Goal: Transaction & Acquisition: Obtain resource

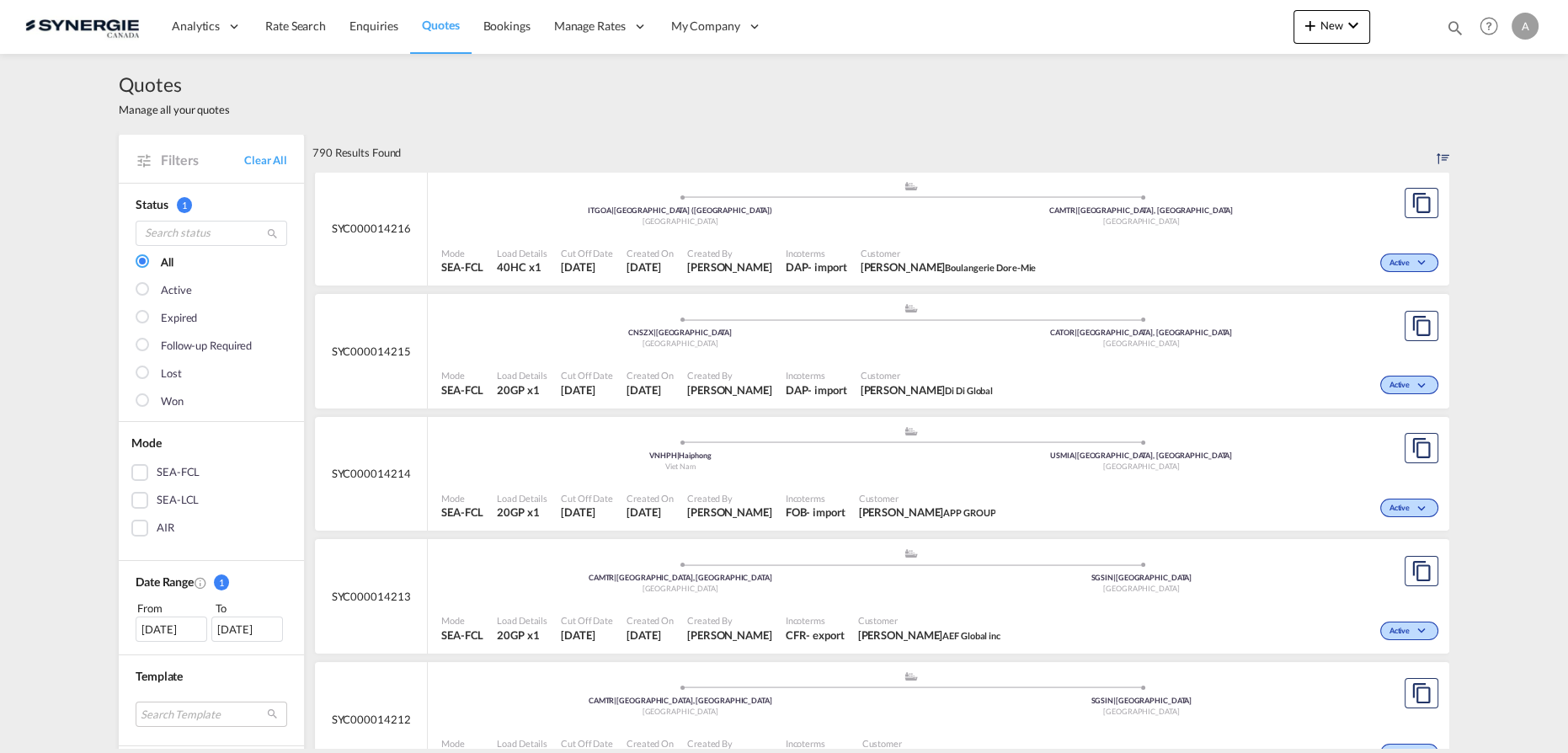
click at [1467, 22] on div "Bookings Quotes Enquiries Help Resources Product Release A My Profile Logout" at bounding box center [1489, 26] width 107 height 52
click at [1449, 28] on md-icon "icon-magnify" at bounding box center [1456, 28] width 19 height 19
click at [1181, 27] on select "Bookings Quotes Enquiries" at bounding box center [1187, 27] width 80 height 30
select select "Quotes"
click at [1147, 13] on select "Bookings Quotes Enquiries" at bounding box center [1187, 27] width 80 height 30
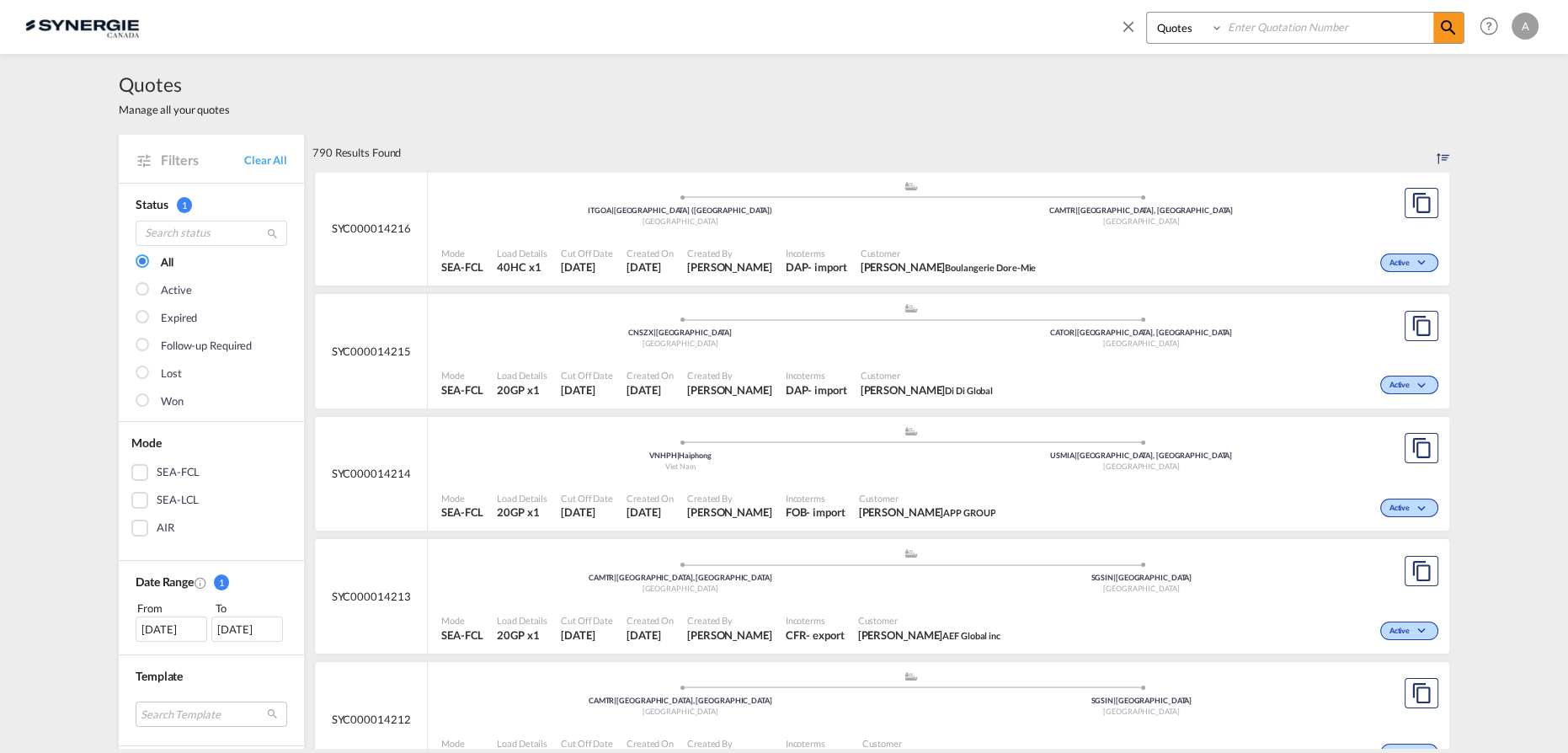
click at [1262, 25] on input at bounding box center [1329, 27] width 209 height 29
type input "14108"
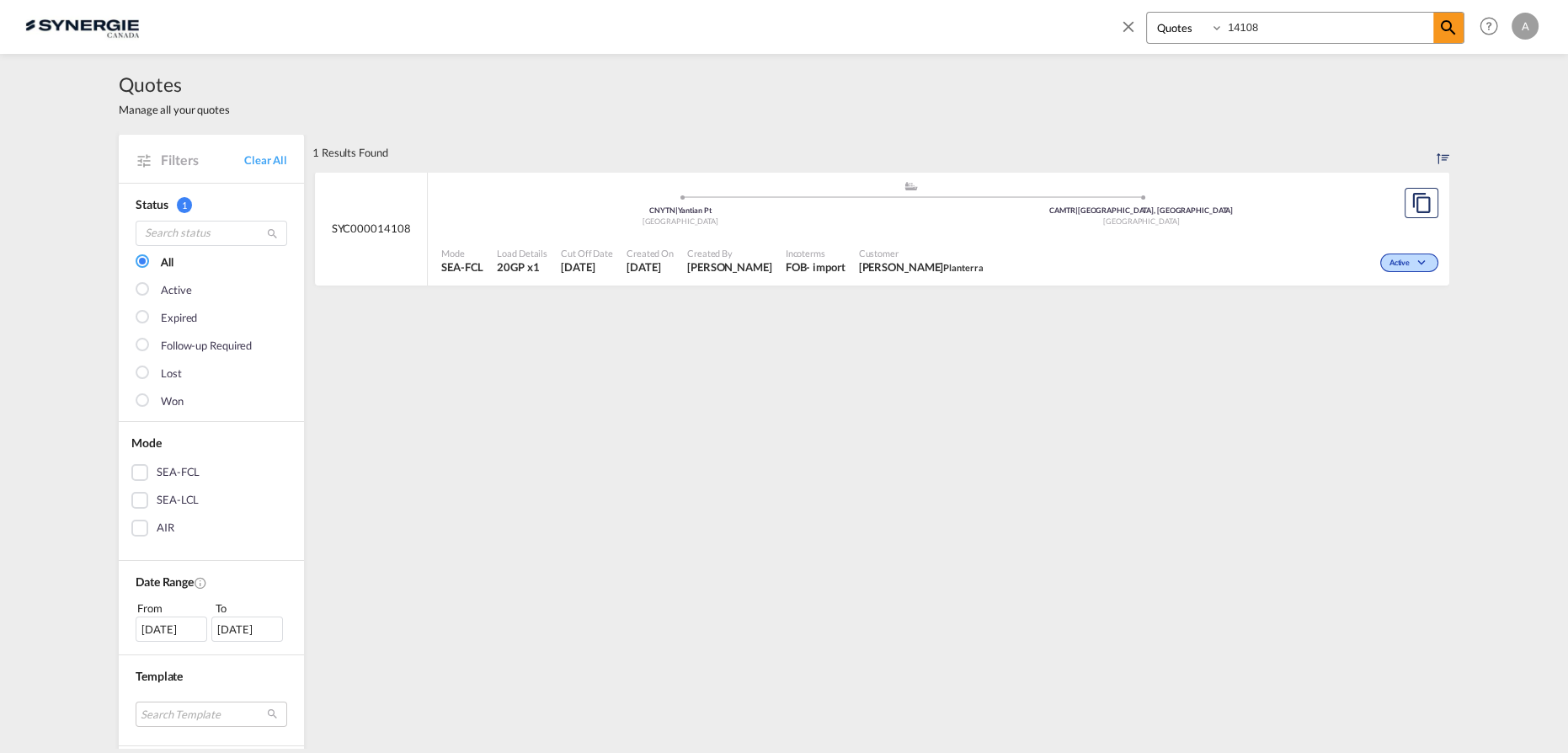
click at [845, 258] on span "Incoterms" at bounding box center [816, 253] width 60 height 13
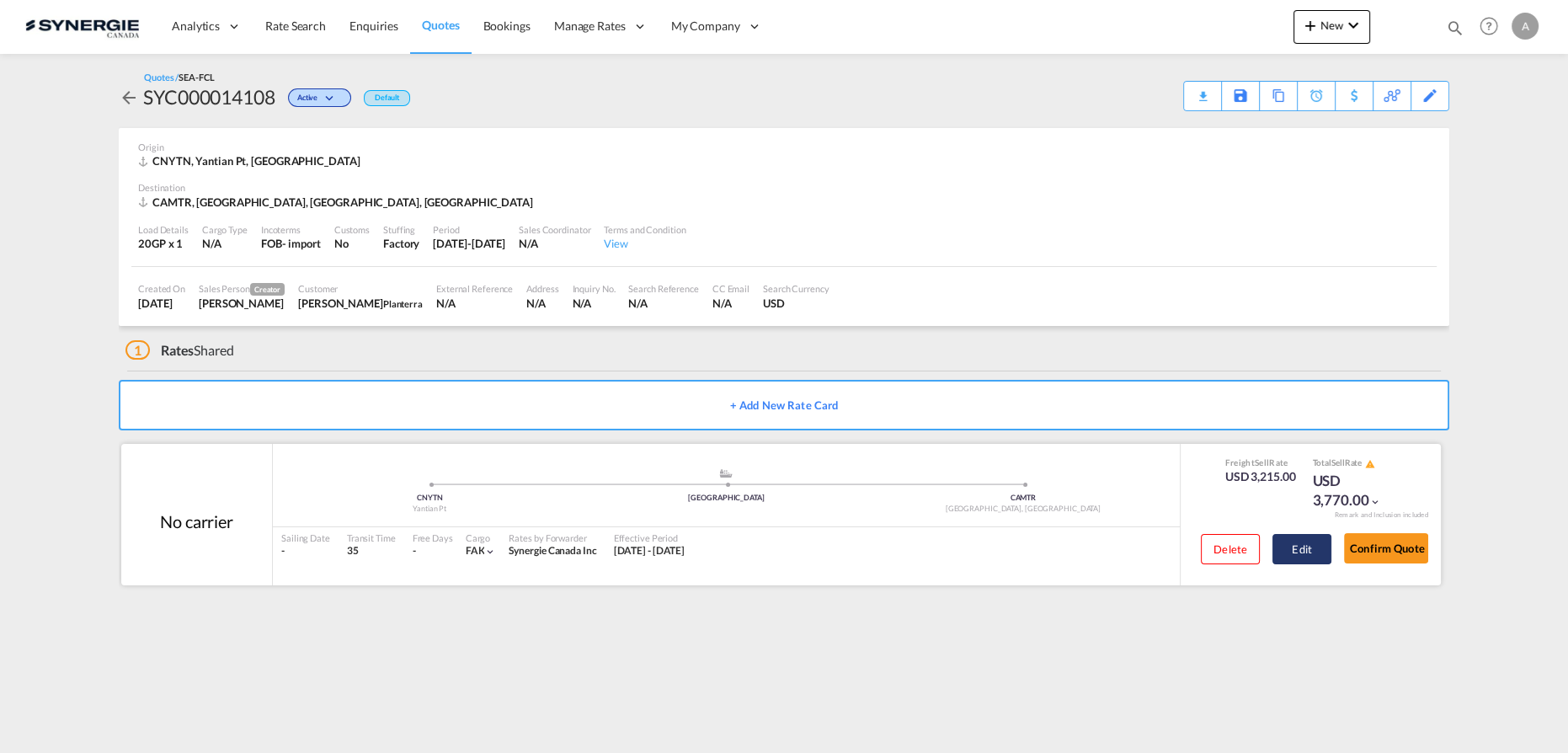
click at [1300, 550] on button "Edit" at bounding box center [1302, 549] width 59 height 30
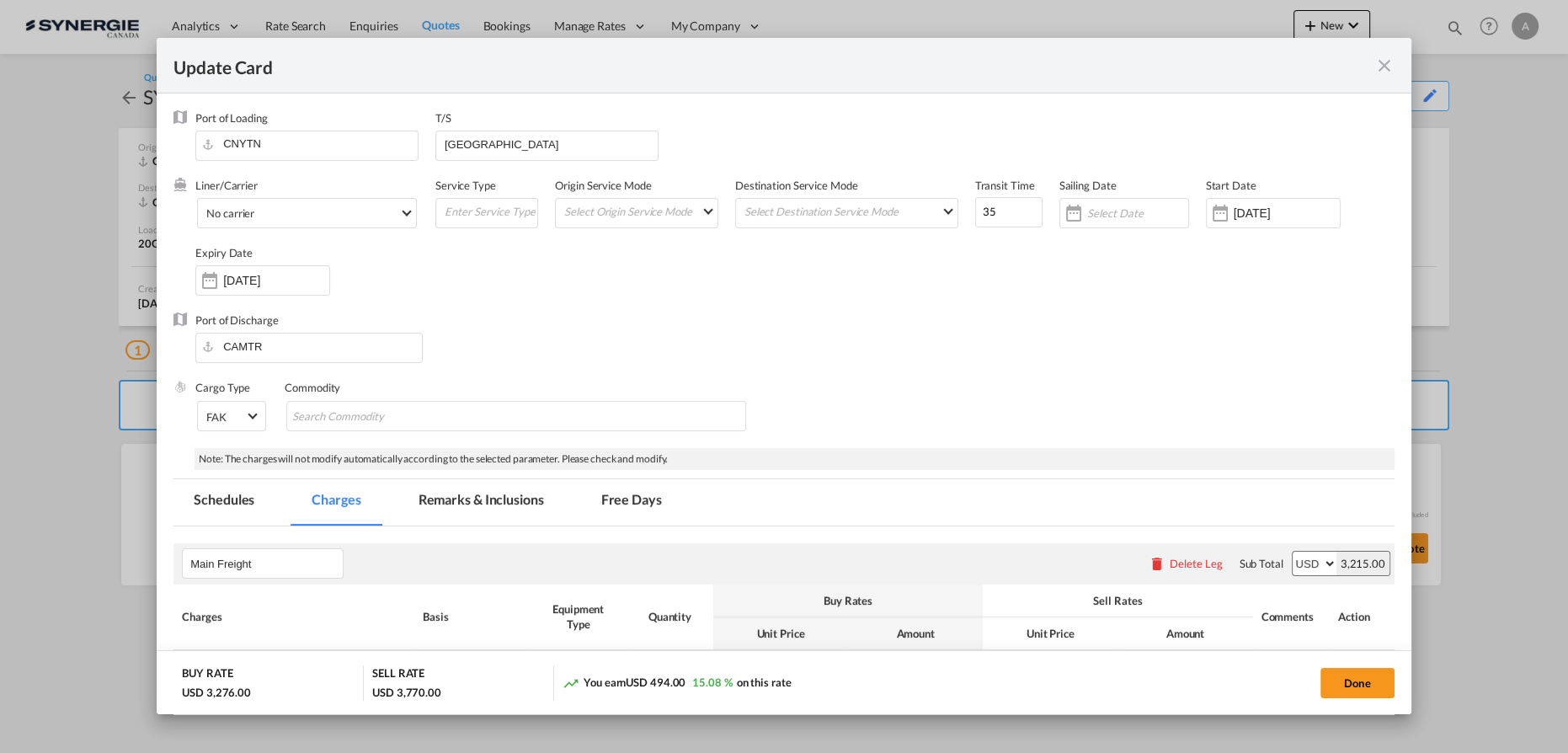
select select "per container"
select select "per B/L"
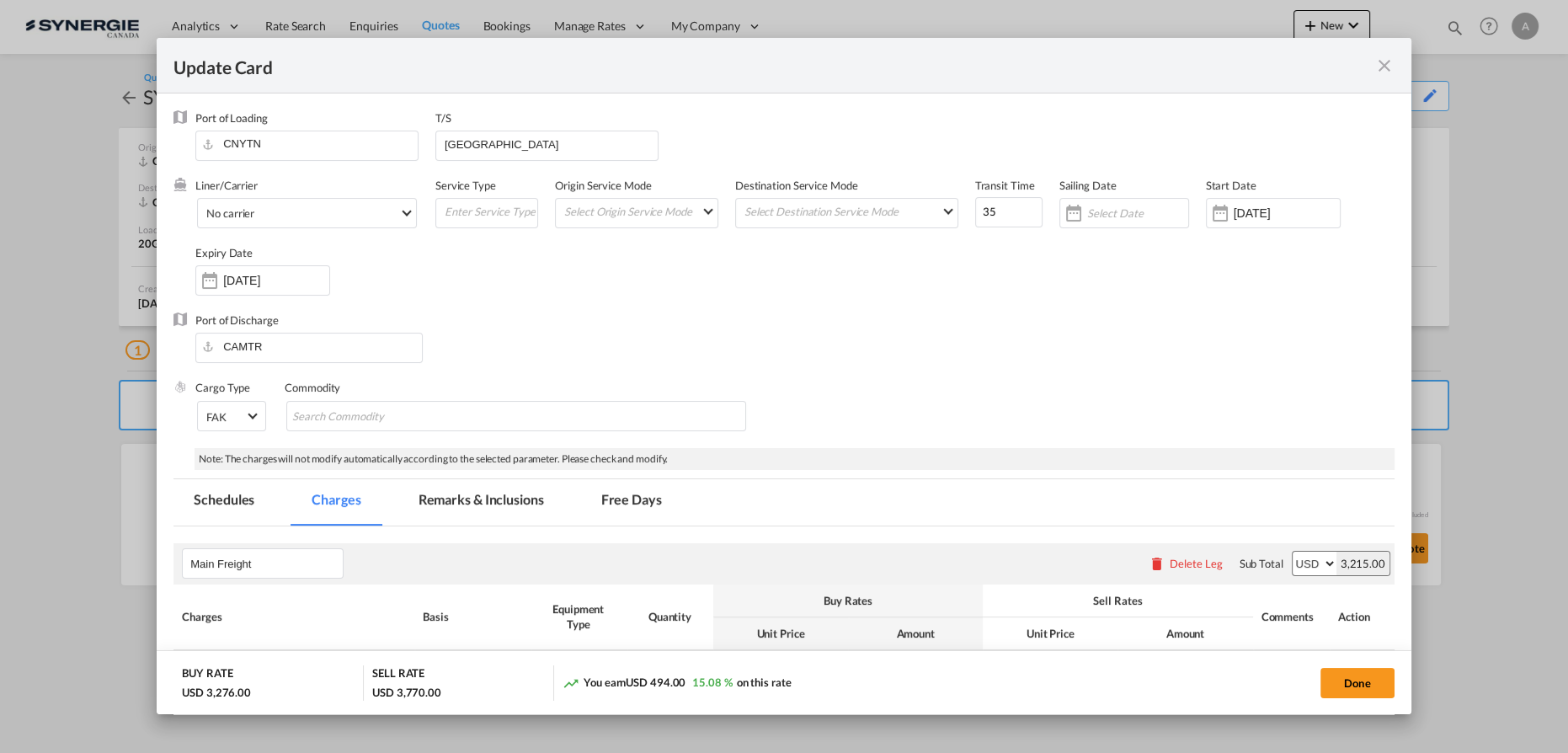
select select "per B/L"
select select "per shipment"
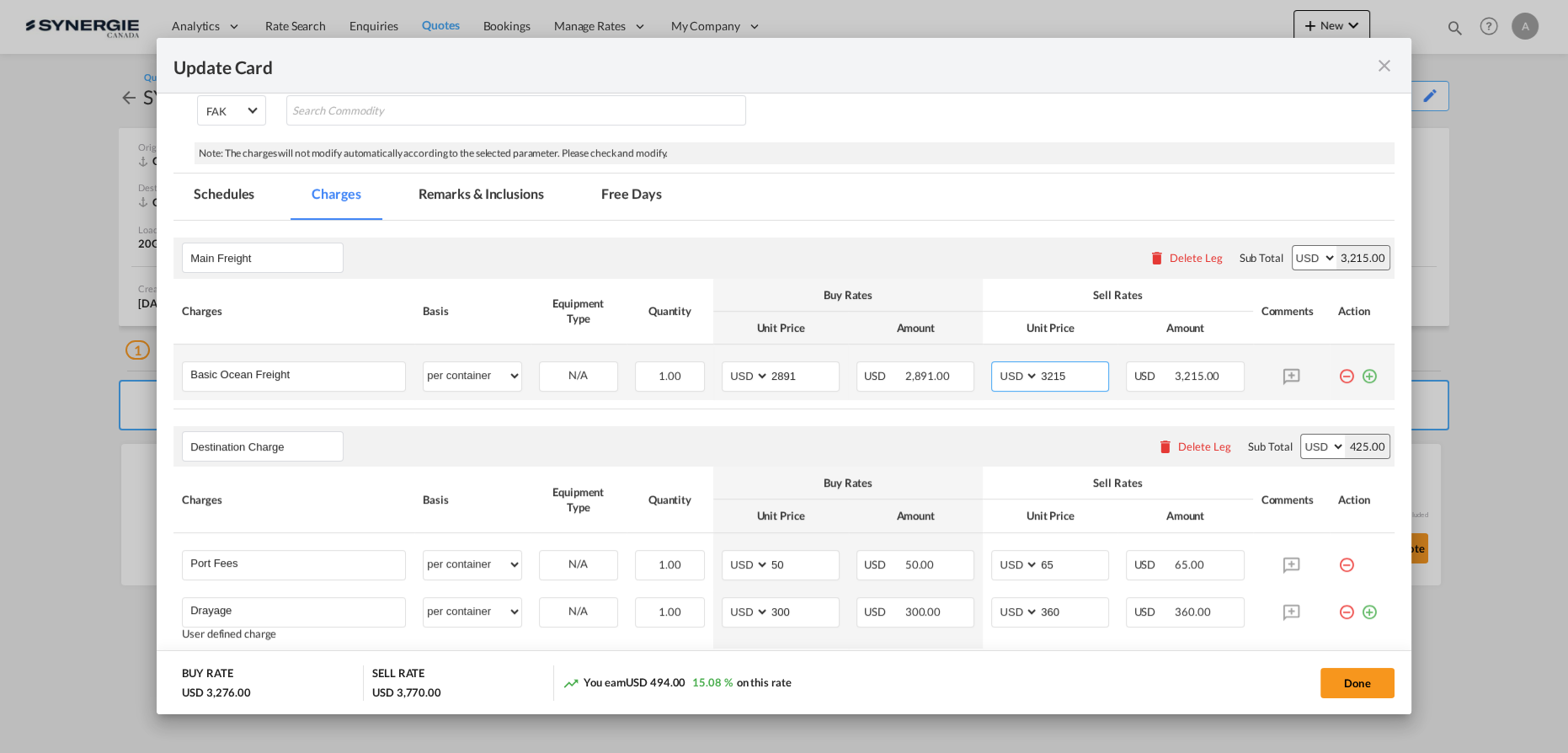
click at [991, 374] on md-input-container "AED AFN ALL AMD ANG AOA ARS AUD AWG AZN BAM BBD BDT BGN BHD BIF BMD BND BOB BRL…" at bounding box center [1050, 376] width 118 height 30
type input "3450"
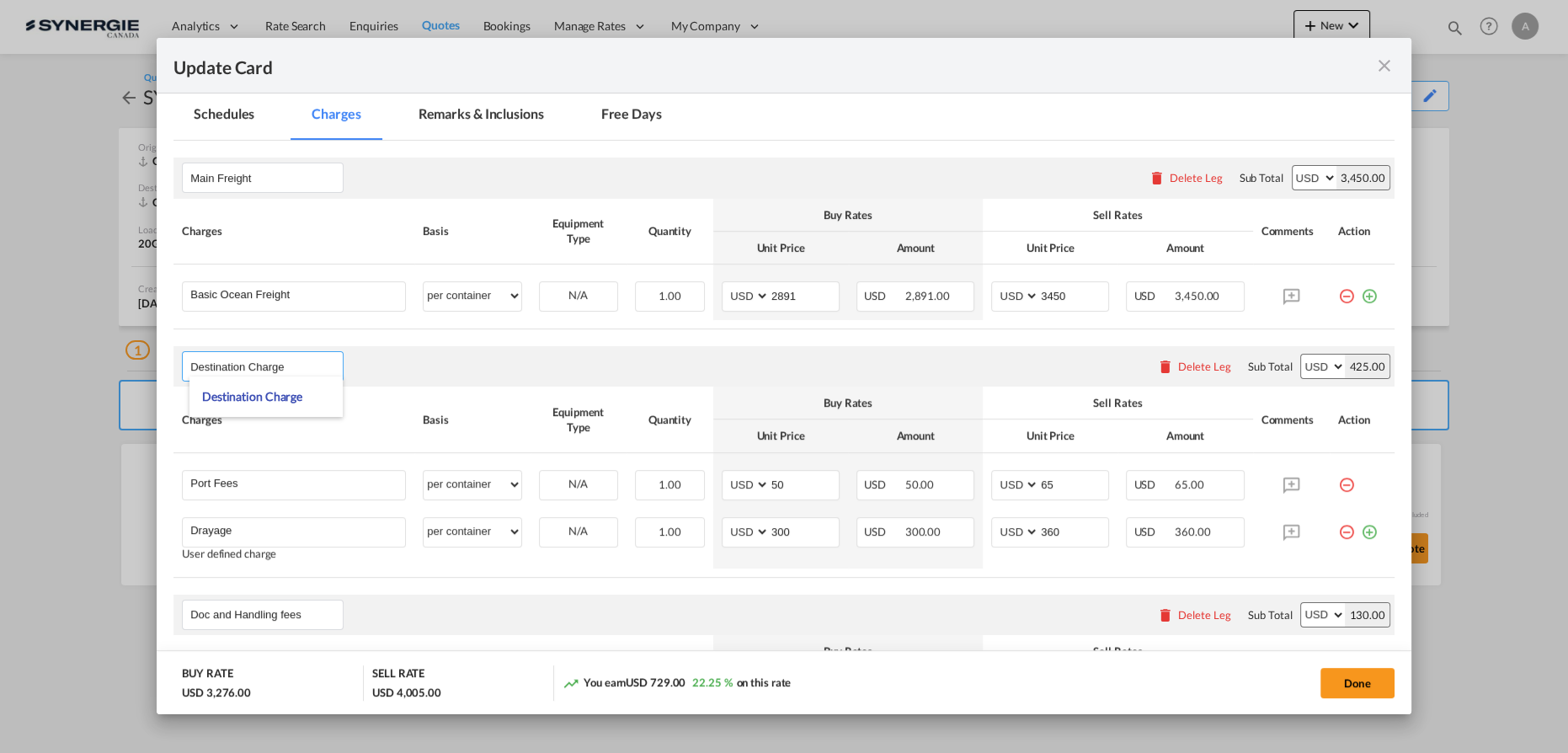
scroll to position [383, 0]
click at [1362, 679] on button "Done" at bounding box center [1358, 683] width 74 height 30
type input "14 Aug 2025"
type input "30 Aug 2025"
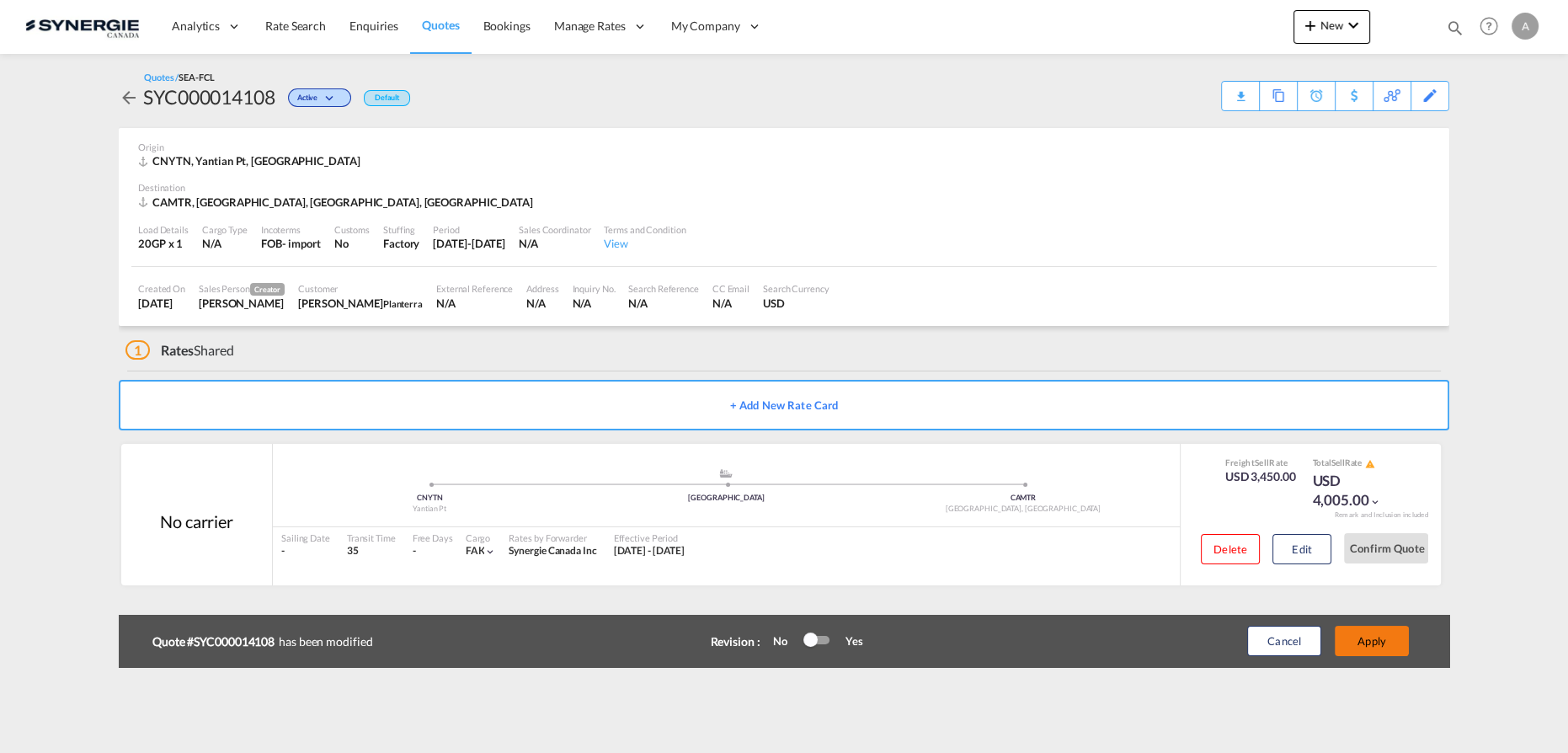
click at [1377, 646] on button "Apply" at bounding box center [1371, 641] width 74 height 30
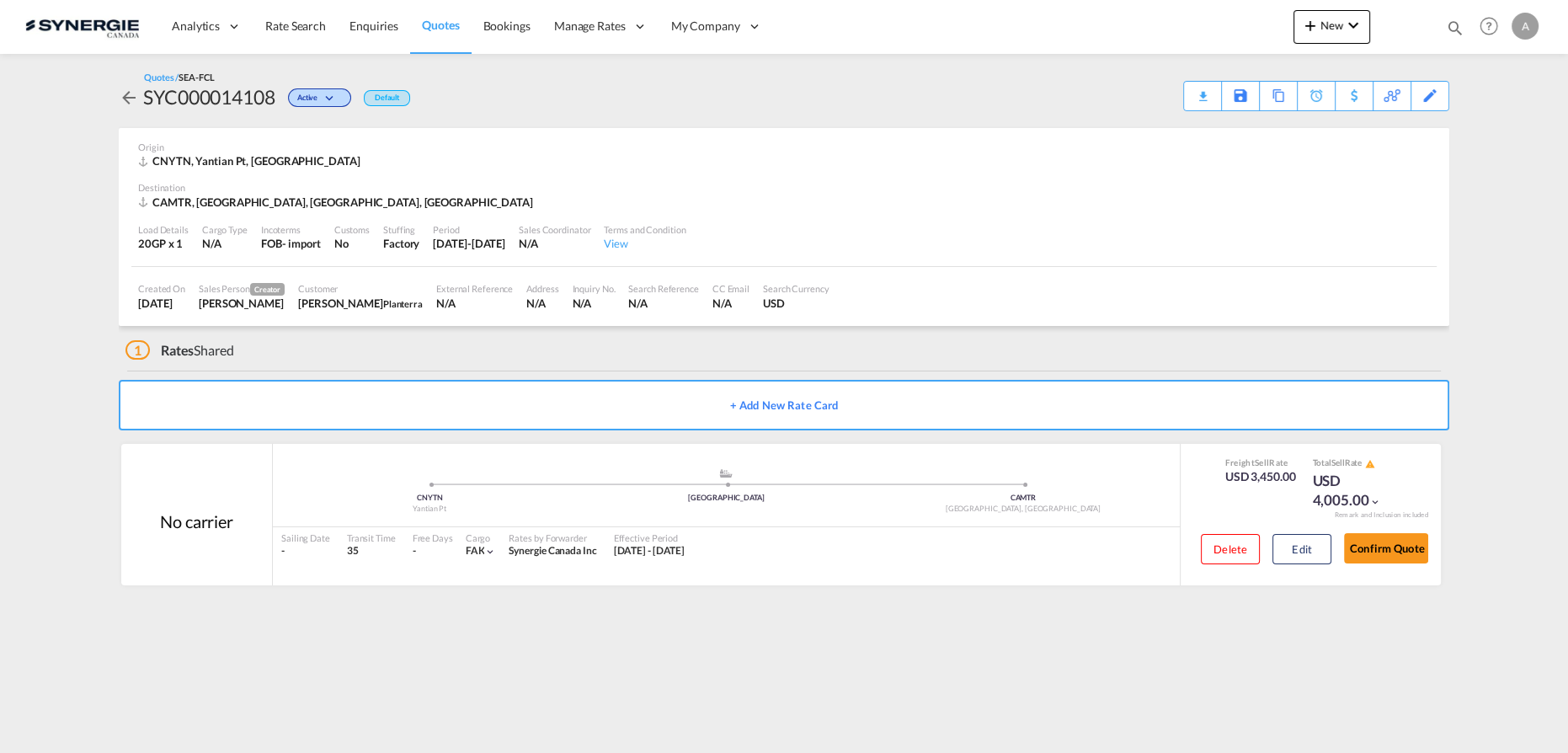
click at [1458, 27] on md-icon "icon-magnify" at bounding box center [1456, 28] width 19 height 19
drag, startPoint x: 1202, startPoint y: 33, endPoint x: 1195, endPoint y: 41, distance: 10.6
click at [1202, 33] on select "Bookings Quotes Enquiries" at bounding box center [1187, 27] width 80 height 30
select select "Quotes"
click at [1147, 13] on select "Bookings Quotes Enquiries" at bounding box center [1187, 27] width 80 height 30
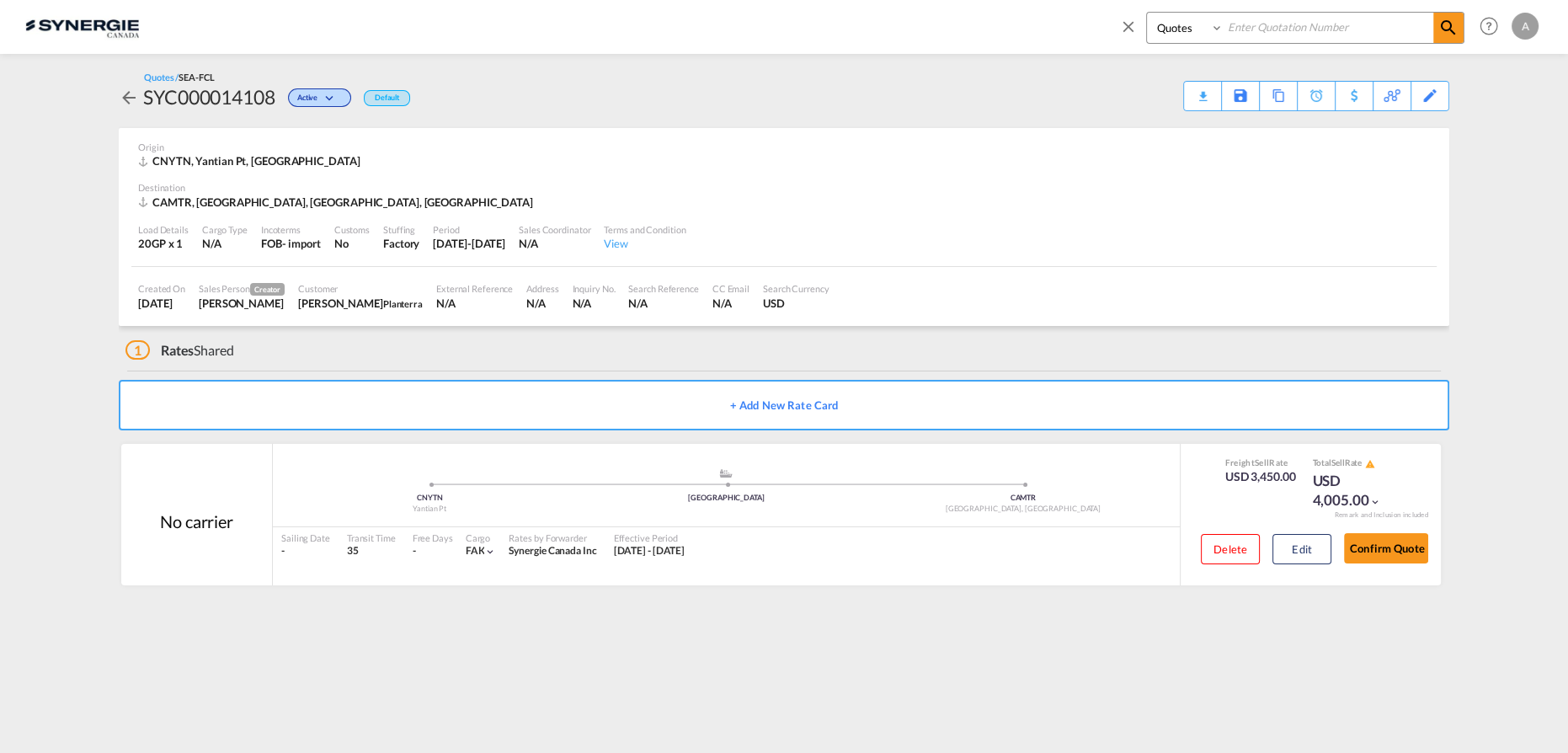
click at [1305, 19] on input at bounding box center [1329, 27] width 209 height 29
type input "14156"
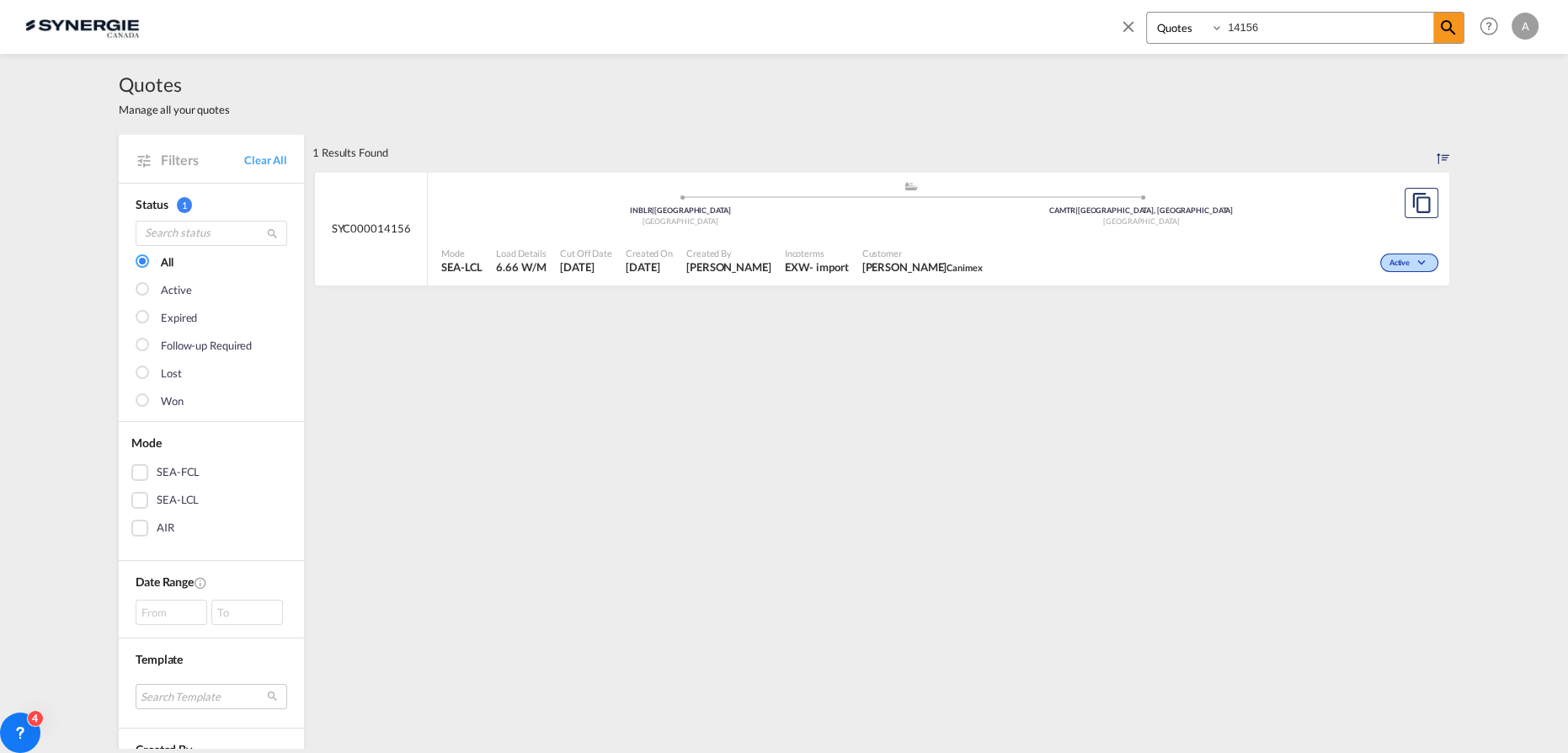
click at [968, 240] on div "Customer JOSEE LEMAIRE Canimex" at bounding box center [923, 261] width 134 height 42
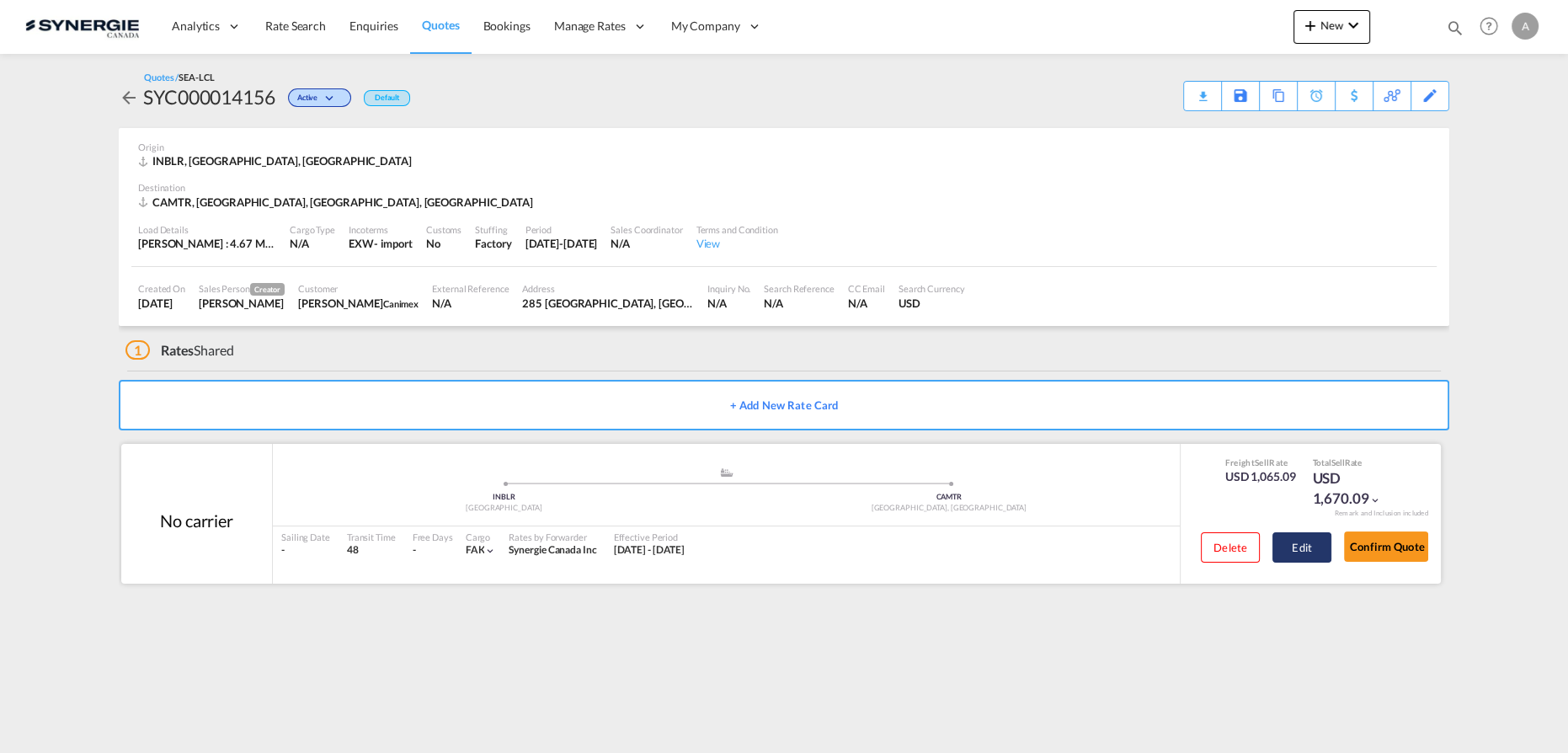
click at [1307, 560] on button "Edit" at bounding box center [1302, 547] width 59 height 30
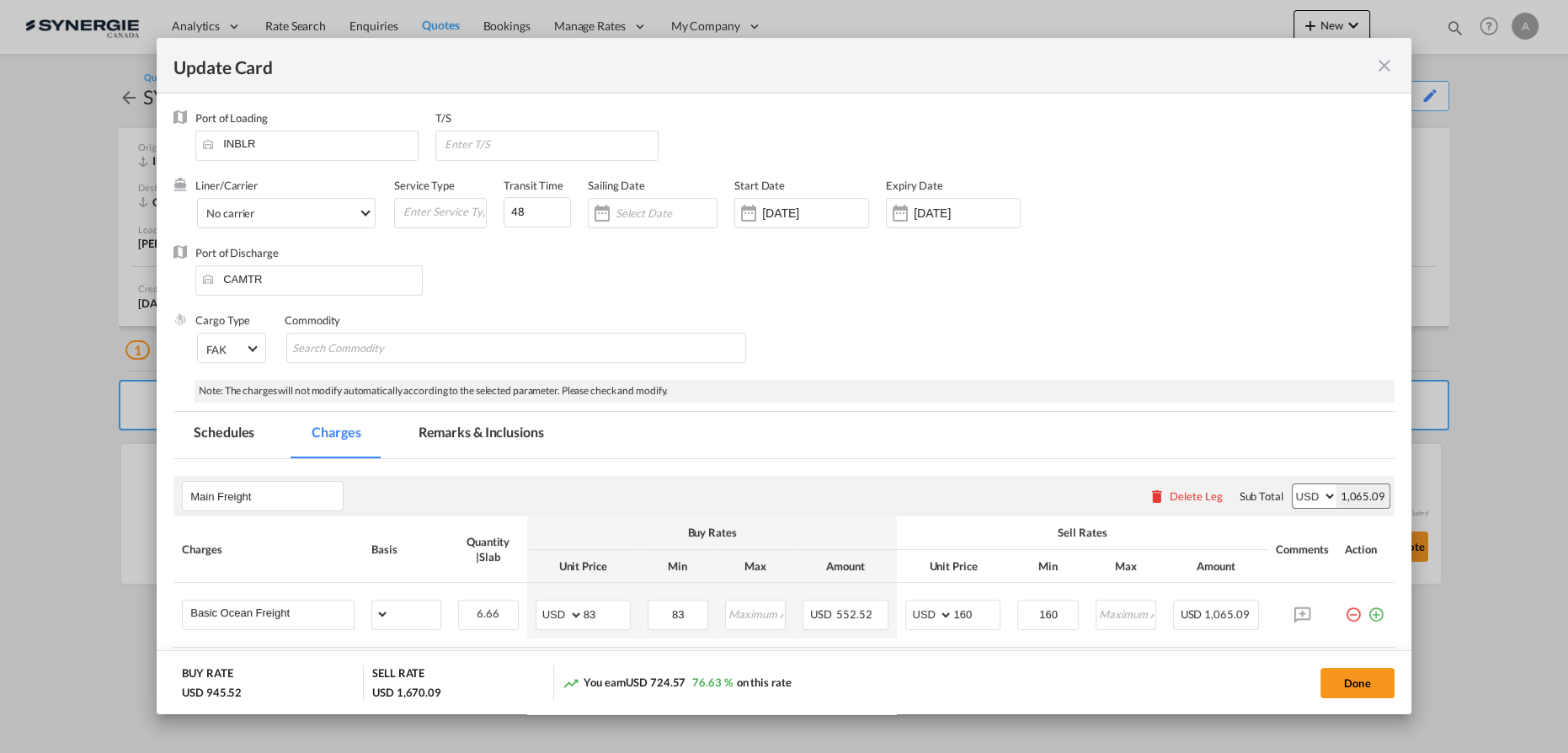
select select "per_w/m"
select select "flat"
select select "per_hbl"
select select "per_bl"
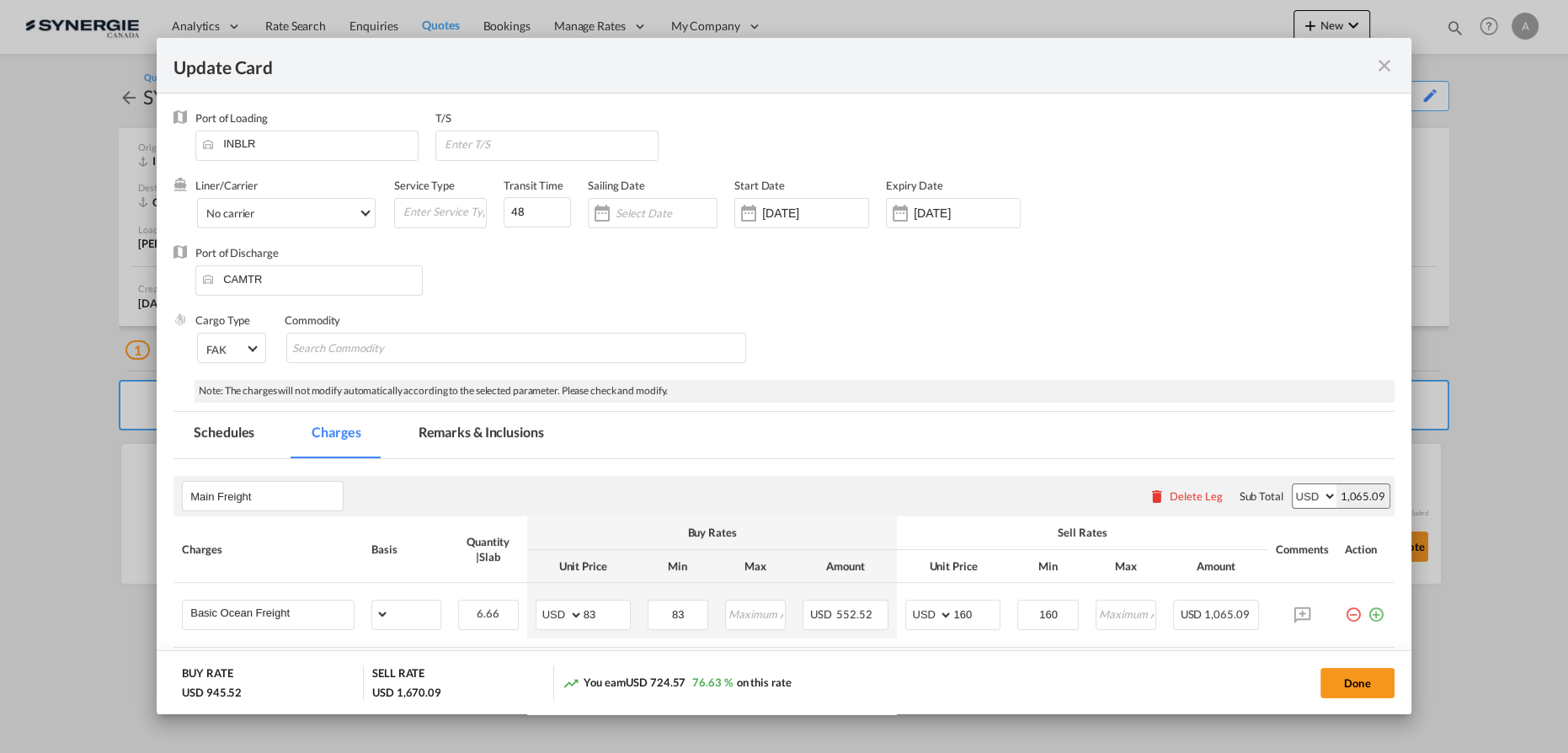
select select "per_bl"
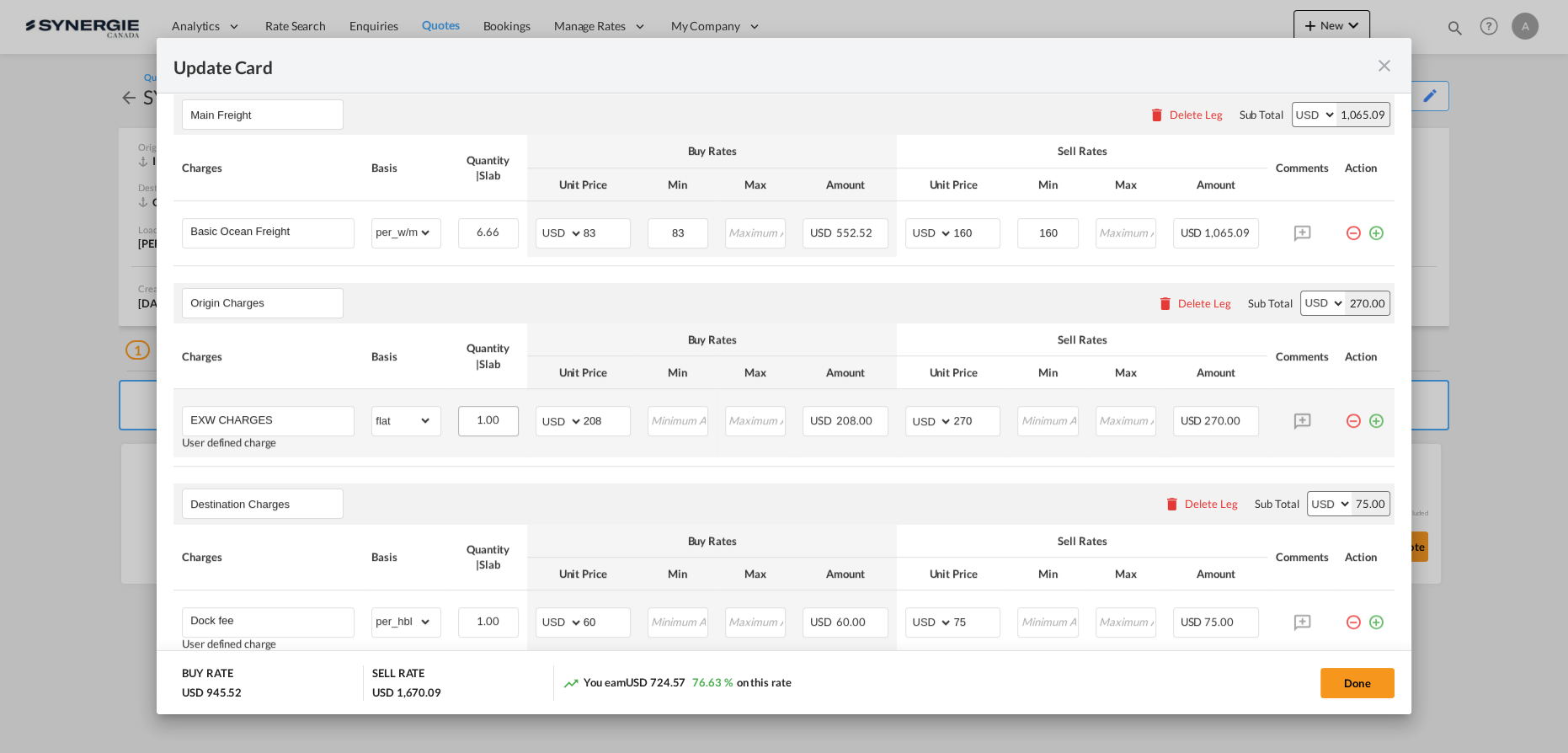
scroll to position [383, 0]
drag, startPoint x: 546, startPoint y: 420, endPoint x: 470, endPoint y: 402, distance: 78.1
click at [508, 415] on tr "EXW CHARGES User defined charge Please Enter Already Exists gross_weight volume…" at bounding box center [784, 422] width 1221 height 68
type input "890"
type input "960"
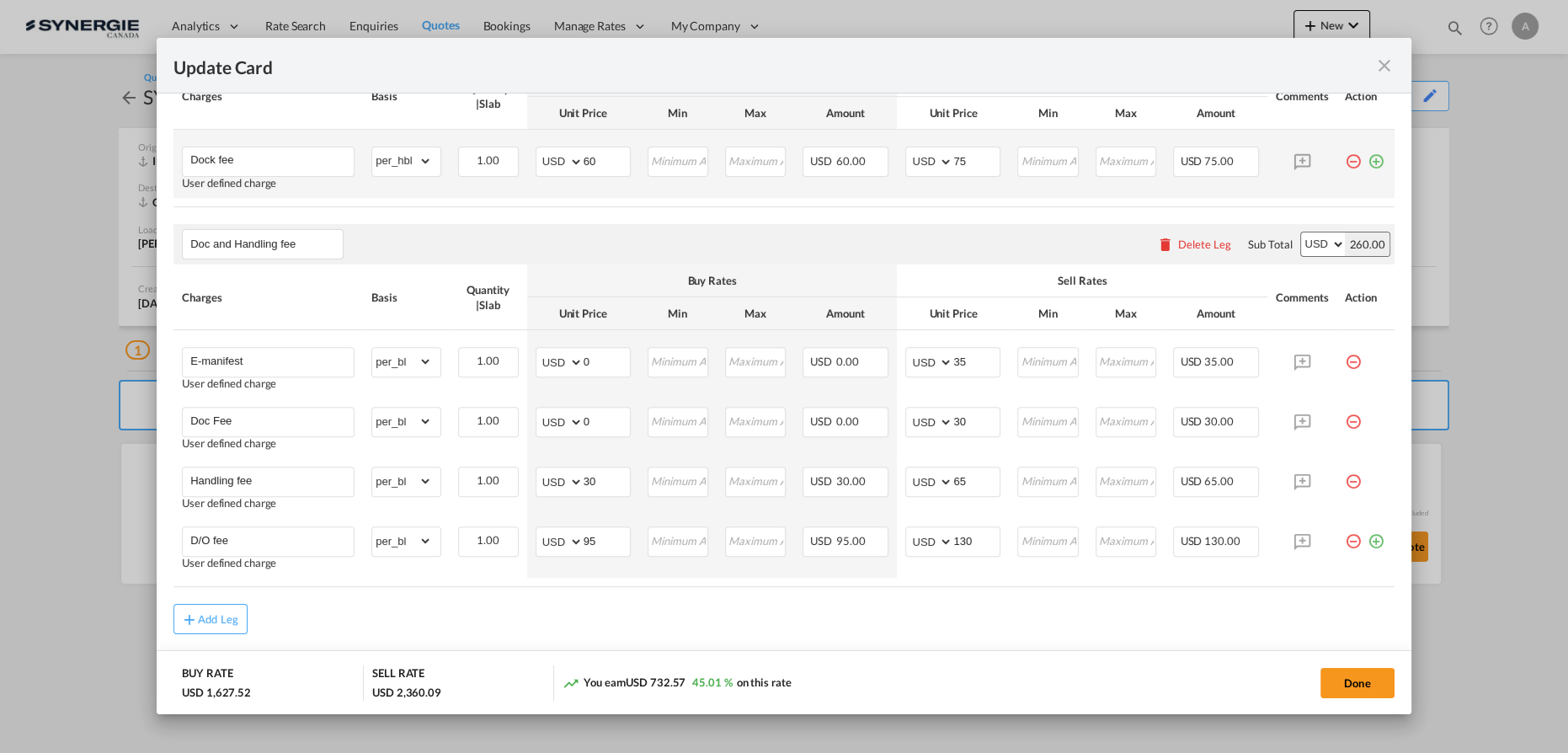
scroll to position [886, 0]
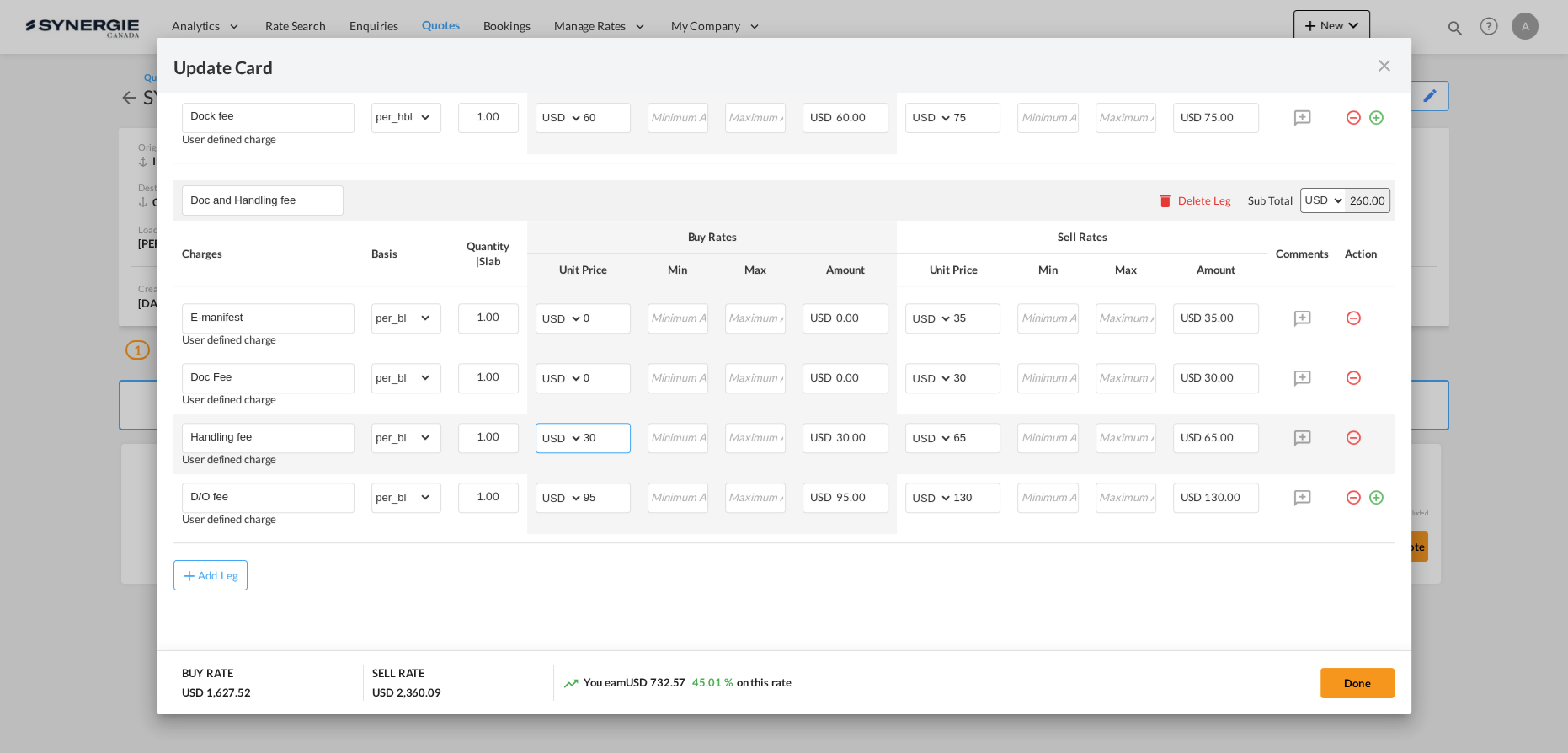
drag, startPoint x: 600, startPoint y: 430, endPoint x: 572, endPoint y: 429, distance: 28.0
click at [584, 430] on input "30" at bounding box center [607, 436] width 46 height 25
type input "50"
type input "70"
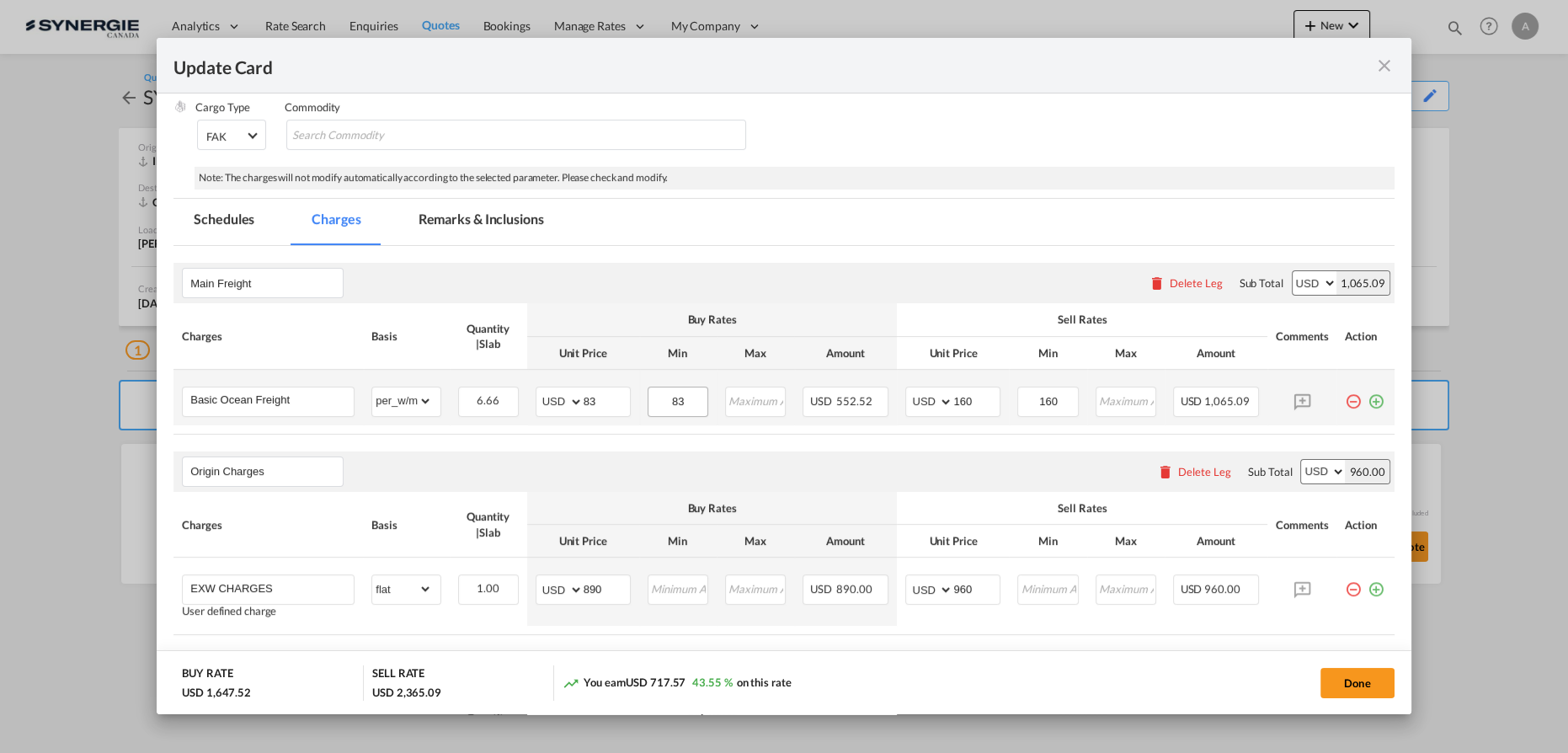
scroll to position [197, 0]
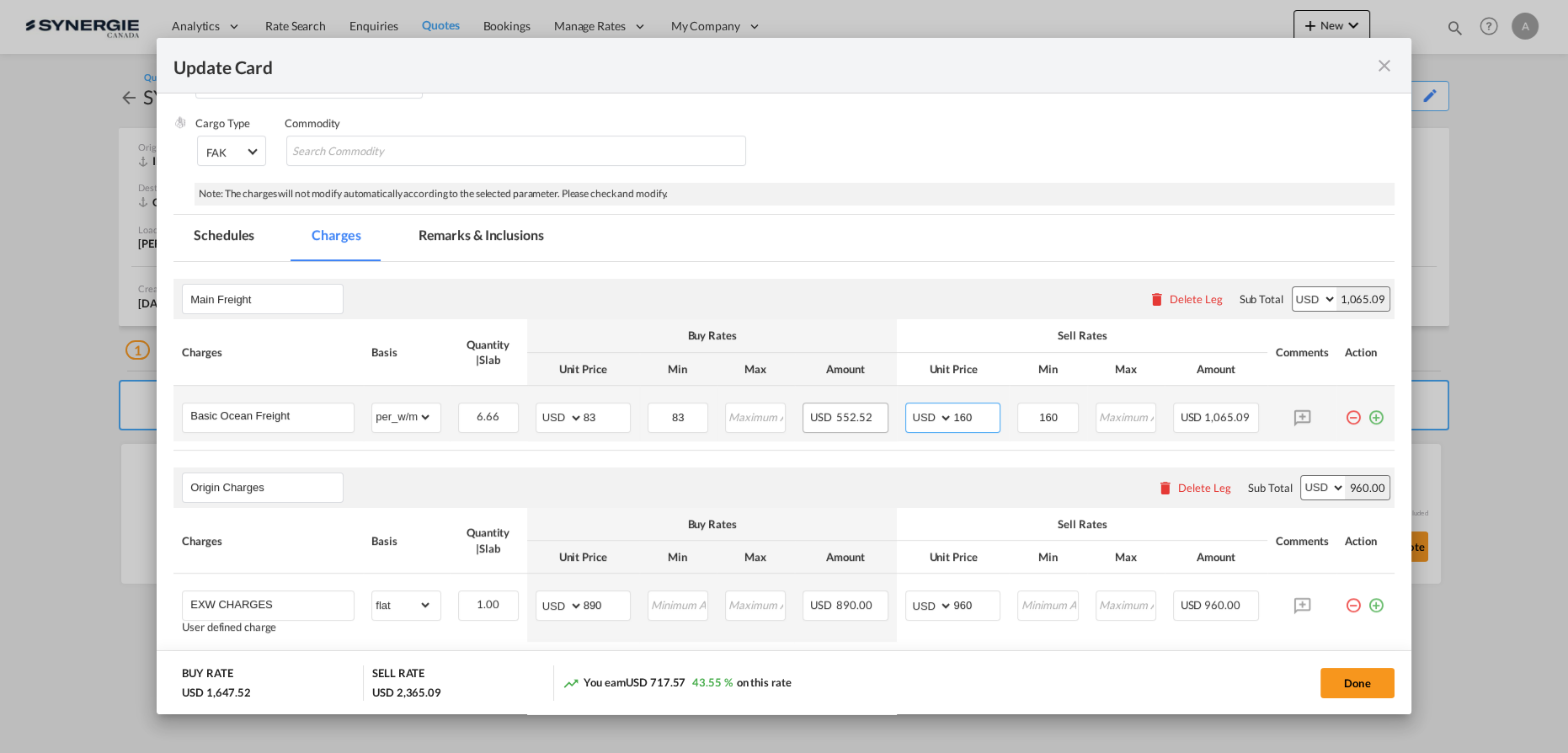
drag, startPoint x: 971, startPoint y: 417, endPoint x: 880, endPoint y: 406, distance: 91.7
click at [905, 410] on md-input-container "AED AFN ALL AMD ANG AOA ARS AUD AWG AZN BAM BBD BDT BGN BHD BIF BMD BND BOB BRL…" at bounding box center [953, 417] width 95 height 30
type input "140"
type input "4"
type input "140"
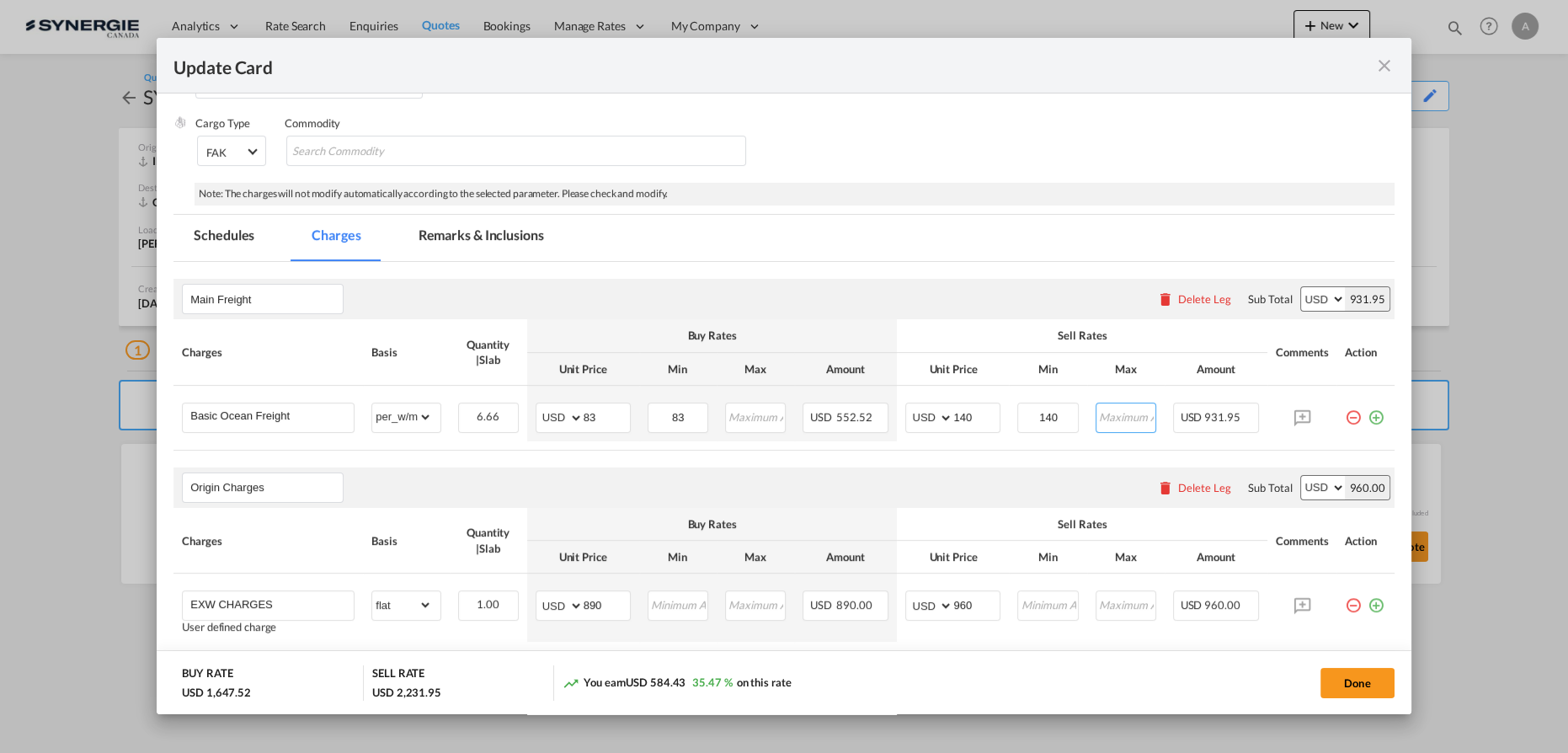
scroll to position [0, 0]
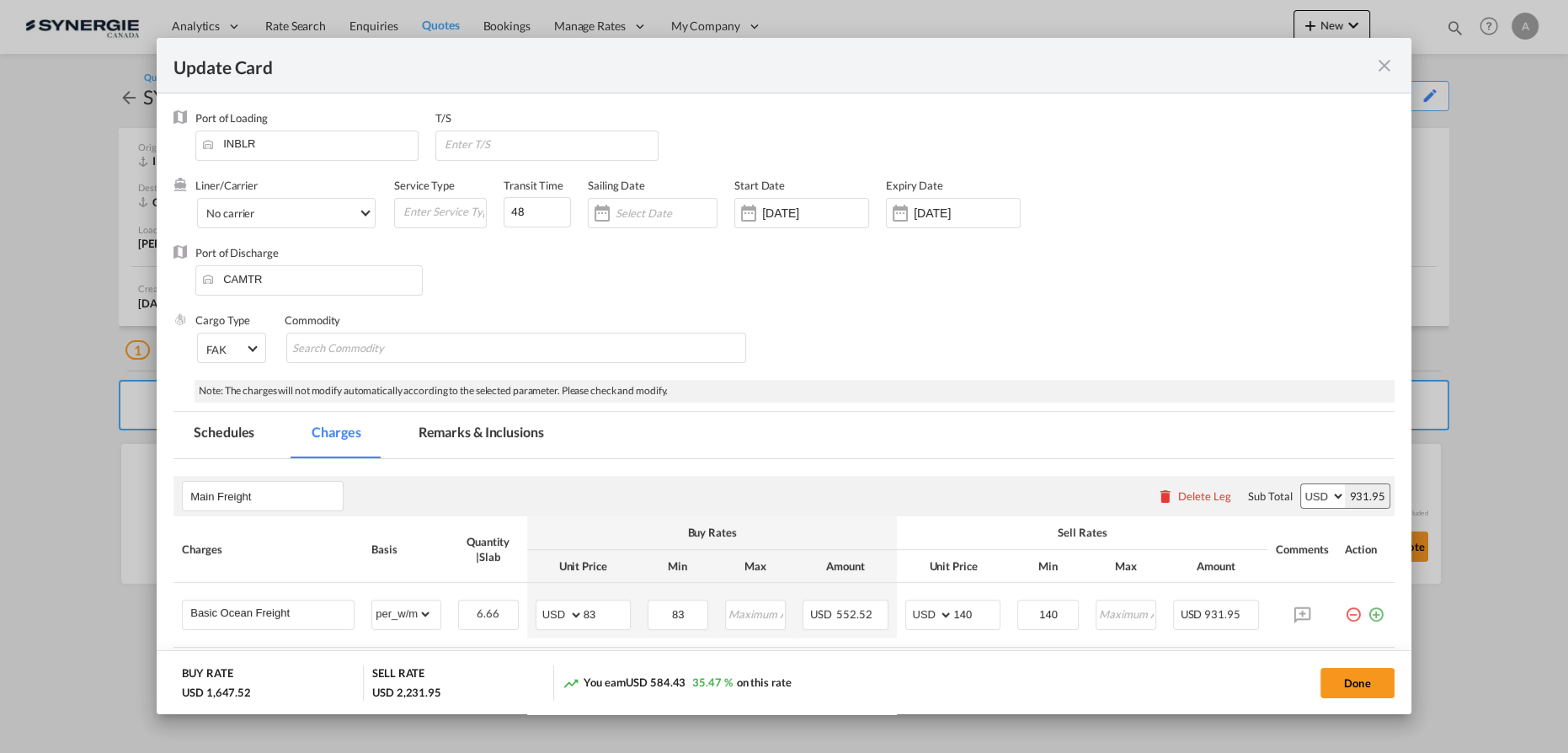
click at [485, 435] on md-tab-item "Remarks & Inclusions" at bounding box center [481, 435] width 166 height 46
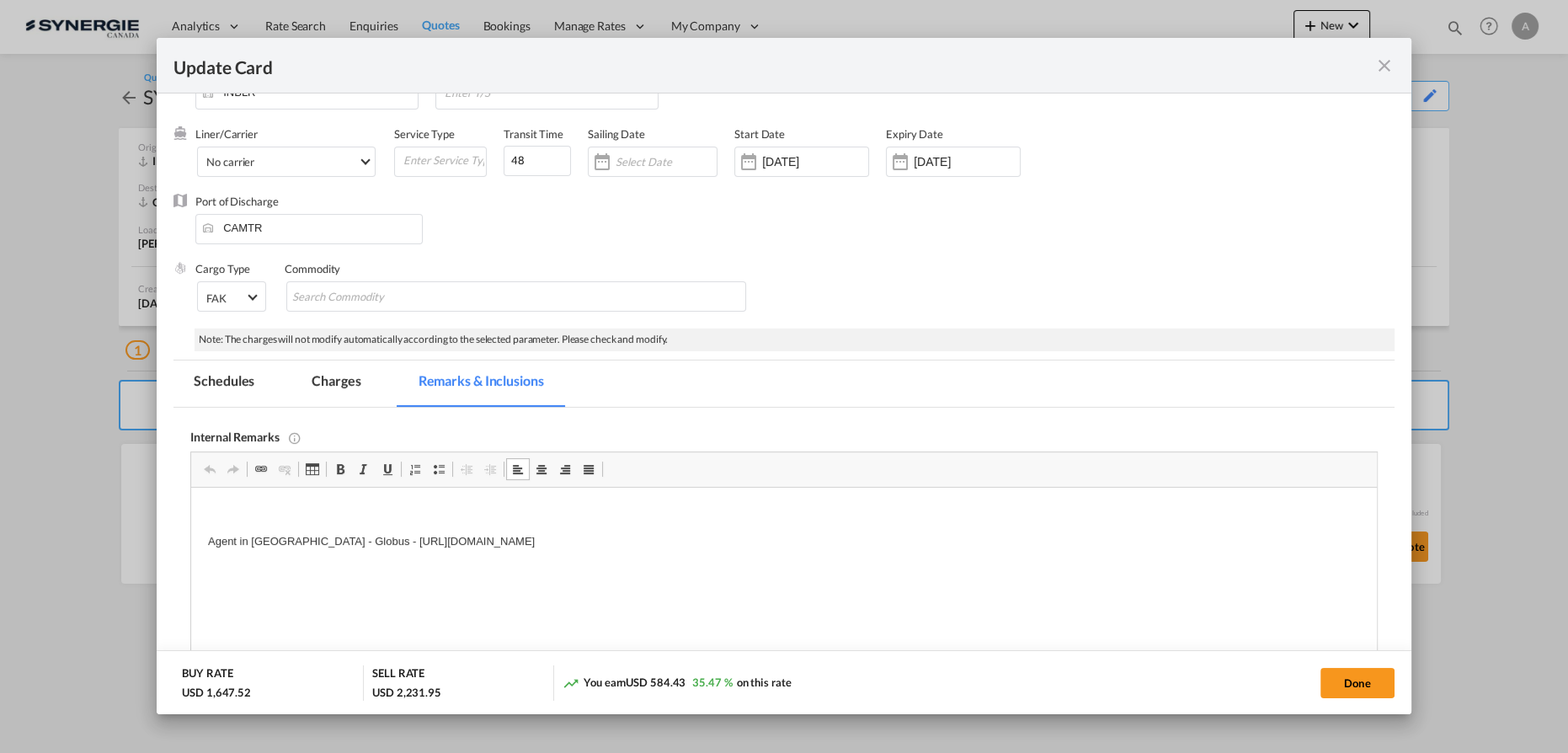
scroll to position [76, 0]
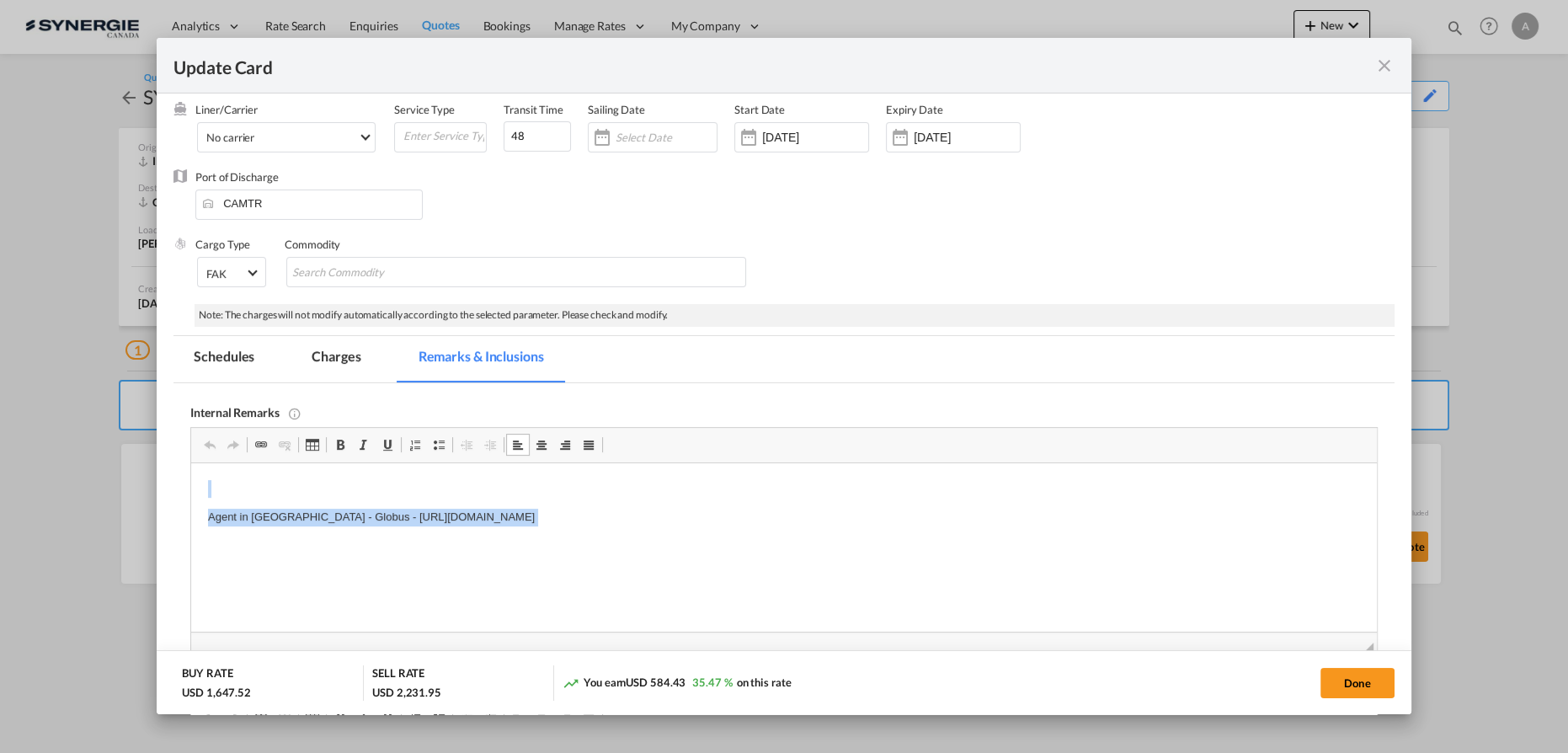
drag, startPoint x: 203, startPoint y: 491, endPoint x: 836, endPoint y: 537, distance: 634.7
click at [836, 537] on html "Agent in India - Globus - https://app.frontapp.com/open/cnv_q3csojz?key=DWPMQED…" at bounding box center [784, 518] width 1186 height 108
click at [387, 500] on body "Agent India Speedmark -" at bounding box center [784, 503] width 1152 height 46
click at [384, 489] on p "Agent India Speedmark -" at bounding box center [784, 489] width 1152 height 18
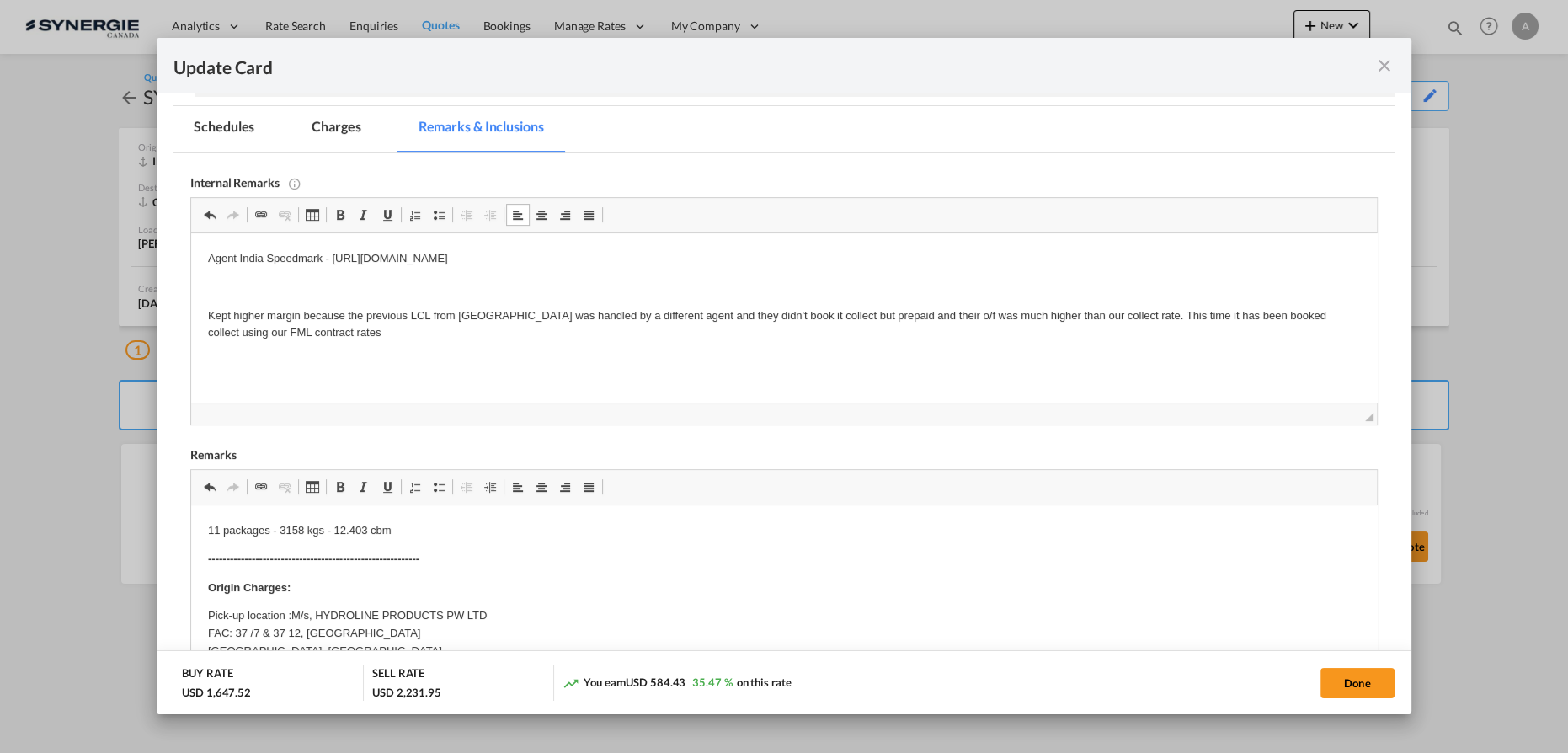
scroll to position [0, 0]
drag, startPoint x: 384, startPoint y: 508, endPoint x: 242, endPoint y: 543, distance: 146.2
drag, startPoint x: 391, startPoint y: 529, endPoint x: 232, endPoint y: 526, distance: 159.0
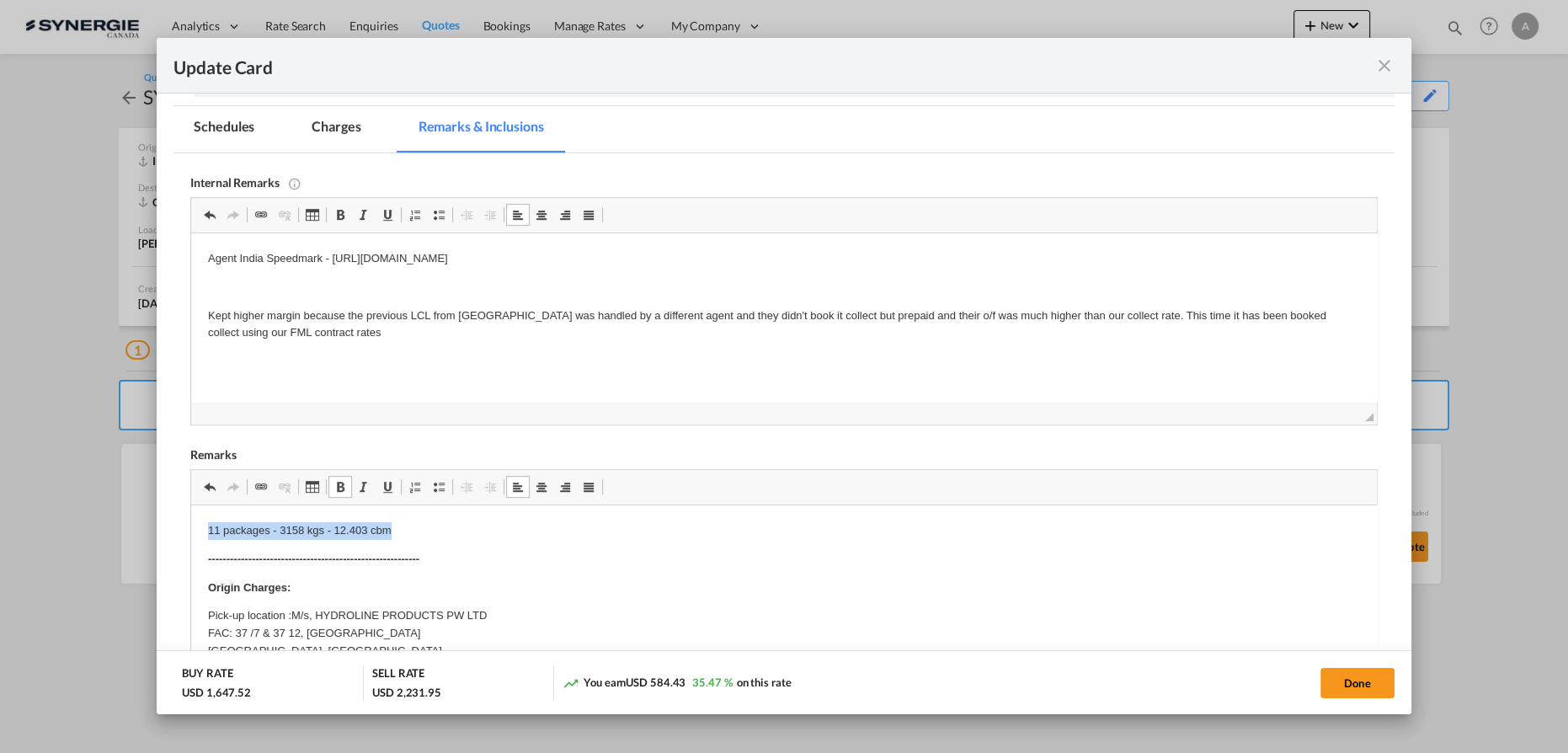
drag, startPoint x: 390, startPoint y: 525, endPoint x: 169, endPoint y: 535, distance: 221.2
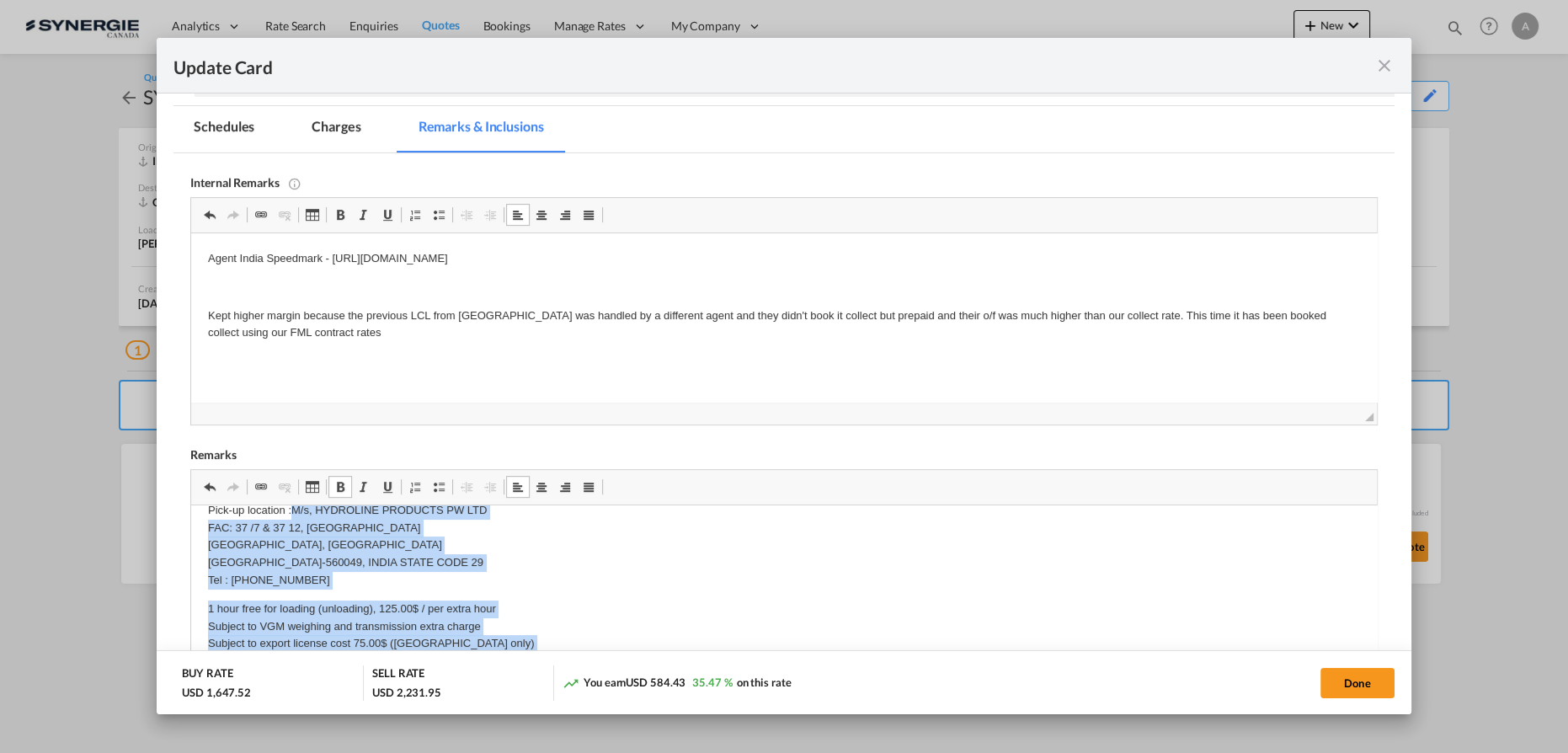
scroll to position [203, 0]
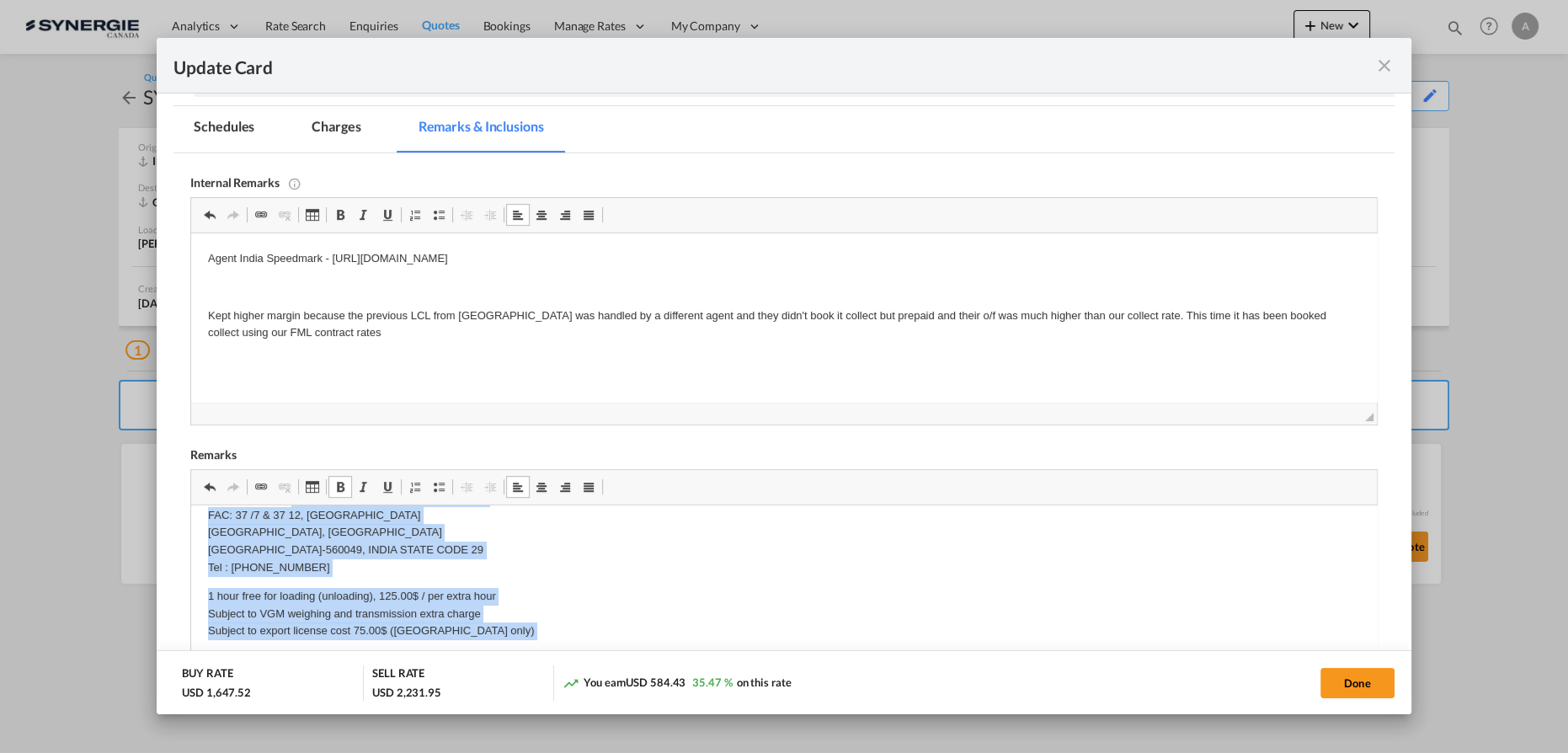
drag, startPoint x: 292, startPoint y: 623, endPoint x: 481, endPoint y: 570, distance: 196.3
click at [481, 570] on p "Pick-up location :M/s, HYDROLINE PRODUCTS PW LTD FAC: 37 /7 & 37 12, CHEEMASAND…" at bounding box center [784, 533] width 1152 height 88
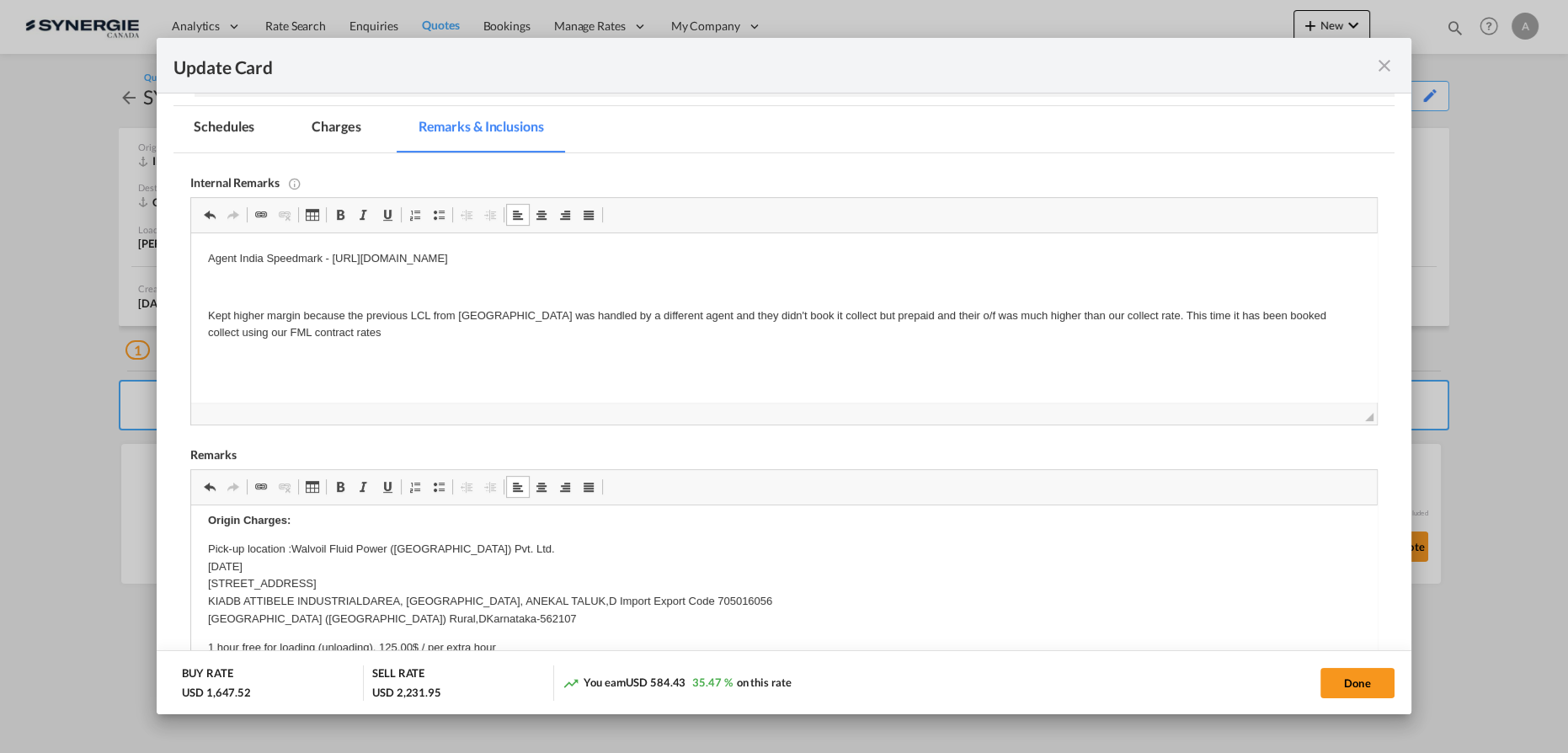
scroll to position [128, 0]
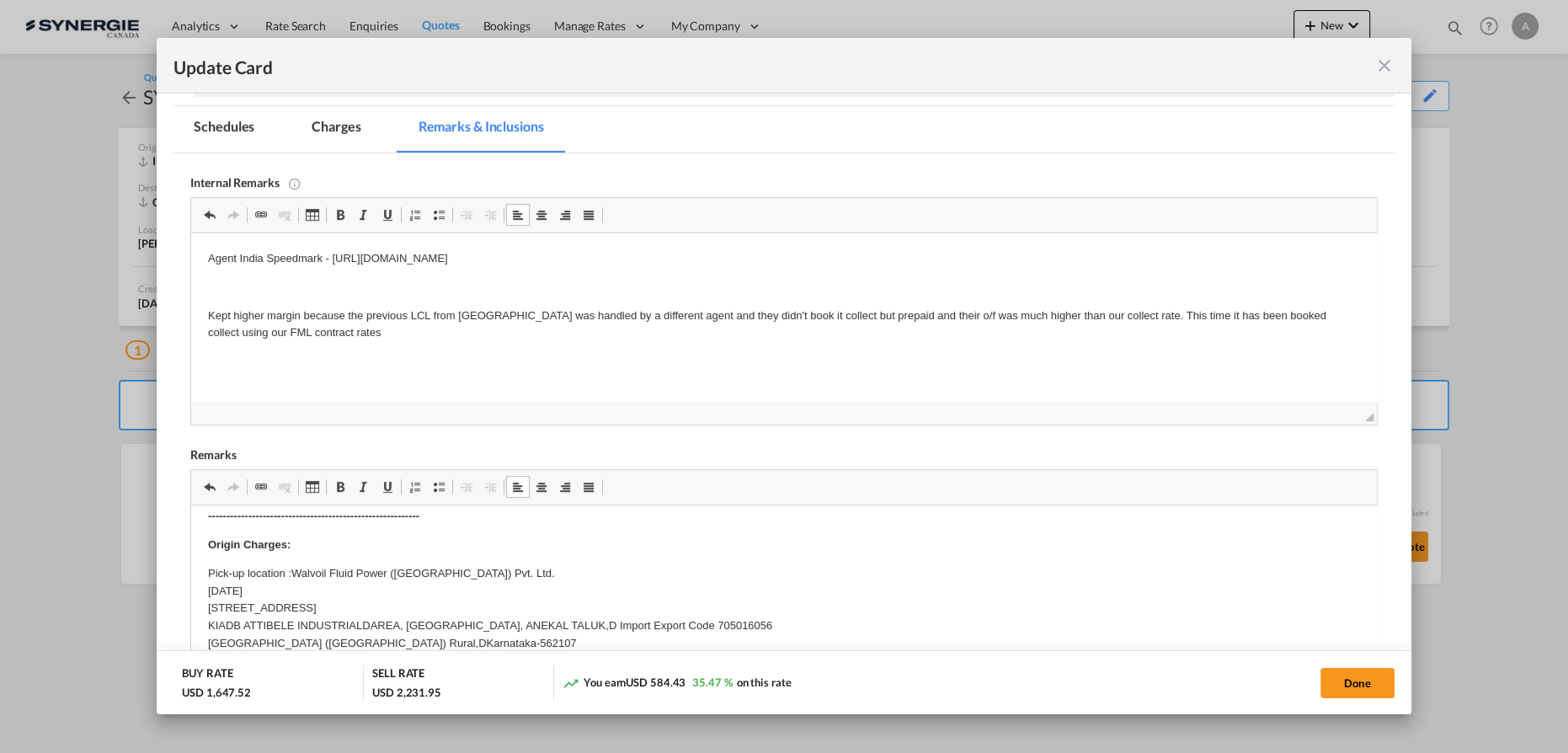
drag, startPoint x: 285, startPoint y: 591, endPoint x: 375, endPoint y: 1090, distance: 507.1
click at [472, 575] on p "Pick-up location :Walvoil Fluid Power (India) Pvt. Ltd. NO.19, 2ND CROSS, 2ND M…" at bounding box center [784, 609] width 1152 height 88
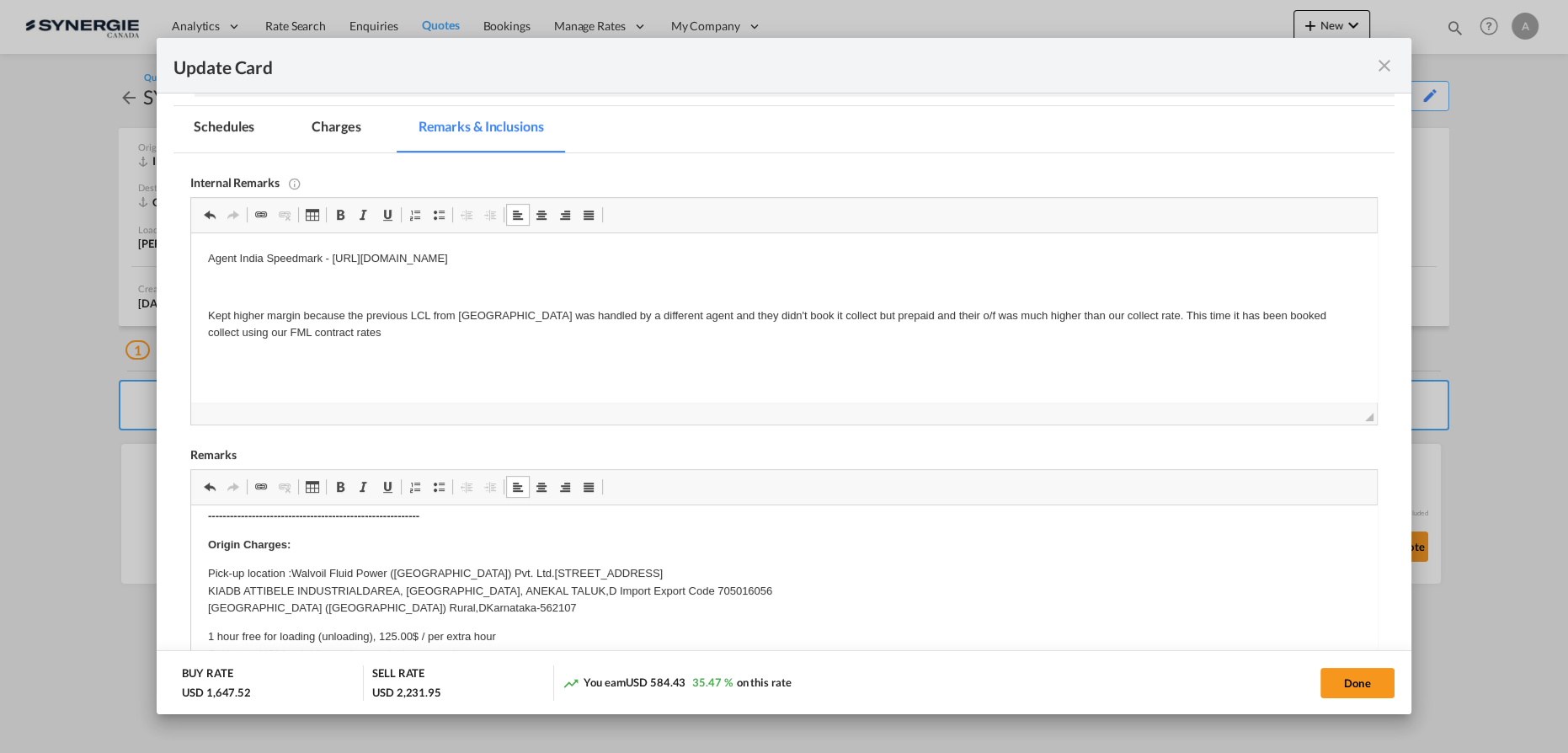
click at [566, 596] on p "Pick-up location :Walvoil Fluid Power (India) Pvt. Ltd. NO.19, 2ND CROSS, 2ND M…" at bounding box center [784, 591] width 1152 height 52
drag, startPoint x: 556, startPoint y: 591, endPoint x: 708, endPoint y: 591, distance: 152.0
click at [708, 591] on p "Pick-up location :Walvoil Fluid Power (India) Pvt. Ltd. NO.19, 2ND CROSS, 2ND M…" at bounding box center [784, 591] width 1152 height 52
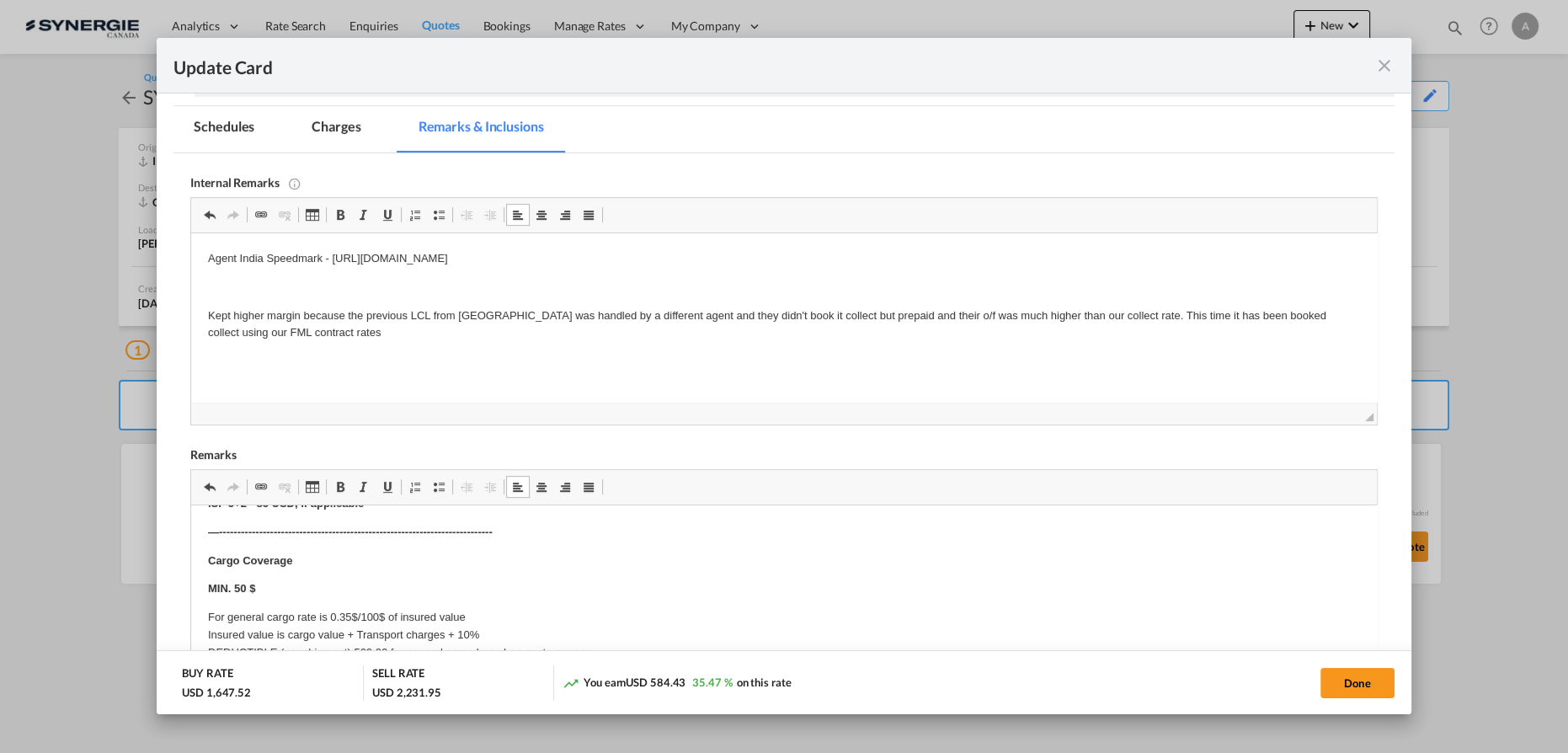
scroll to position [664, 0]
click at [1341, 685] on button "Done" at bounding box center [1358, 683] width 74 height 30
type input "18 Aug 2025"
type input "30 Aug 2025"
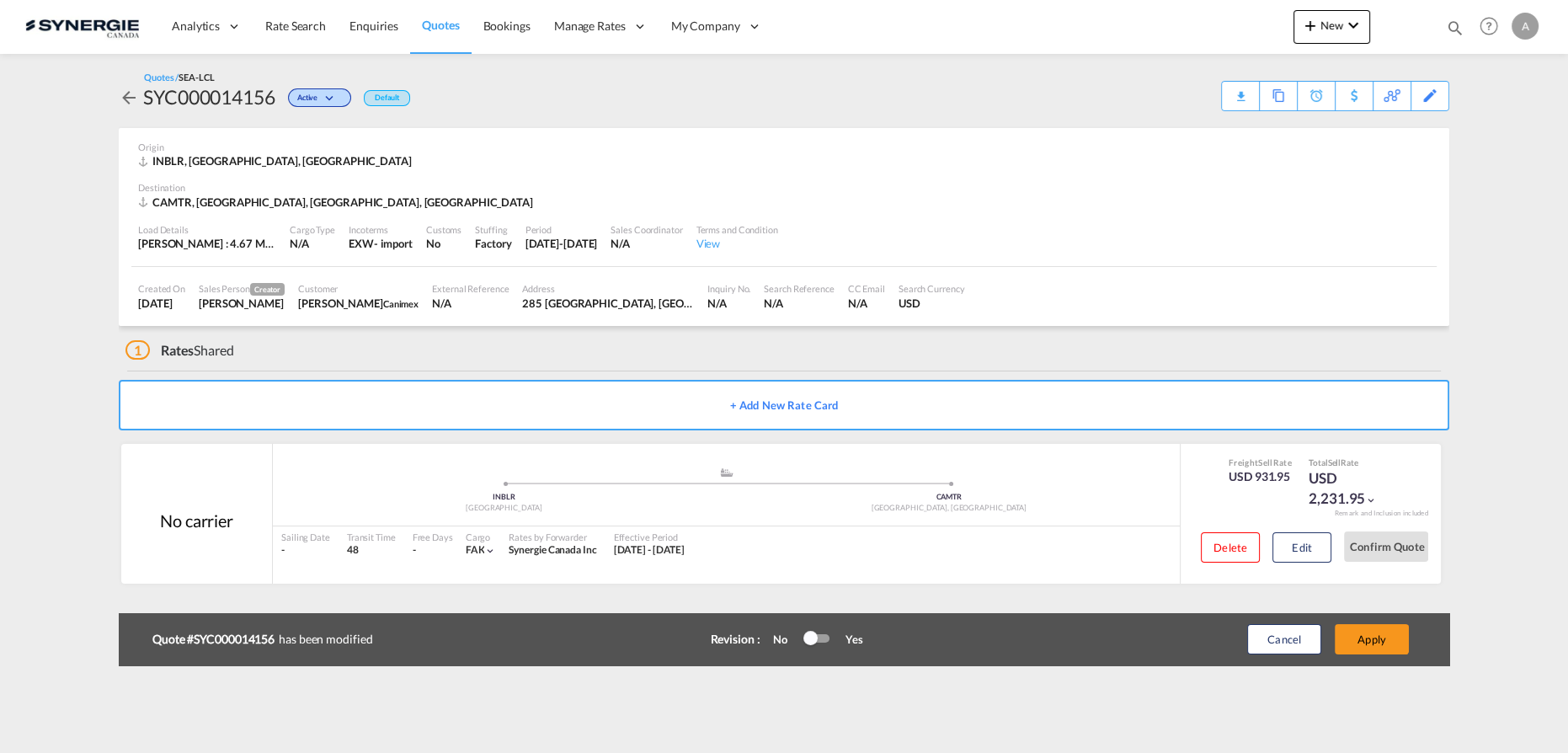
scroll to position [137, 0]
click at [1379, 641] on button "Apply" at bounding box center [1371, 639] width 74 height 30
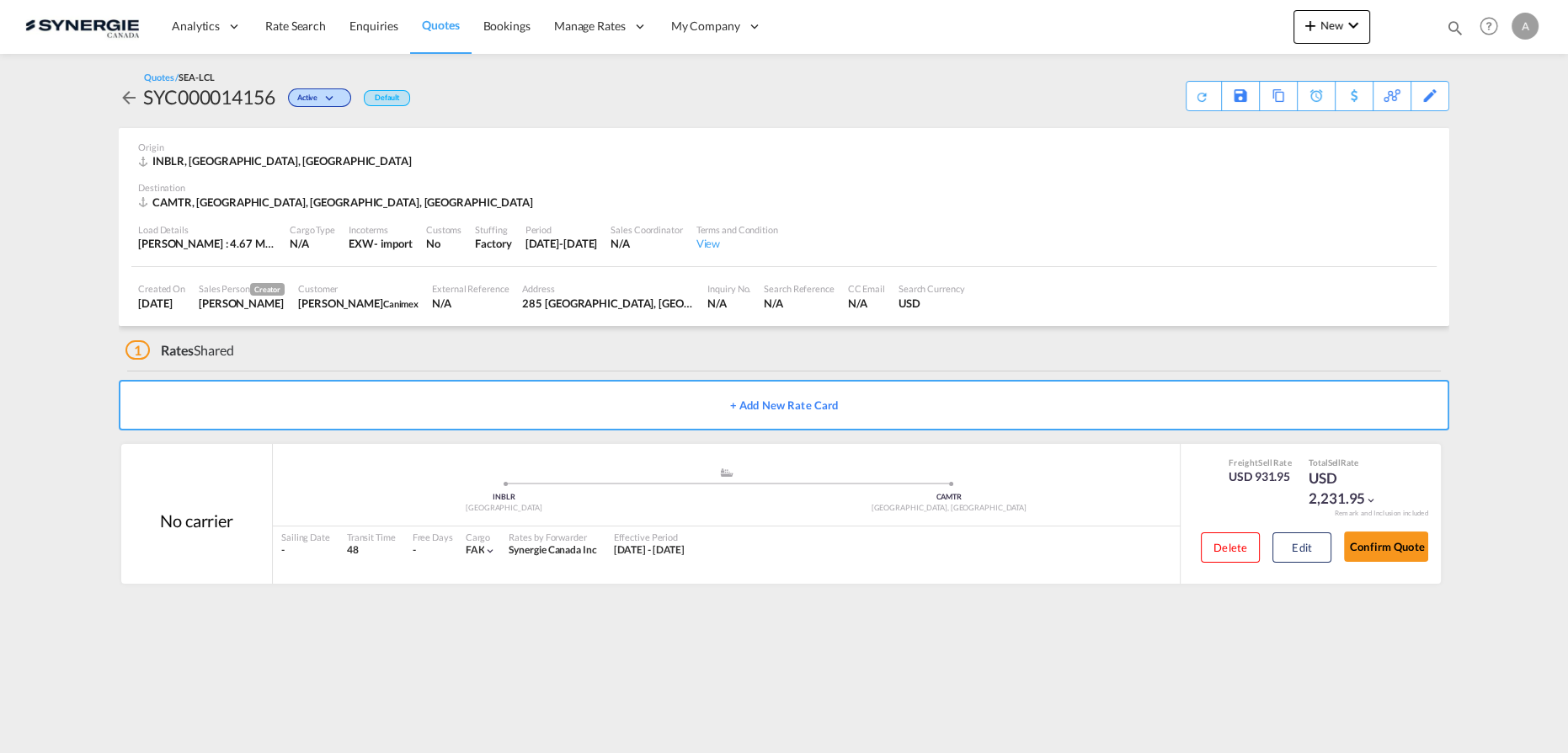
drag, startPoint x: 500, startPoint y: 27, endPoint x: 446, endPoint y: 32, distance: 54.2
click at [500, 26] on span "Bookings" at bounding box center [506, 26] width 47 height 15
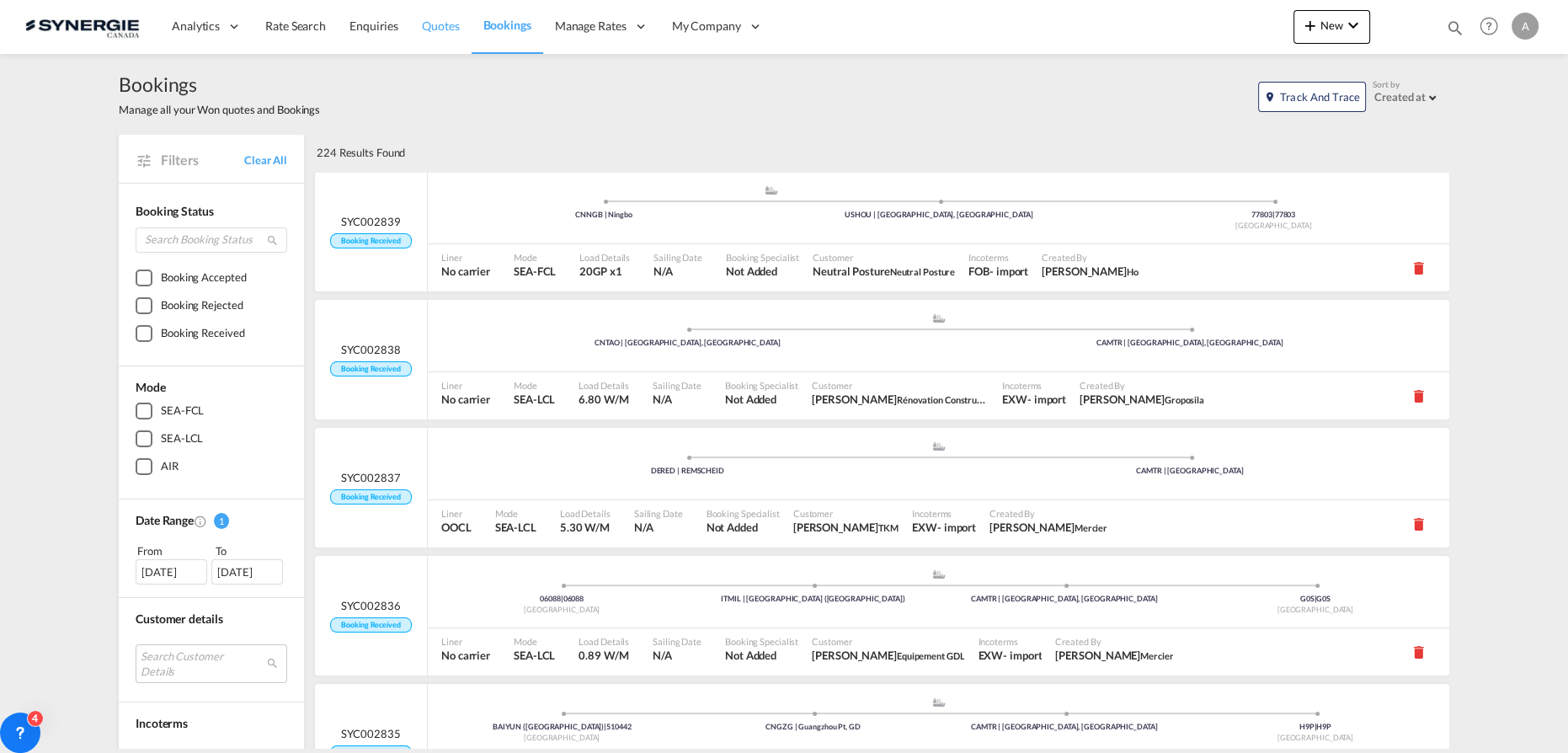
click at [435, 20] on span "Quotes" at bounding box center [440, 26] width 37 height 15
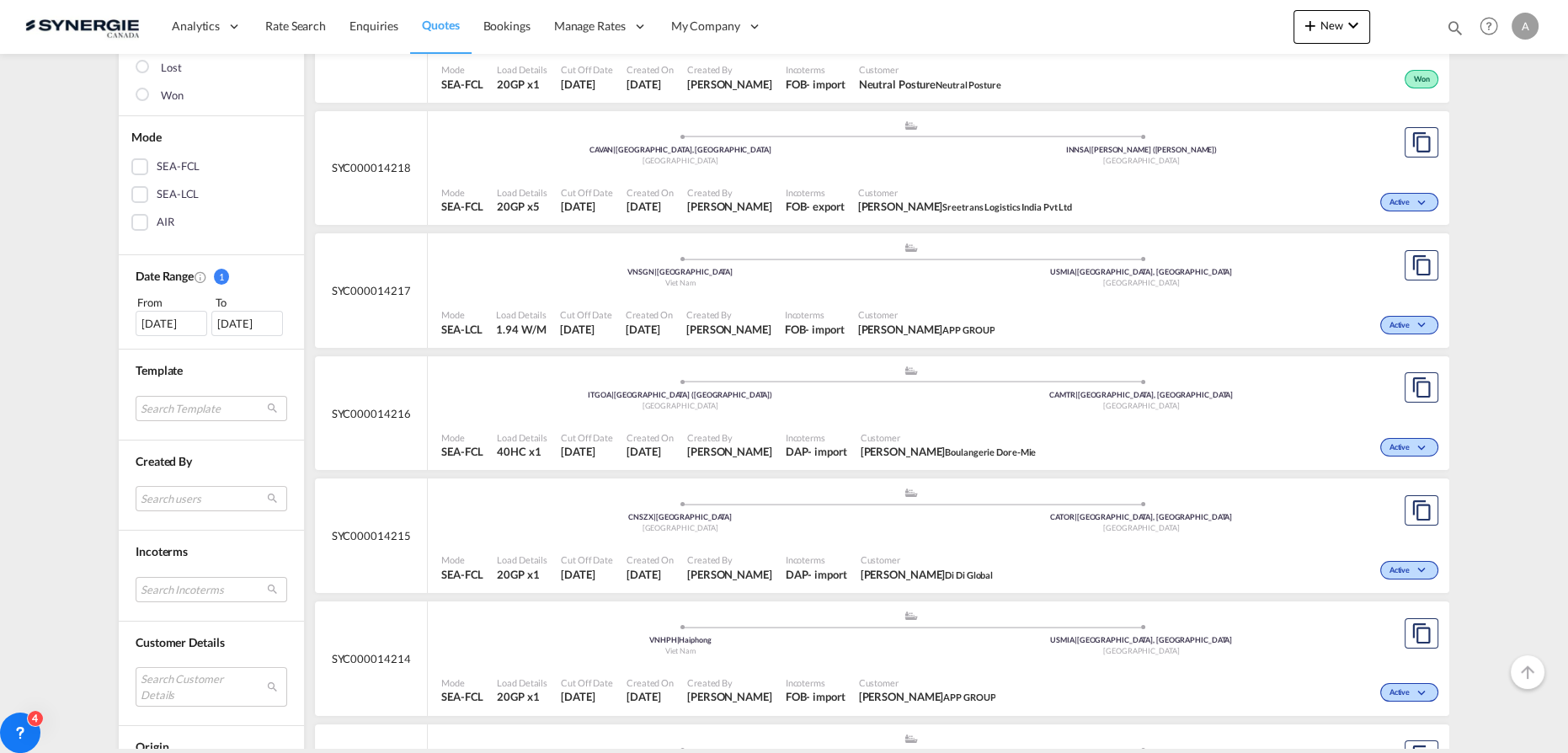
scroll to position [536, 0]
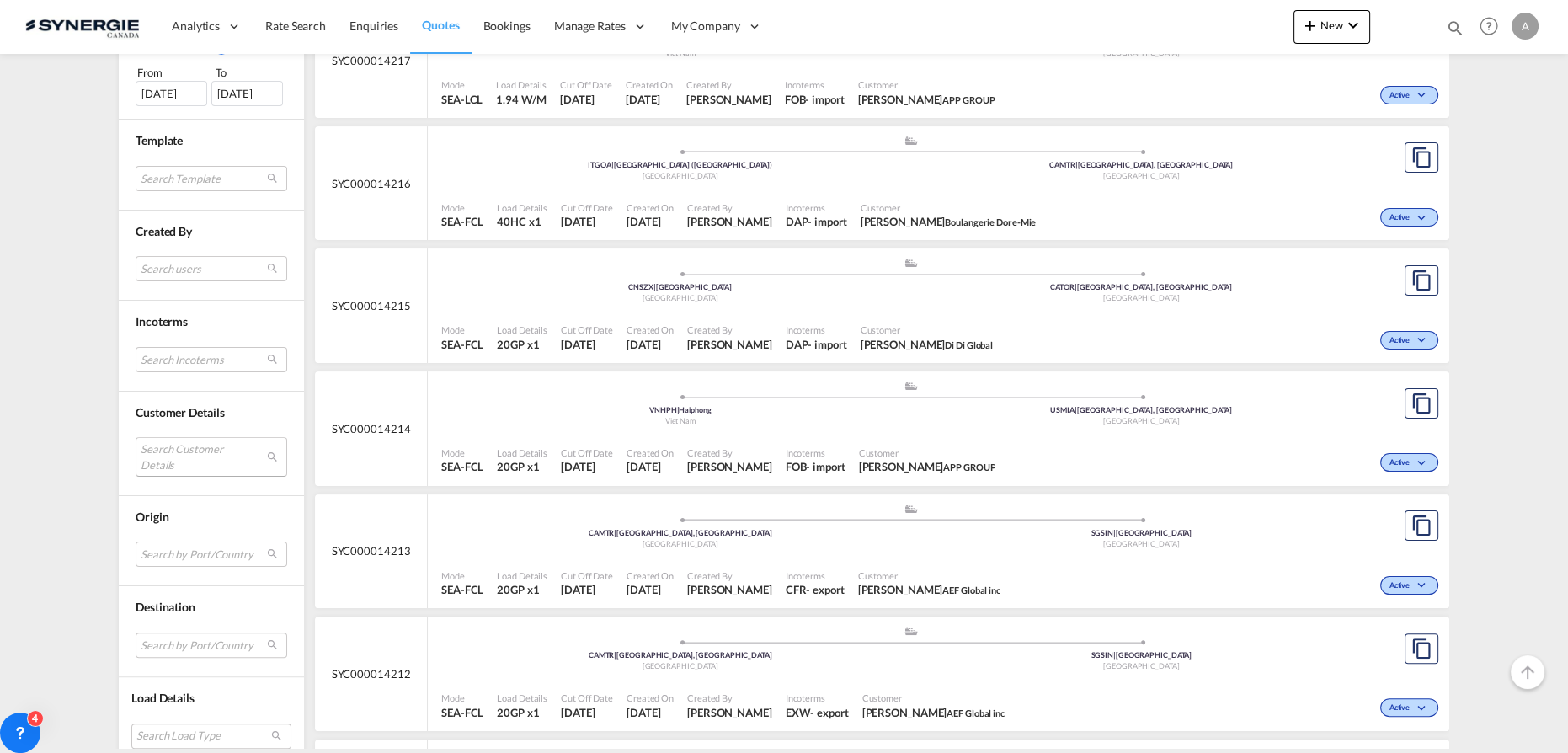
click at [171, 465] on md-select "Search Customer Details user name user ammar Albaiti albaiti@anc-log.sa | anc u…" at bounding box center [211, 456] width 152 height 39
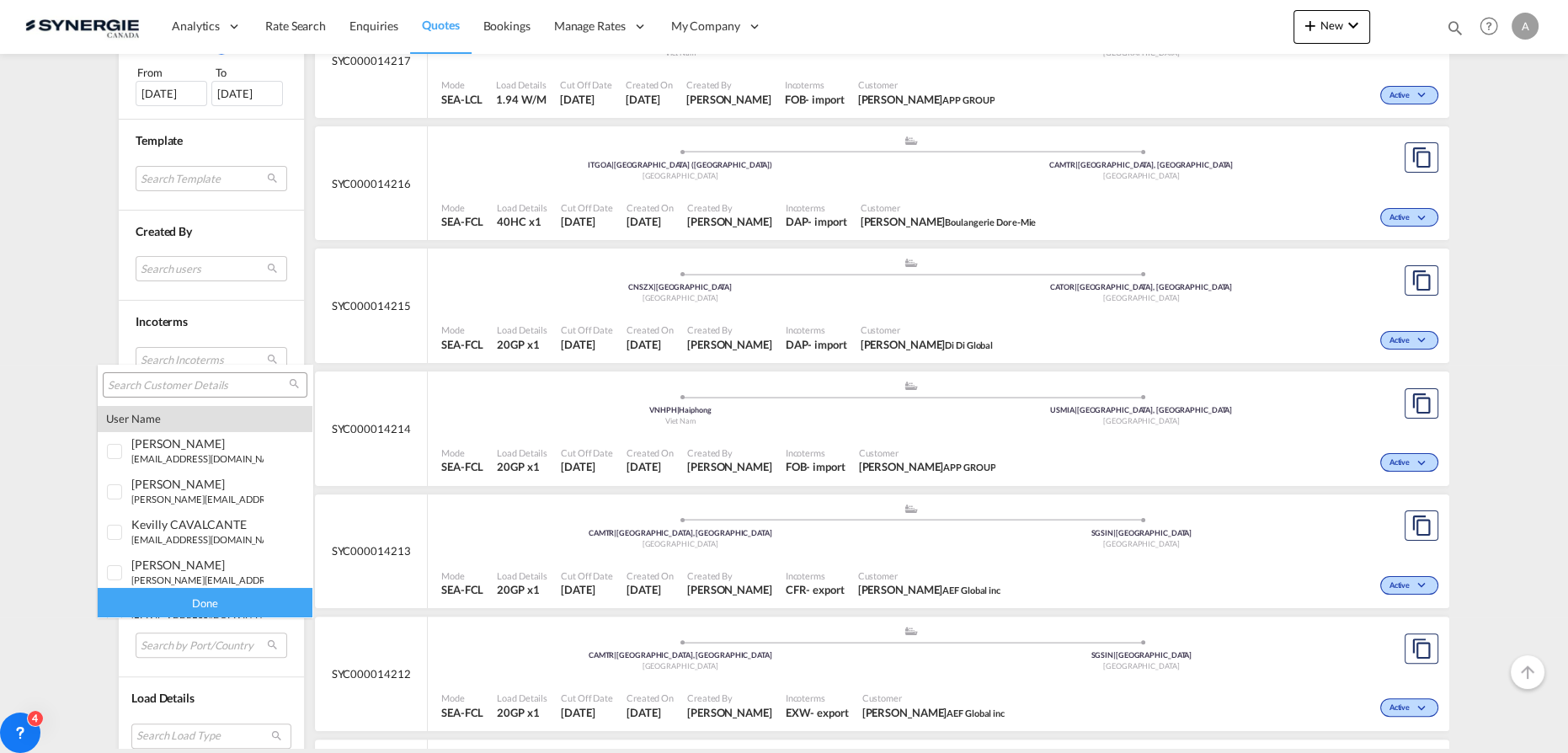
click at [215, 398] on md-select-header at bounding box center [205, 385] width 215 height 40
click at [217, 392] on input "search" at bounding box center [198, 386] width 181 height 15
click at [183, 271] on md-backdrop at bounding box center [784, 376] width 1568 height 753
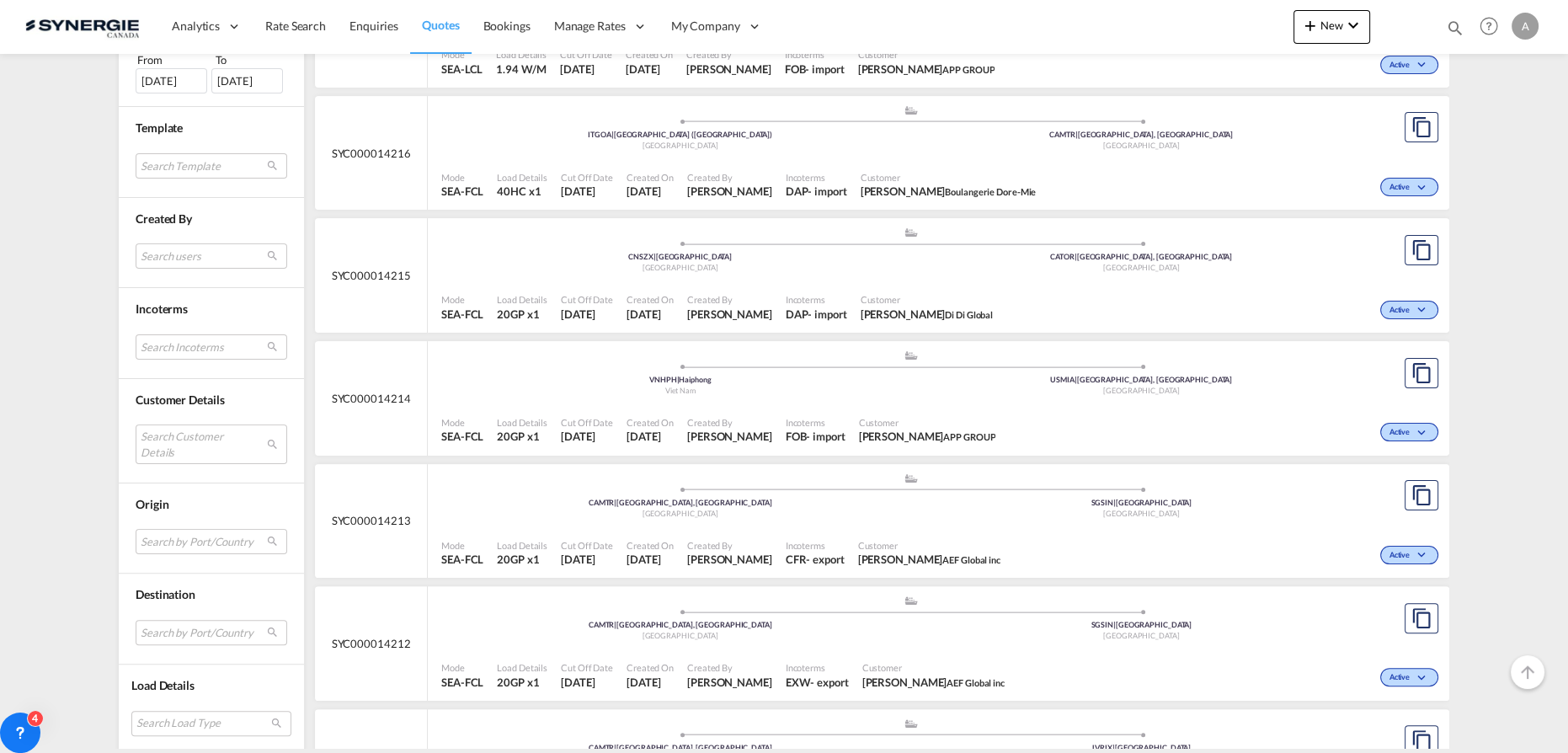
scroll to position [612, 0]
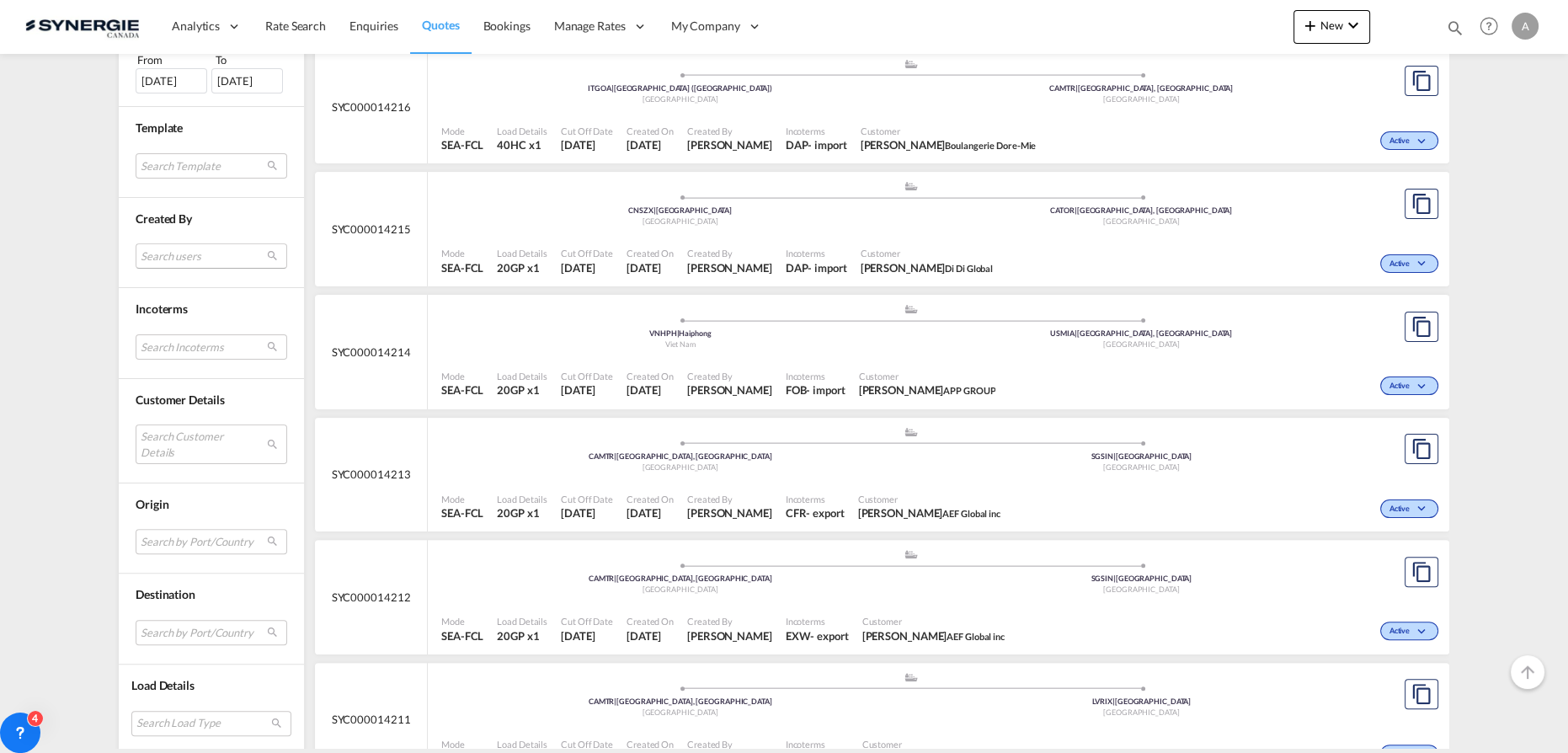
click at [203, 246] on md-select "Search users sugan T sugantha.rajan@freightfy.com raquel Jimenez raquel.jimenez…" at bounding box center [211, 256] width 152 height 25
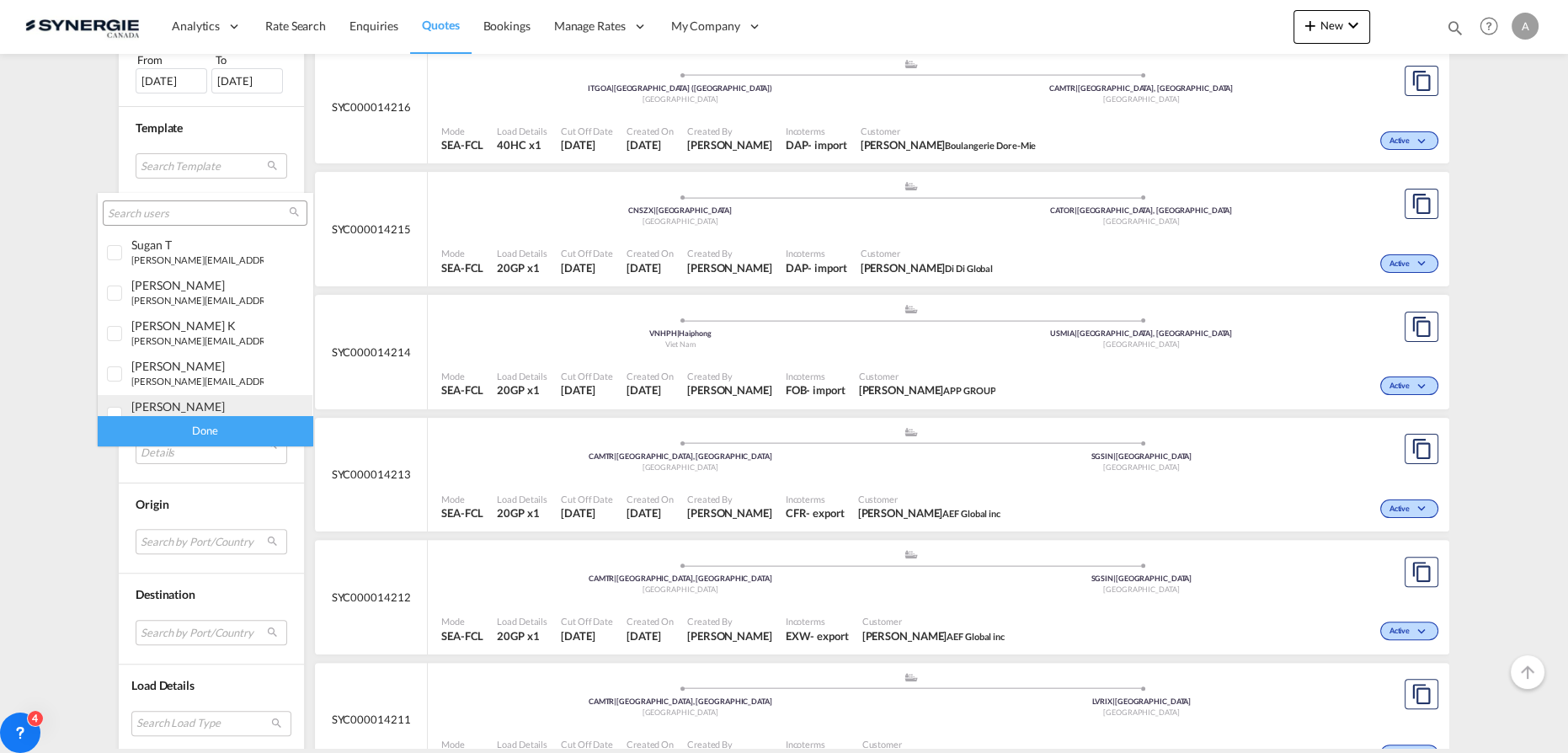
click at [163, 404] on div "adriana Groposila" at bounding box center [197, 406] width 132 height 15
click at [195, 430] on div "Done" at bounding box center [205, 431] width 215 height 29
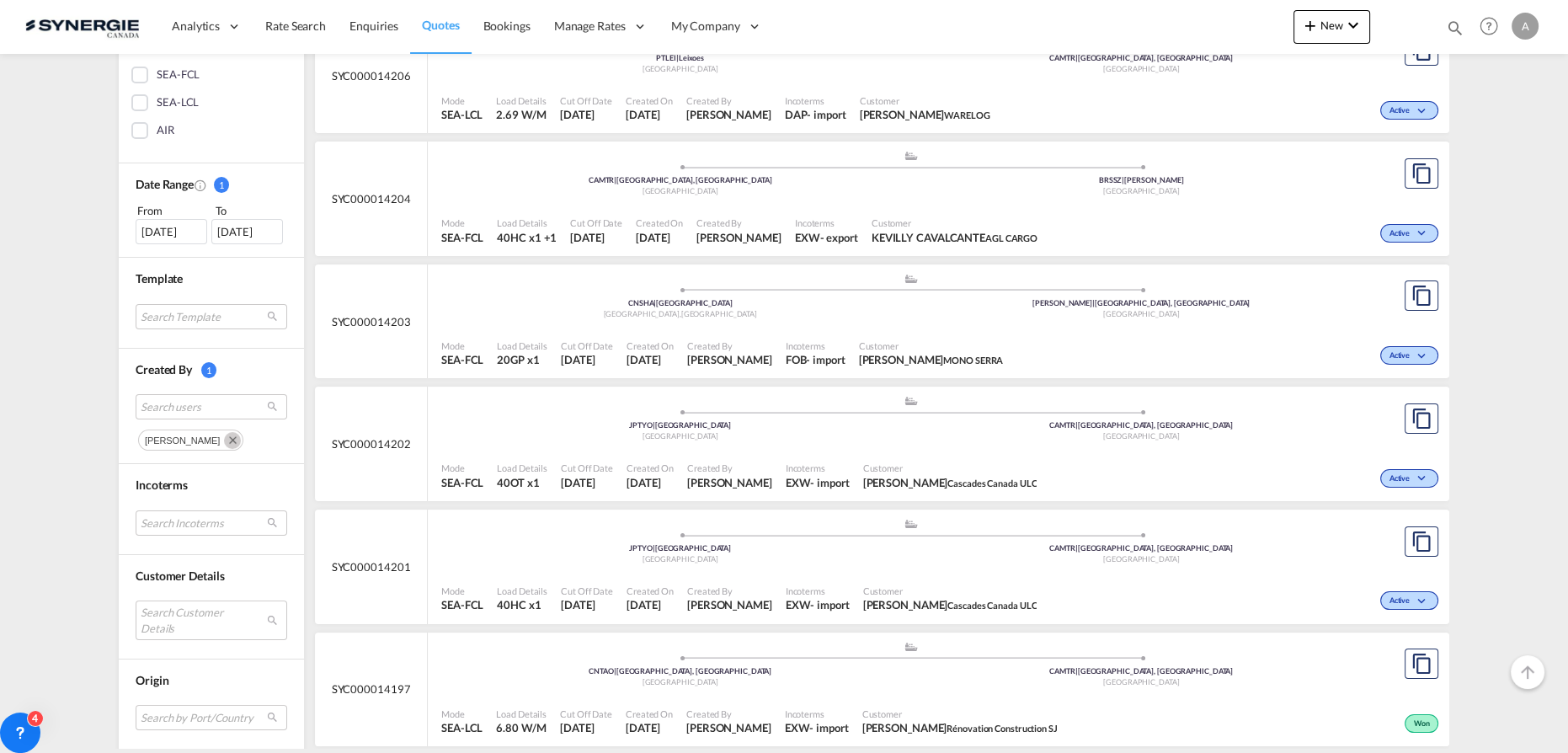
scroll to position [383, 0]
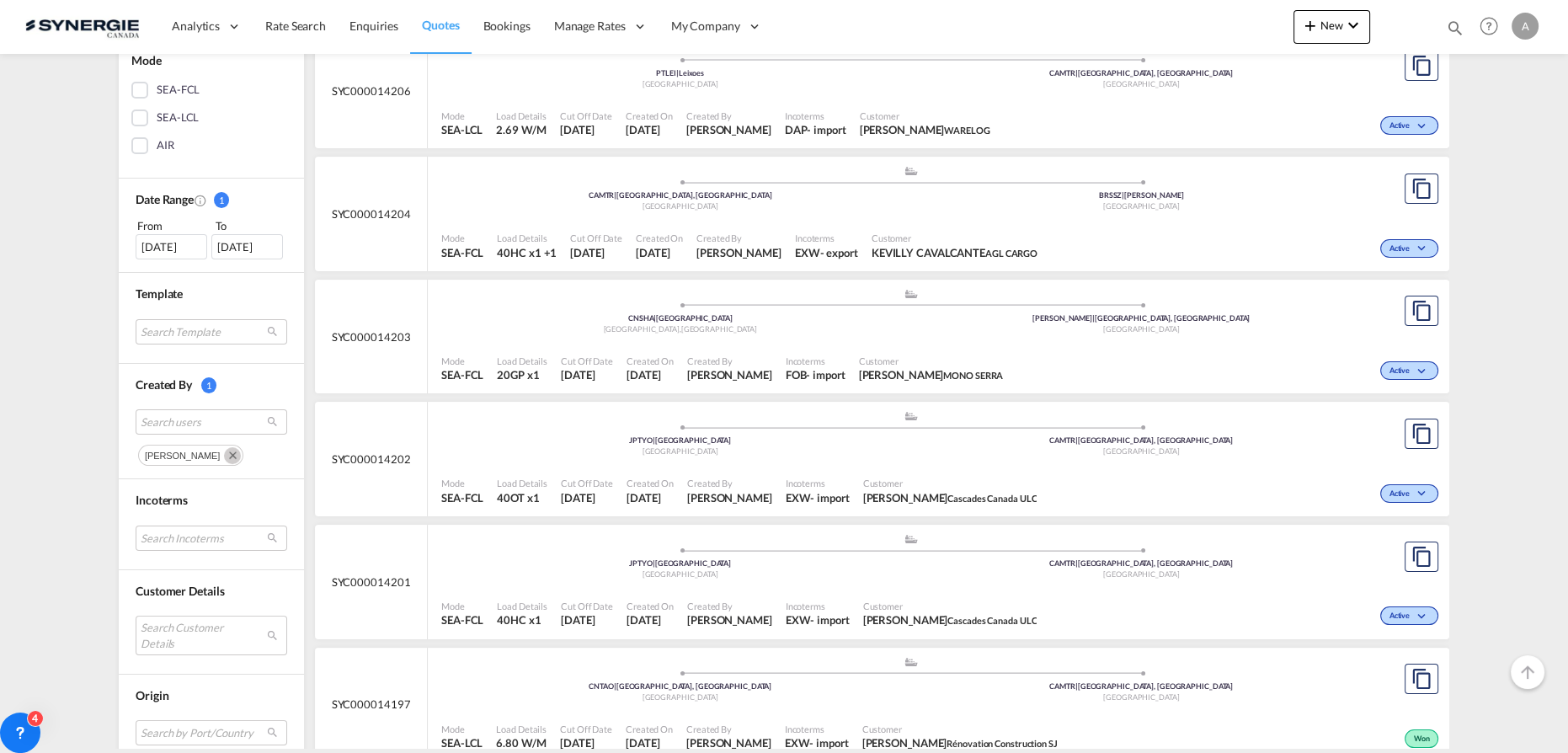
click at [217, 458] on button "Remove" at bounding box center [229, 454] width 25 height 17
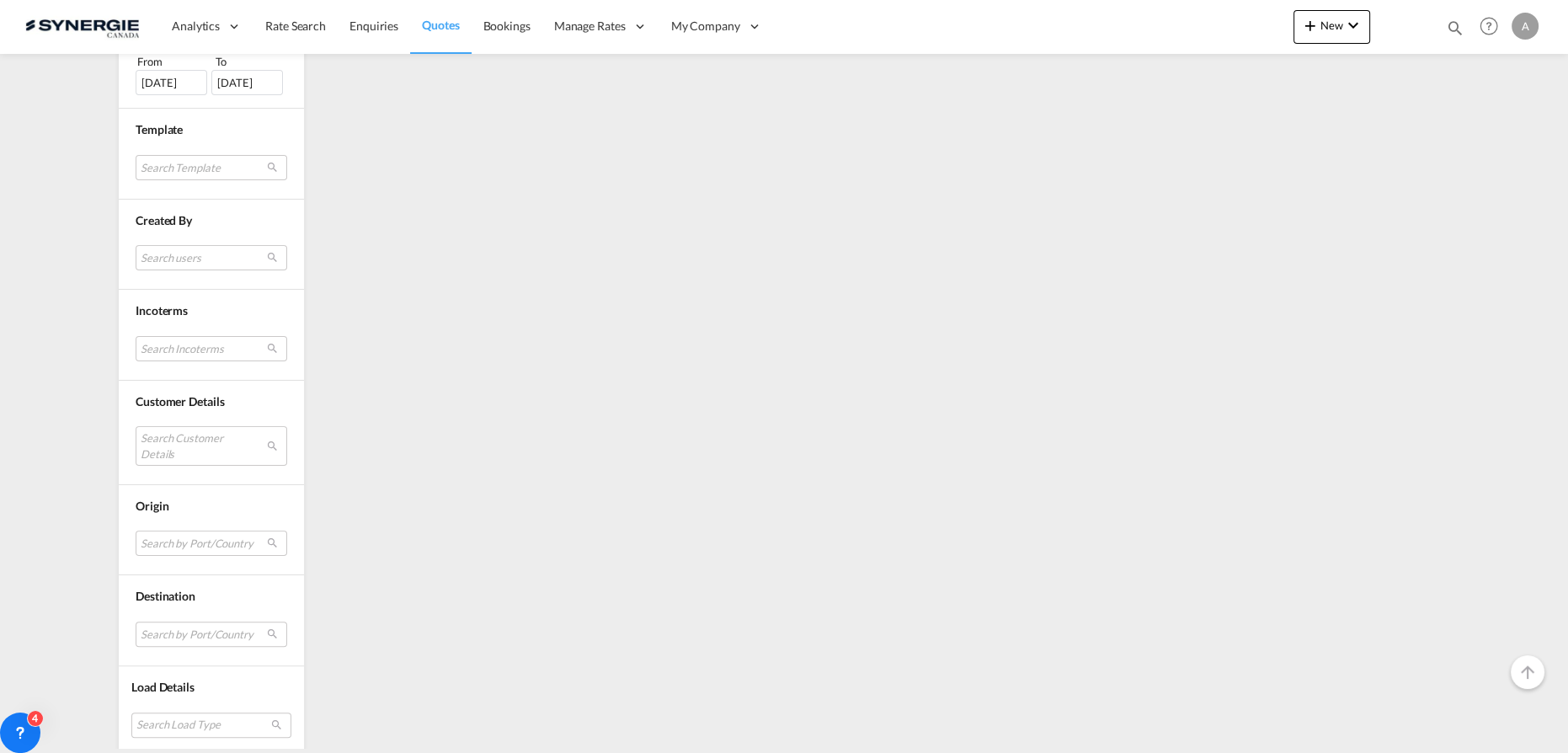
scroll to position [548, 0]
click at [179, 258] on md-select "Search users" at bounding box center [211, 257] width 152 height 25
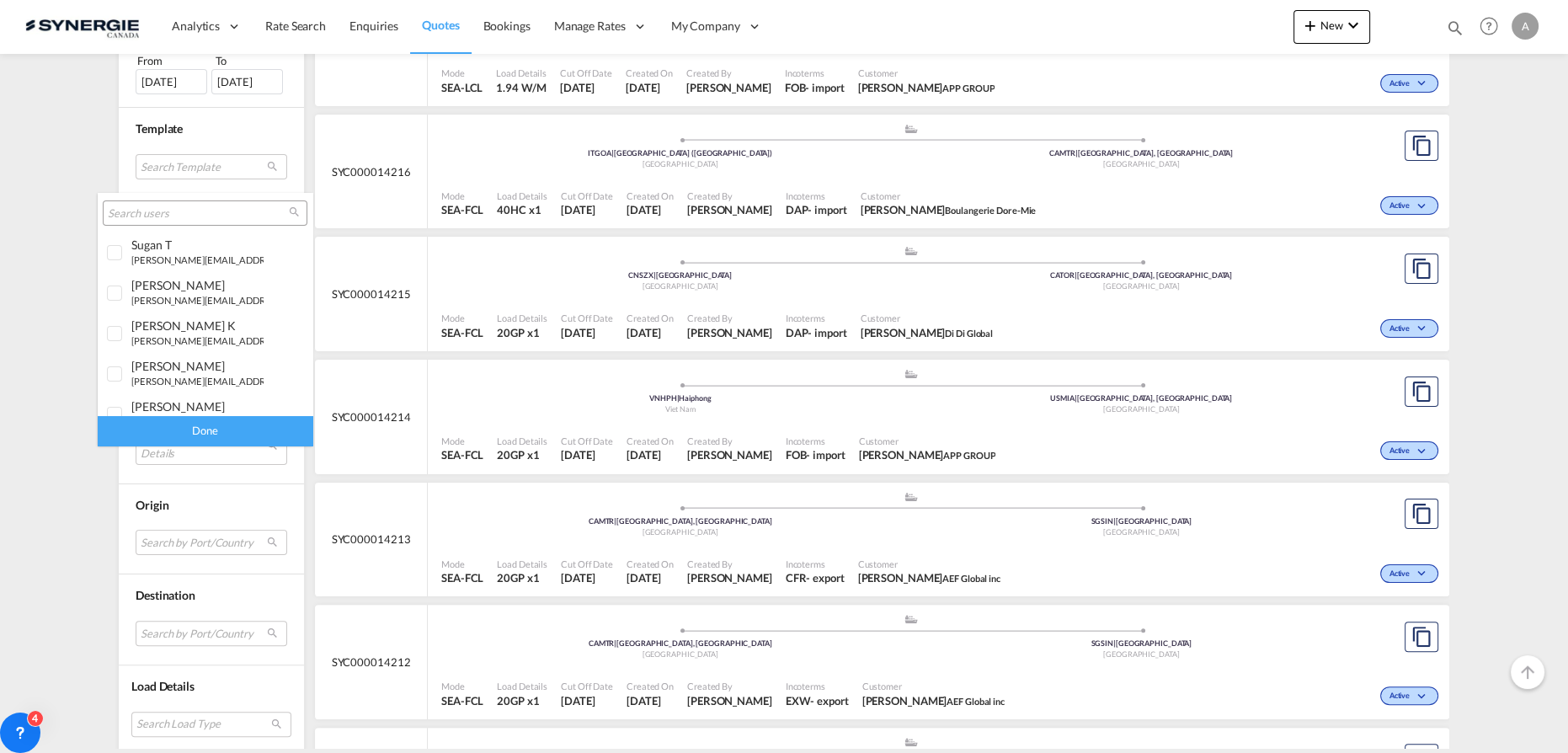
click at [89, 178] on md-backdrop at bounding box center [784, 376] width 1568 height 753
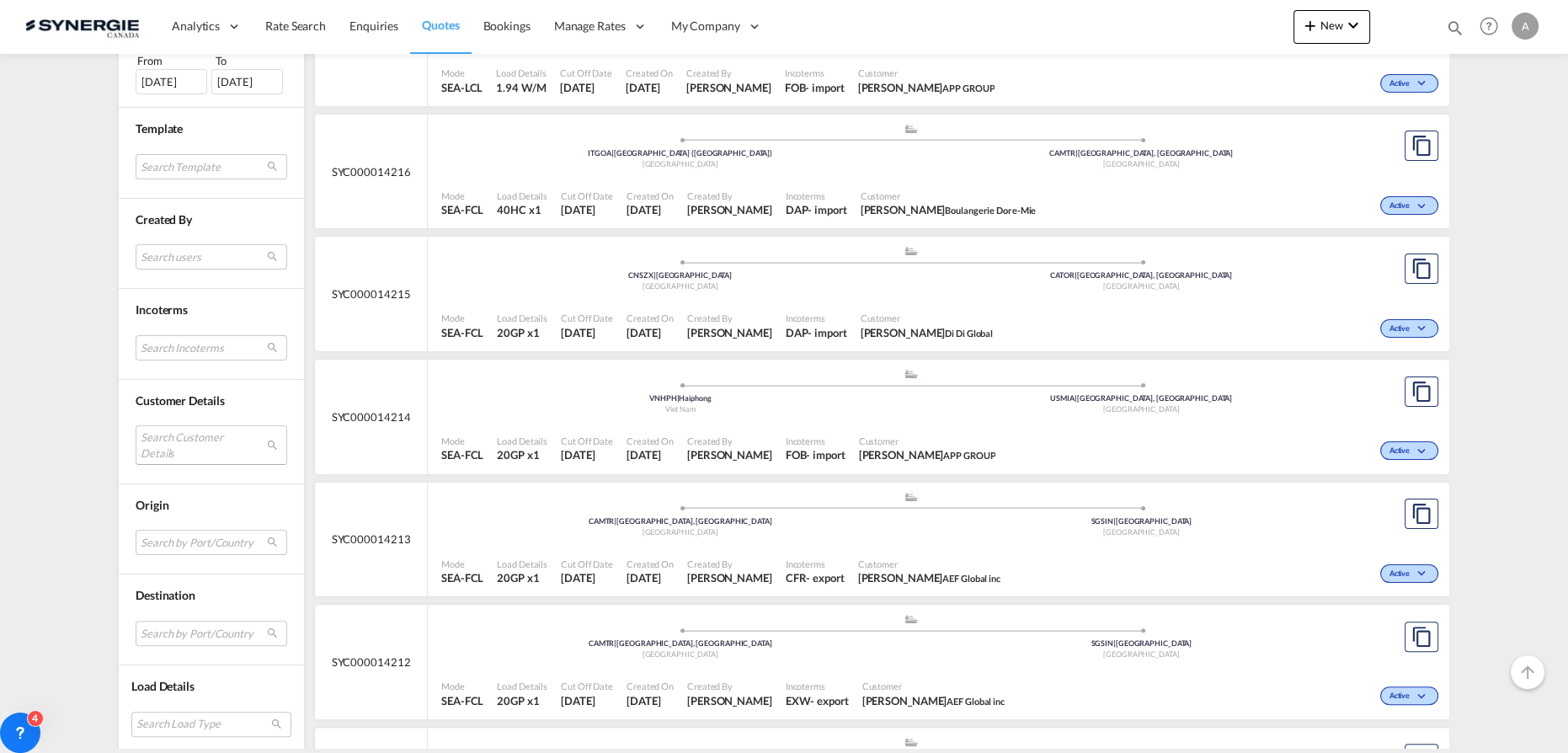
click at [179, 441] on md-select "Search Customer Details" at bounding box center [211, 445] width 152 height 39
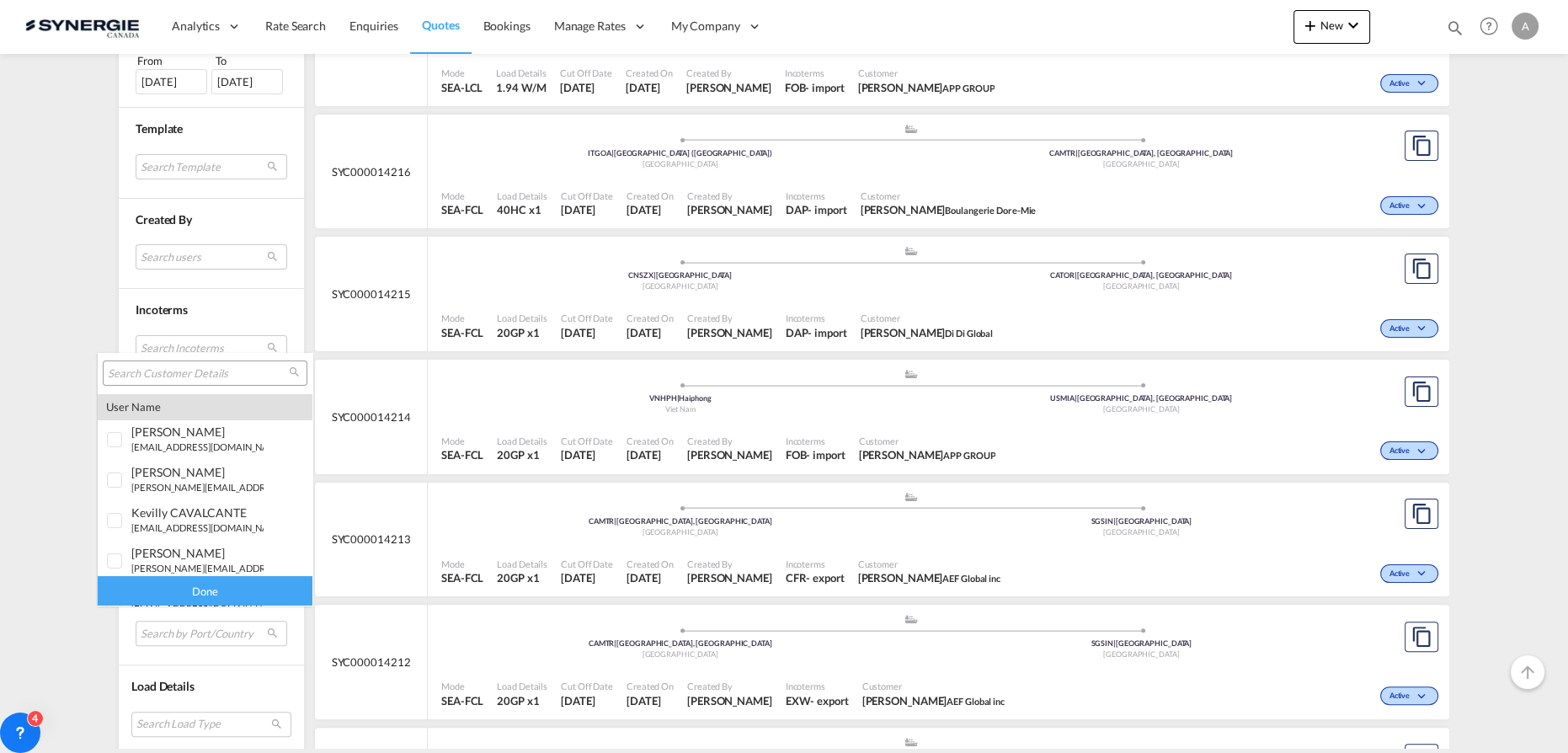
click at [209, 378] on input "search" at bounding box center [198, 374] width 181 height 15
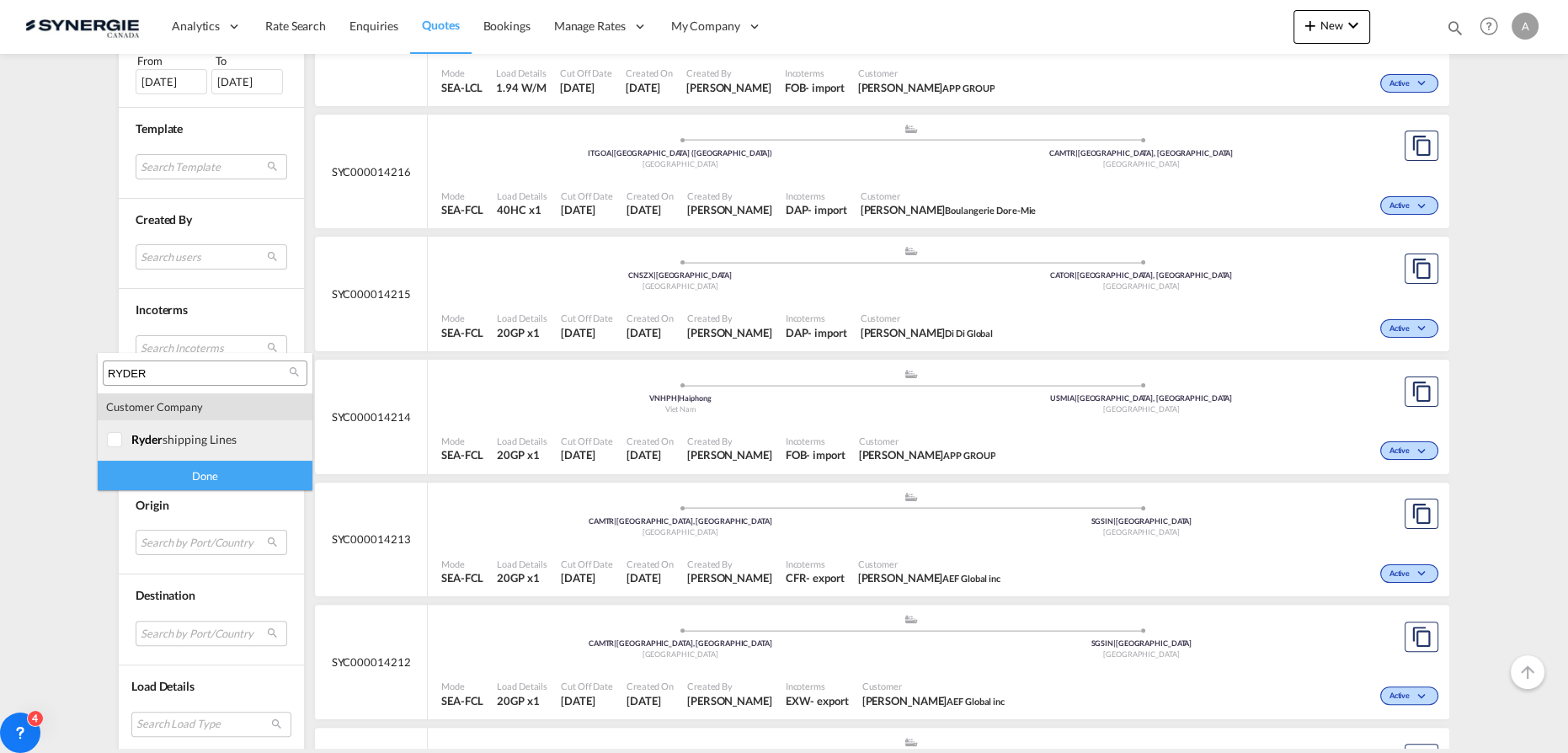
type input "RYDER"
click at [184, 447] on md-option "company ryder shipping lines" at bounding box center [205, 440] width 215 height 40
click at [191, 482] on div "Done" at bounding box center [205, 476] width 215 height 29
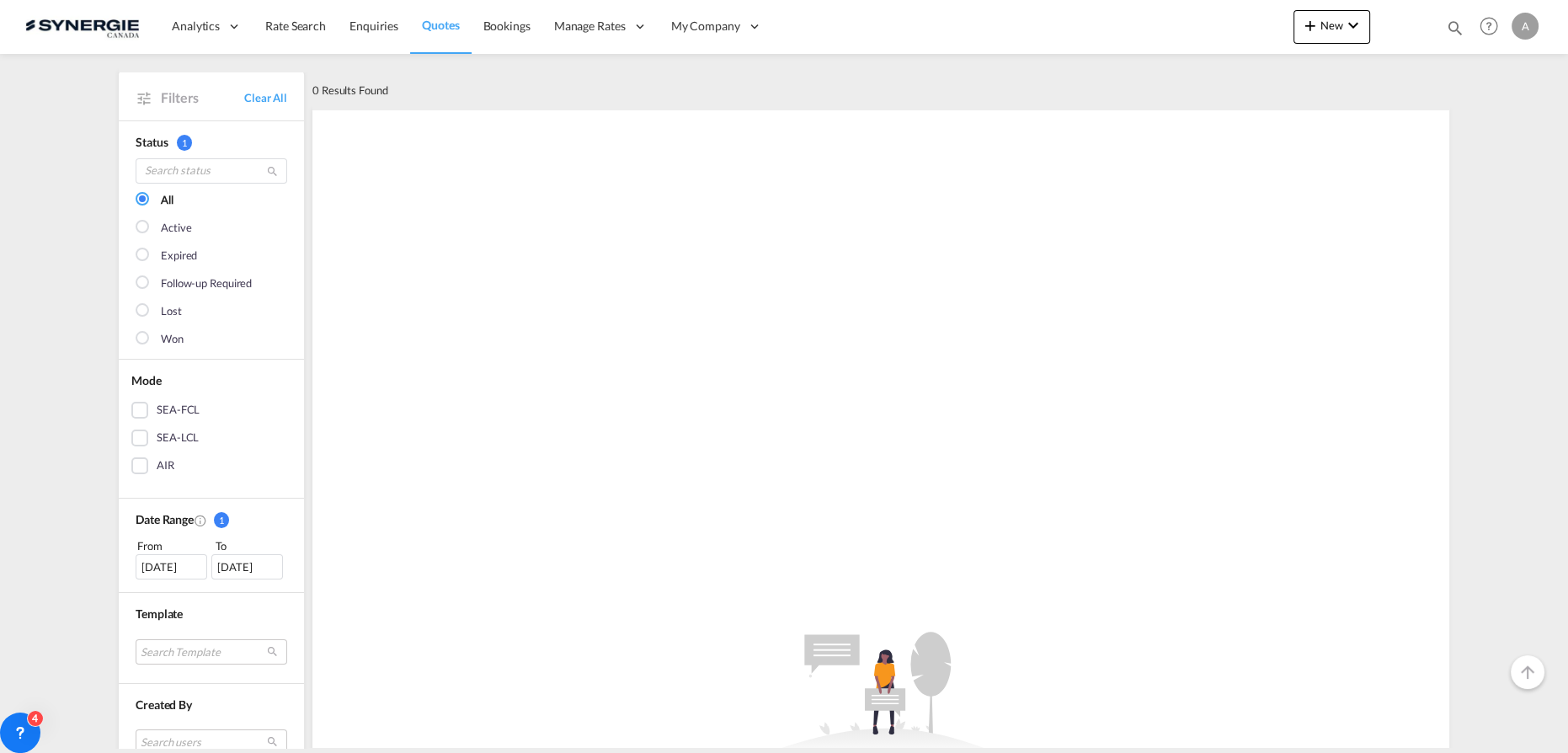
scroll to position [306, 0]
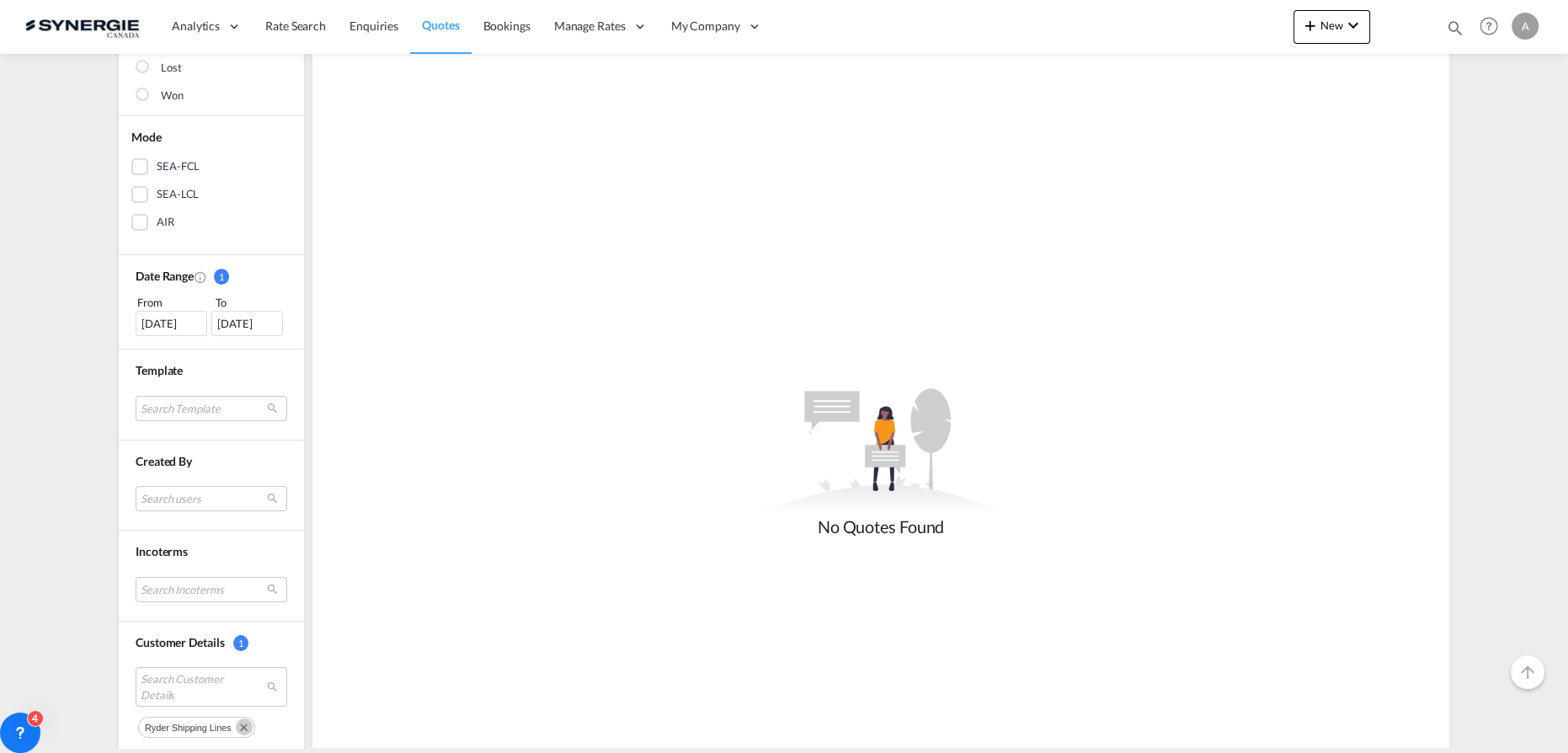
click at [162, 319] on div "21 Jul 2025" at bounding box center [171, 323] width 71 height 25
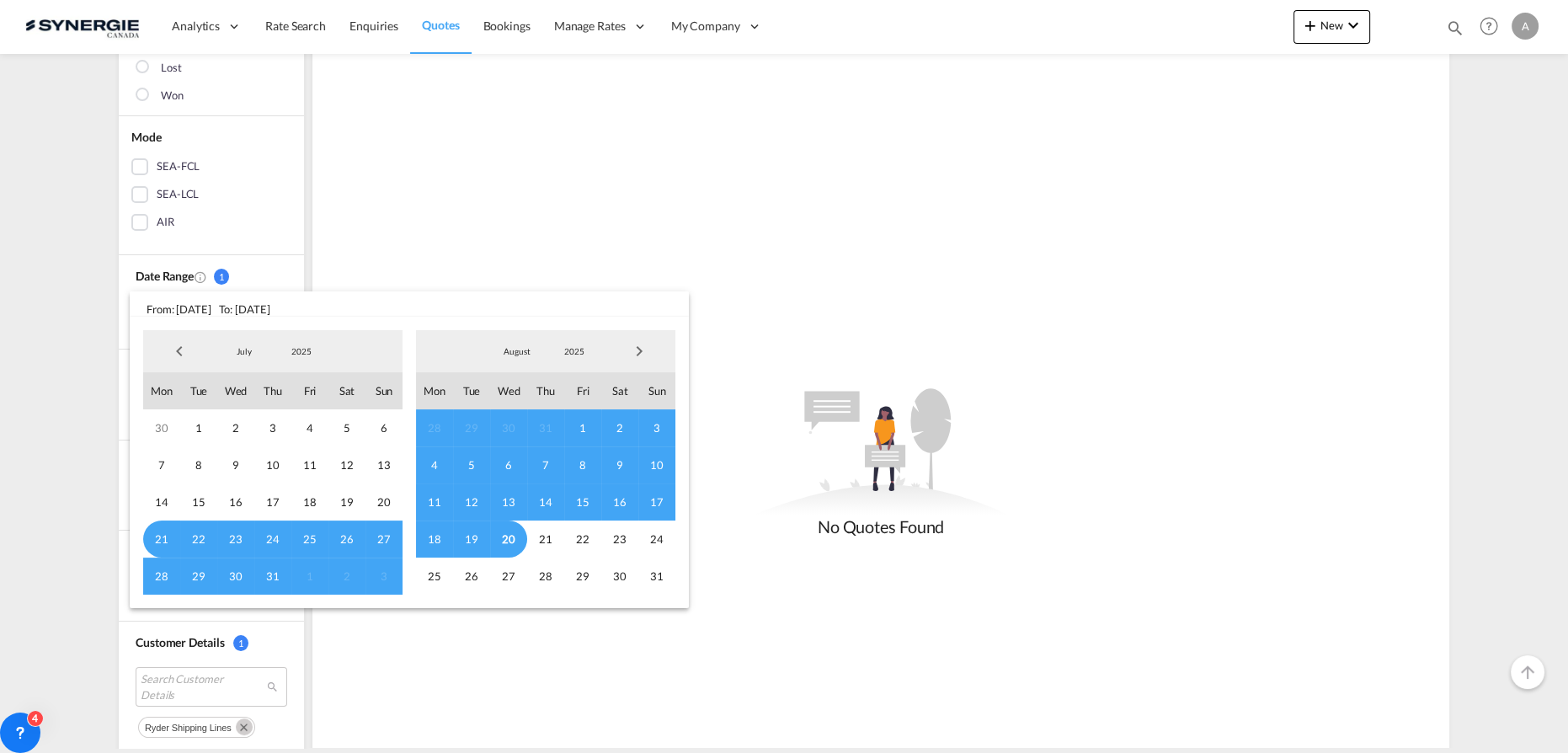
click at [303, 353] on span "2025" at bounding box center [301, 351] width 54 height 12
click at [297, 266] on md-option "2023" at bounding box center [318, 270] width 114 height 40
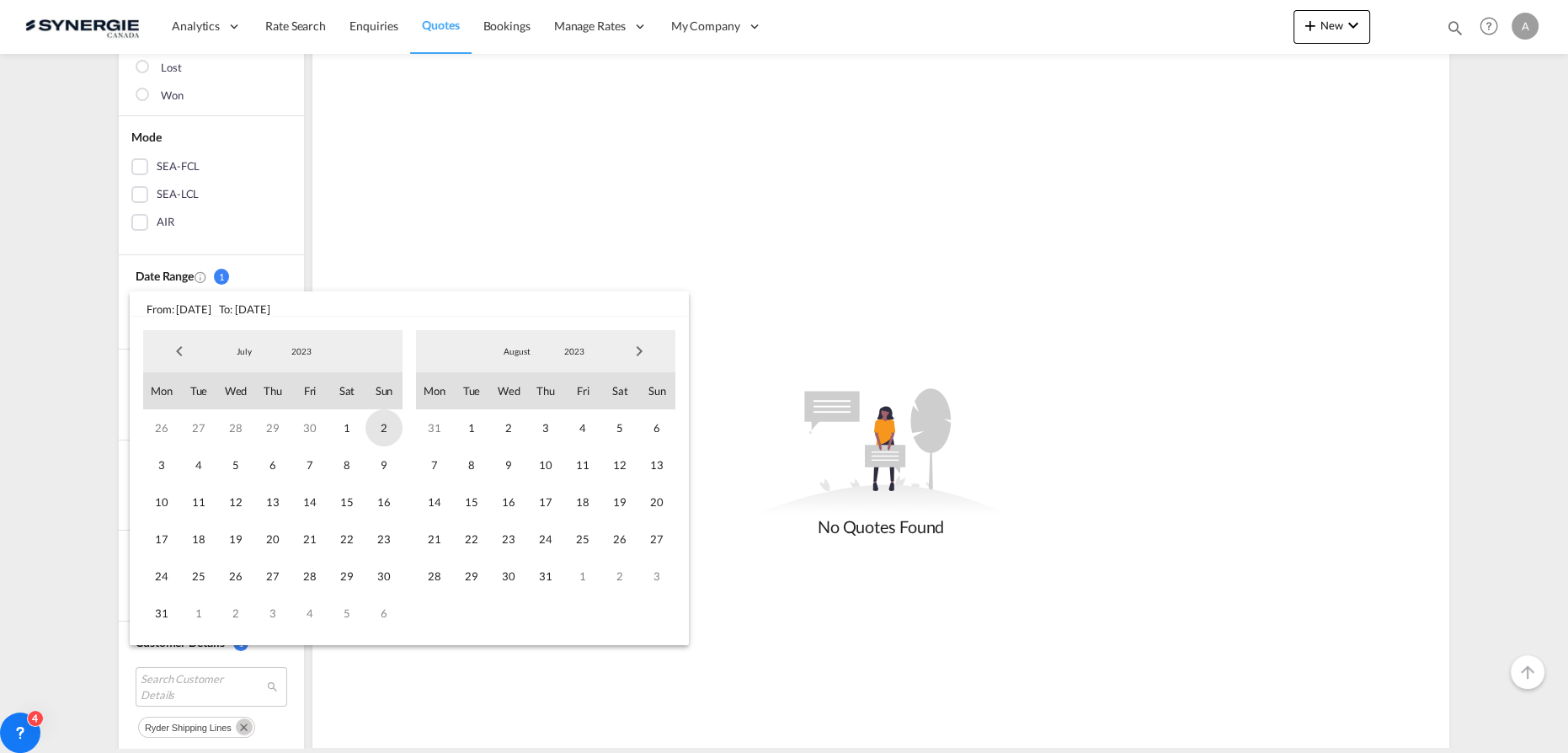
click at [348, 429] on span "1" at bounding box center [347, 428] width 37 height 37
click at [567, 352] on span "2023" at bounding box center [574, 351] width 54 height 12
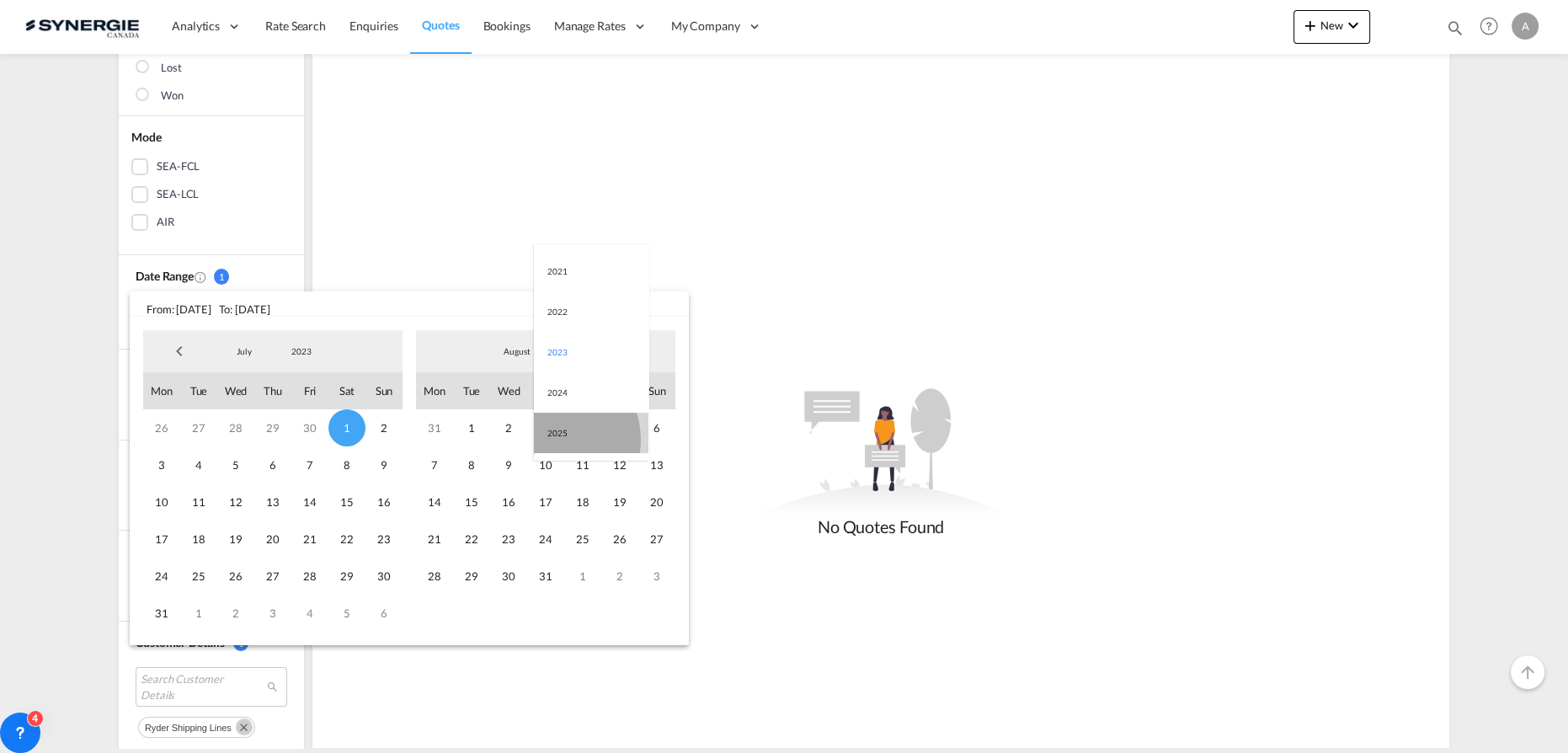
click at [553, 440] on md-option "2025" at bounding box center [590, 433] width 114 height 40
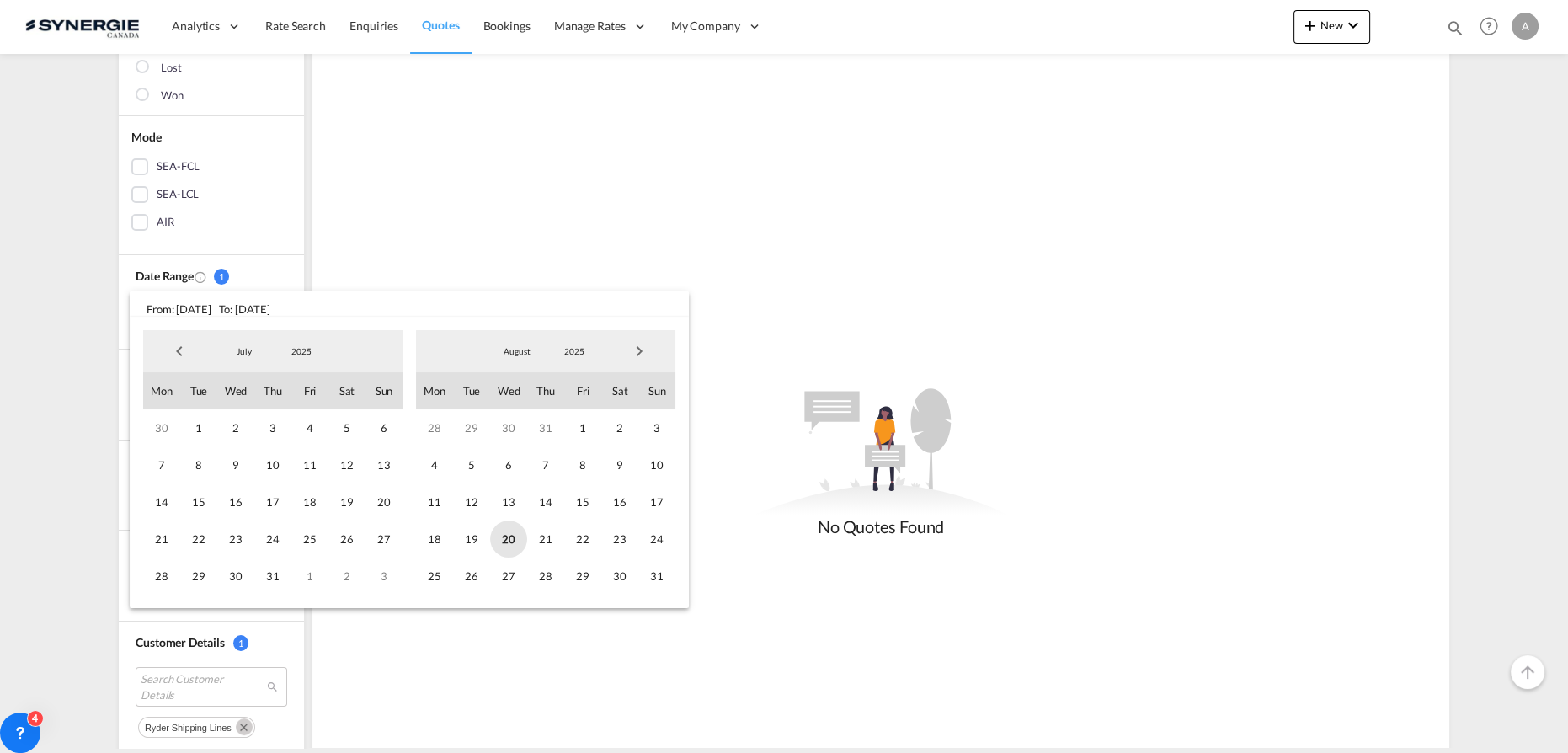
click at [517, 532] on span "20" at bounding box center [508, 538] width 37 height 37
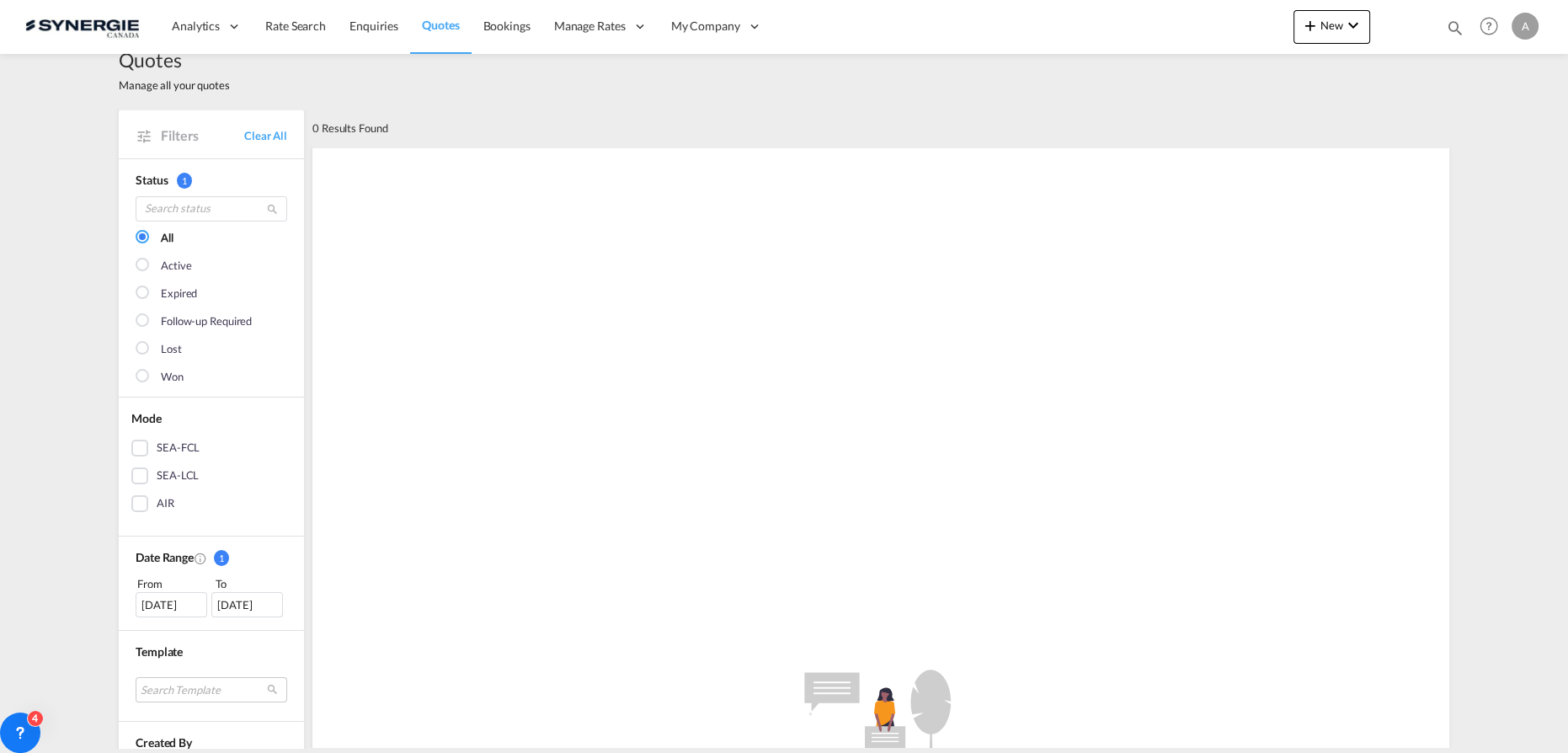
scroll to position [0, 0]
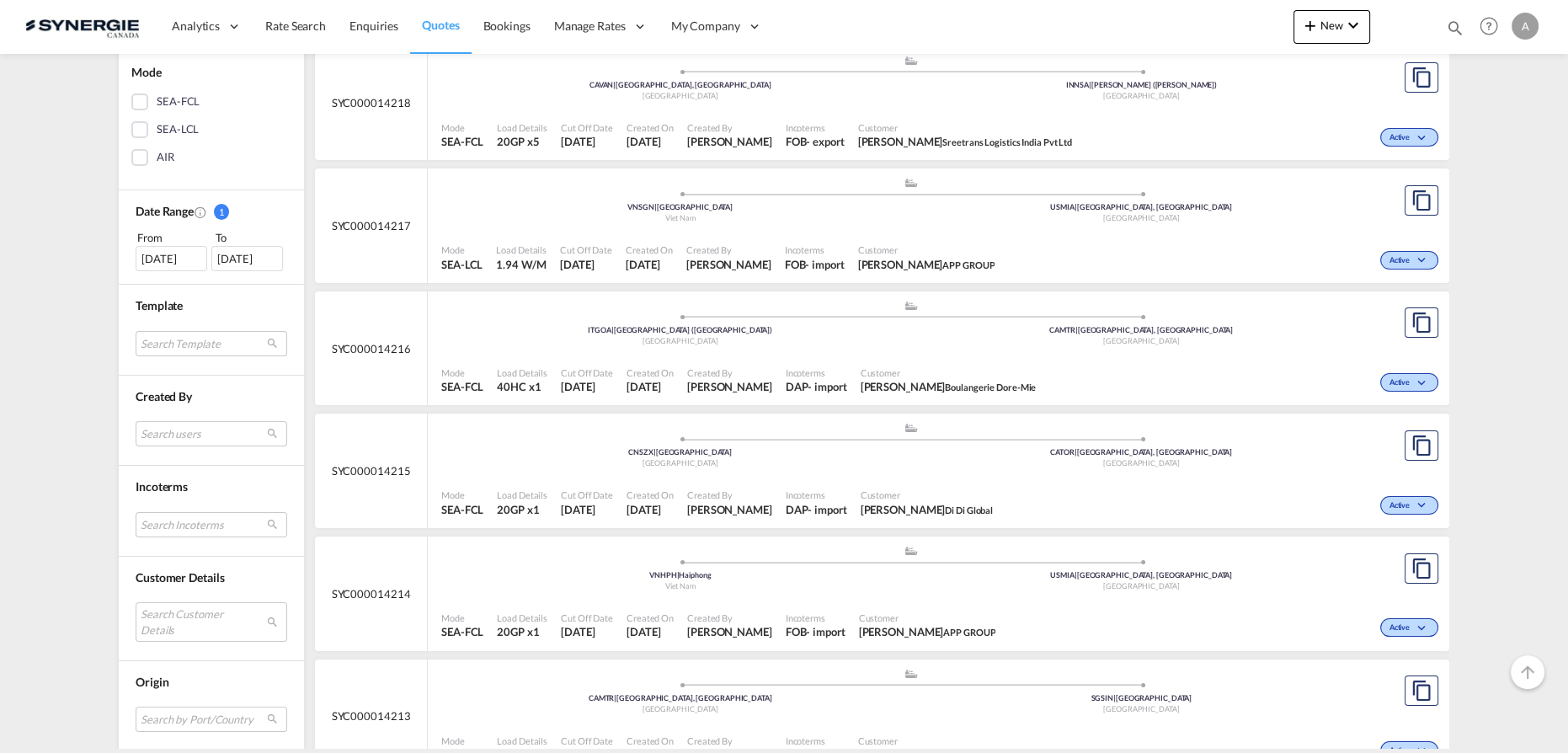
scroll to position [459, 0]
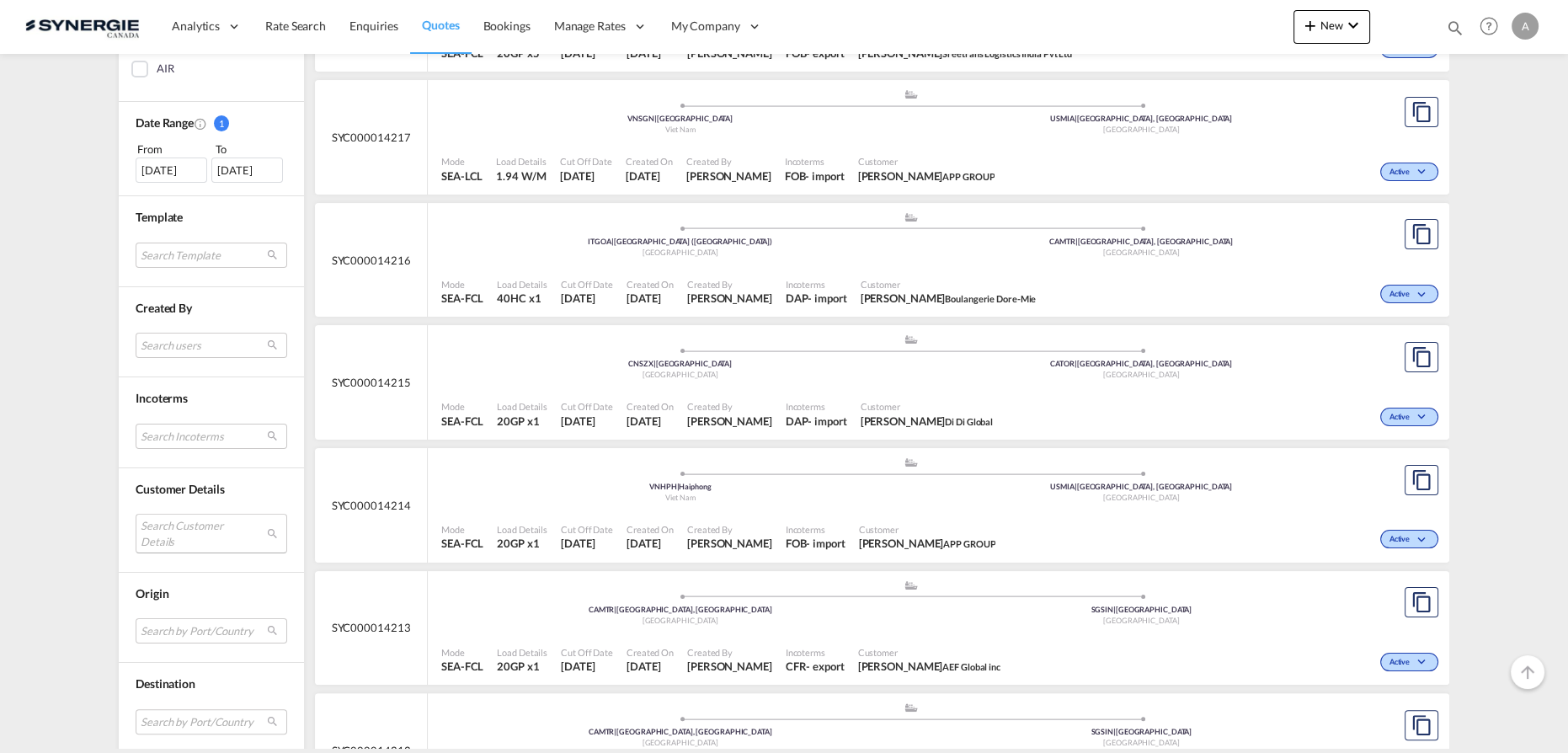
click at [179, 536] on md-select "Search Customer Details user name user [PERSON_NAME] [PERSON_NAME][EMAIL_ADDRES…" at bounding box center [211, 533] width 152 height 39
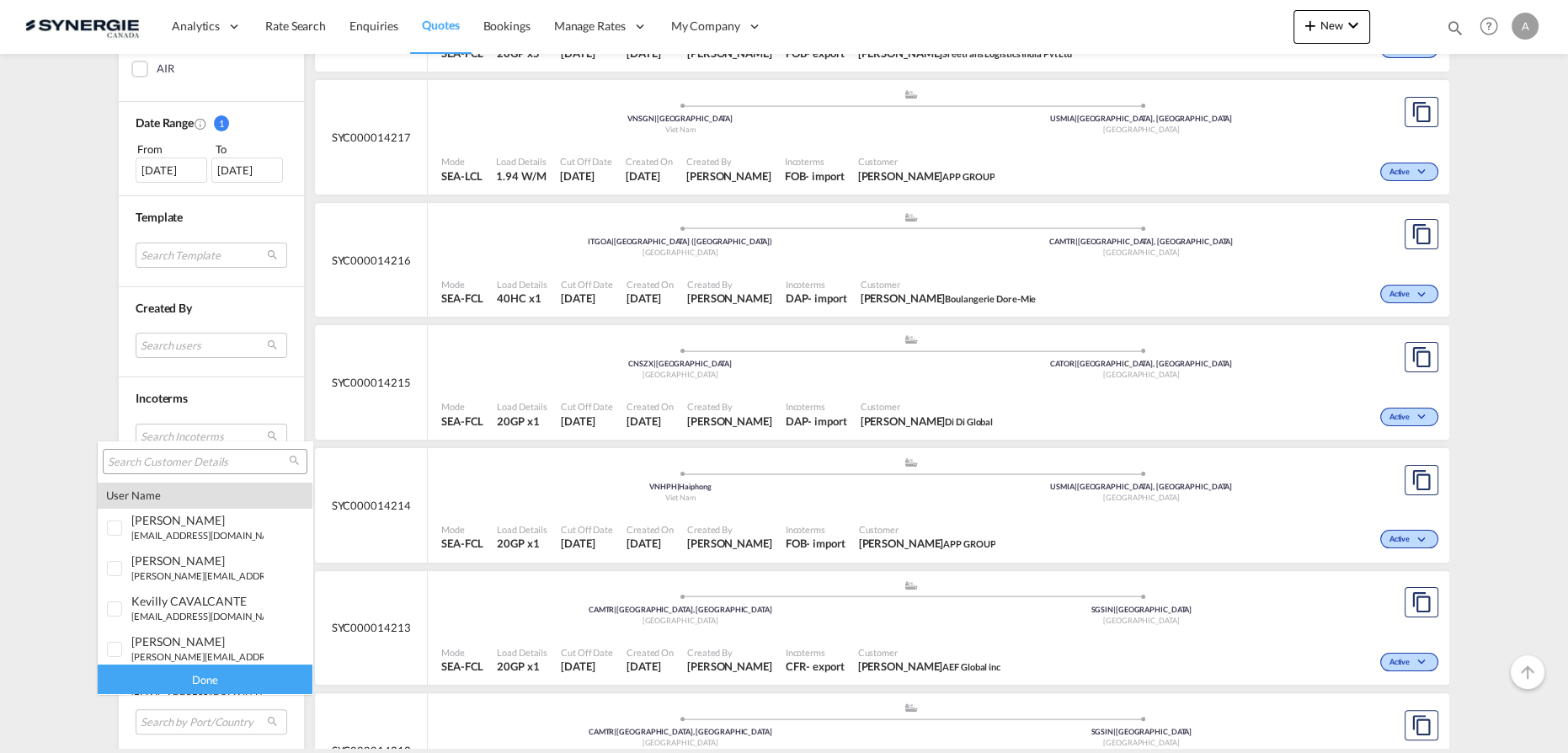
click at [183, 460] on input "search" at bounding box center [198, 463] width 181 height 15
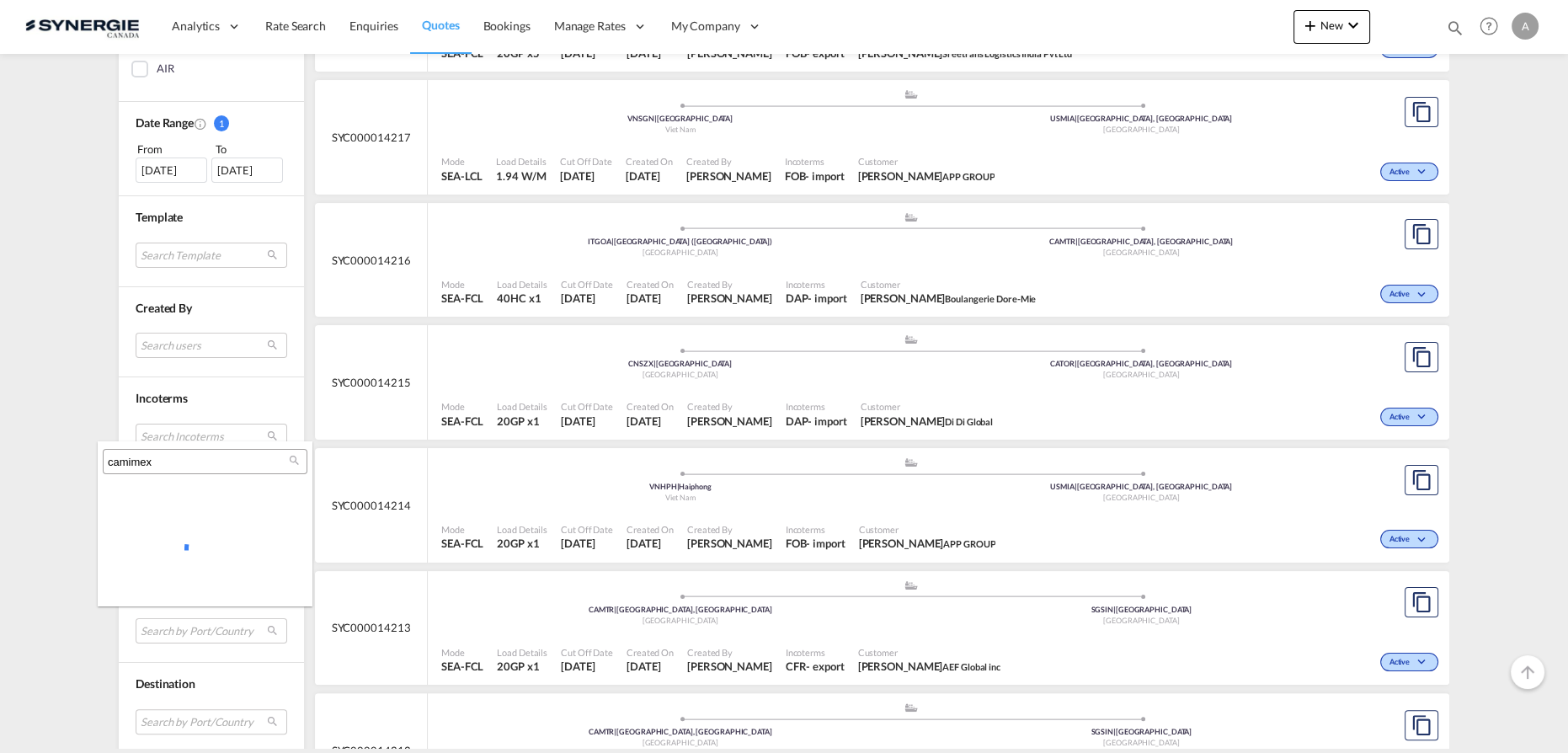
click at [130, 458] on input "camimex" at bounding box center [198, 463] width 181 height 15
type input "canimex"
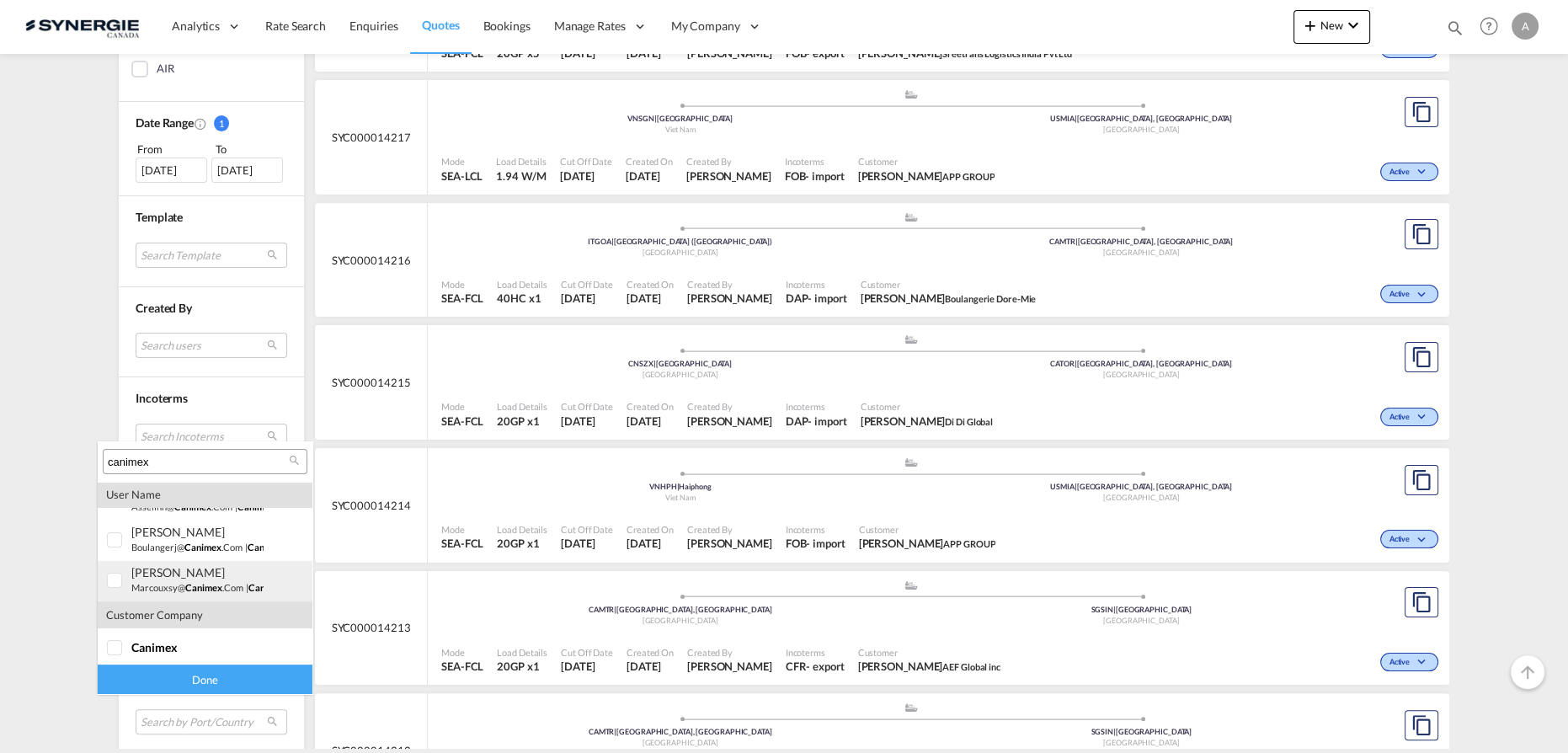
scroll to position [356, 0]
click at [171, 643] on span "canimex" at bounding box center [154, 643] width 46 height 15
click at [193, 684] on div "Done" at bounding box center [205, 679] width 215 height 29
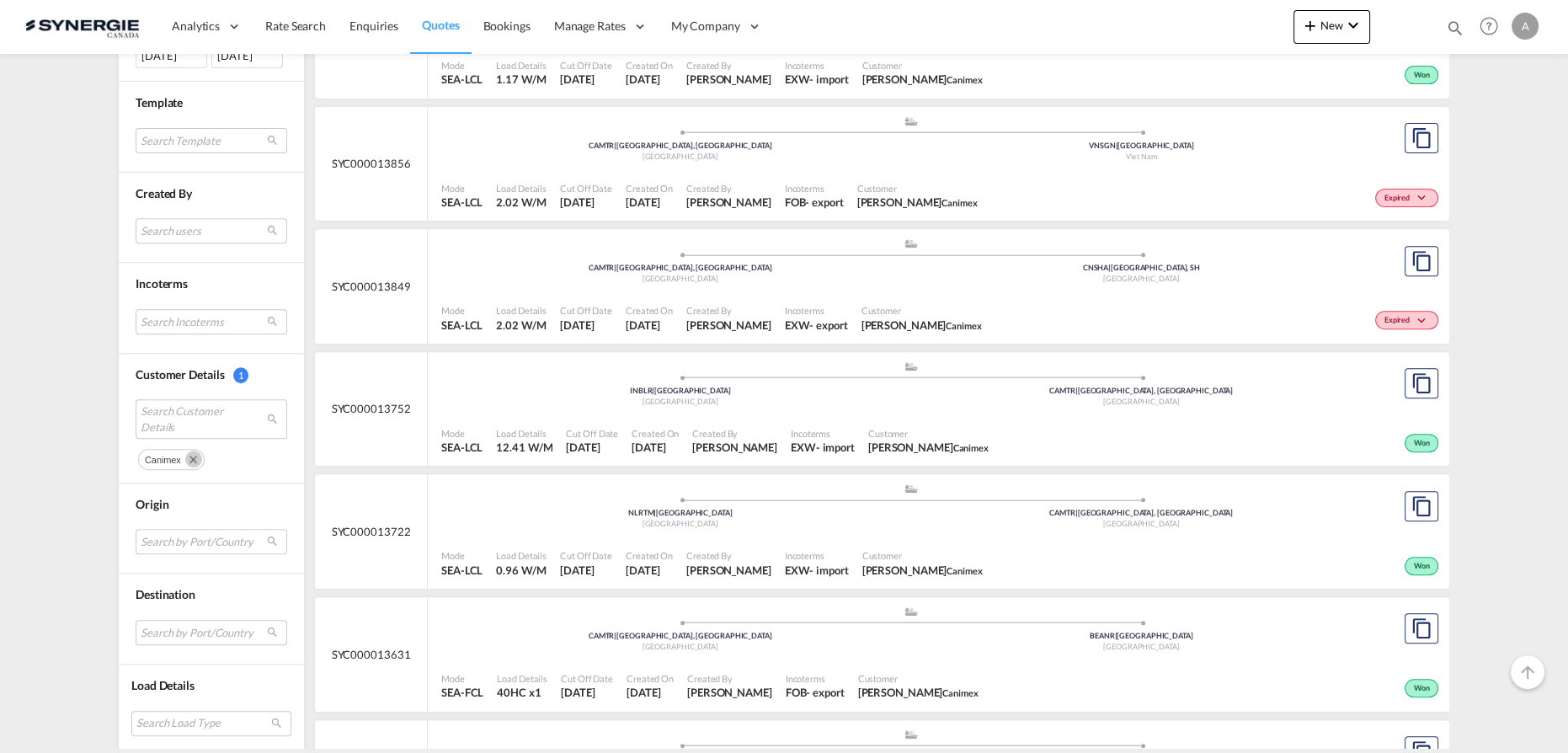
scroll to position [919, 0]
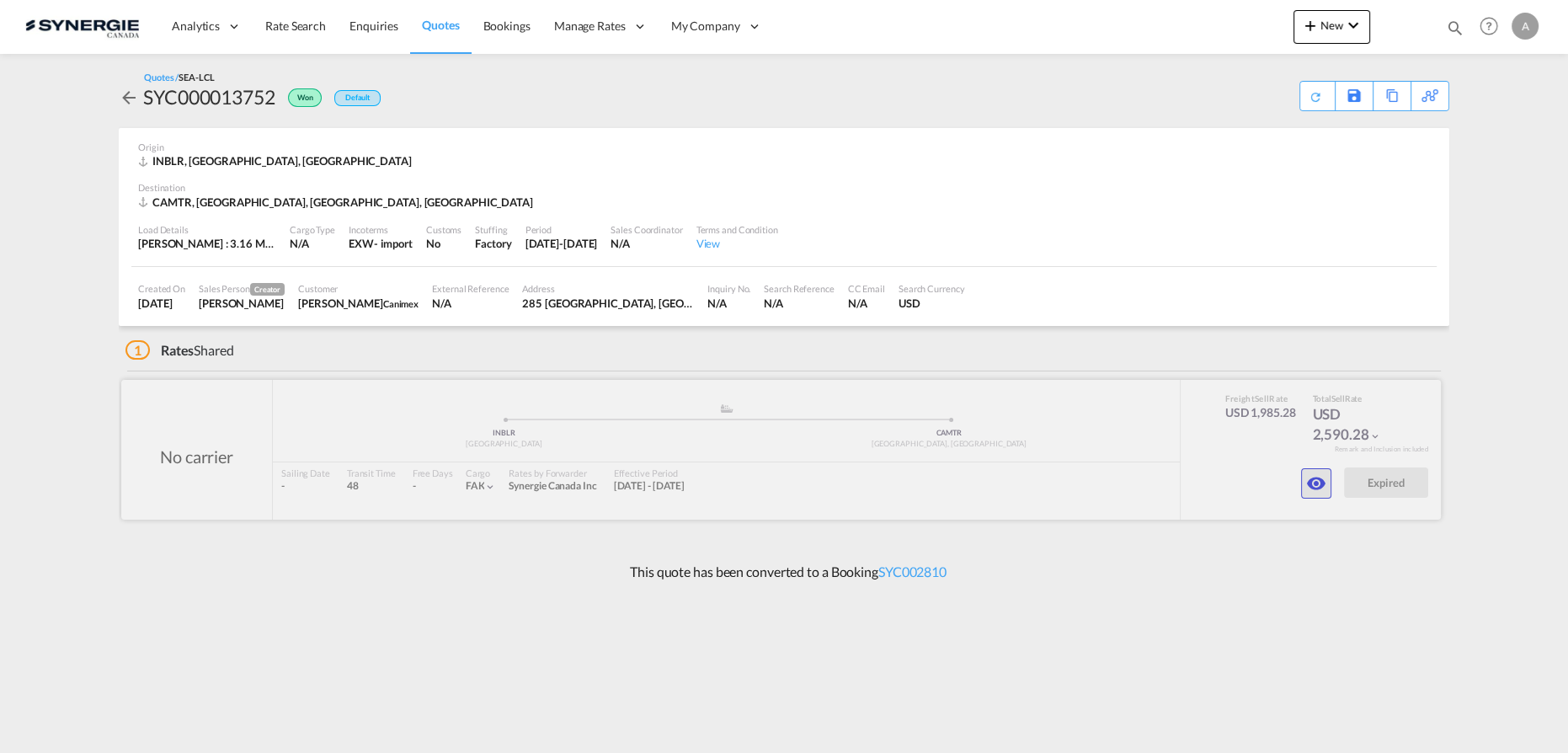
click at [1315, 487] on md-icon "icon-eye" at bounding box center [1317, 484] width 21 height 21
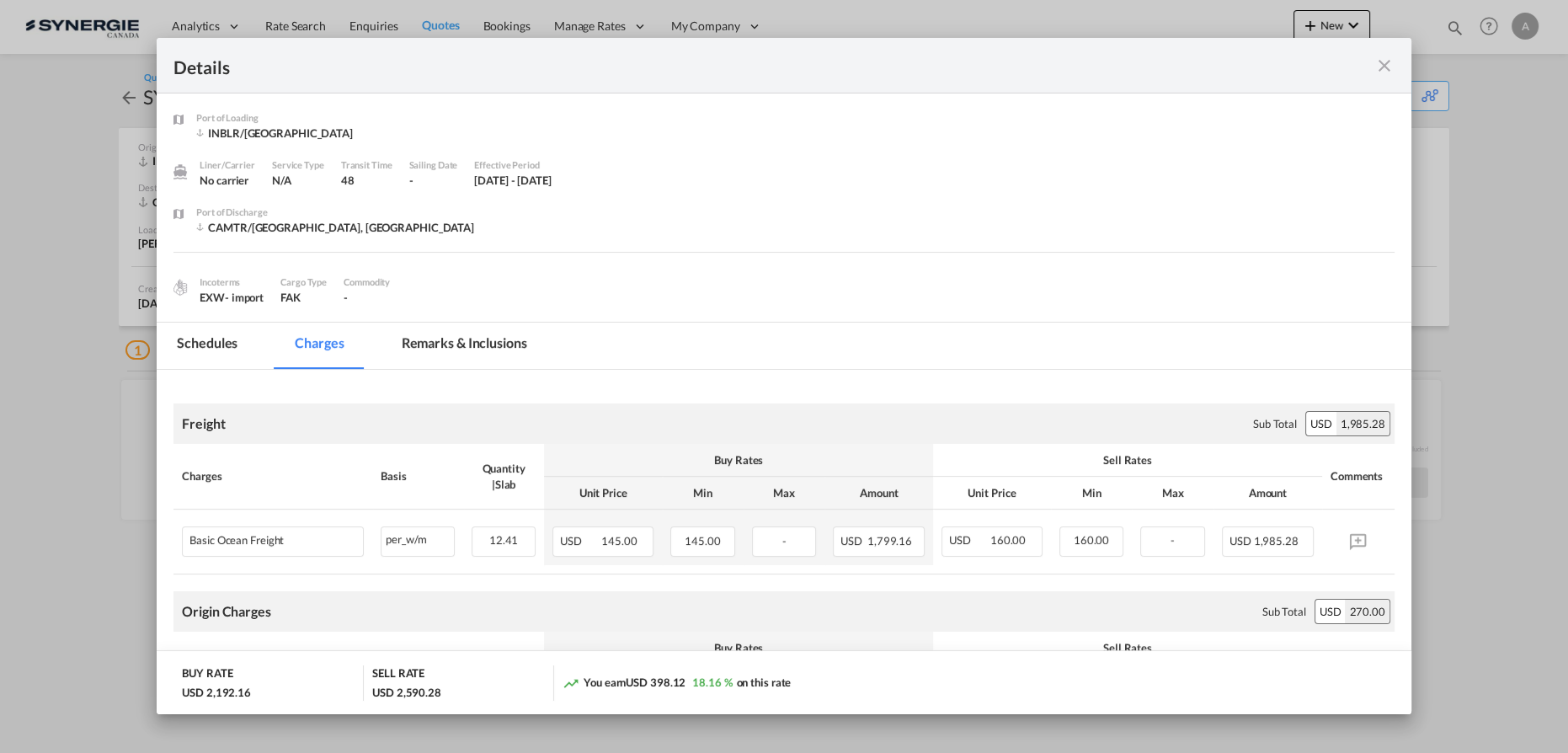
click at [1386, 76] on div "Details" at bounding box center [784, 65] width 1255 height 56
click at [1391, 49] on div "Details" at bounding box center [784, 65] width 1255 height 56
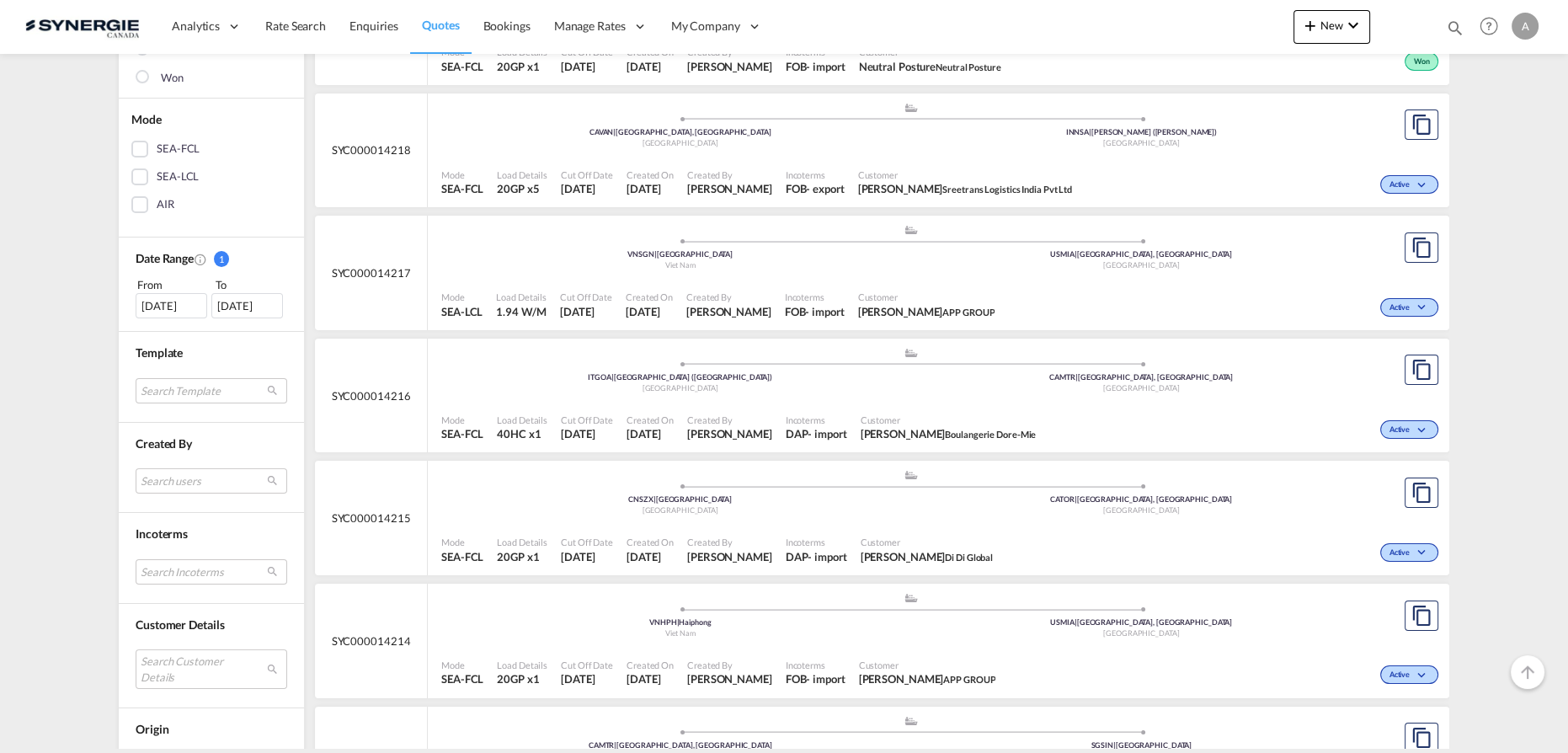
scroll to position [383, 0]
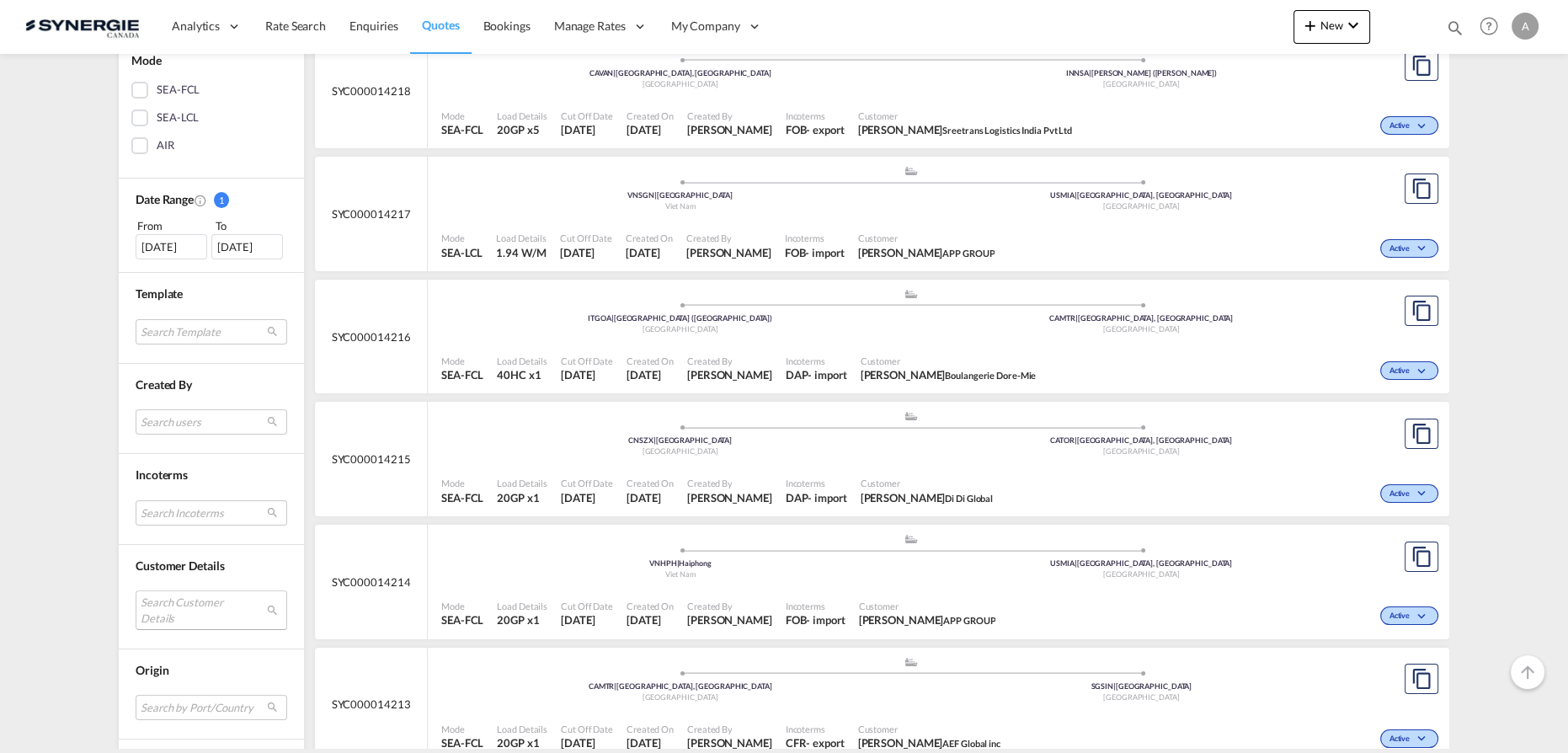
click at [191, 594] on md-select "Search Customer Details user name user ammar Albaiti albaiti@anc-log.sa | anc u…" at bounding box center [211, 610] width 152 height 39
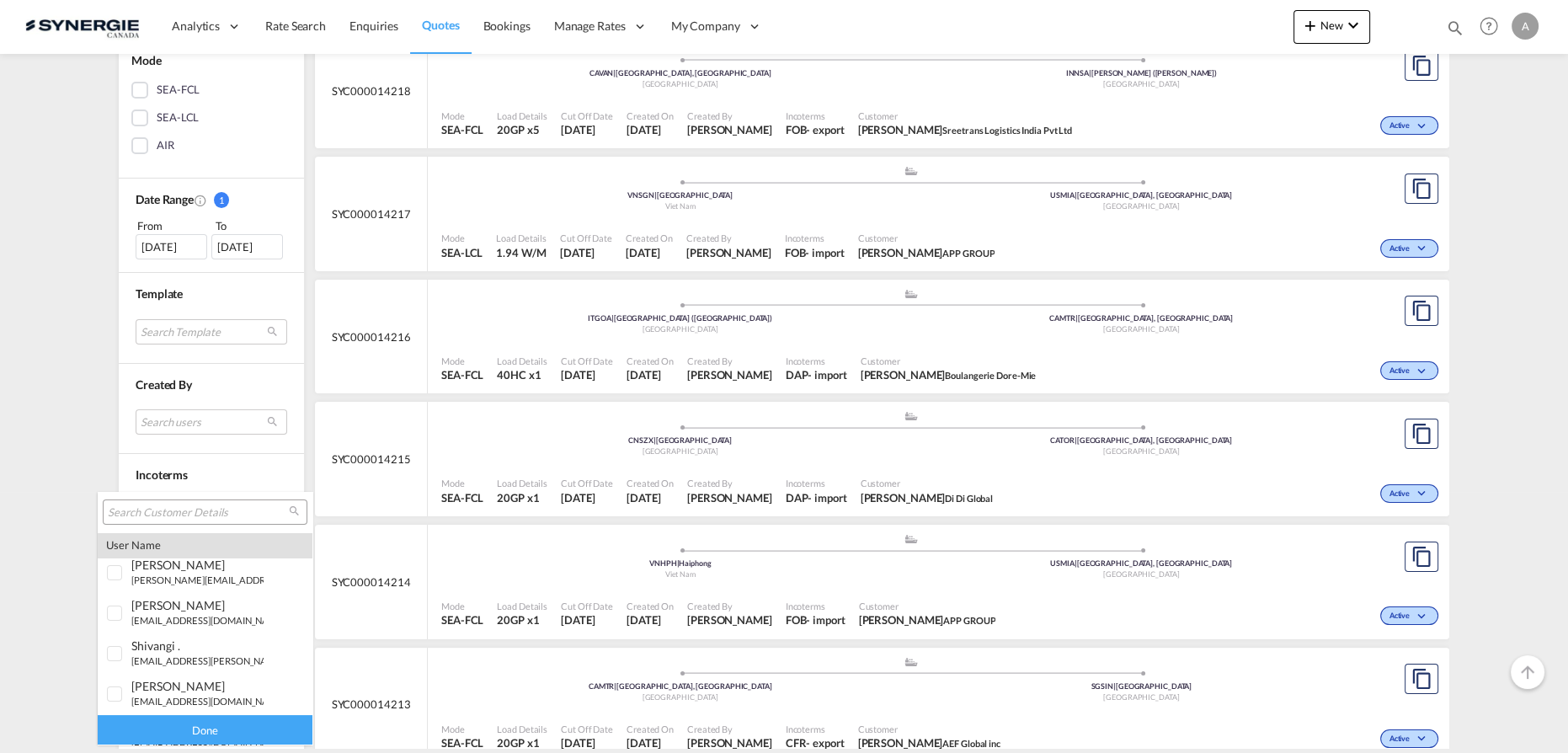
scroll to position [153, 0]
click at [197, 517] on input "search" at bounding box center [198, 513] width 181 height 15
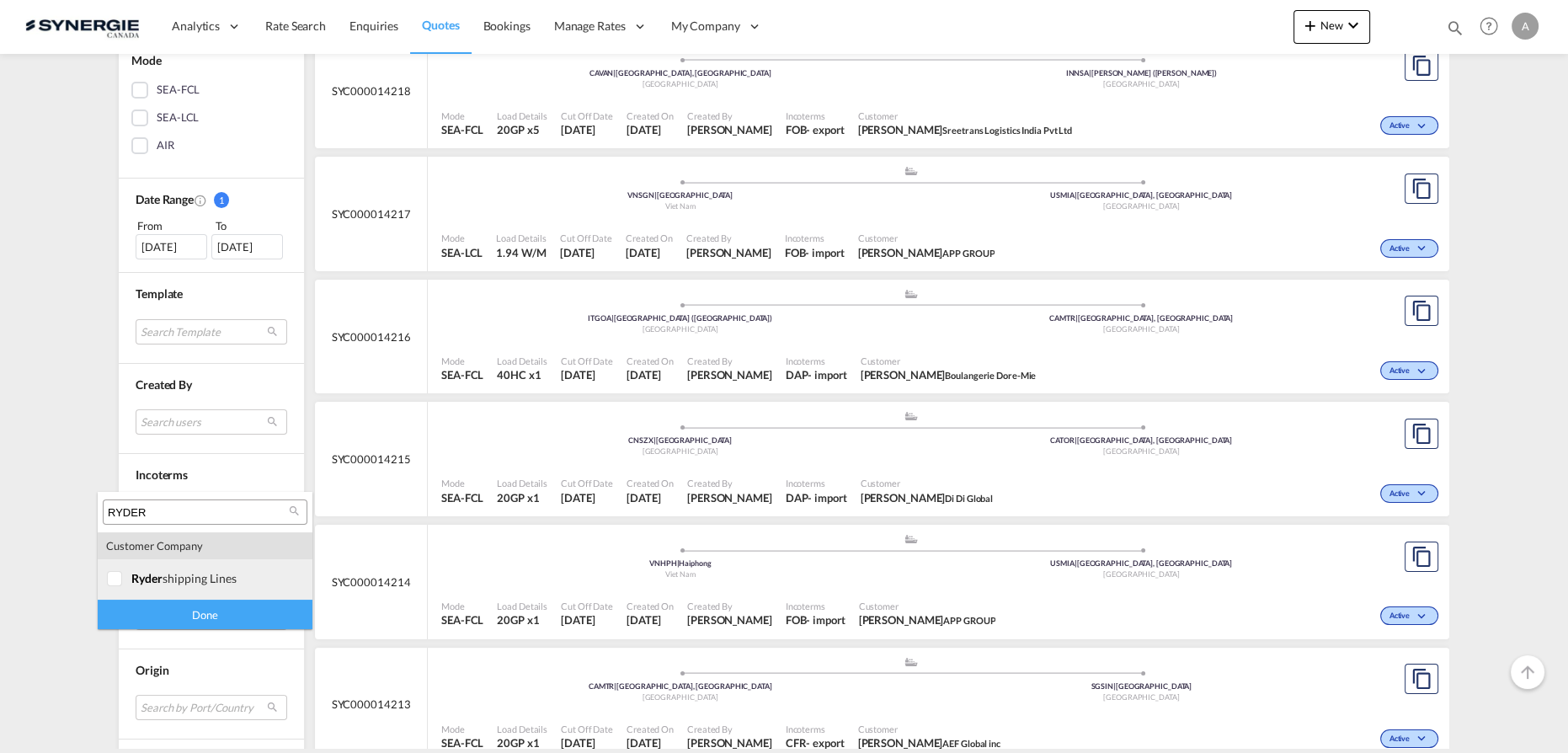
type input "RYDER"
click at [156, 587] on md-option "company ryder shipping lines" at bounding box center [205, 580] width 215 height 40
click at [175, 618] on div "Done" at bounding box center [205, 615] width 215 height 29
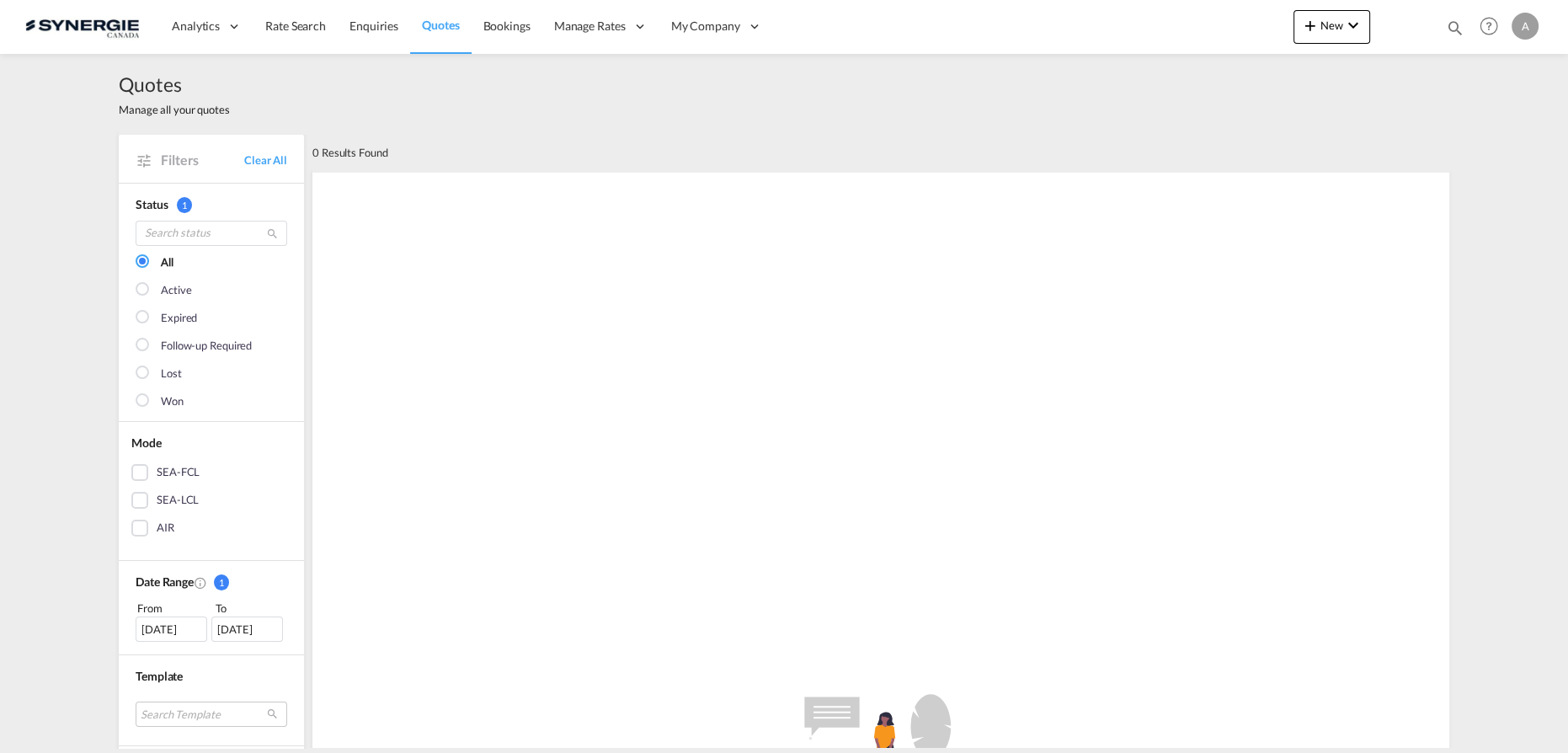
click at [179, 629] on div "21 Jul 2025" at bounding box center [171, 629] width 71 height 25
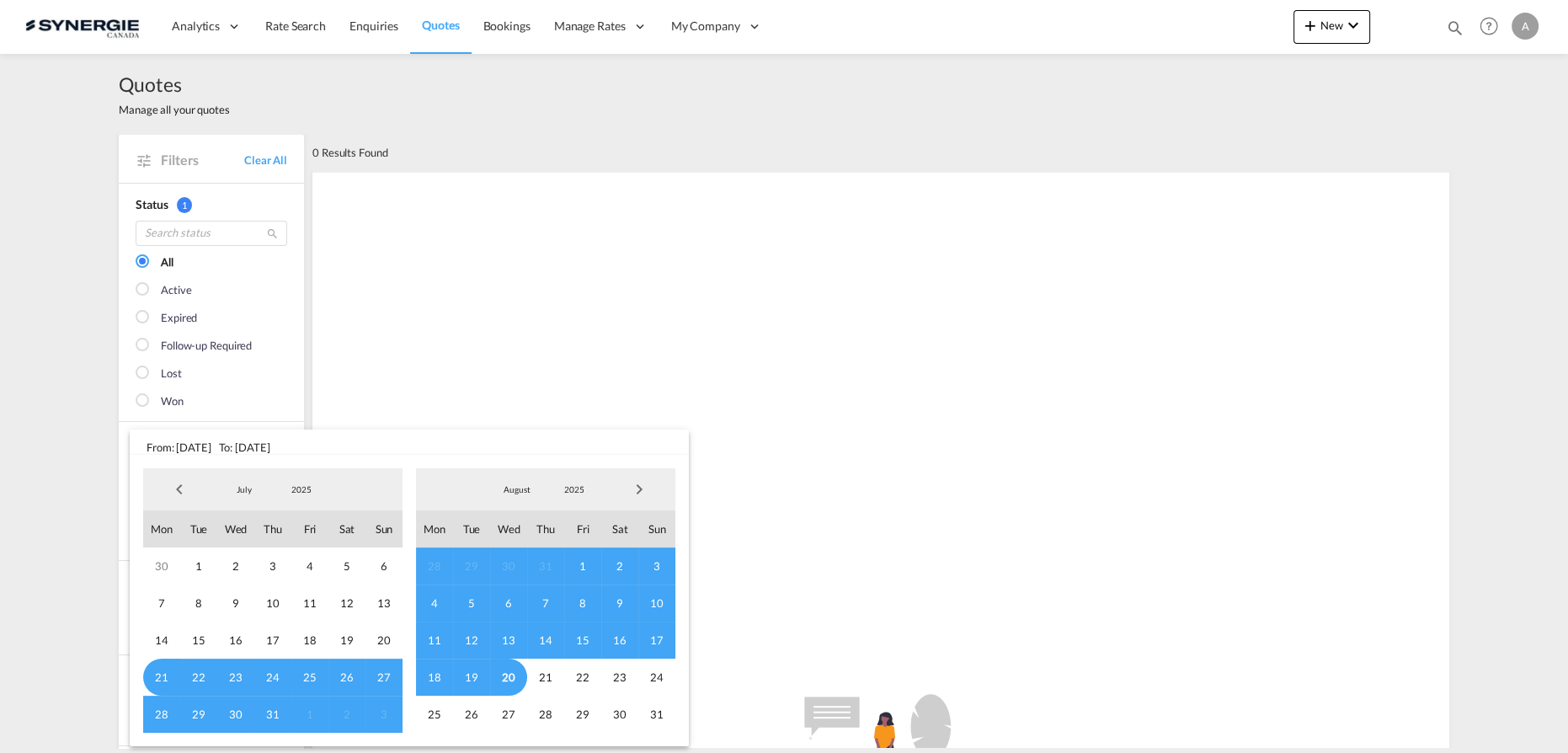
click at [292, 489] on span "2025" at bounding box center [301, 489] width 54 height 12
click at [294, 415] on md-option "2023" at bounding box center [318, 409] width 114 height 40
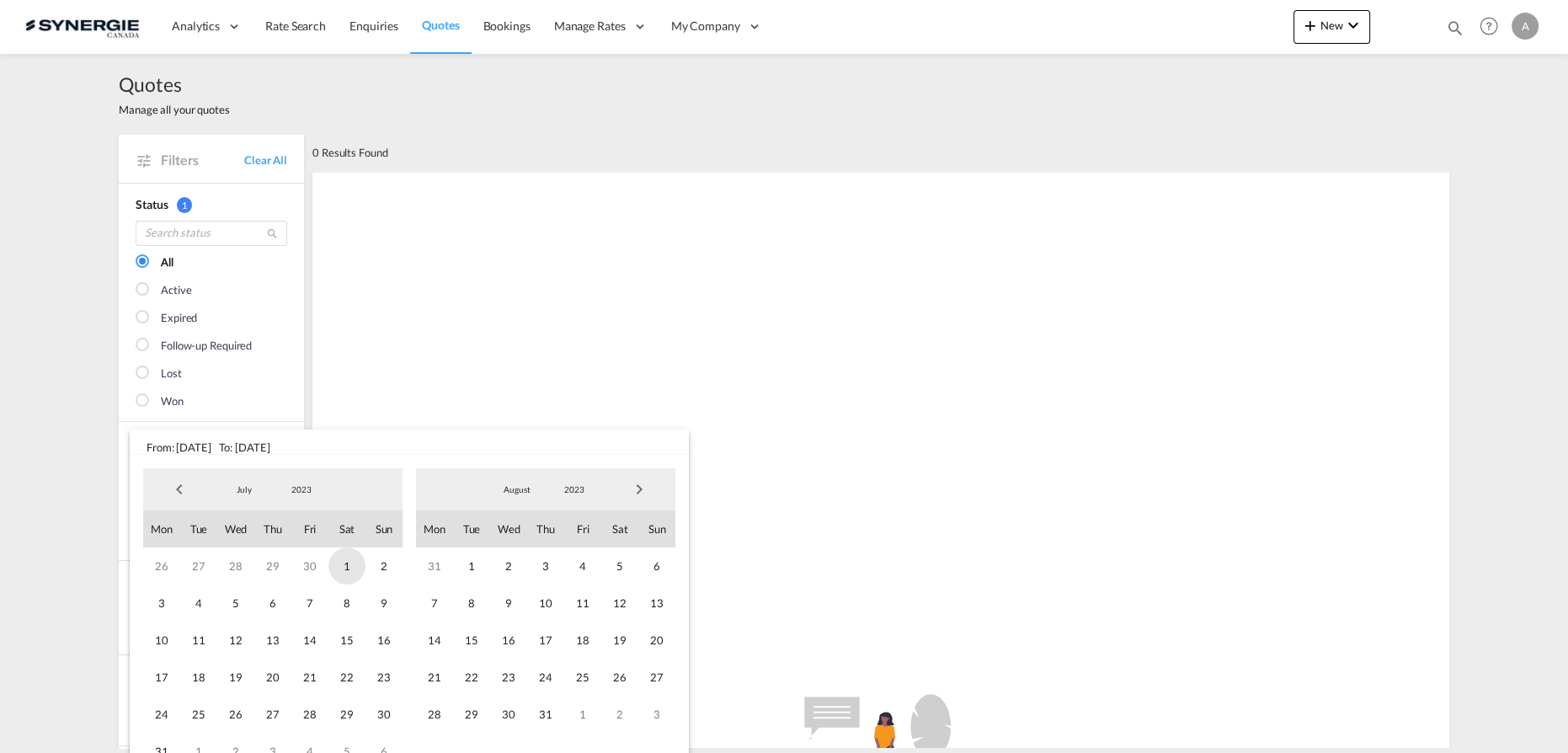
click at [343, 571] on span "1" at bounding box center [347, 566] width 37 height 37
click at [566, 491] on span "2023" at bounding box center [574, 489] width 54 height 12
click at [570, 568] on md-option "2025" at bounding box center [590, 571] width 114 height 40
click at [512, 683] on span "20" at bounding box center [508, 677] width 37 height 37
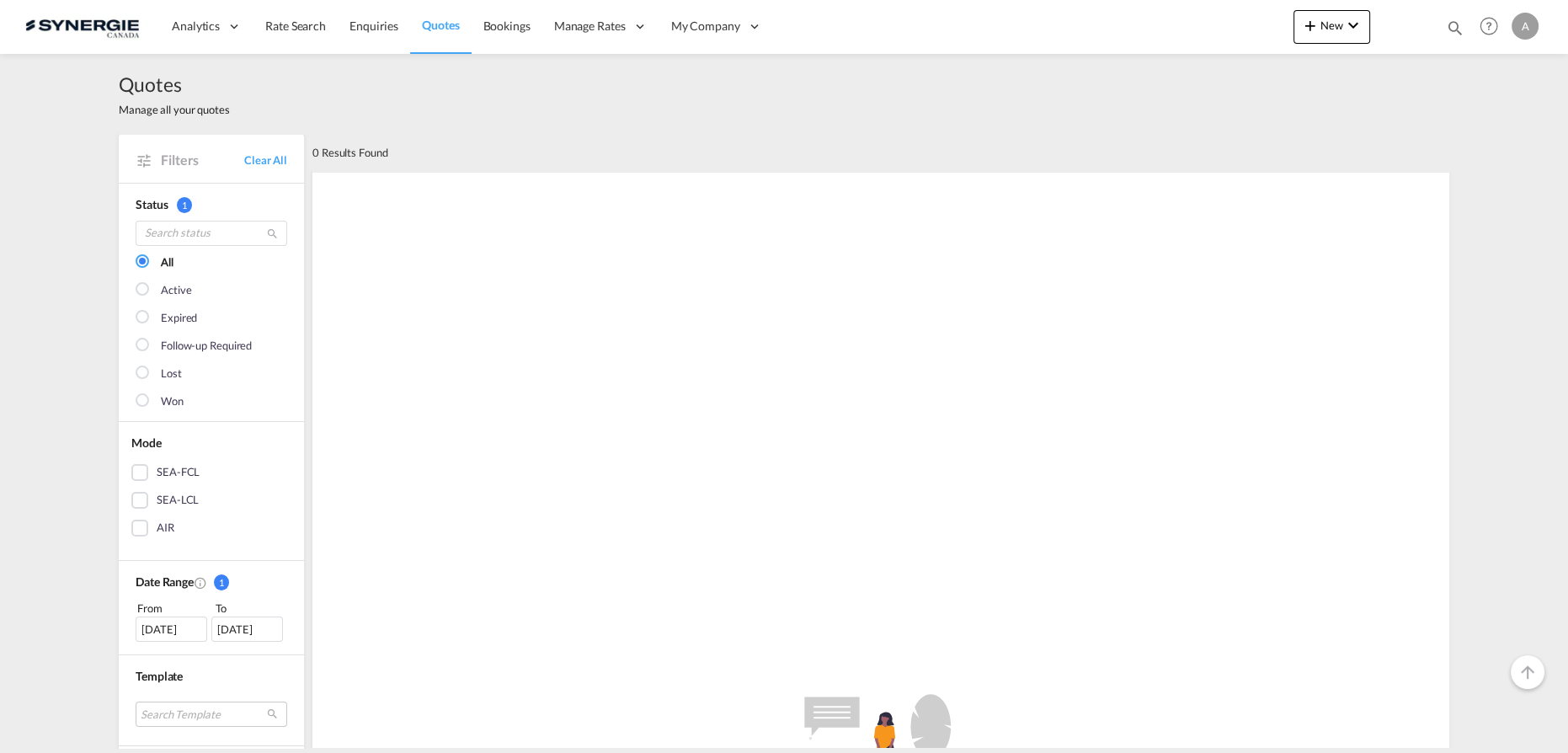
scroll to position [0, 0]
click at [1307, 24] on md-icon "icon-plus 400-fg" at bounding box center [1311, 26] width 21 height 21
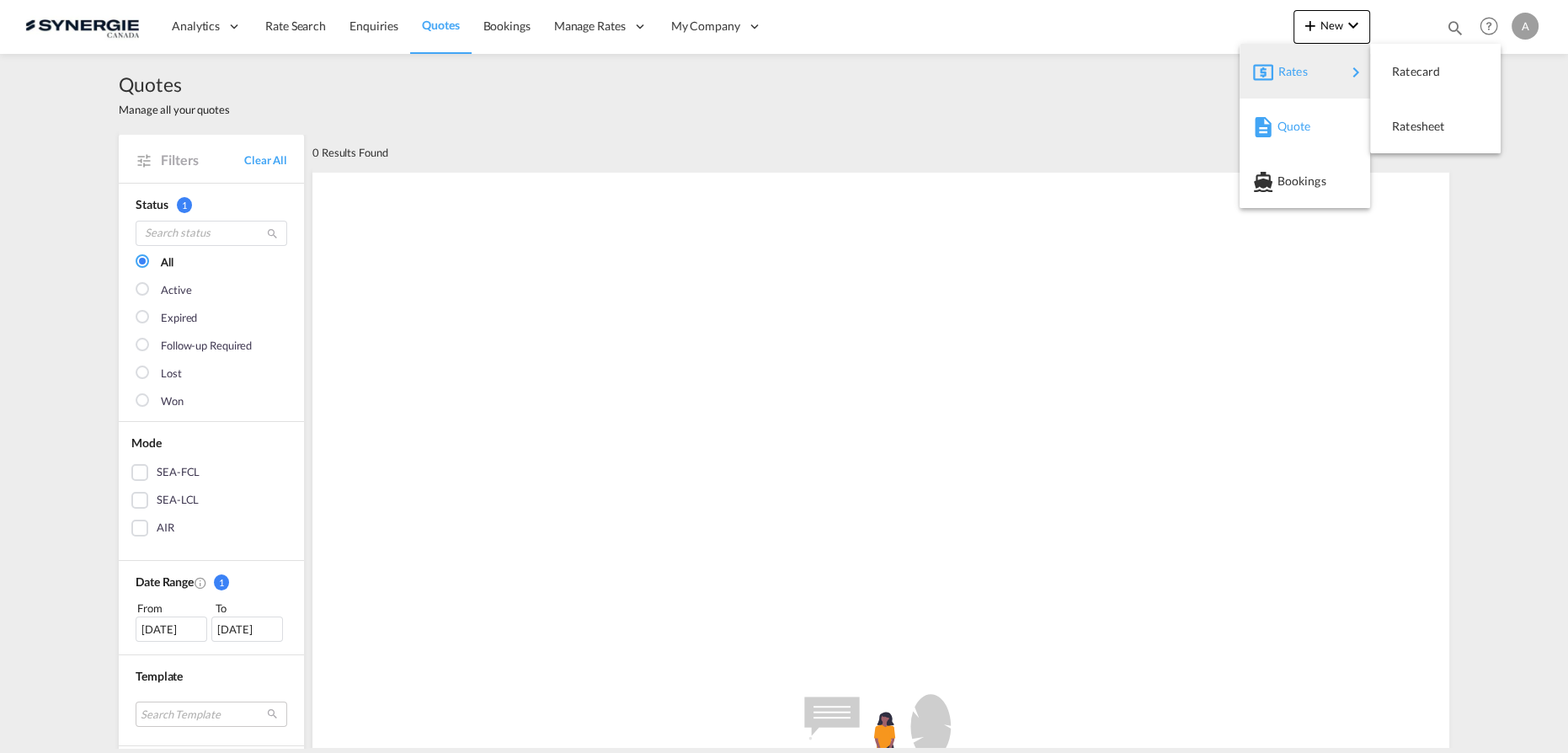
click at [1286, 124] on span "Quote" at bounding box center [1286, 126] width 19 height 33
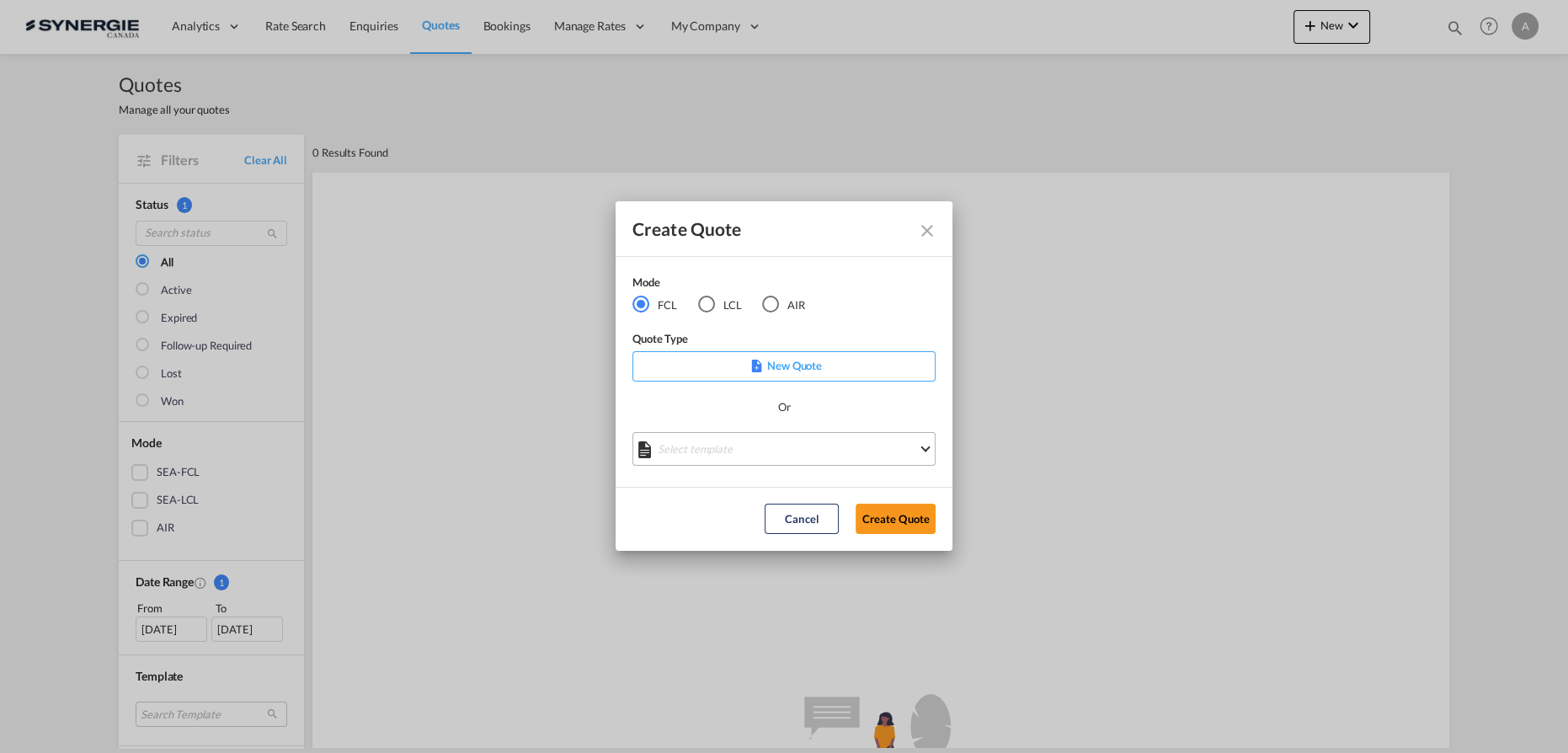
click at [761, 465] on md-select "Select template *NEW* FCL FREEHAND / DAP Pablo Gomez Saldarriaga | 10 Jul 2025 …" at bounding box center [784, 448] width 303 height 33
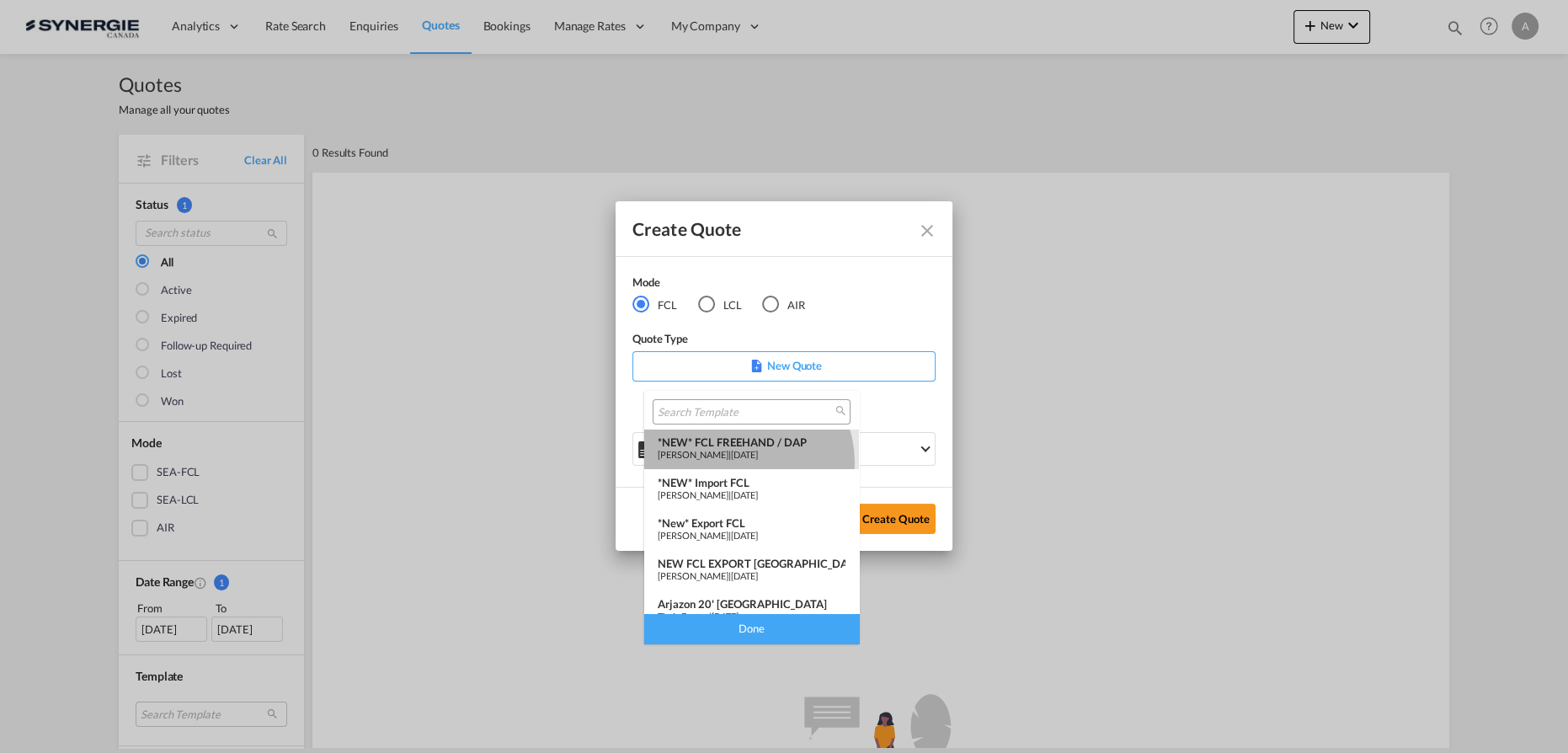
click at [746, 462] on md-option "*NEW* FCL FREEHAND / DAP Pablo Gomez Saldarriaga | 10 Jul 2025" at bounding box center [752, 449] width 215 height 40
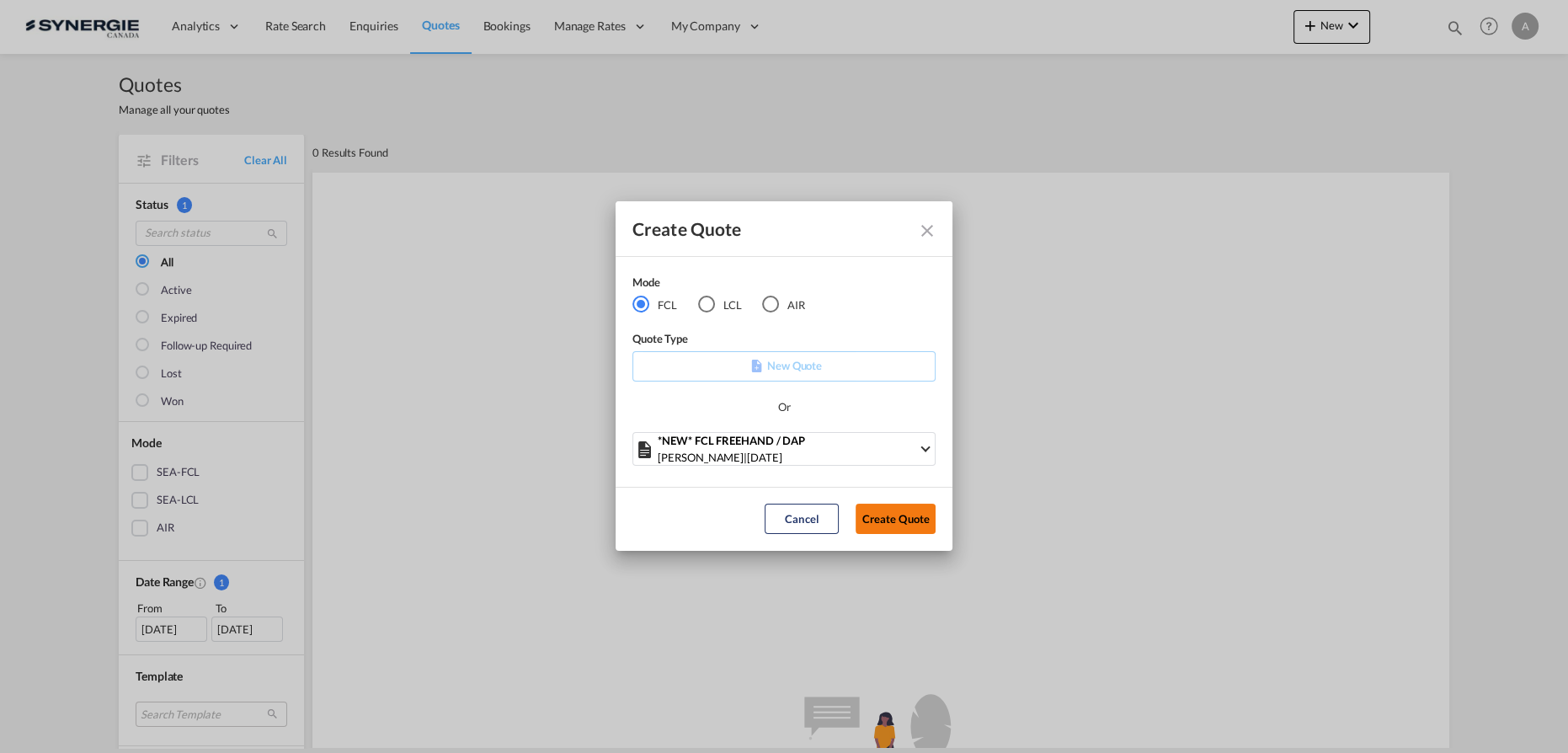
click at [916, 517] on button "Create Quote" at bounding box center [895, 519] width 80 height 30
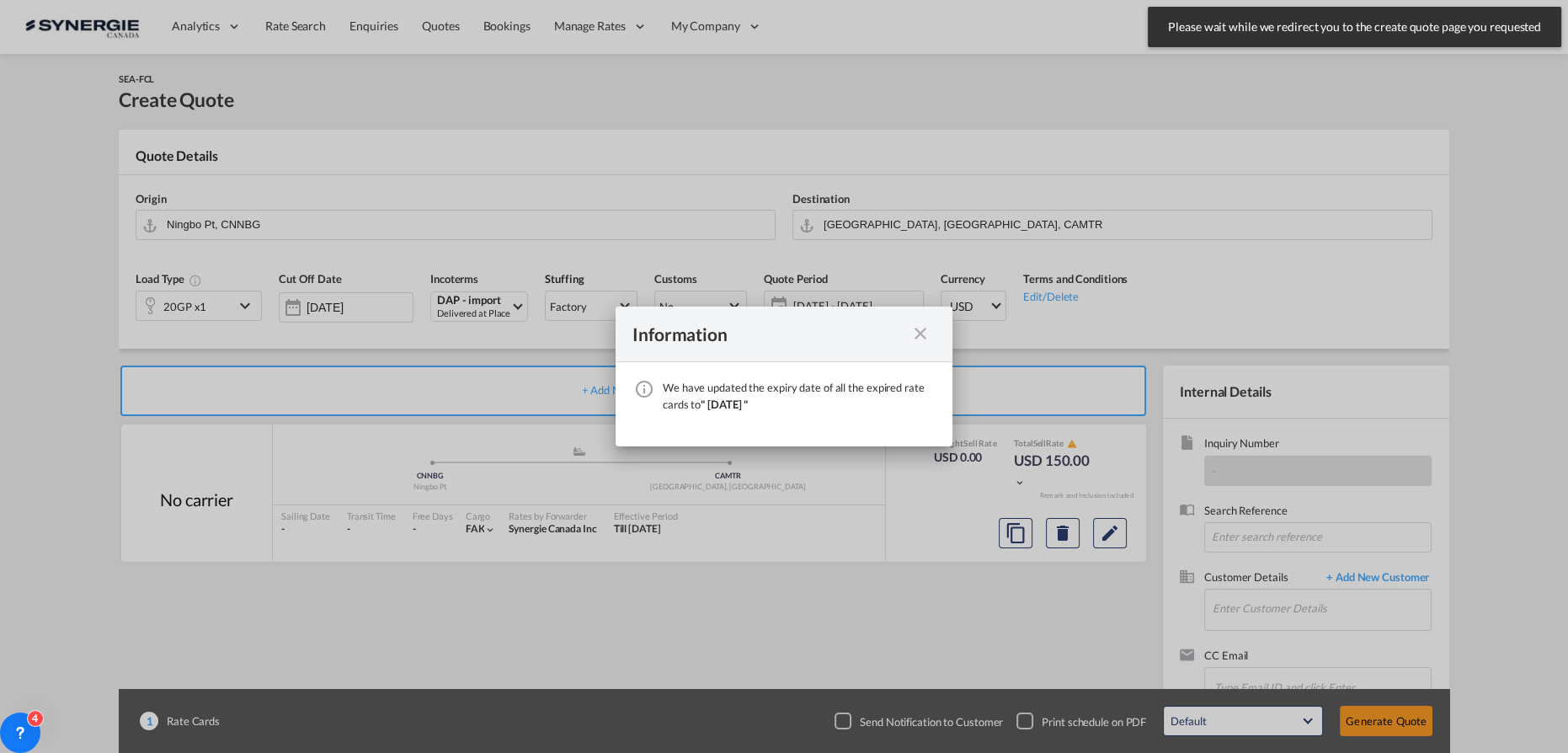
click at [919, 334] on md-icon "icon-close fg-AAA8AD cursor" at bounding box center [921, 334] width 21 height 21
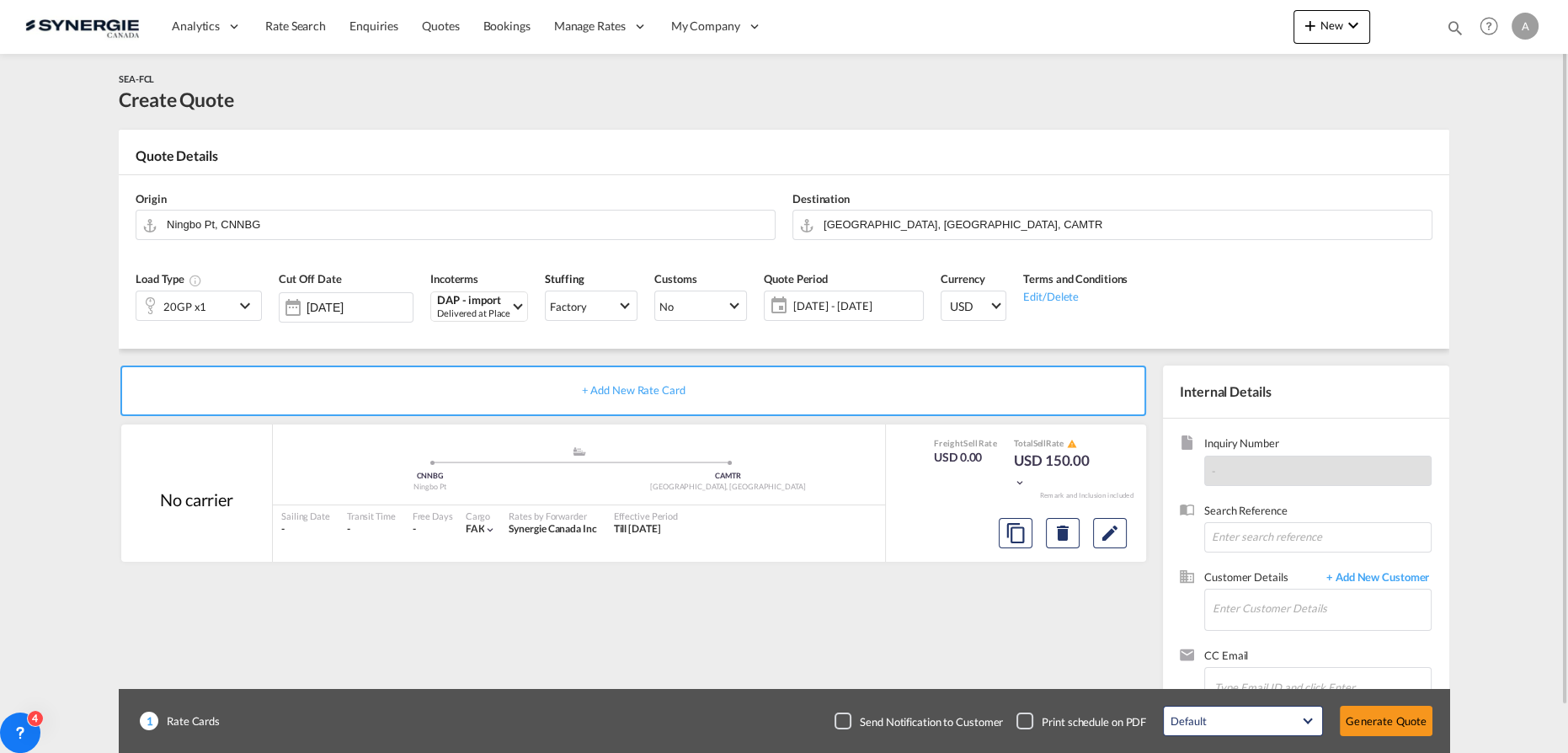
click at [884, 303] on span "[DATE] - [DATE]" at bounding box center [856, 306] width 125 height 15
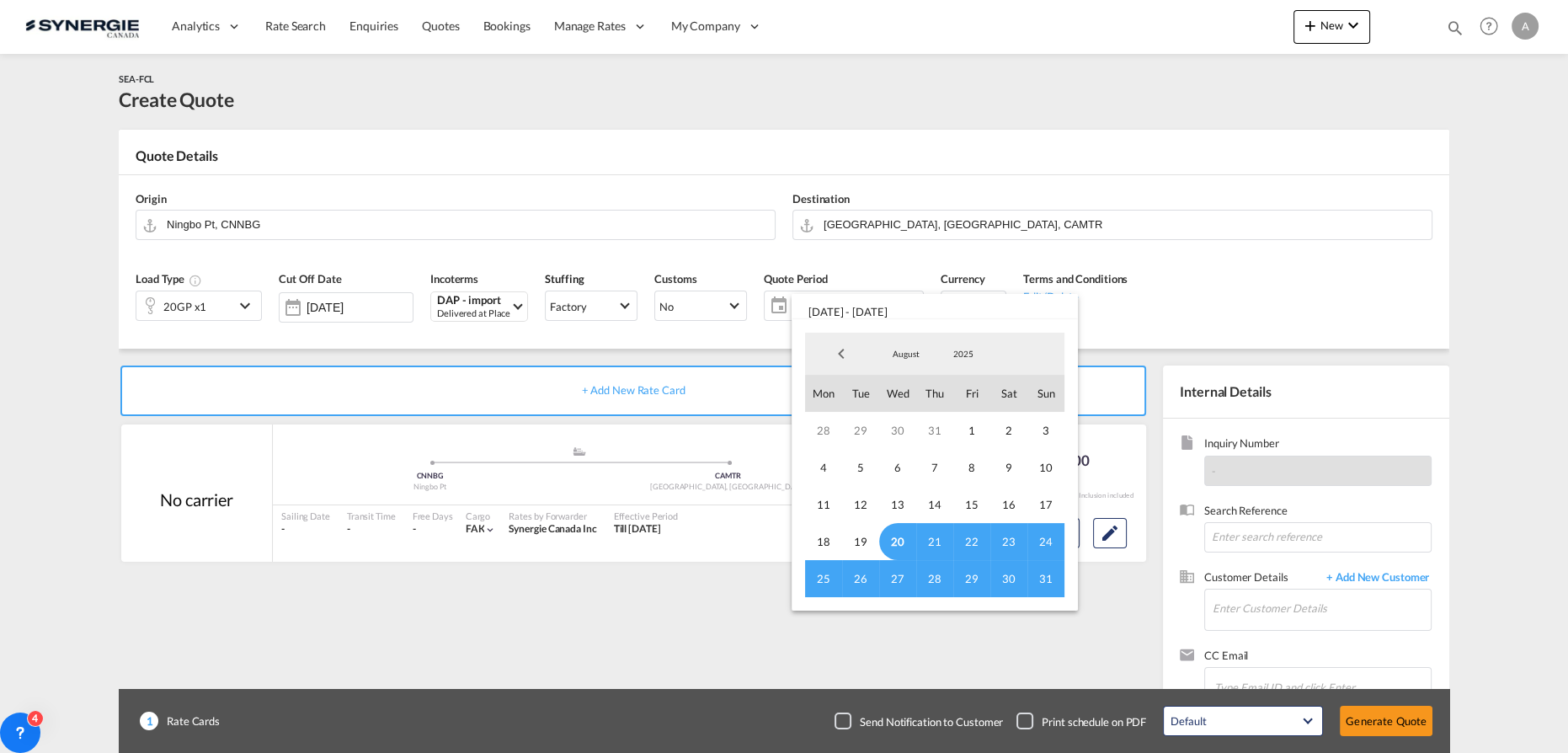
click at [422, 235] on md-backdrop at bounding box center [784, 376] width 1568 height 753
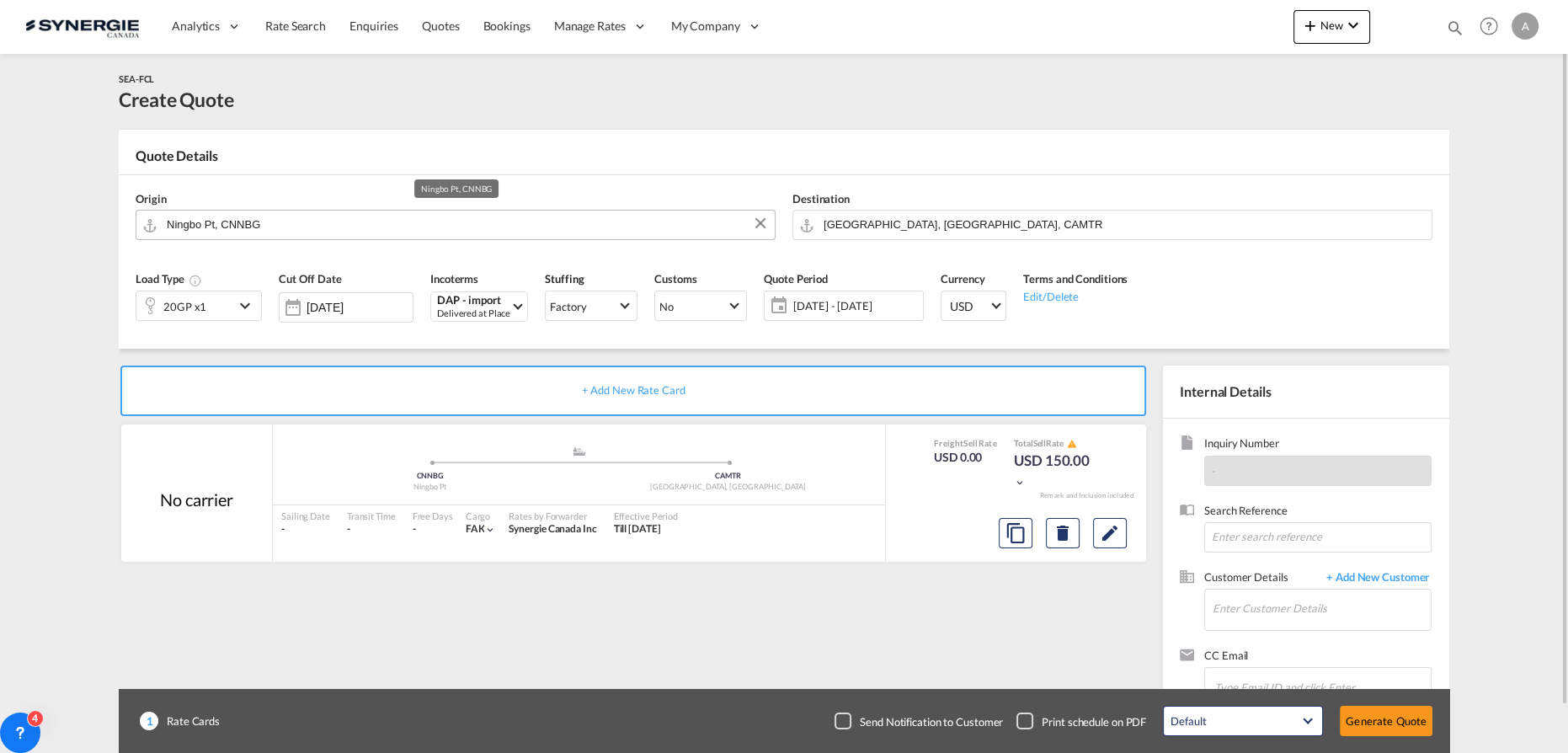
click at [321, 222] on input "Ningbo Pt, CNNBG" at bounding box center [466, 224] width 600 height 29
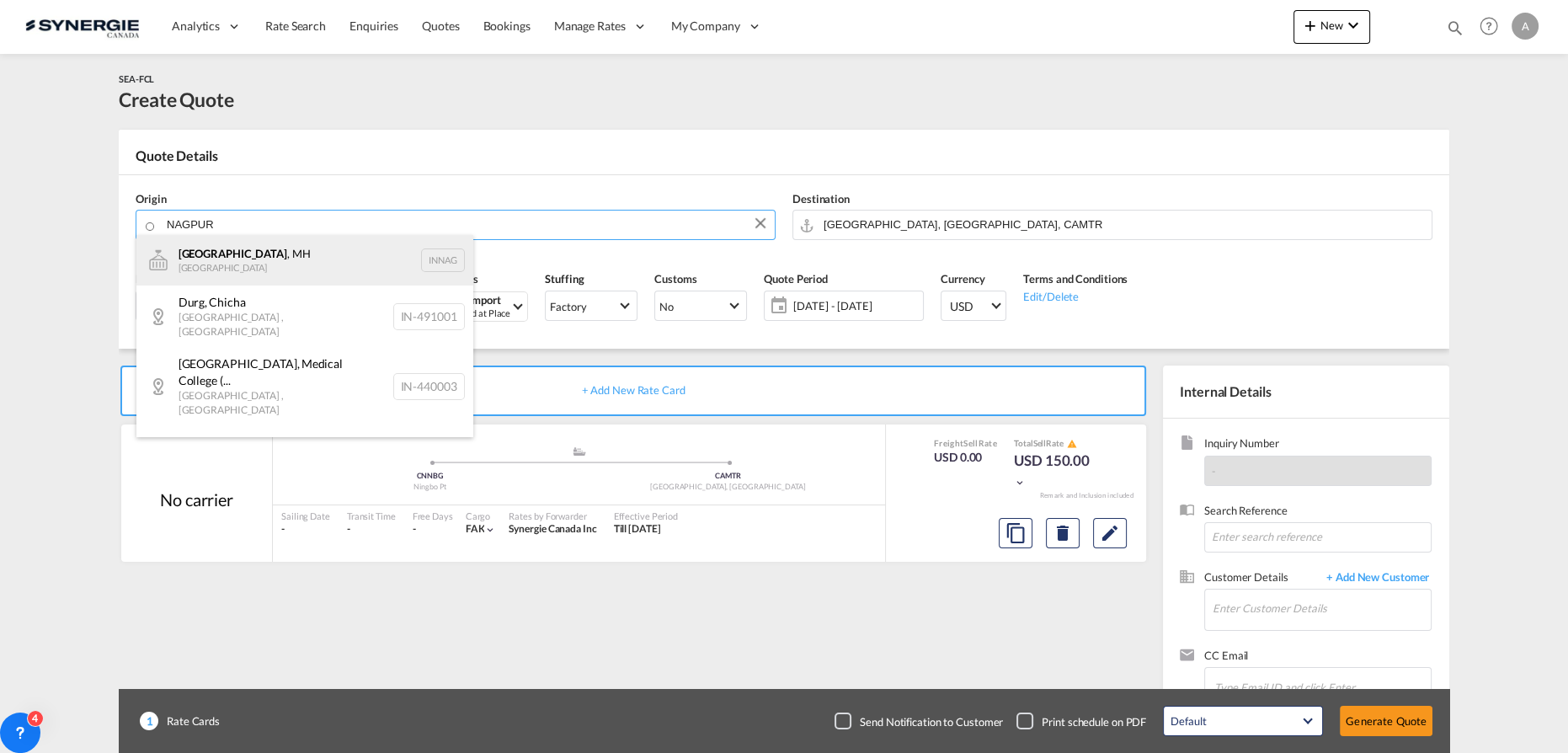
click at [282, 264] on div "Nagpur , MH India INNAG" at bounding box center [305, 260] width 337 height 51
type input "Nagpur, MH, INNAG"
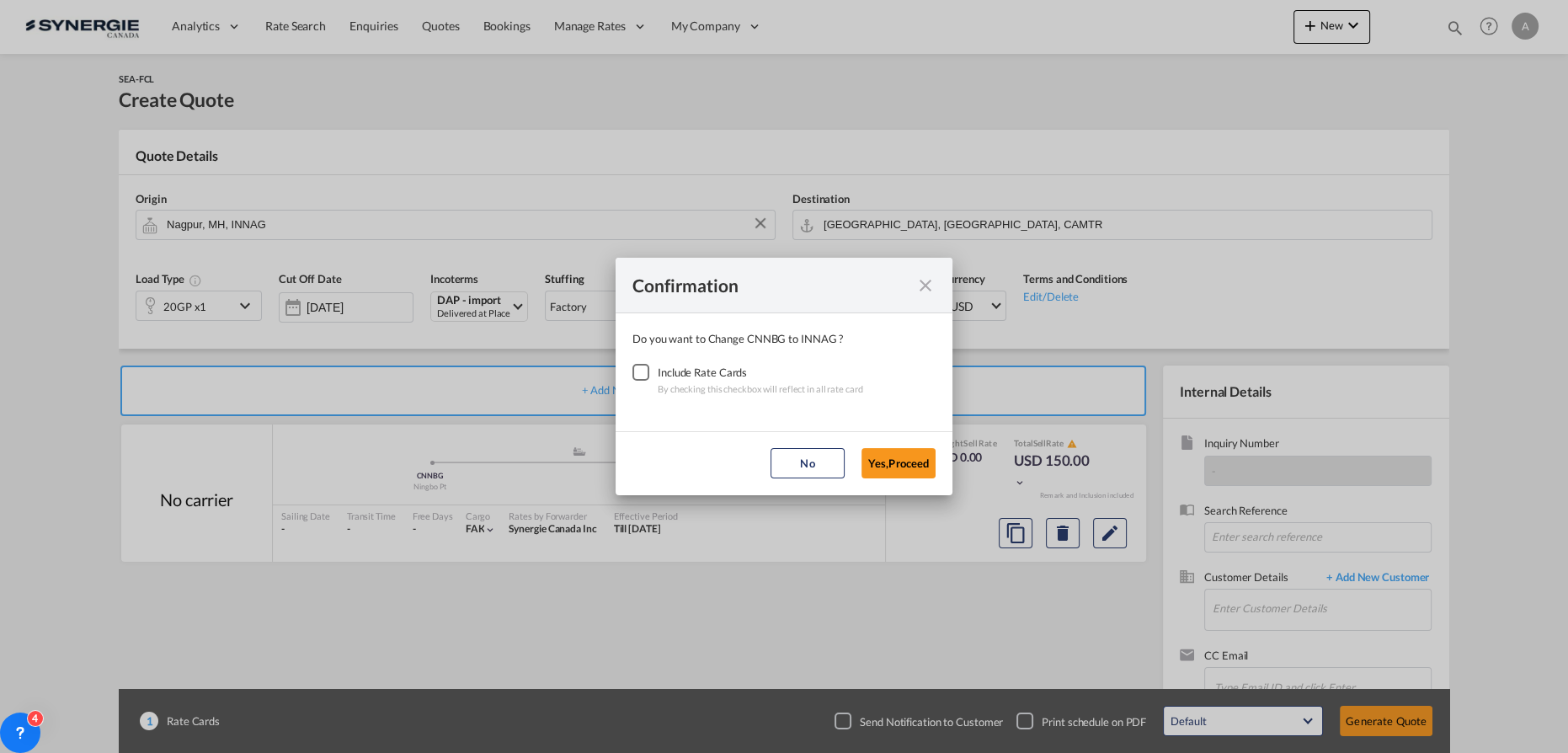
click at [645, 371] on div "Checkbox No Ink" at bounding box center [641, 373] width 17 height 17
click at [919, 467] on button "Yes,Proceed" at bounding box center [899, 463] width 74 height 30
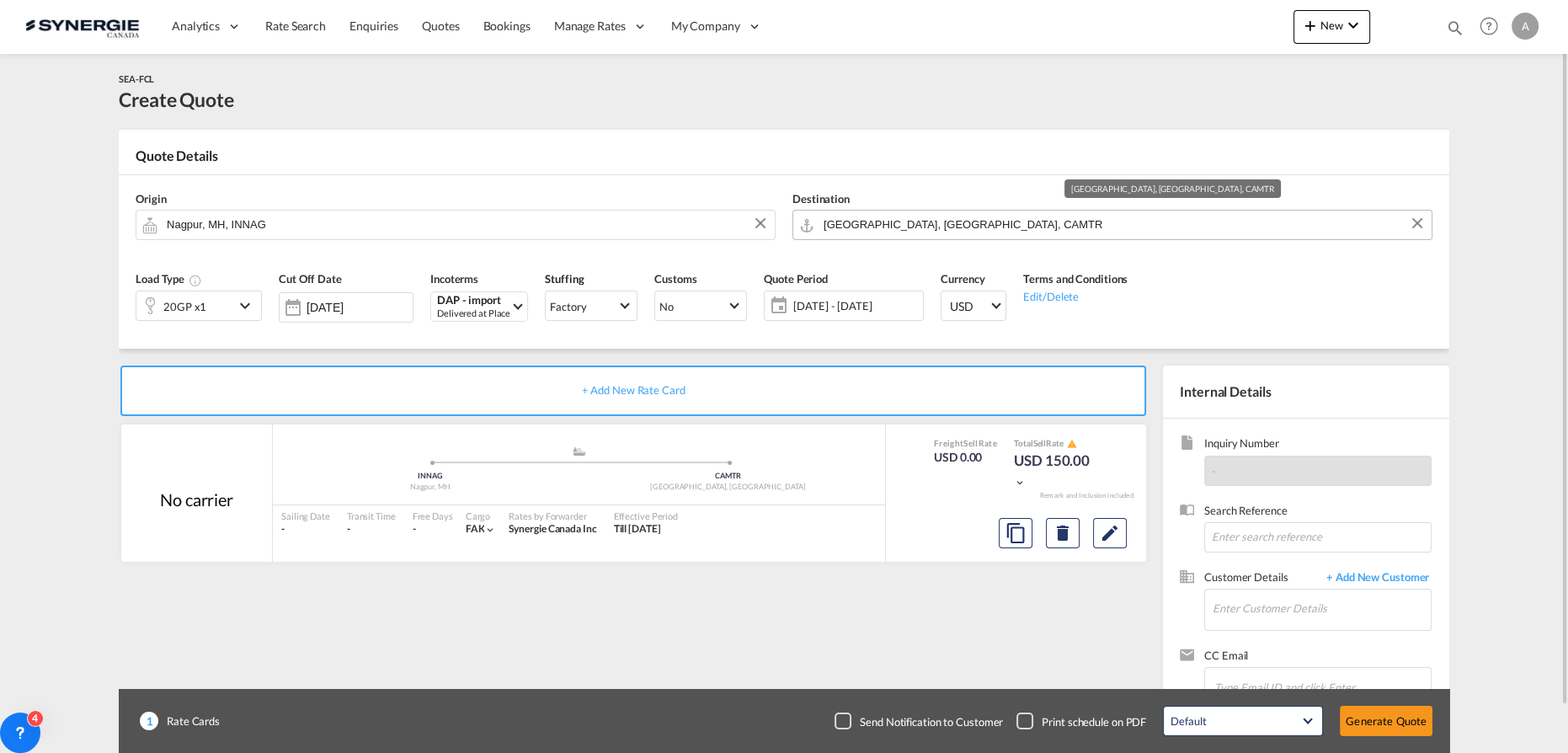
click at [947, 231] on input "[GEOGRAPHIC_DATA], [GEOGRAPHIC_DATA], CAMTR" at bounding box center [1123, 224] width 600 height 29
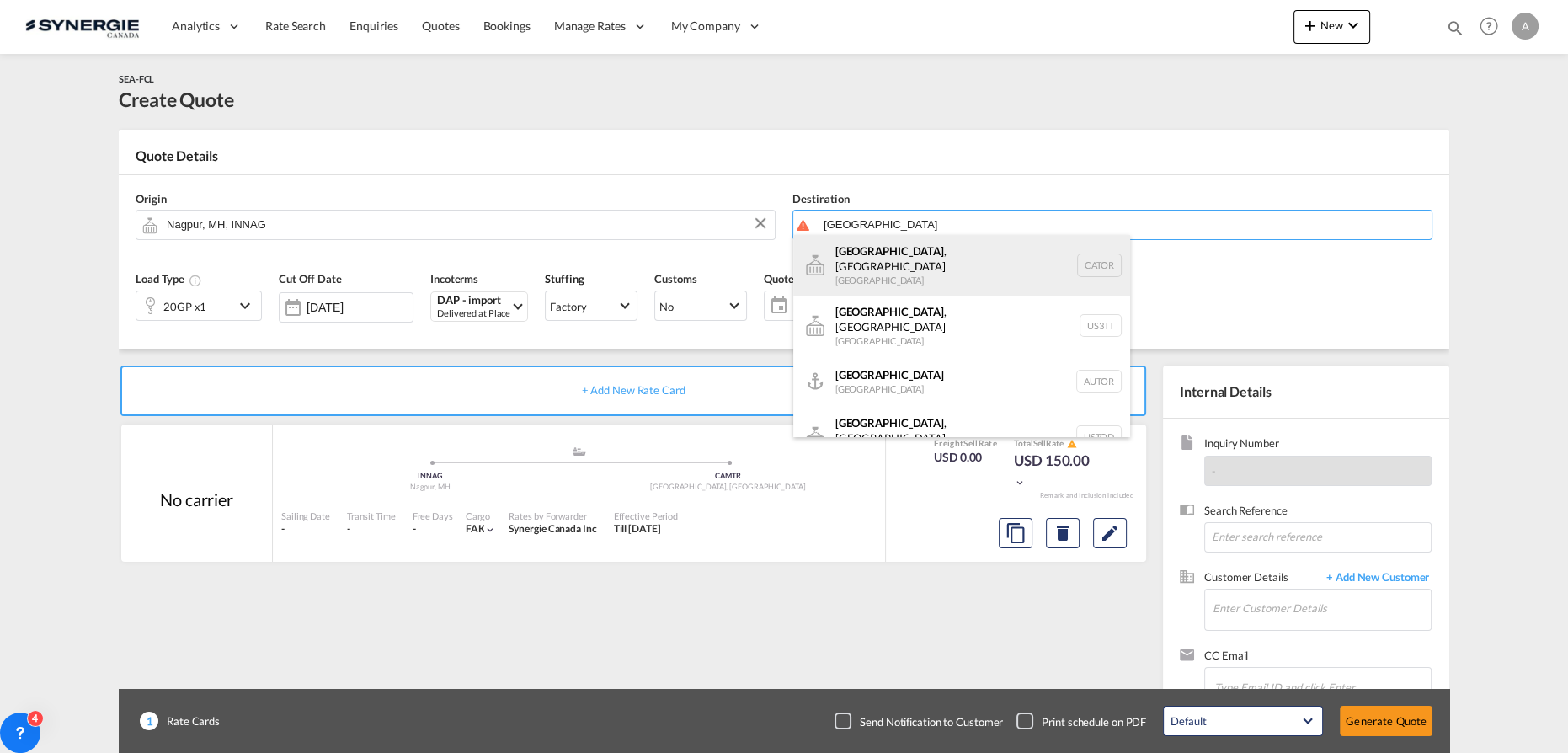
click at [868, 270] on div "Toronto , ON Canada CATOR" at bounding box center [961, 265] width 337 height 61
type input "Toronto, ON, CATOR"
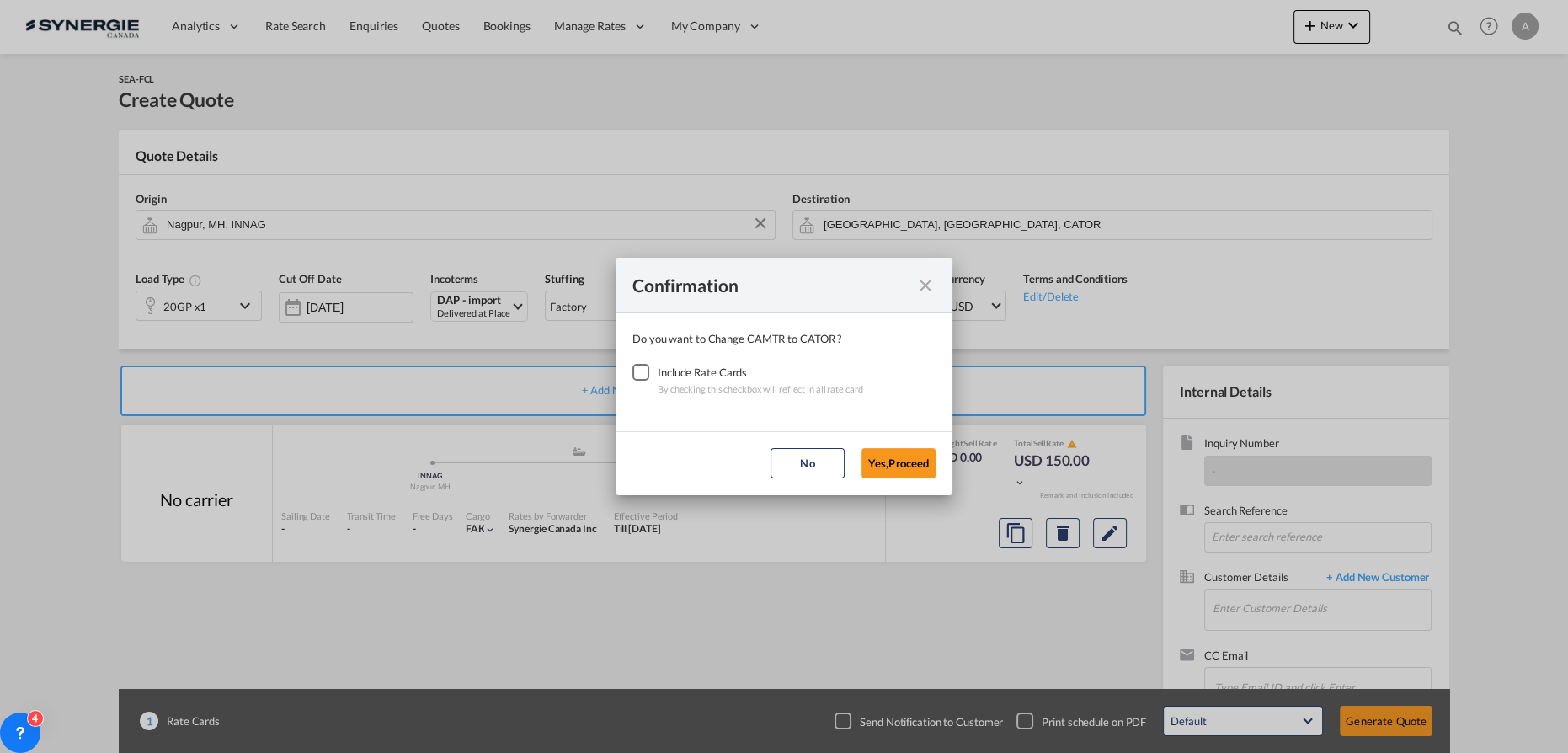
click at [633, 371] on div "Checkbox No Ink" at bounding box center [641, 373] width 17 height 17
drag, startPoint x: 887, startPoint y: 469, endPoint x: 486, endPoint y: 373, distance: 412.3
click at [886, 469] on button "Yes,Proceed" at bounding box center [899, 463] width 74 height 30
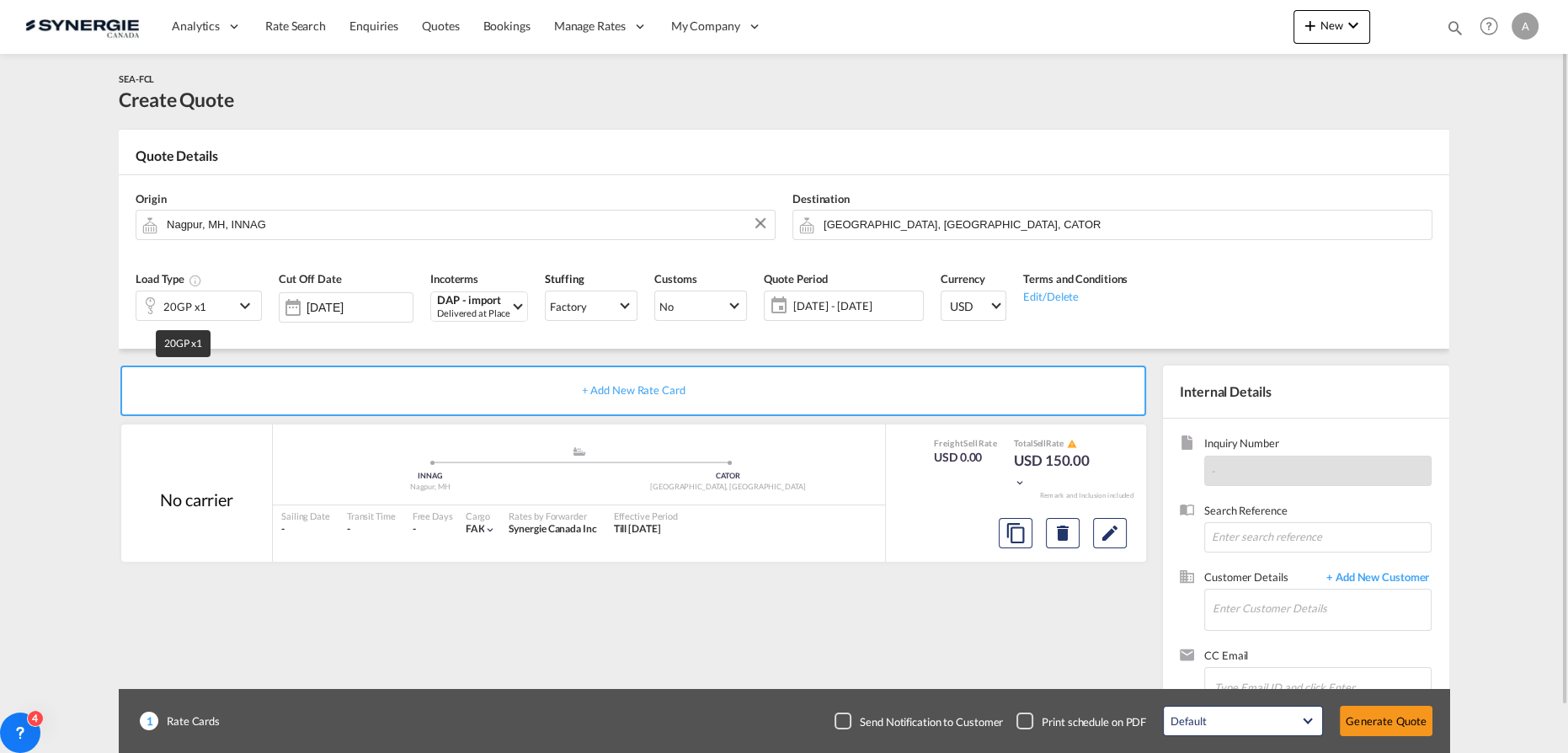
click at [198, 313] on div "20GP x1" at bounding box center [185, 306] width 43 height 23
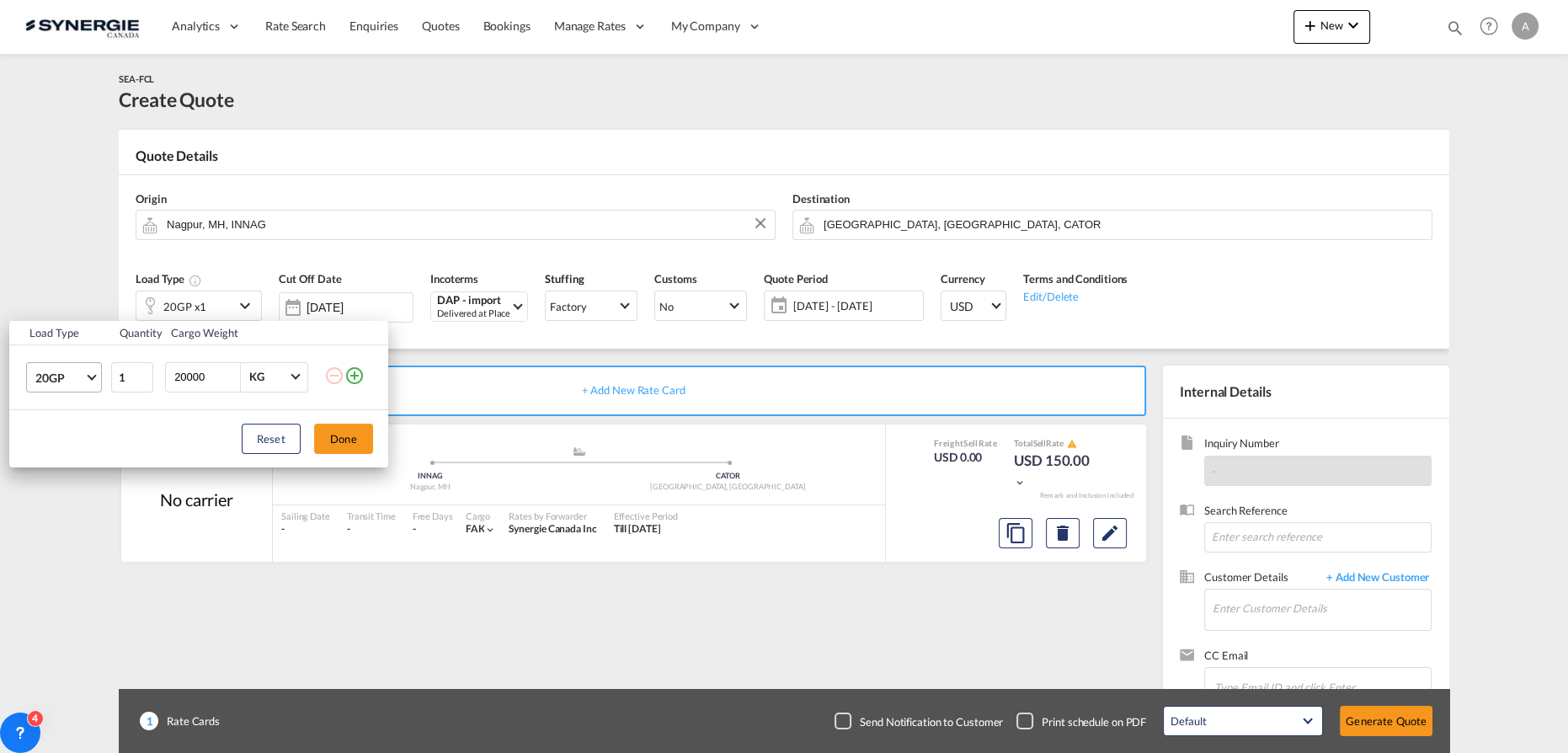
click at [77, 382] on span "20GP" at bounding box center [59, 379] width 49 height 17
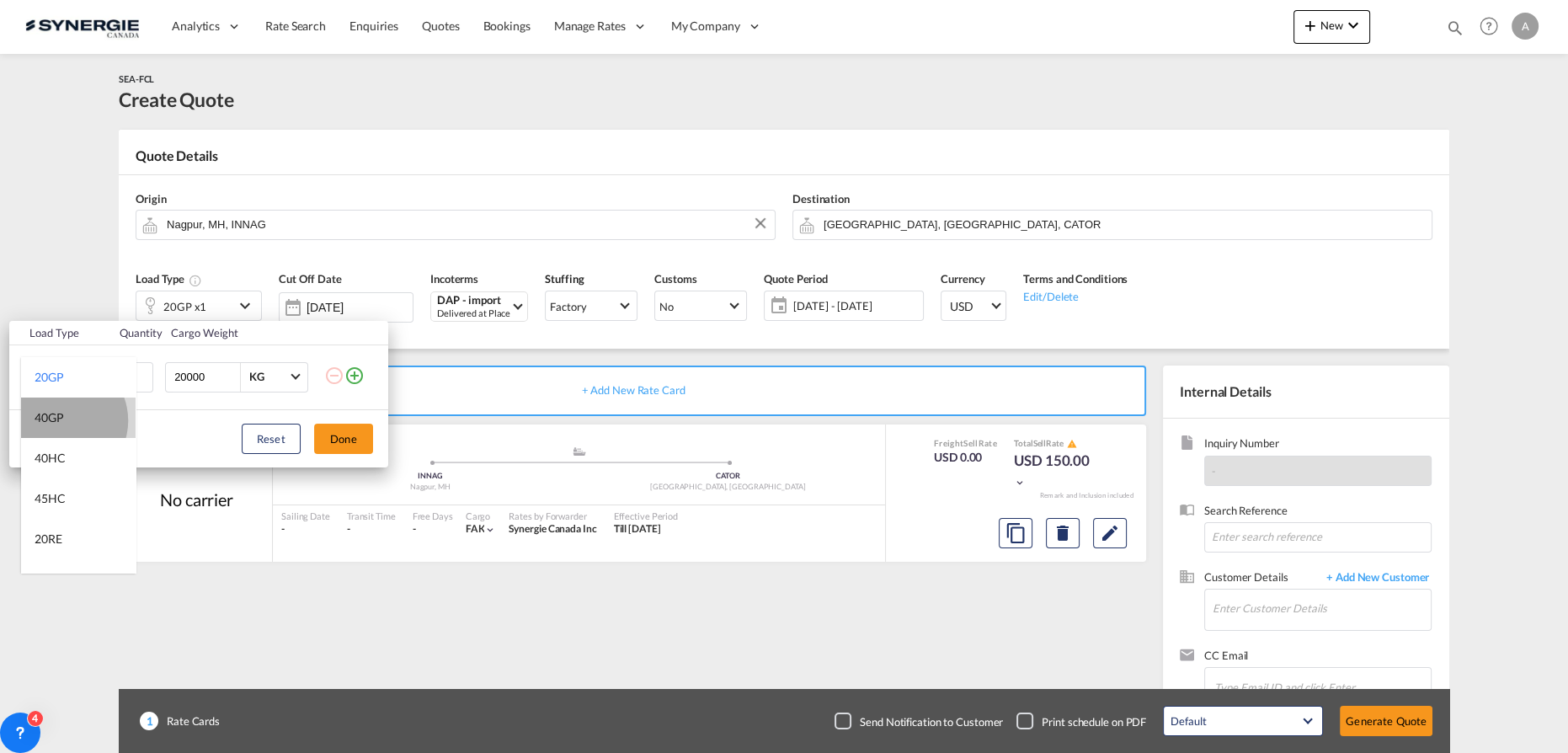
click at [62, 420] on div "40GP" at bounding box center [49, 418] width 29 height 17
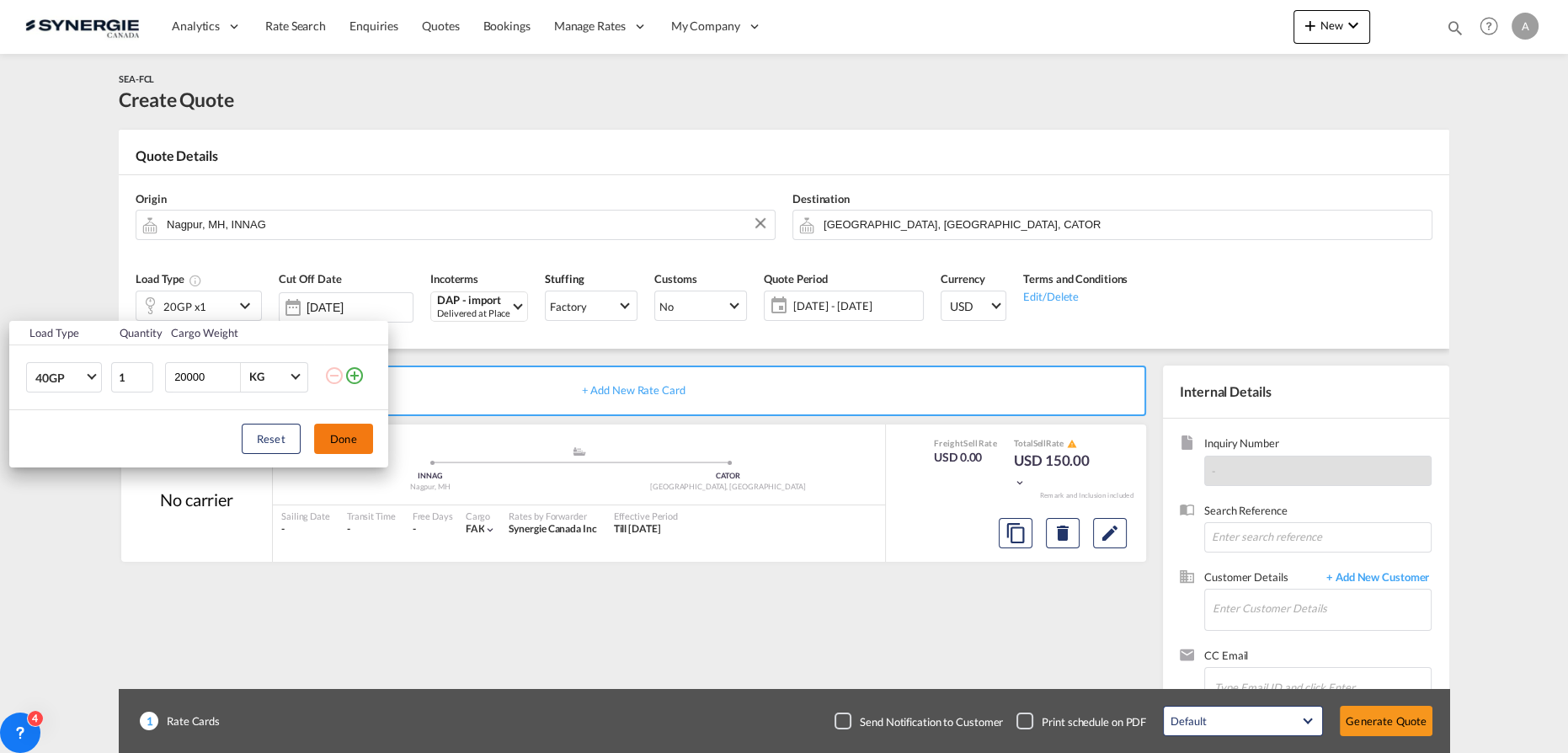
click at [337, 440] on button "Done" at bounding box center [343, 439] width 59 height 30
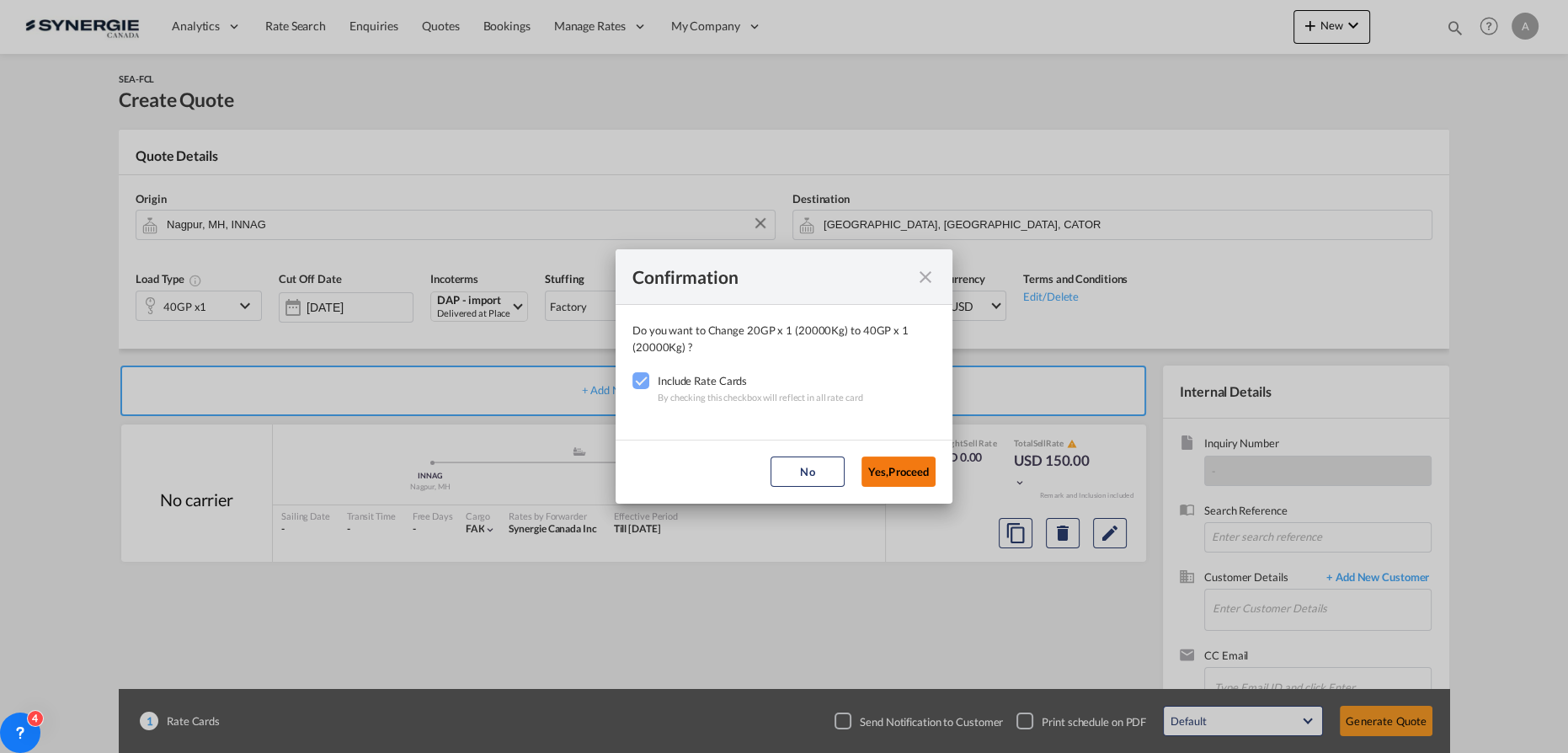
drag, startPoint x: 903, startPoint y: 482, endPoint x: 893, endPoint y: 469, distance: 16.4
click at [903, 481] on button "Yes,Proceed" at bounding box center [899, 471] width 74 height 30
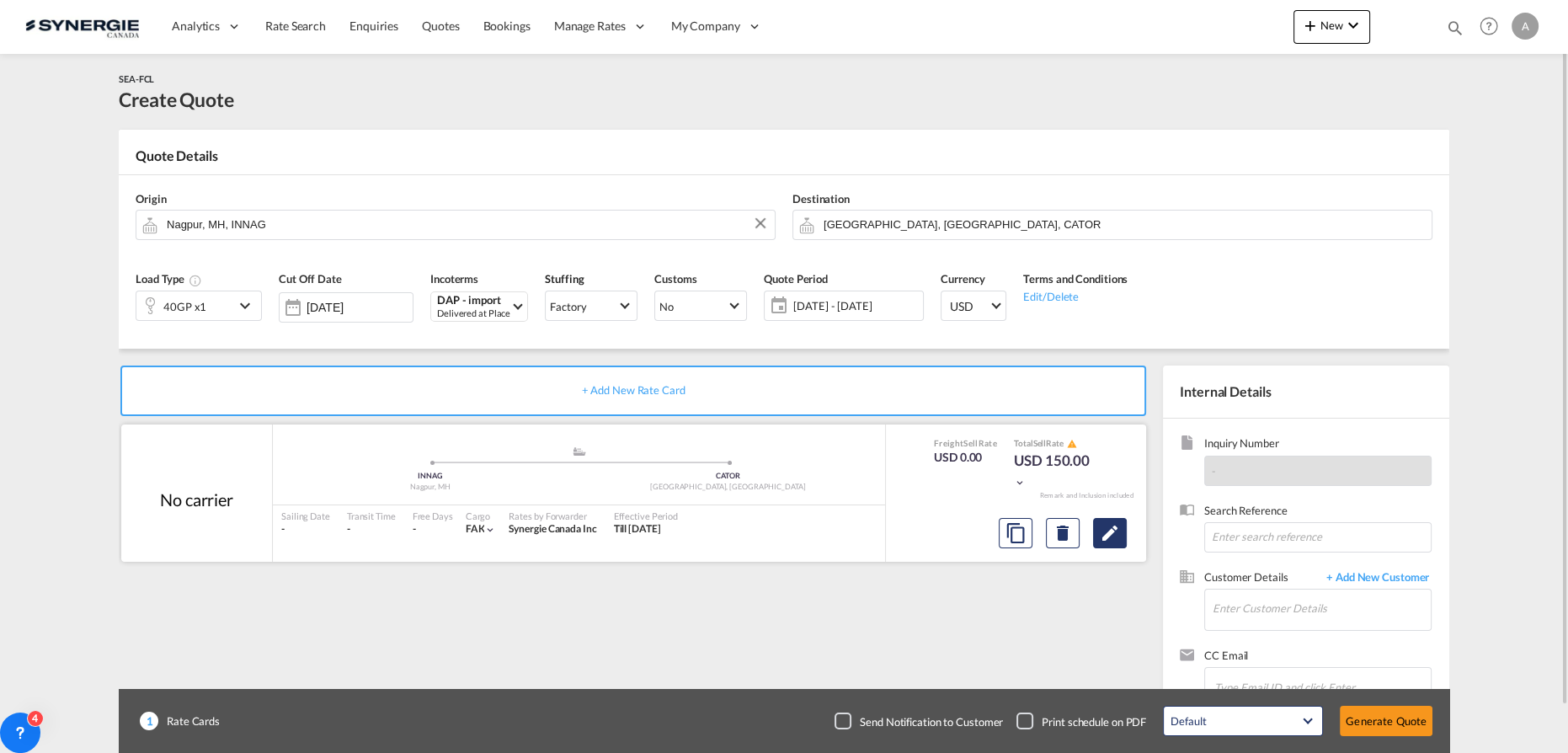
click at [1105, 536] on md-icon "Edit" at bounding box center [1111, 533] width 21 height 21
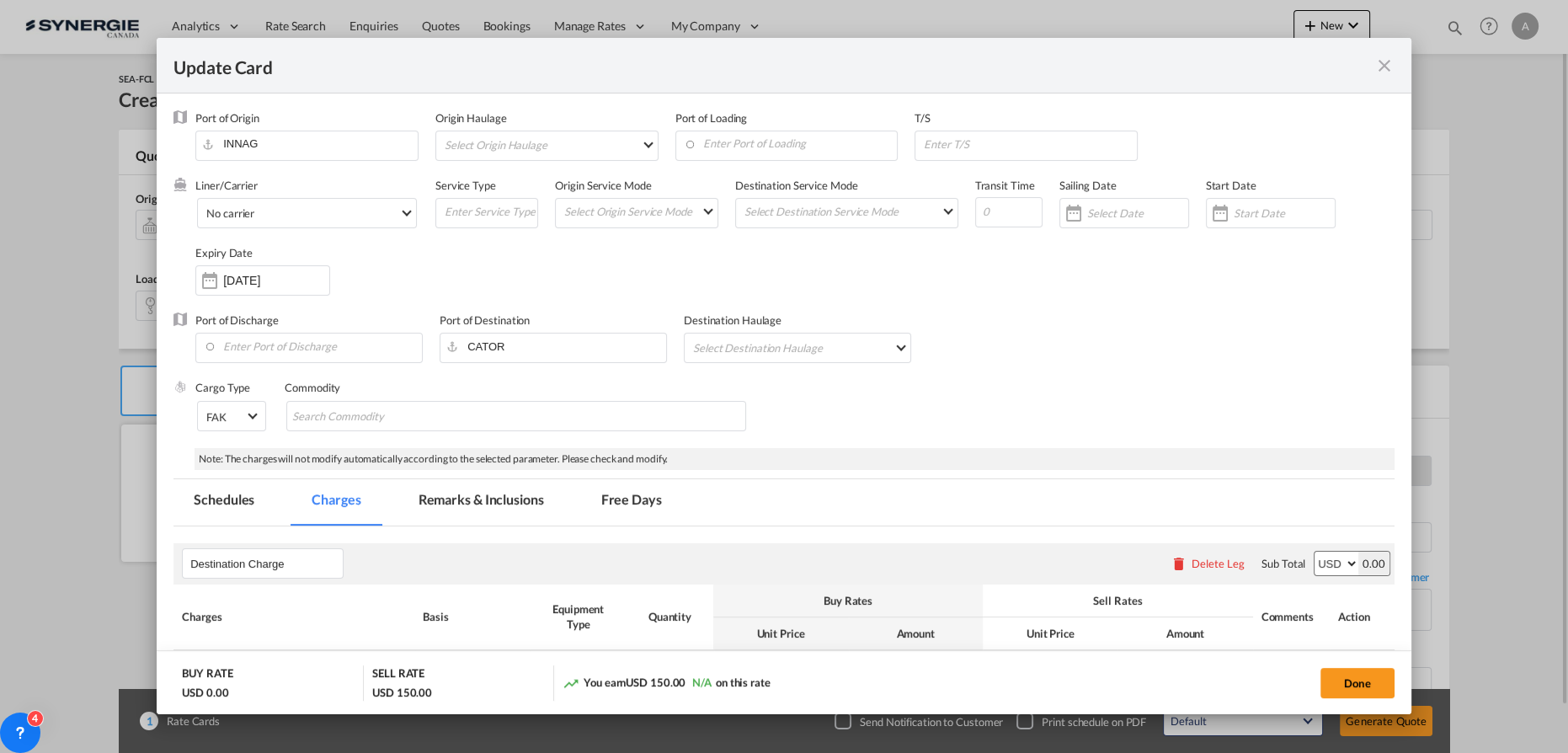
select select "per container"
select select "per B/L"
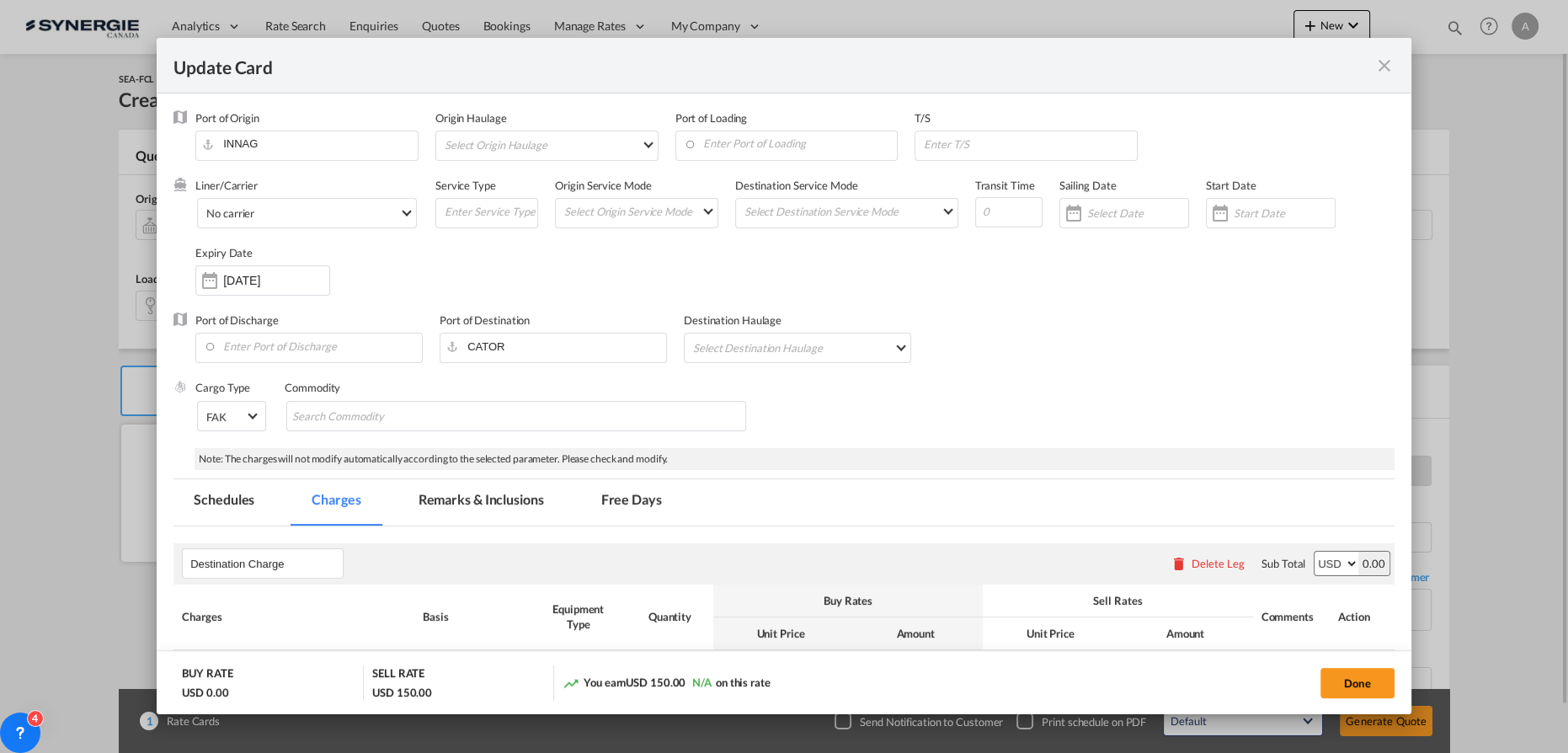
select select "per B/L"
select select "per shipment"
click at [469, 502] on md-tab-item "Remarks & Inclusions" at bounding box center [481, 502] width 166 height 46
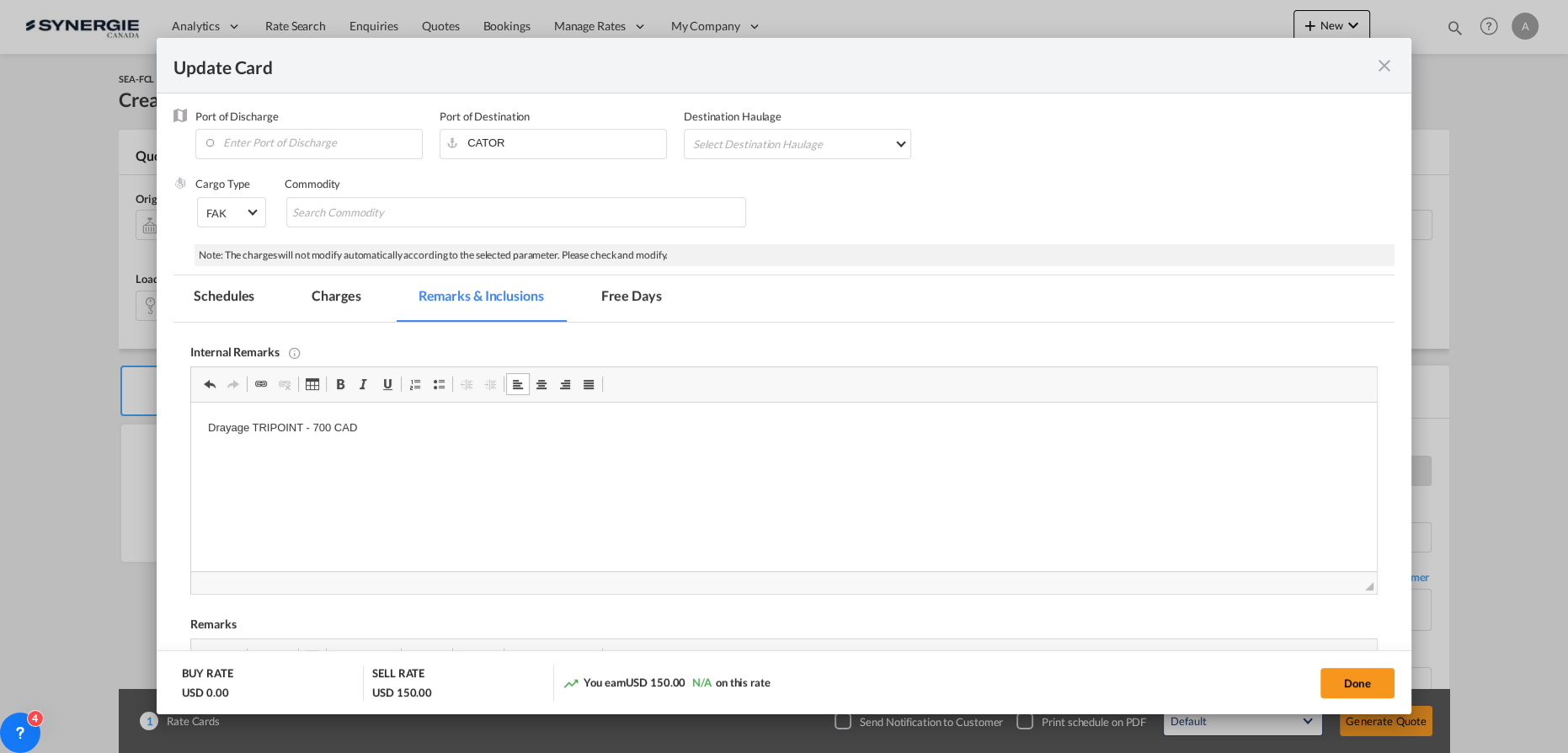
click at [340, 293] on md-tab-item "Charges" at bounding box center [336, 299] width 89 height 46
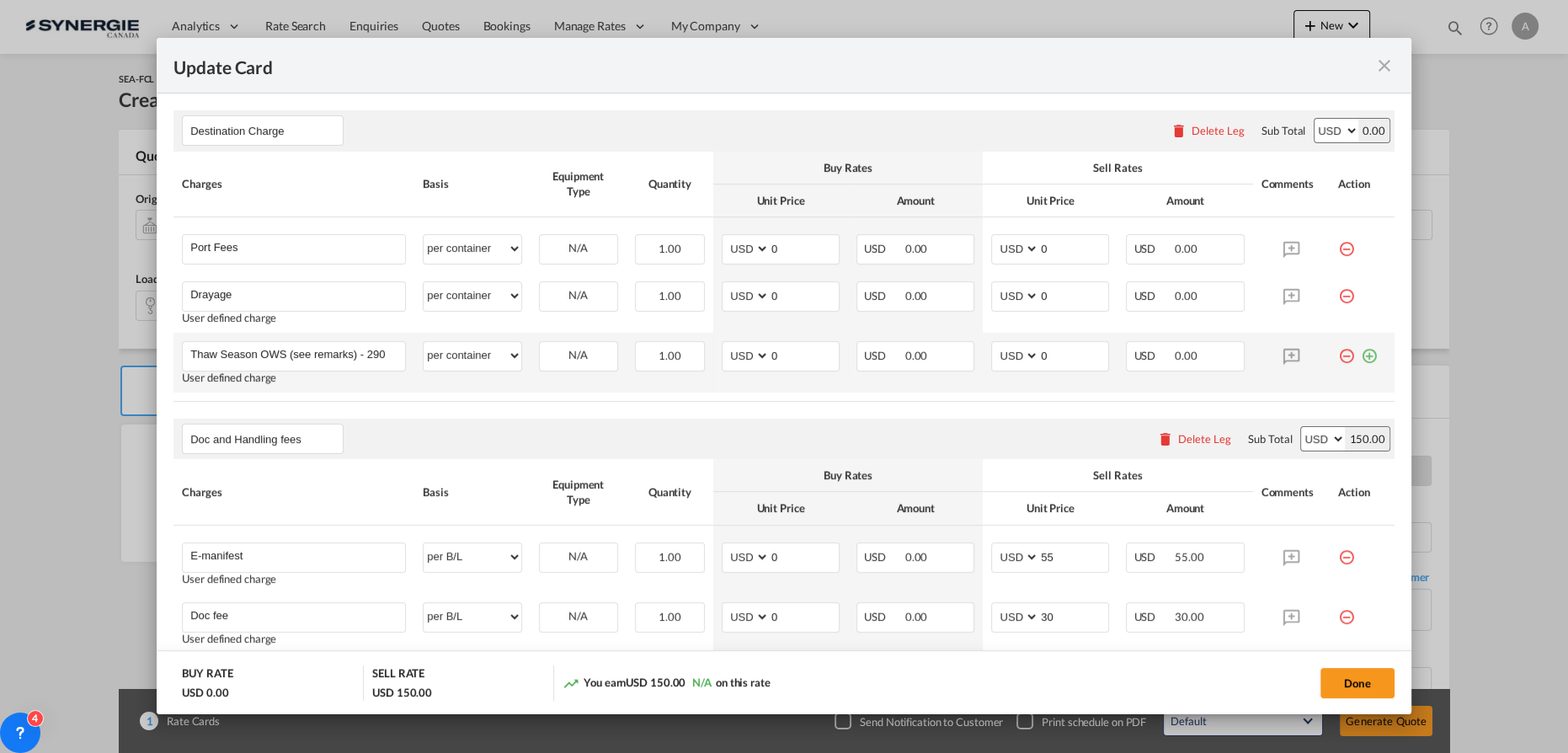
scroll to position [281, 0]
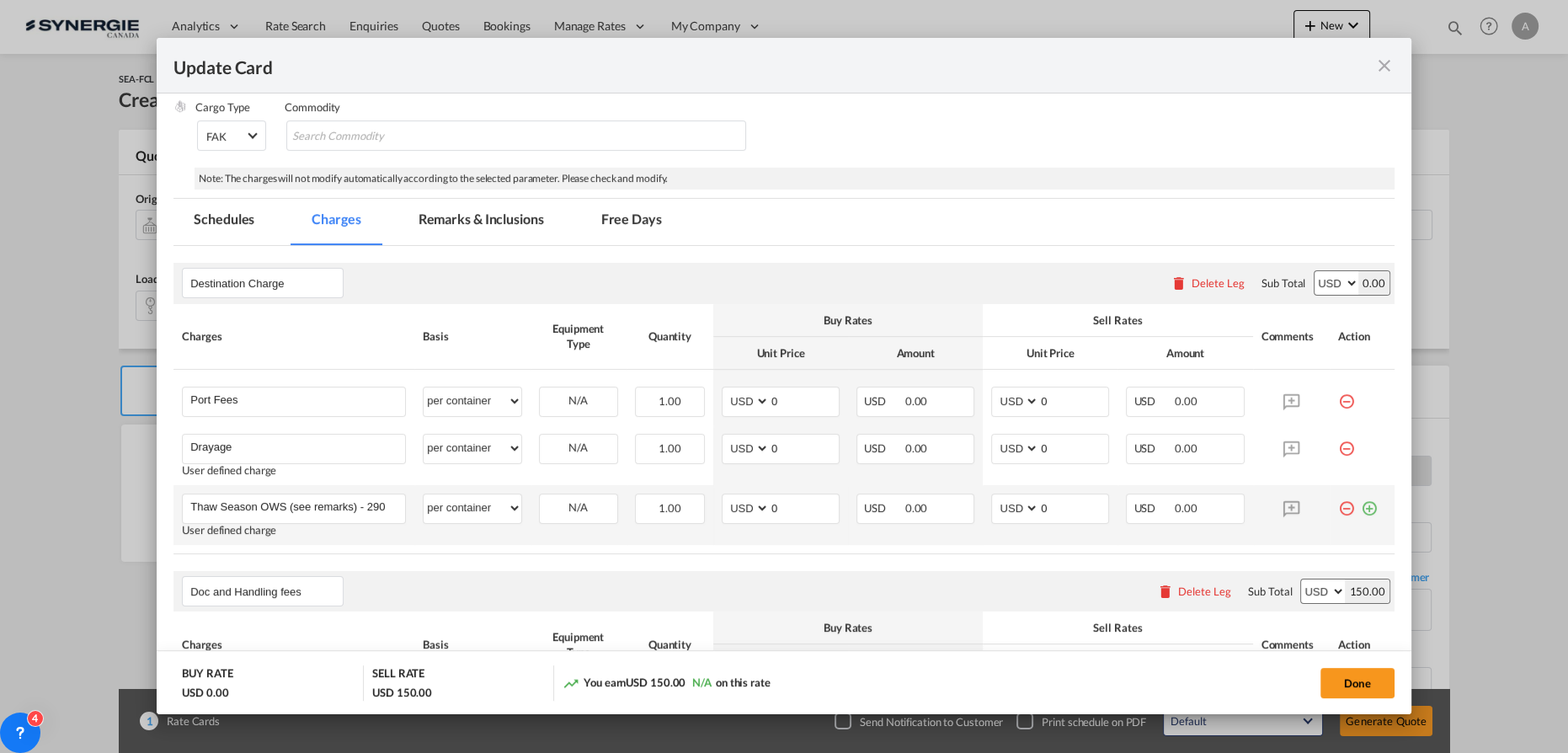
click at [1338, 511] on md-icon "icon-minus-circle-outline red-400-fg" at bounding box center [1347, 502] width 17 height 17
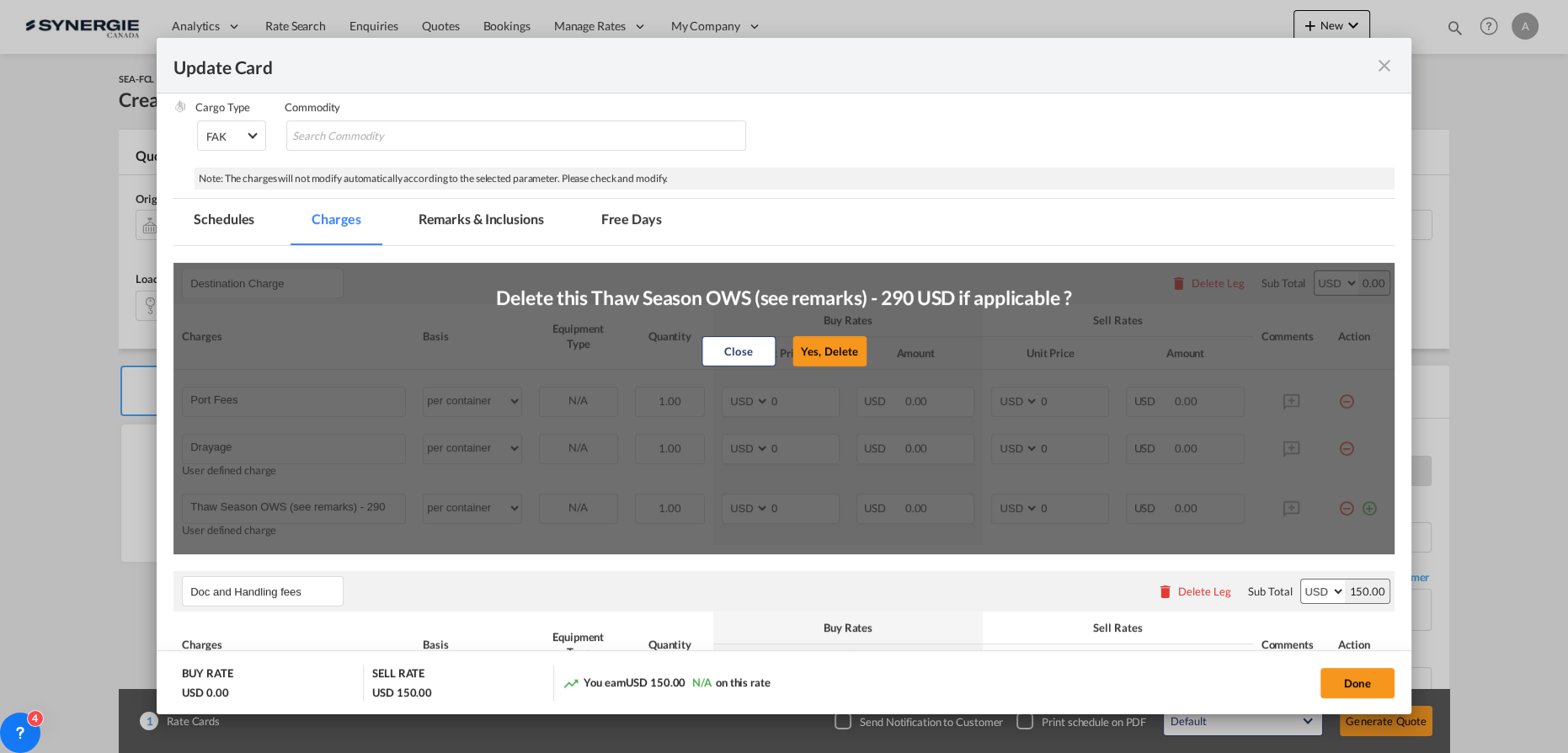
drag, startPoint x: 816, startPoint y: 355, endPoint x: 1111, endPoint y: 356, distance: 295.0
click at [816, 355] on button "Yes, Delete" at bounding box center [829, 350] width 74 height 30
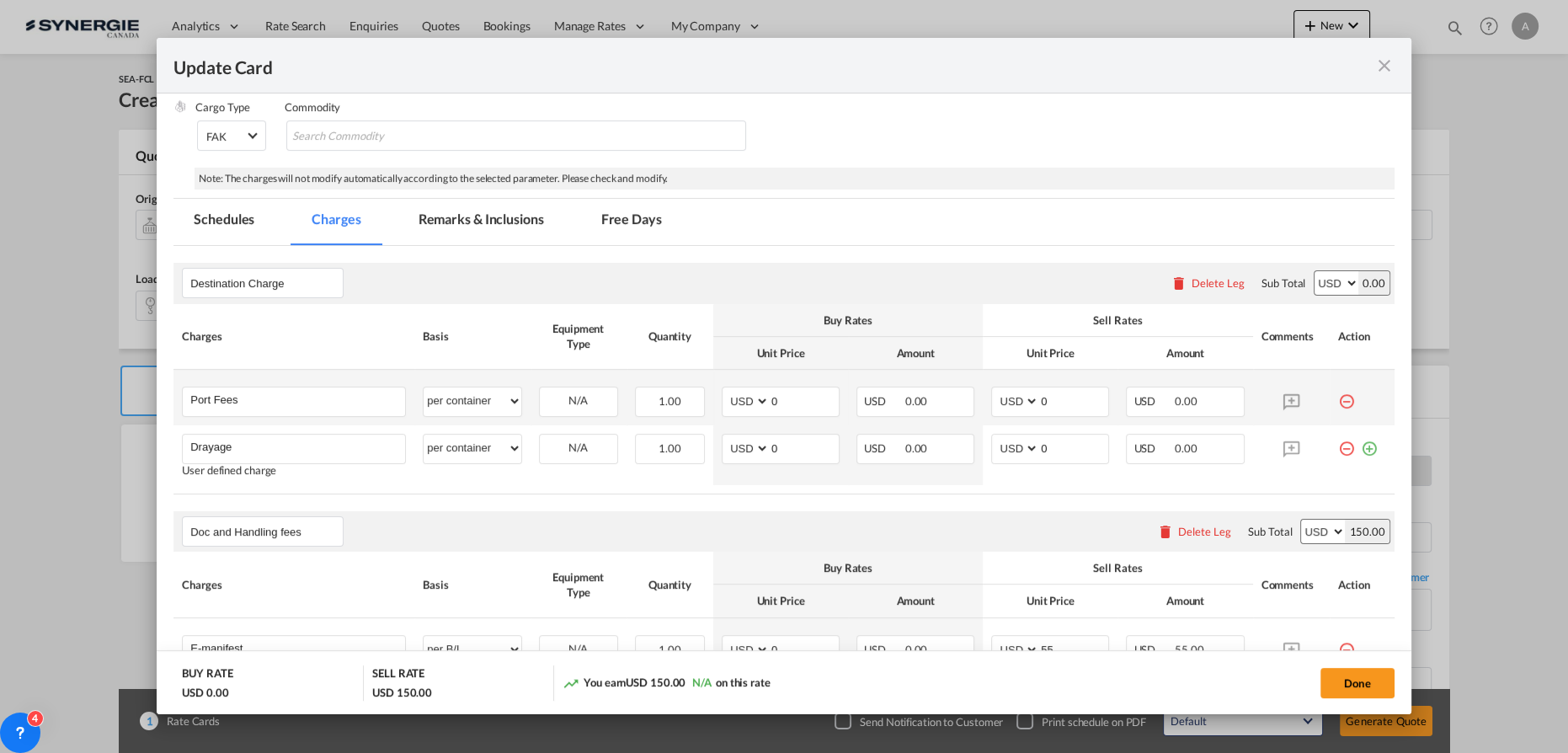
click at [1338, 399] on md-icon "icon-minus-circle-outline red-400-fg" at bounding box center [1347, 395] width 17 height 17
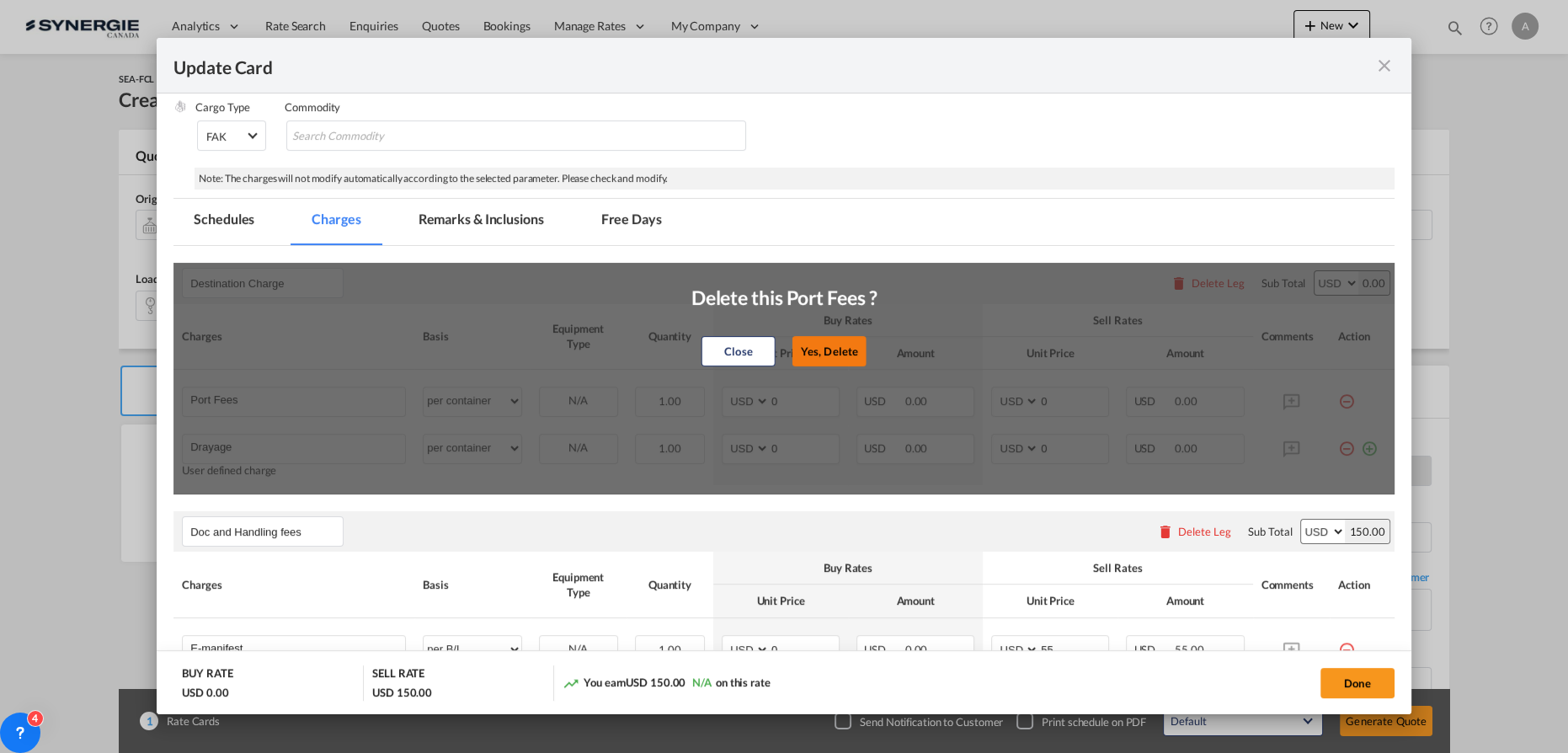
click at [842, 355] on button "Yes, Delete" at bounding box center [829, 350] width 74 height 30
type input "Drayage"
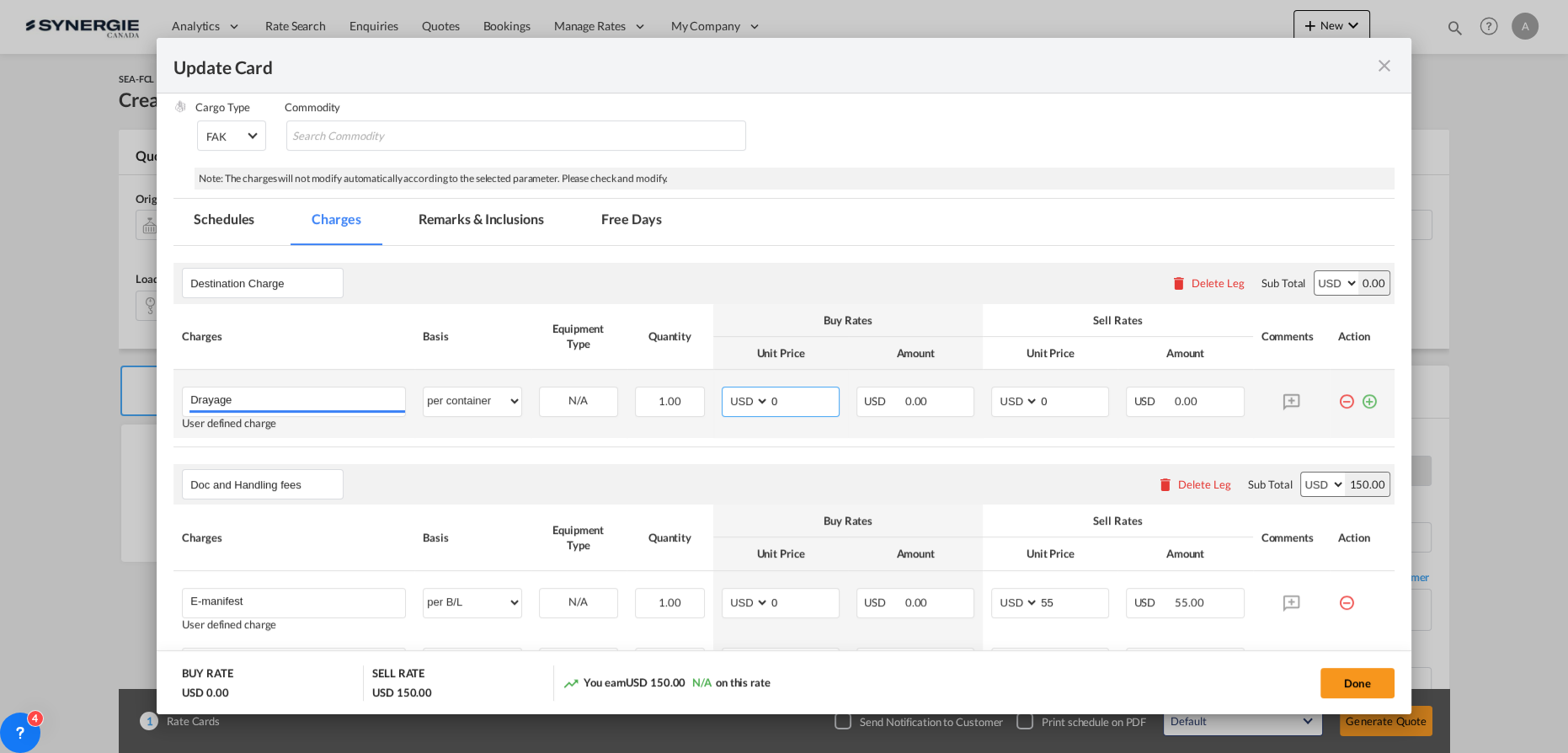
drag, startPoint x: 784, startPoint y: 401, endPoint x: 721, endPoint y: 395, distance: 63.3
click at [756, 398] on md-input-container "AED AFN ALL AMD ANG AOA ARS AUD AWG AZN BAM BBD BDT BGN BHD BIF BMD BND BOB BRL…" at bounding box center [780, 401] width 118 height 30
type input "530"
type input "650"
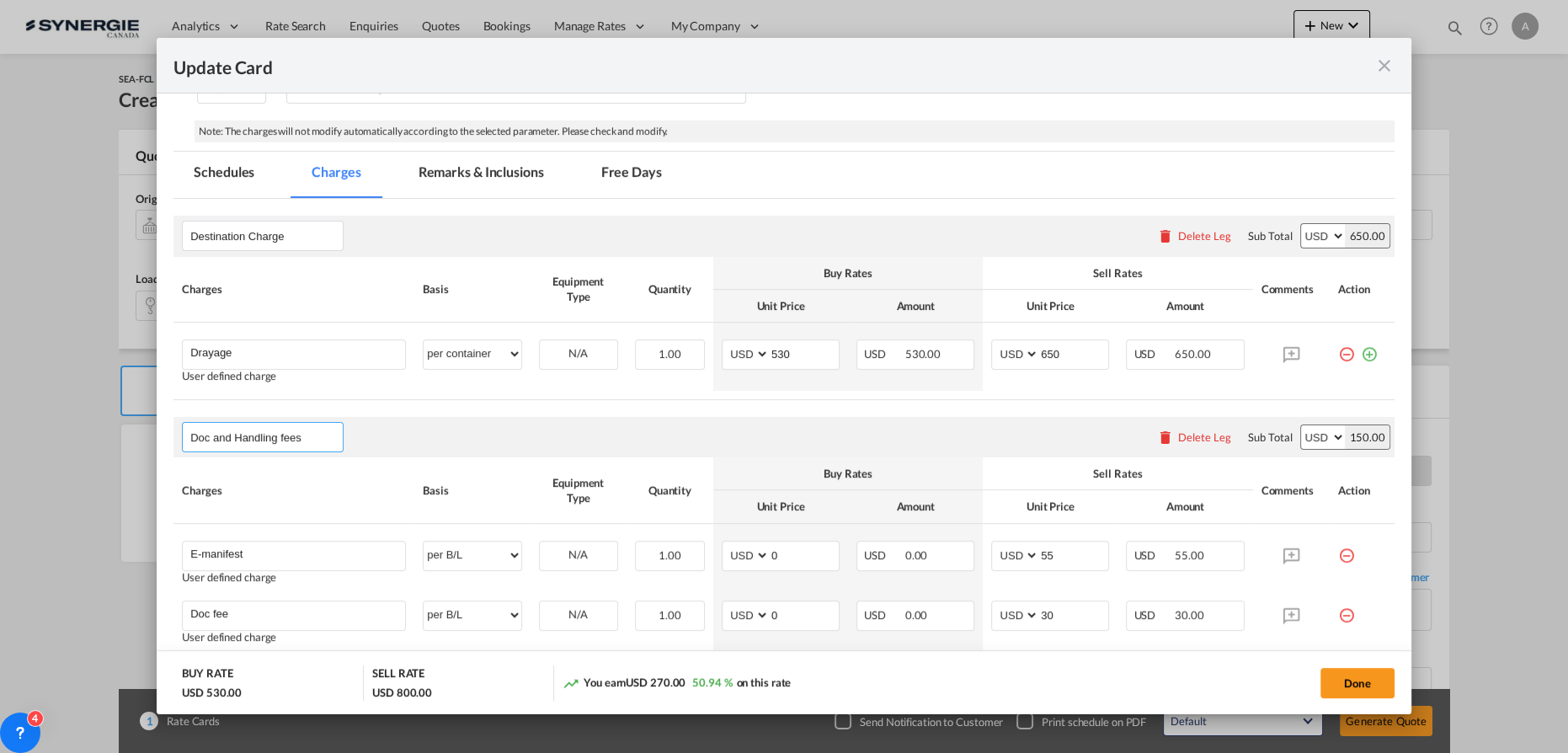
scroll to position [247, 0]
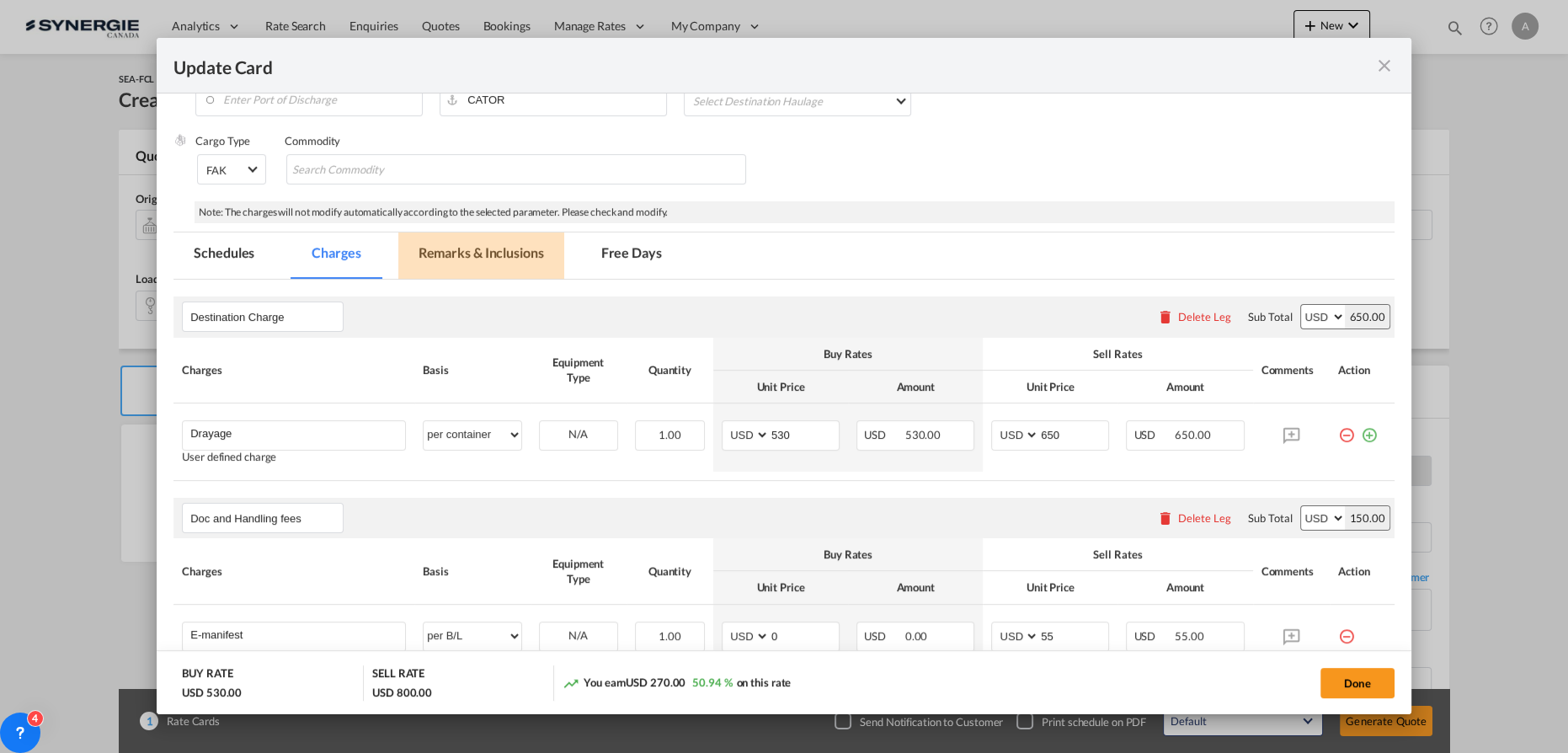
click at [448, 259] on md-tab-item "Remarks & Inclusions" at bounding box center [481, 256] width 166 height 46
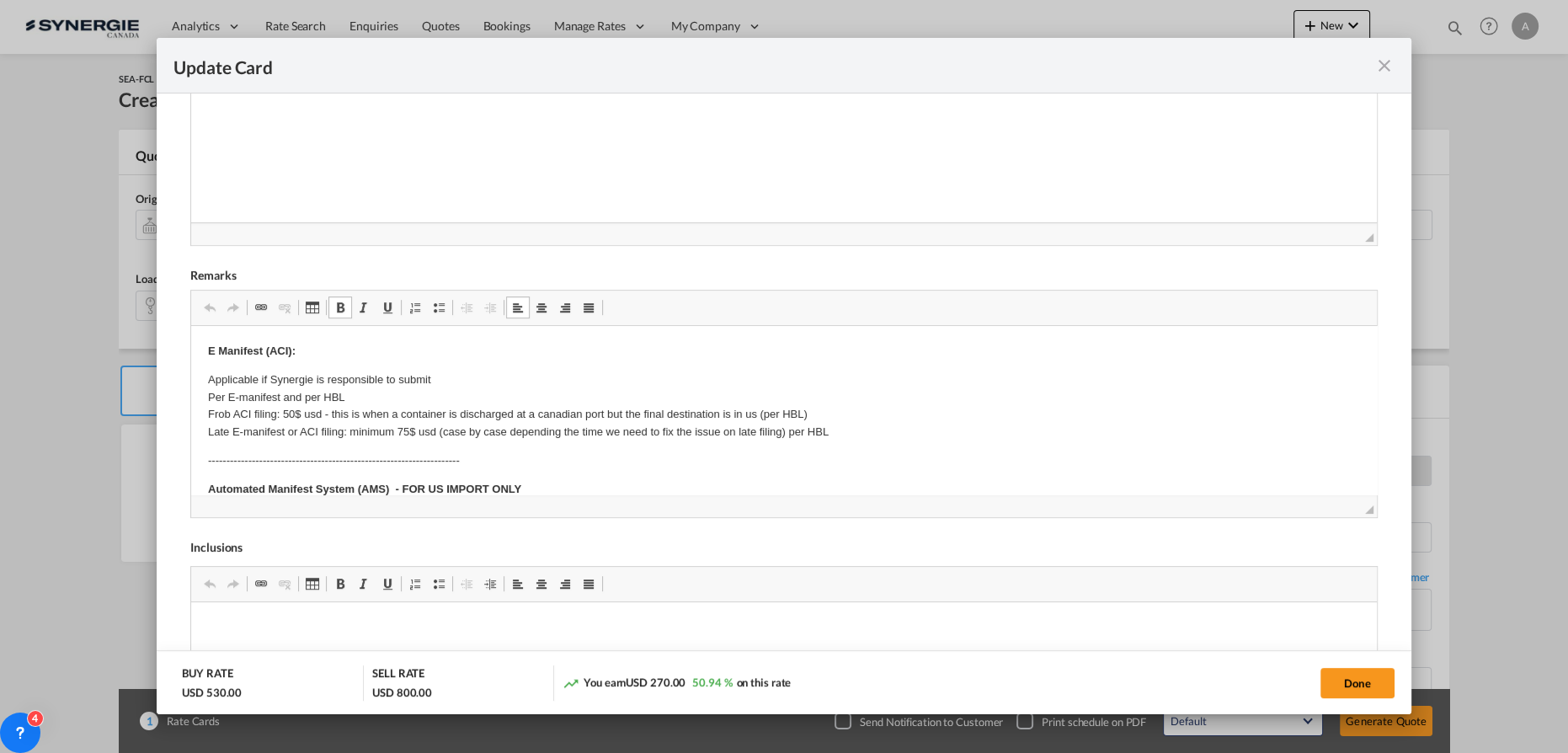
scroll to position [153, 0]
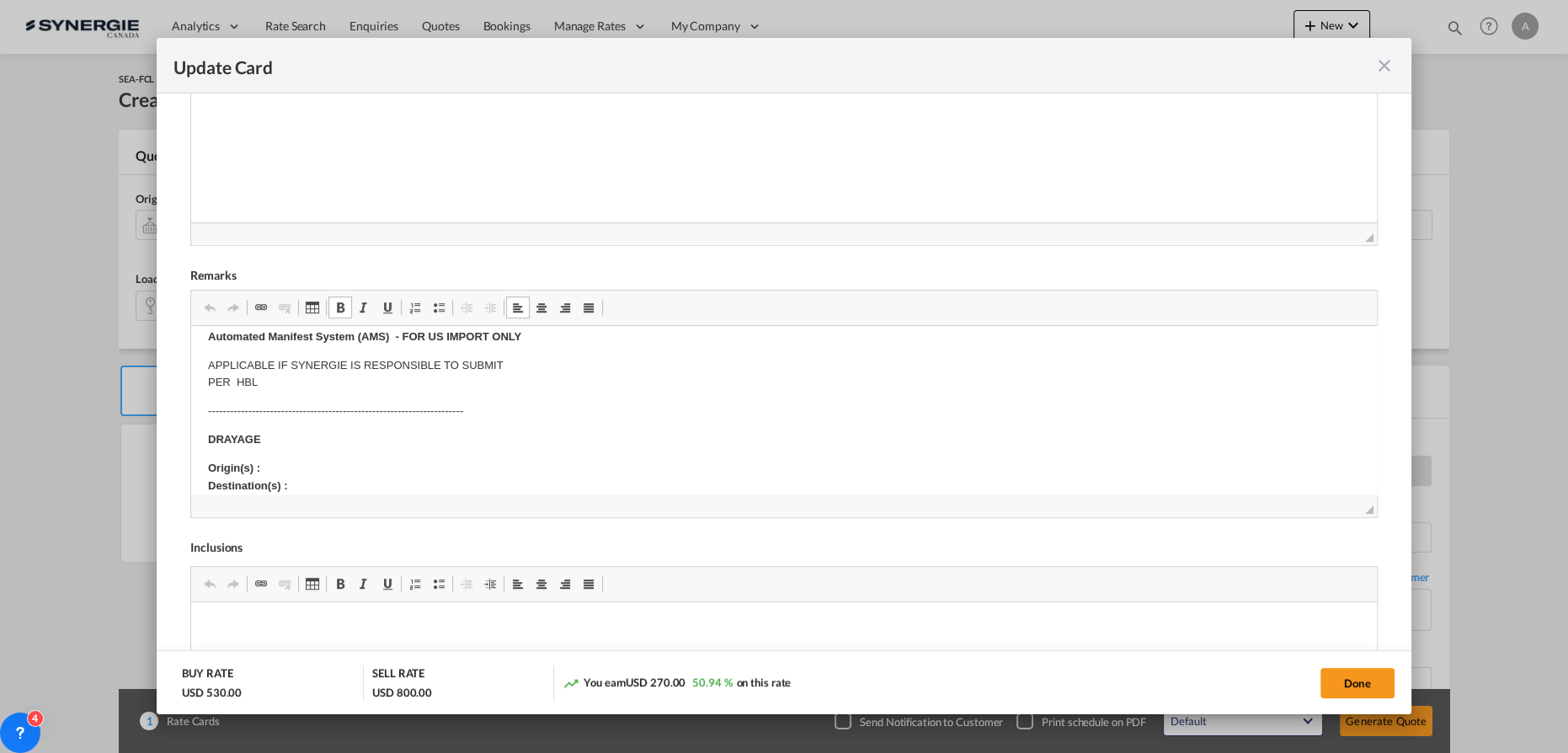
click at [427, 452] on body "E Manifest (ACI): Applicable if Synergie is responsible to submit Per E-manifes…" at bounding box center [784, 628] width 1152 height 874
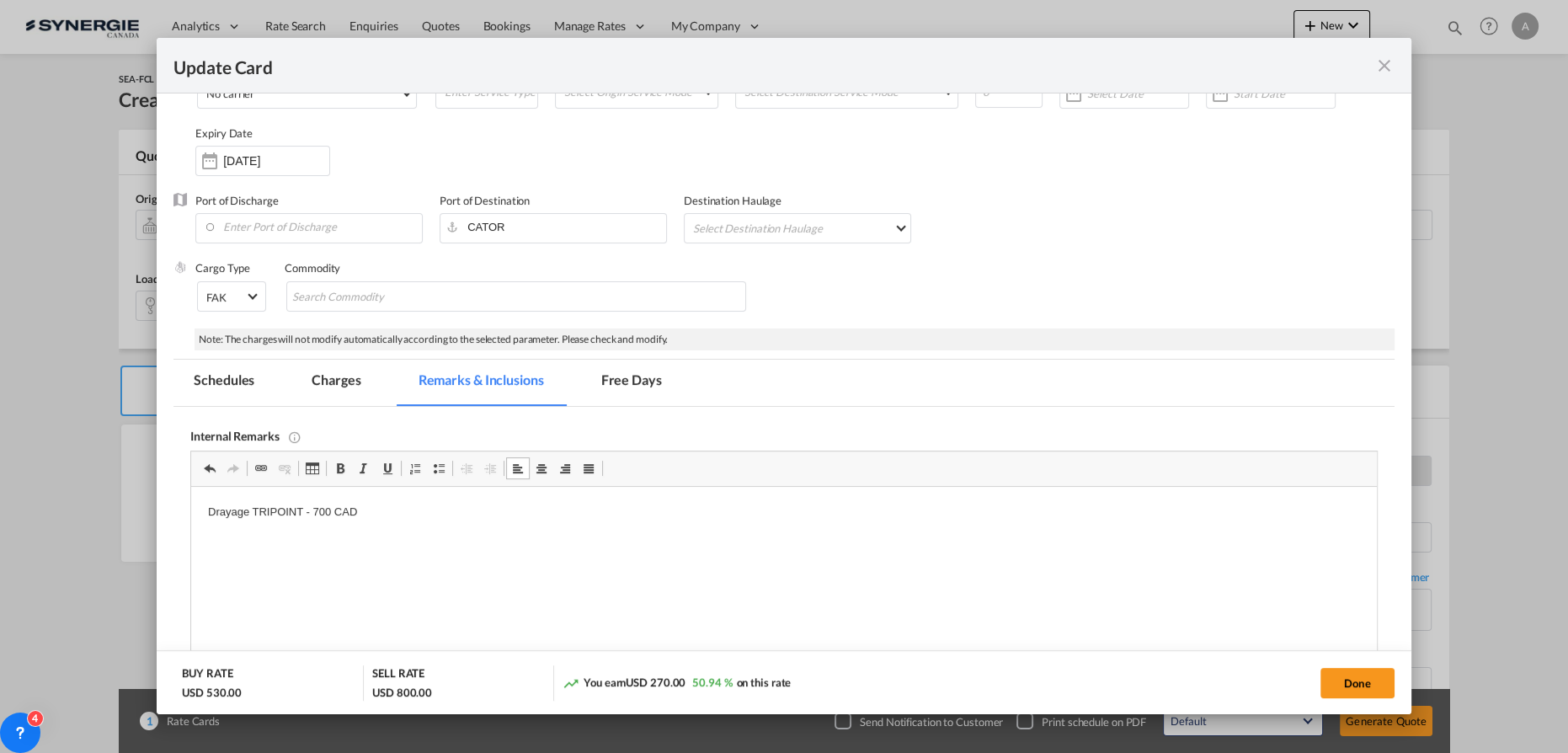
scroll to position [94, 0]
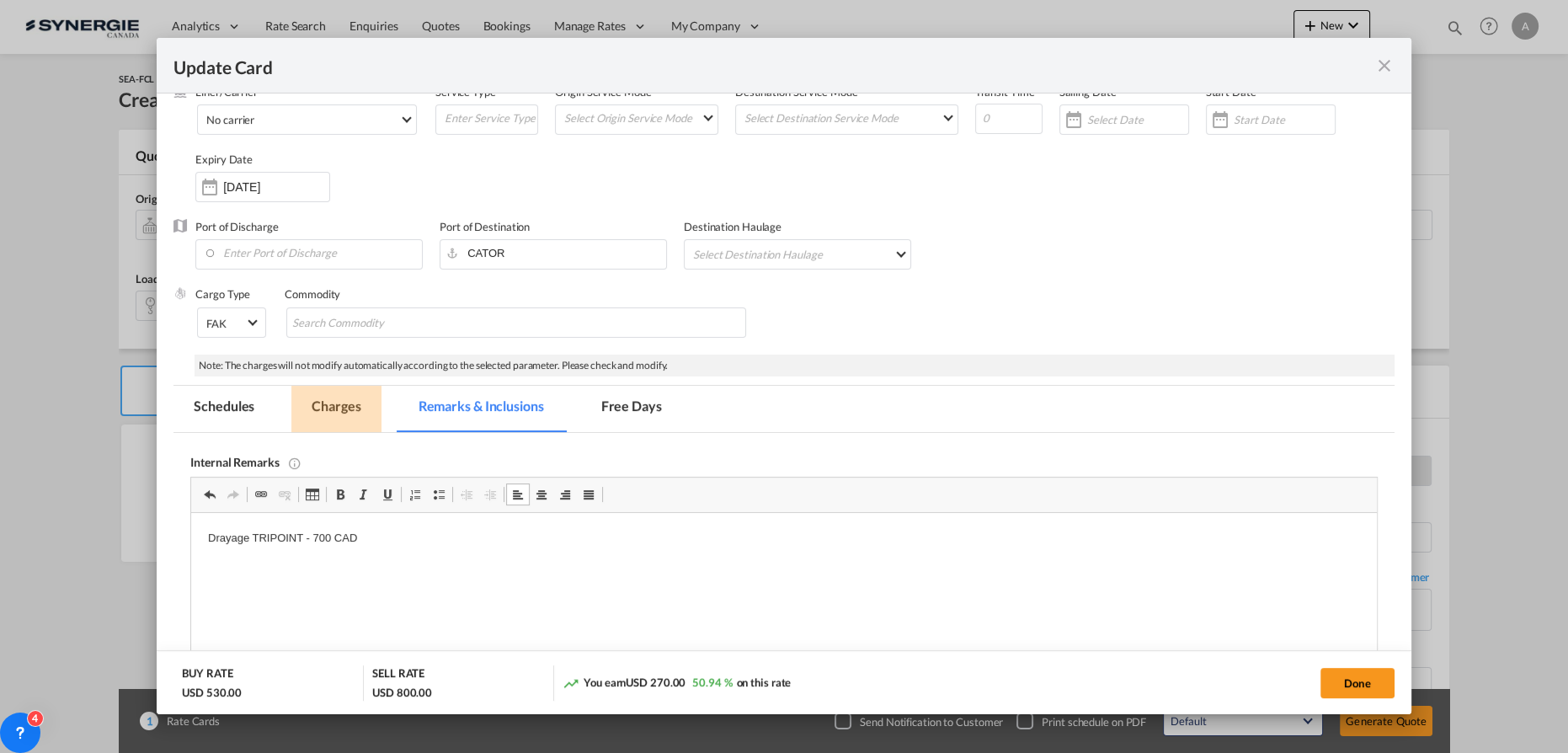
click at [344, 416] on md-tab-item "Charges" at bounding box center [336, 409] width 89 height 46
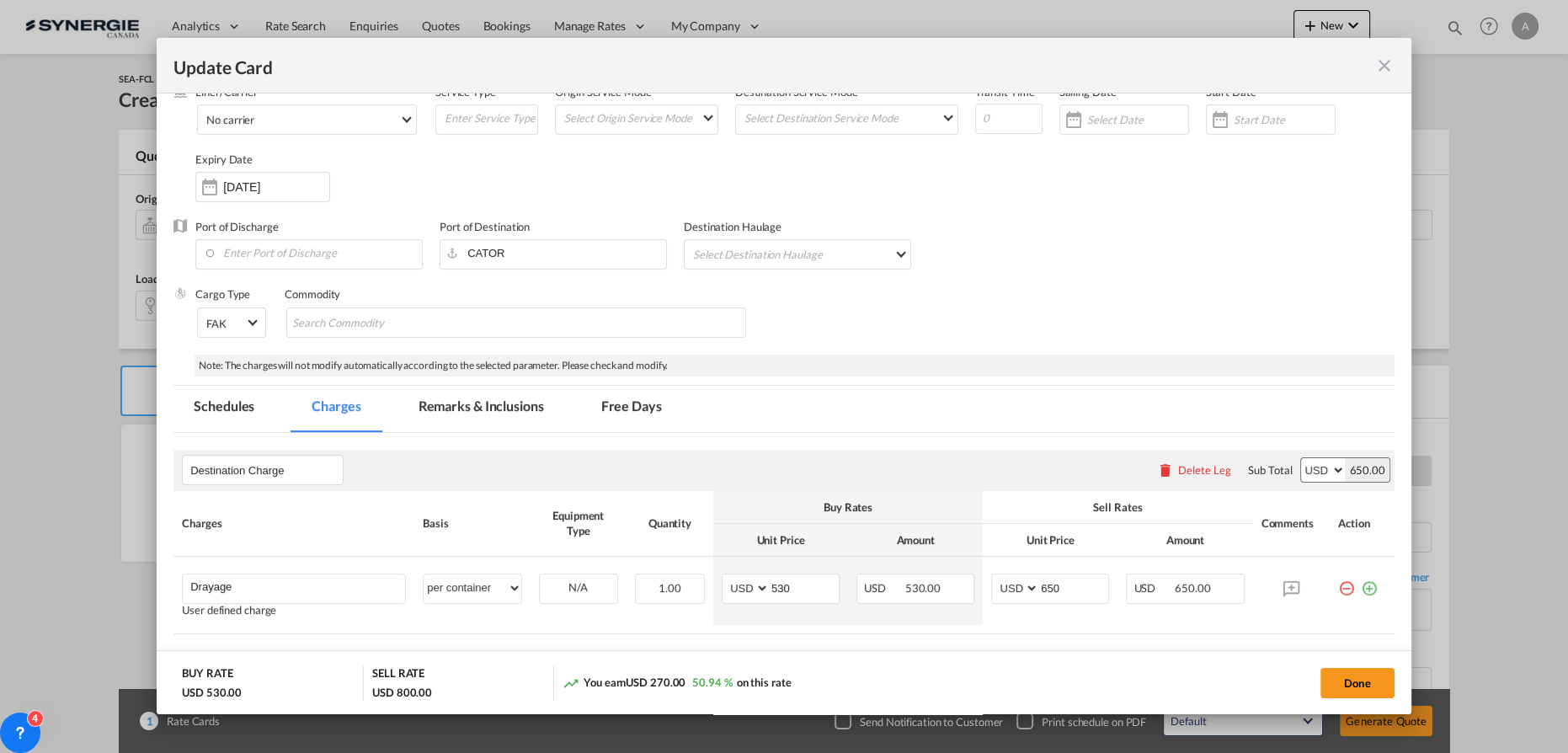
scroll to position [247, 0]
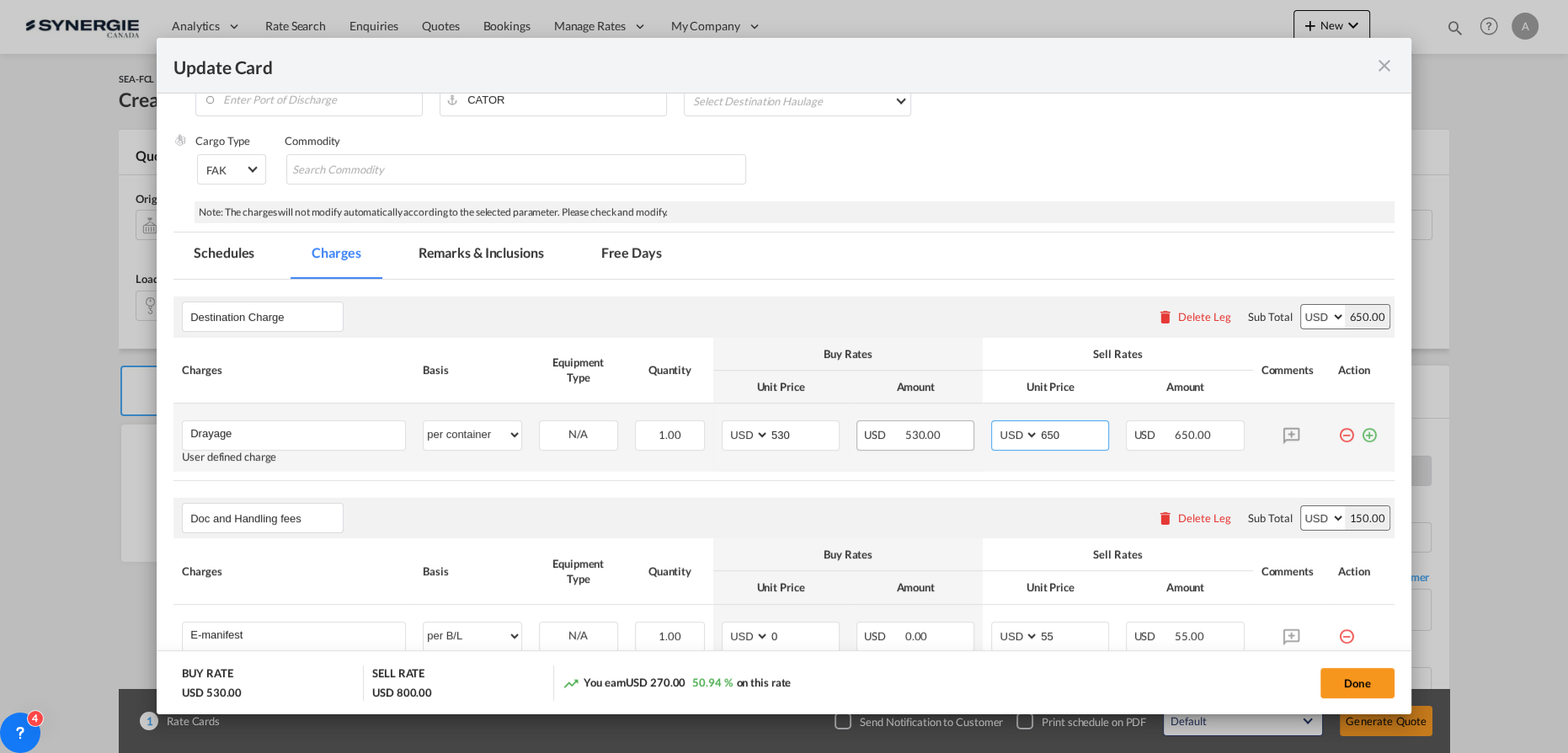
drag, startPoint x: 1058, startPoint y: 435, endPoint x: 947, endPoint y: 429, distance: 111.2
click at [1008, 437] on md-input-container "AED AFN ALL AMD ANG AOA ARS AUD AWG AZN BAM BBD BDT BGN BHD BIF BMD BND BOB BRL…" at bounding box center [1050, 435] width 118 height 30
type input "630"
click at [1349, 683] on button "Done" at bounding box center [1358, 683] width 74 height 30
type input "18 Sep 2025"
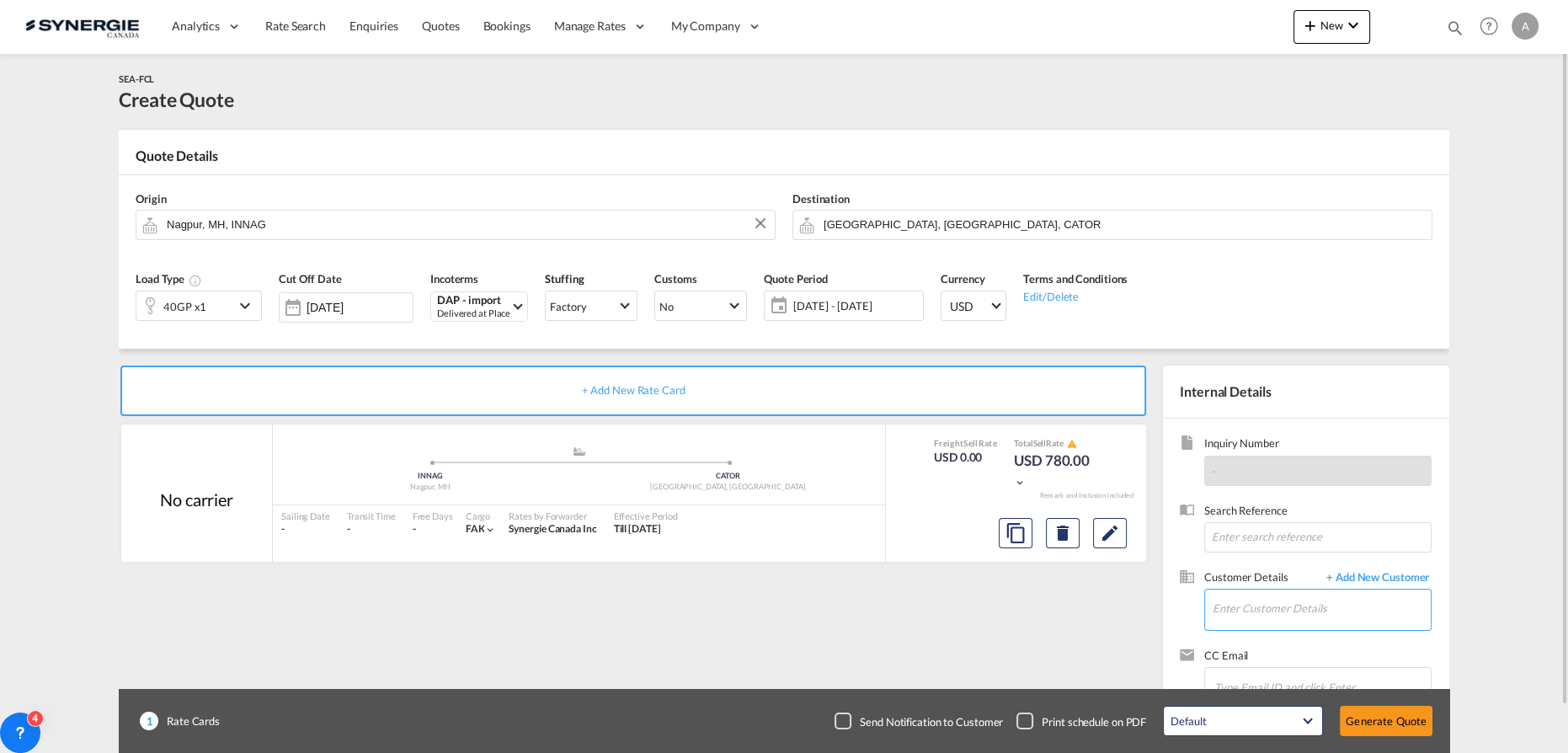
click at [1248, 604] on input "Enter Customer Details" at bounding box center [1322, 609] width 218 height 38
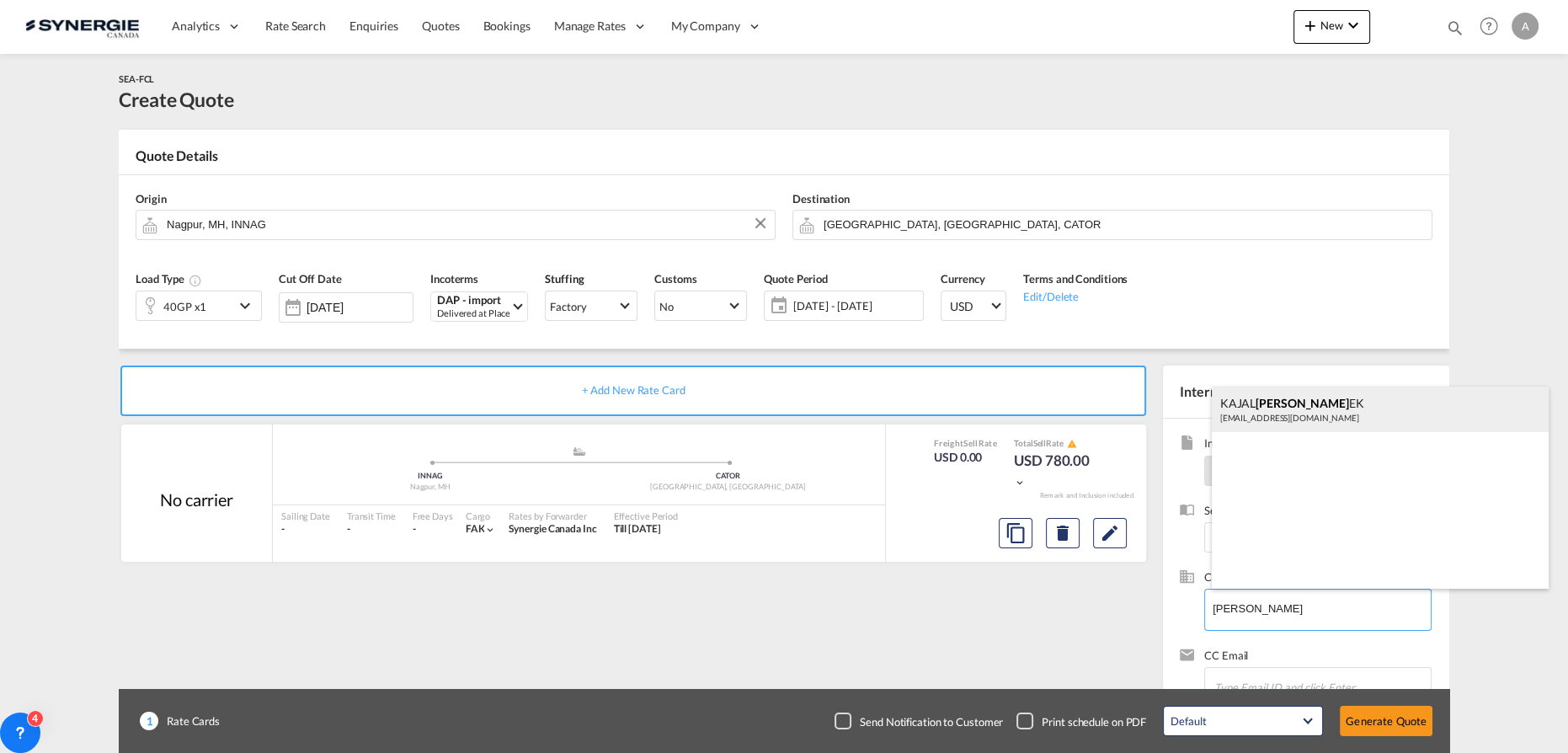
click at [1293, 402] on div "KAJAL ABHISH EK be@sisko-worldwide.com" at bounding box center [1380, 409] width 337 height 46
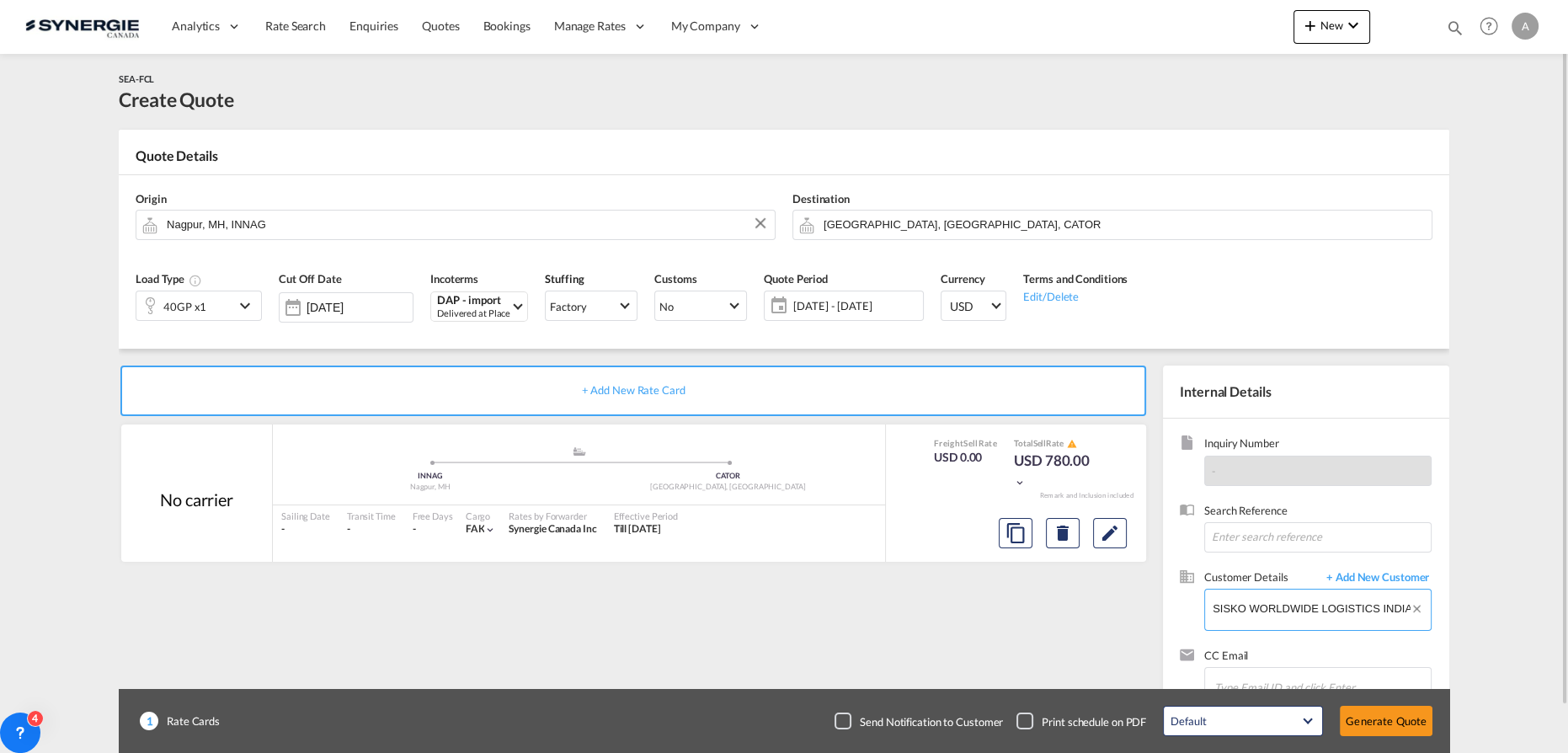
click at [1280, 608] on input "SISKO WORLDWIDE LOGISTICS INDIA PRIVATE LIMITED, KAJAL ABHISHEK, be@sisko-world…" at bounding box center [1322, 609] width 218 height 38
click at [1239, 610] on input "SISKO WORLDWIDE LOGISTICS INDIA PRIVATE LIMITED, KAJAL ABHISHEK, be@sisko-world…" at bounding box center [1322, 609] width 218 height 38
paste input "abhishek@ryderlines.com w"
type input "abhishek@ryderlines.com"
click at [1409, 578] on span "+ Add New Customer" at bounding box center [1375, 579] width 113 height 20
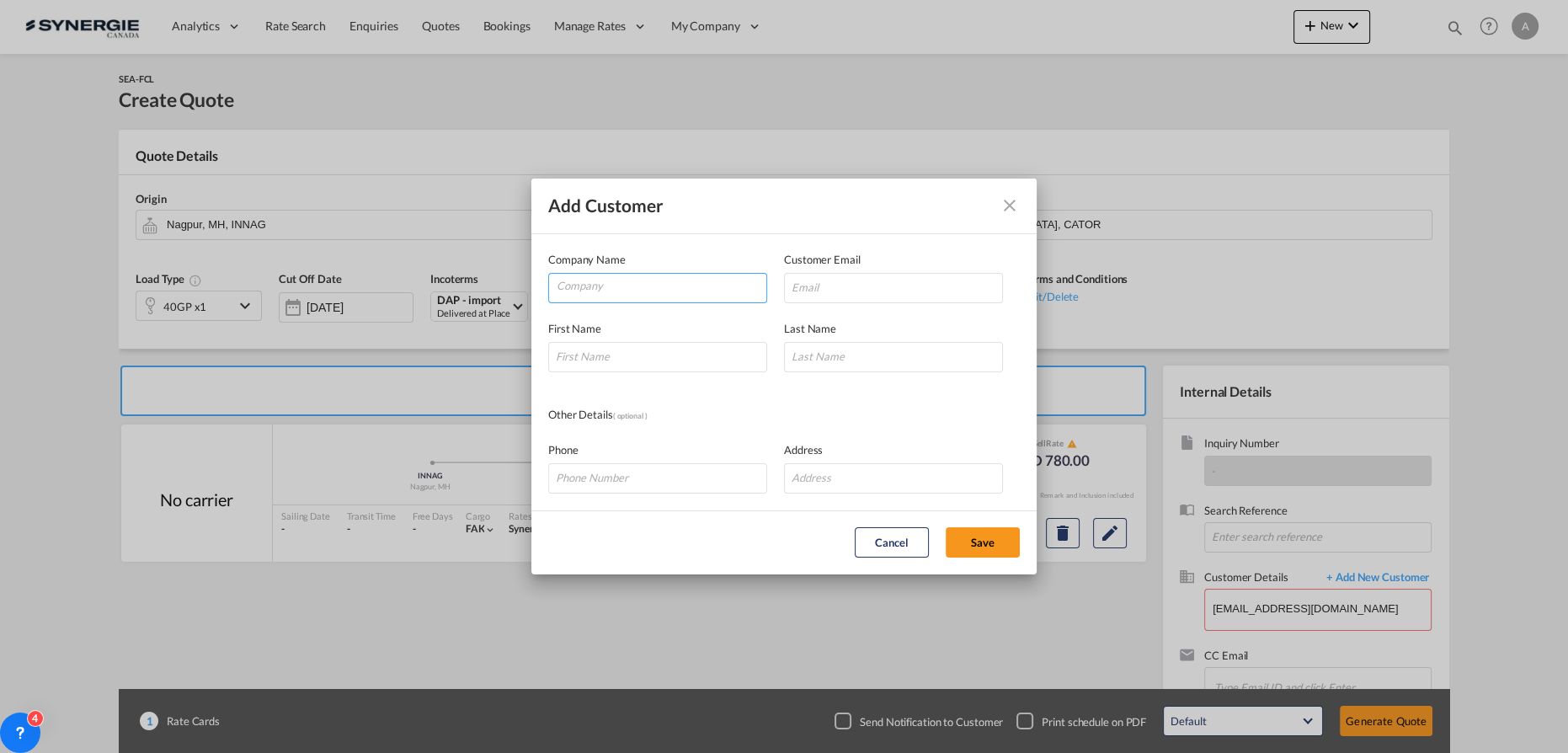
click at [647, 278] on input "Company" at bounding box center [662, 286] width 209 height 25
type input "RYDER SHIPPING LINES PVT"
paste input "abhishek@ryderlines.com w"
type input "abhishek@ryderlines.com w"
type input "ABHISHEK"
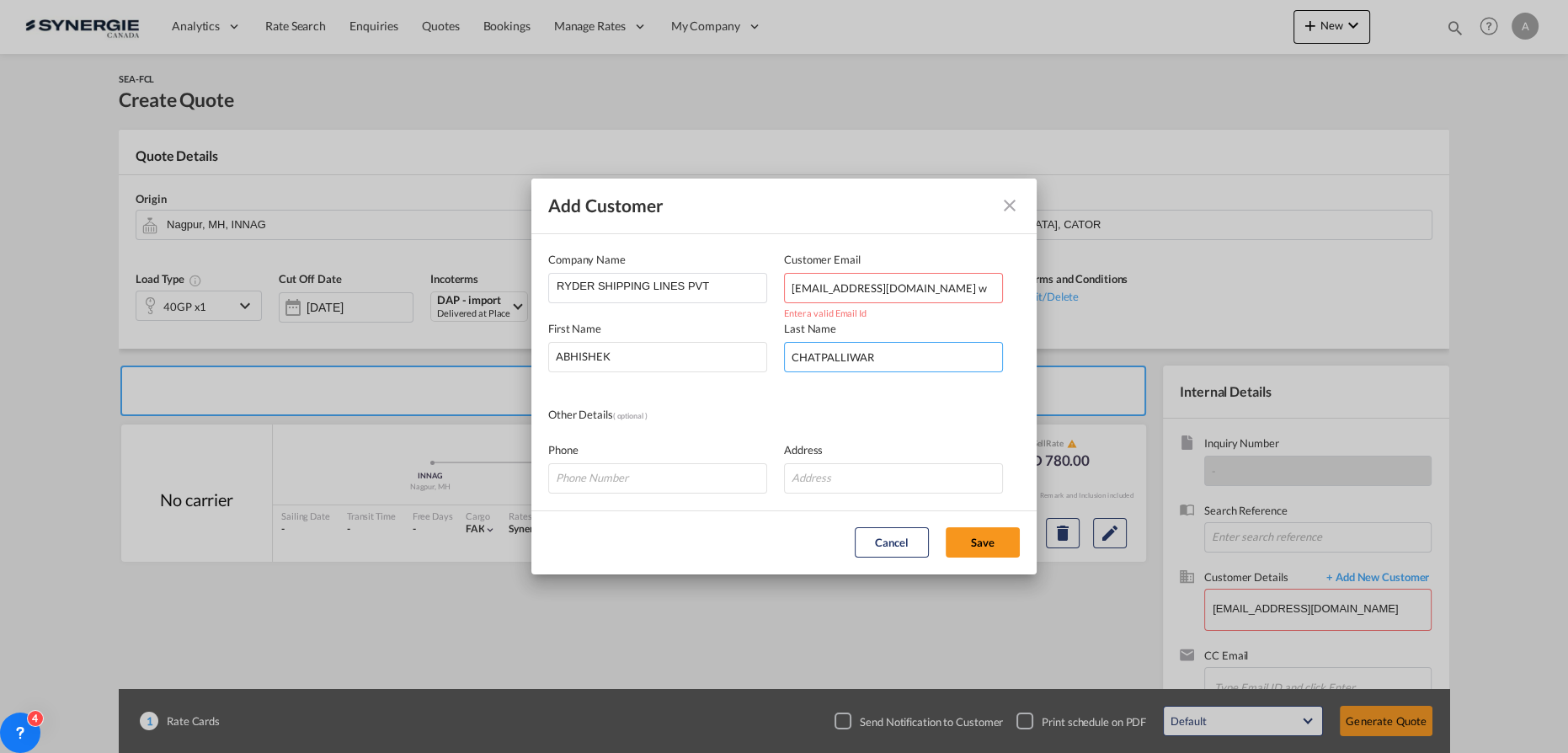
type input "CHATPALLIWAR"
click at [953, 280] on input "abhishek@ryderlines.com w" at bounding box center [893, 288] width 219 height 30
type input "abhishek@ryderlines.com"
click at [953, 546] on button "Save" at bounding box center [983, 542] width 74 height 30
type input "RYDER SHIPPING LINES PVT, ABHISHEK CHATPALLIWAR, abhishek@ryderlines.com"
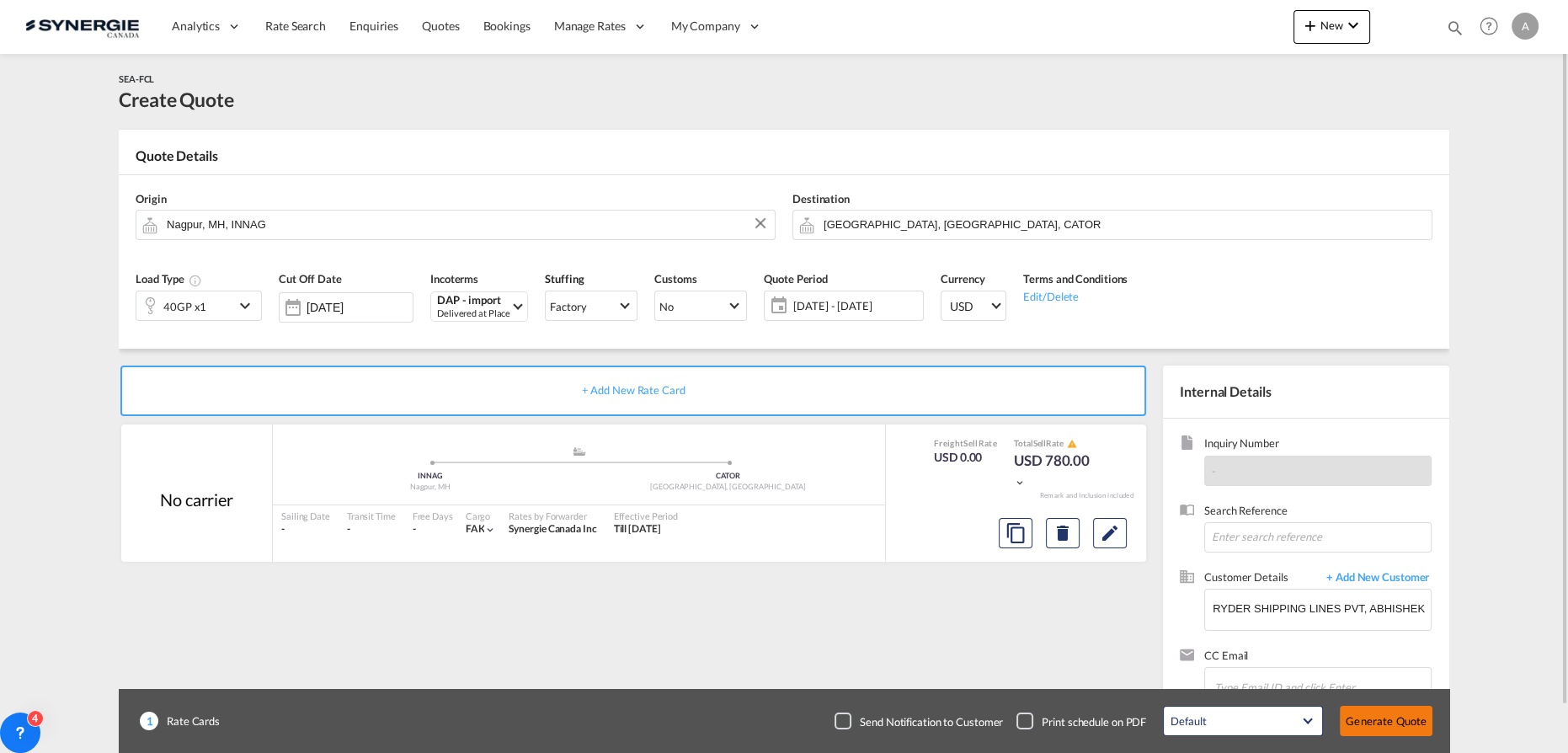
click at [1361, 724] on button "Generate Quote" at bounding box center [1386, 720] width 93 height 30
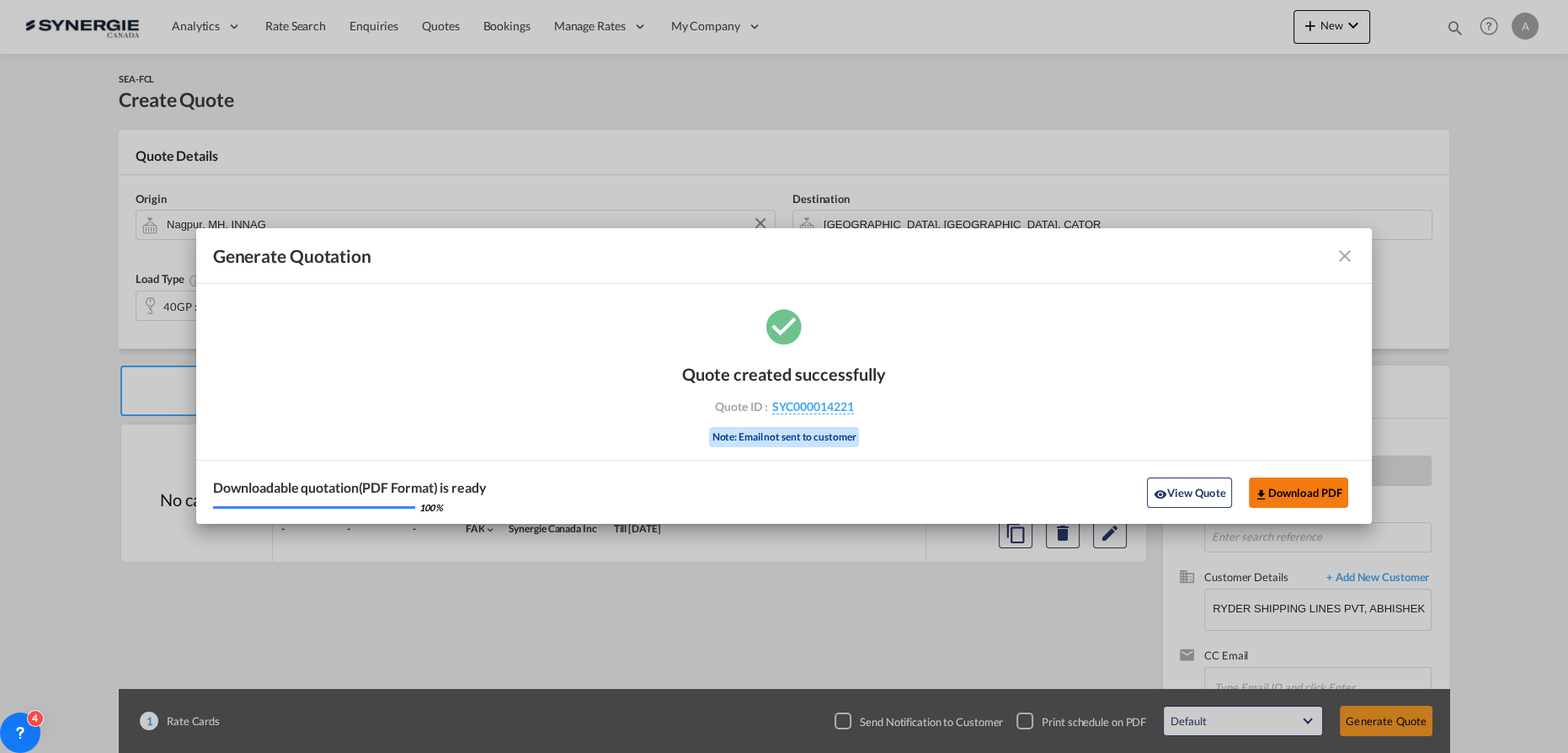
click at [1292, 488] on button "Download PDF" at bounding box center [1299, 492] width 100 height 30
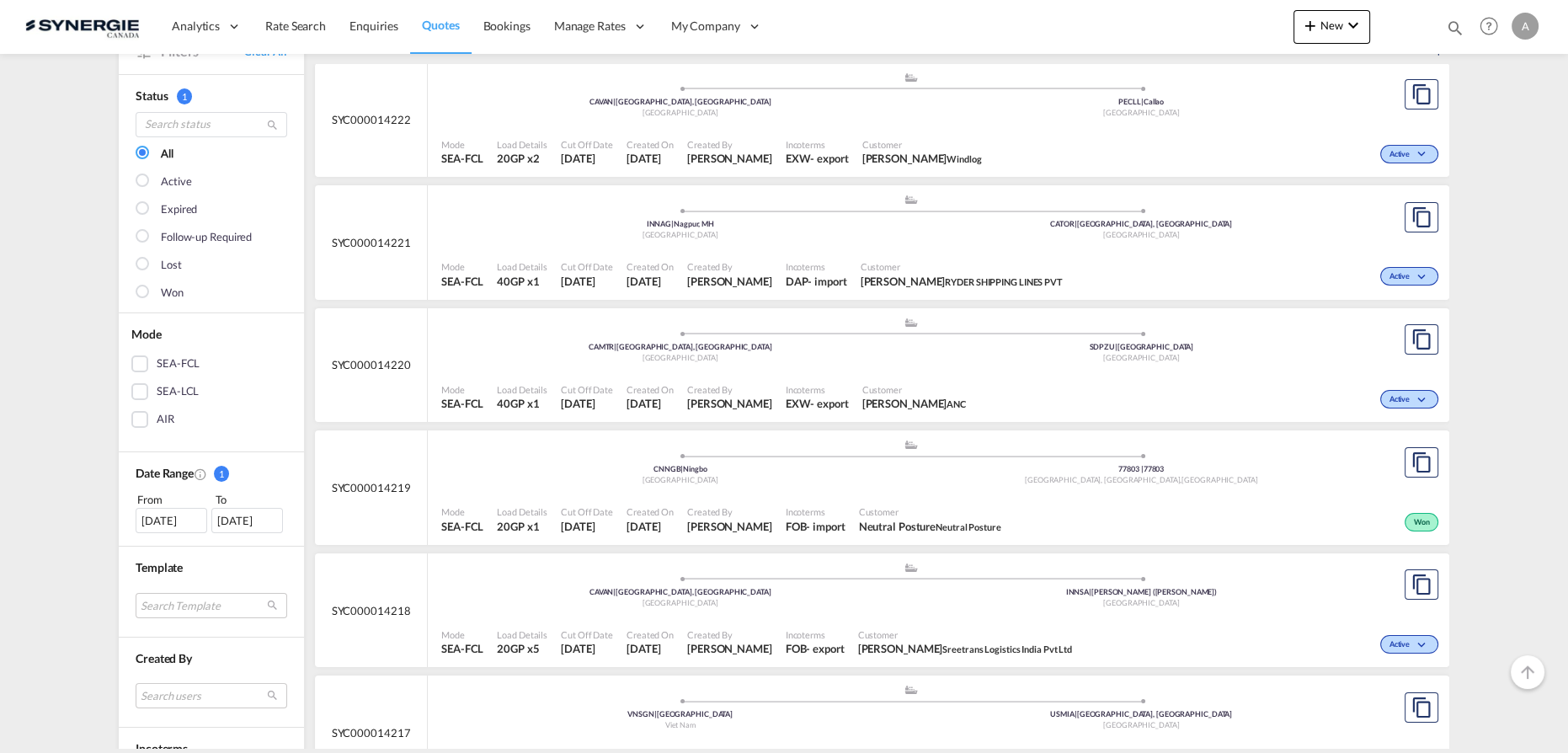
scroll to position [229, 0]
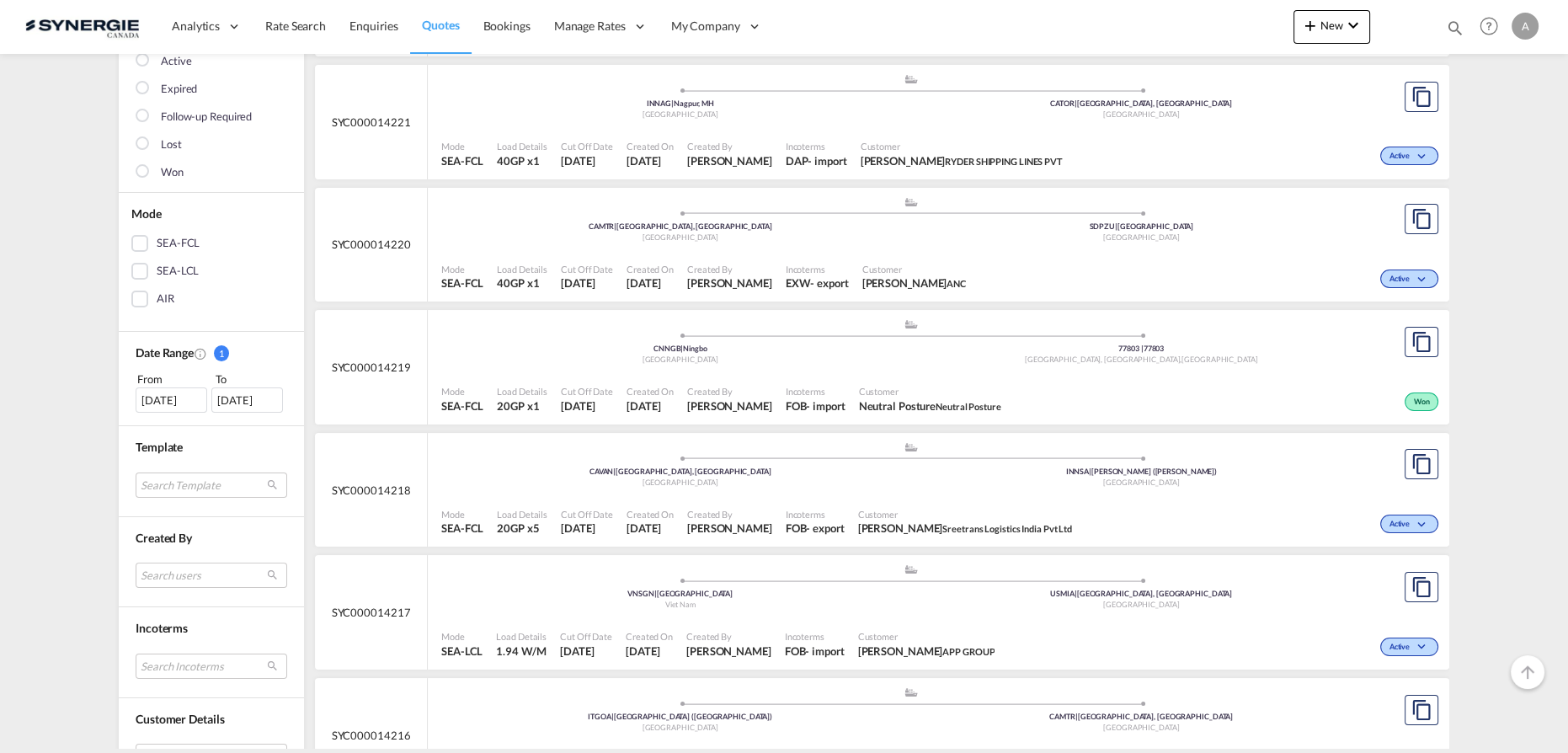
click at [168, 401] on div "[DATE]" at bounding box center [171, 399] width 71 height 25
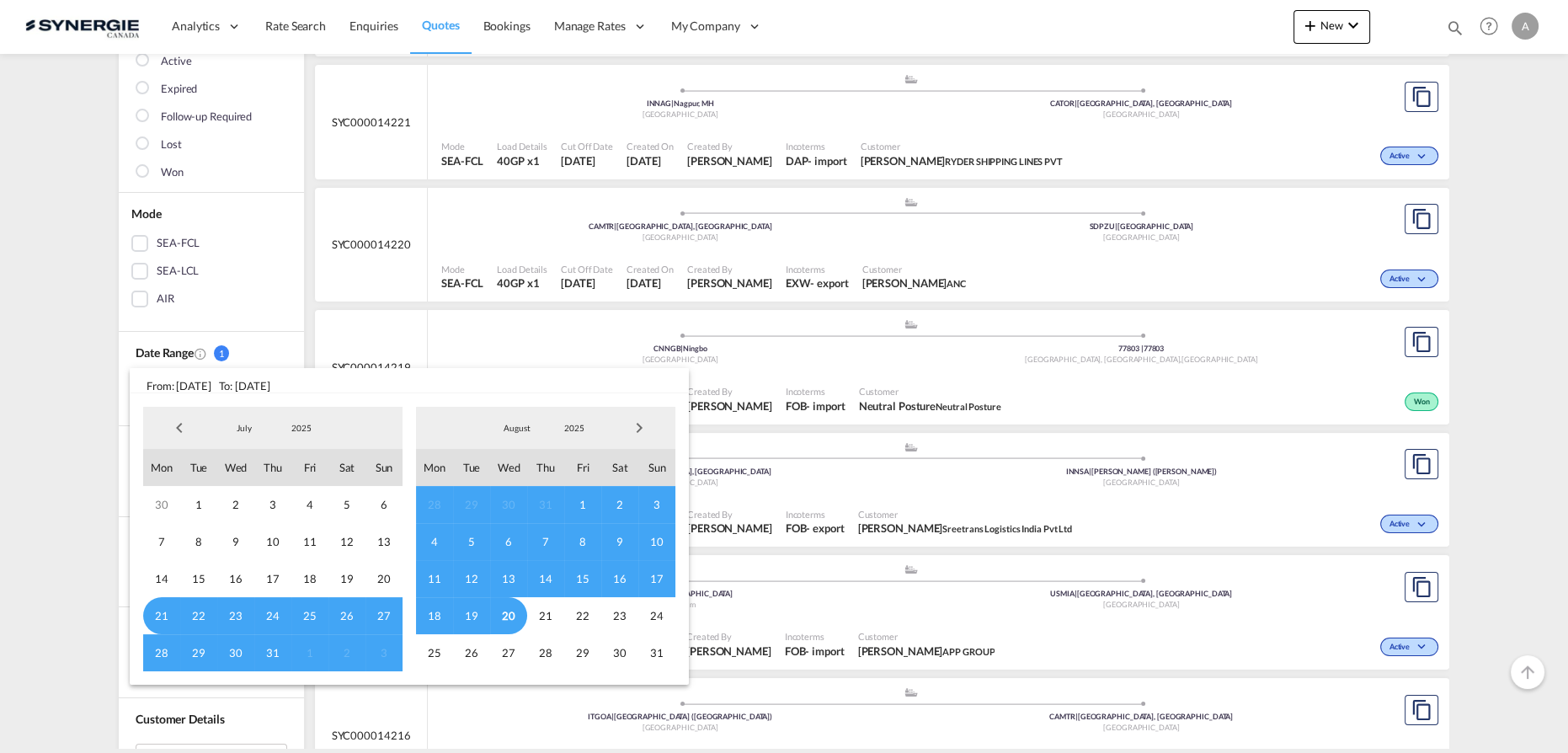
click at [437, 616] on span "18" at bounding box center [434, 616] width 37 height 37
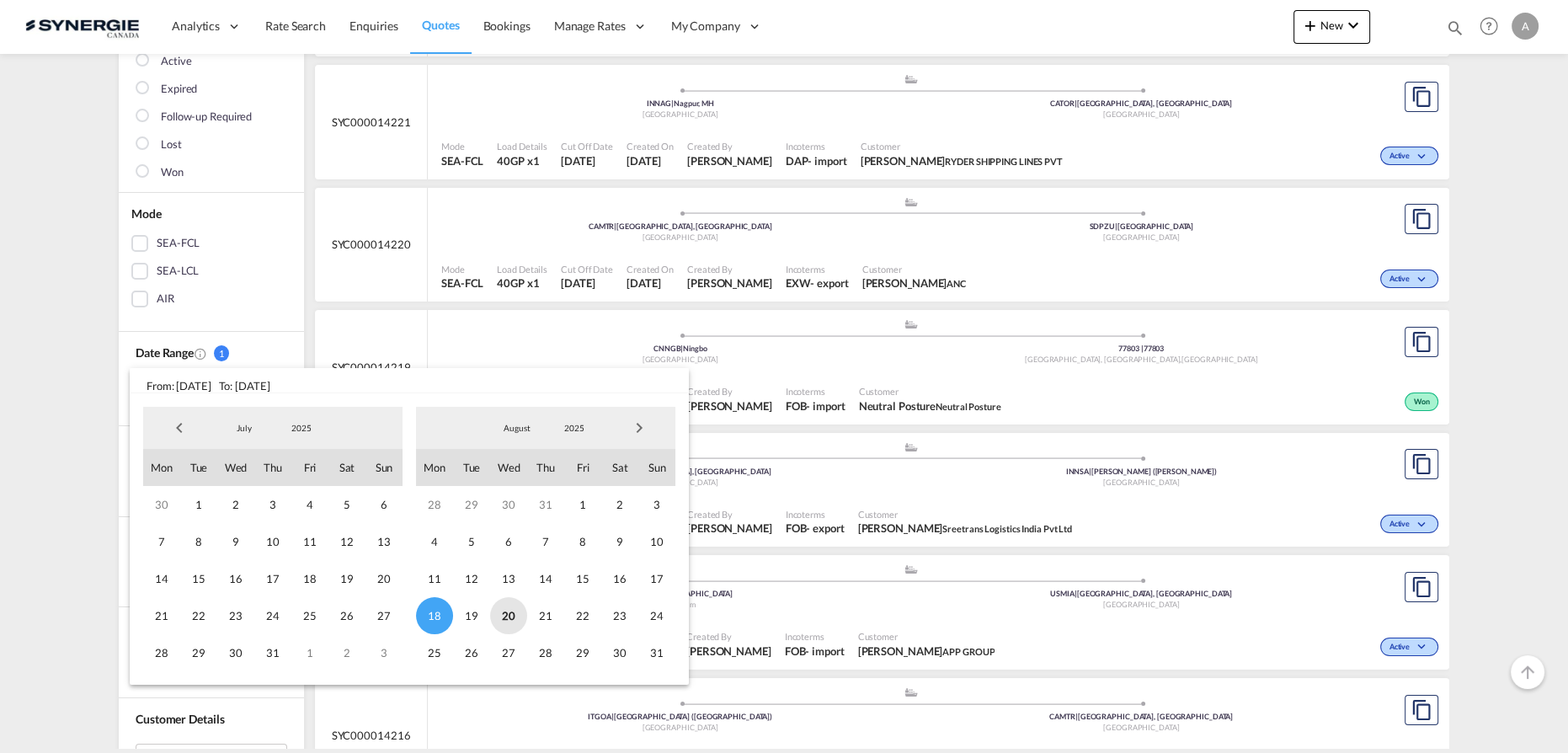
click at [506, 621] on span "20" at bounding box center [508, 616] width 37 height 37
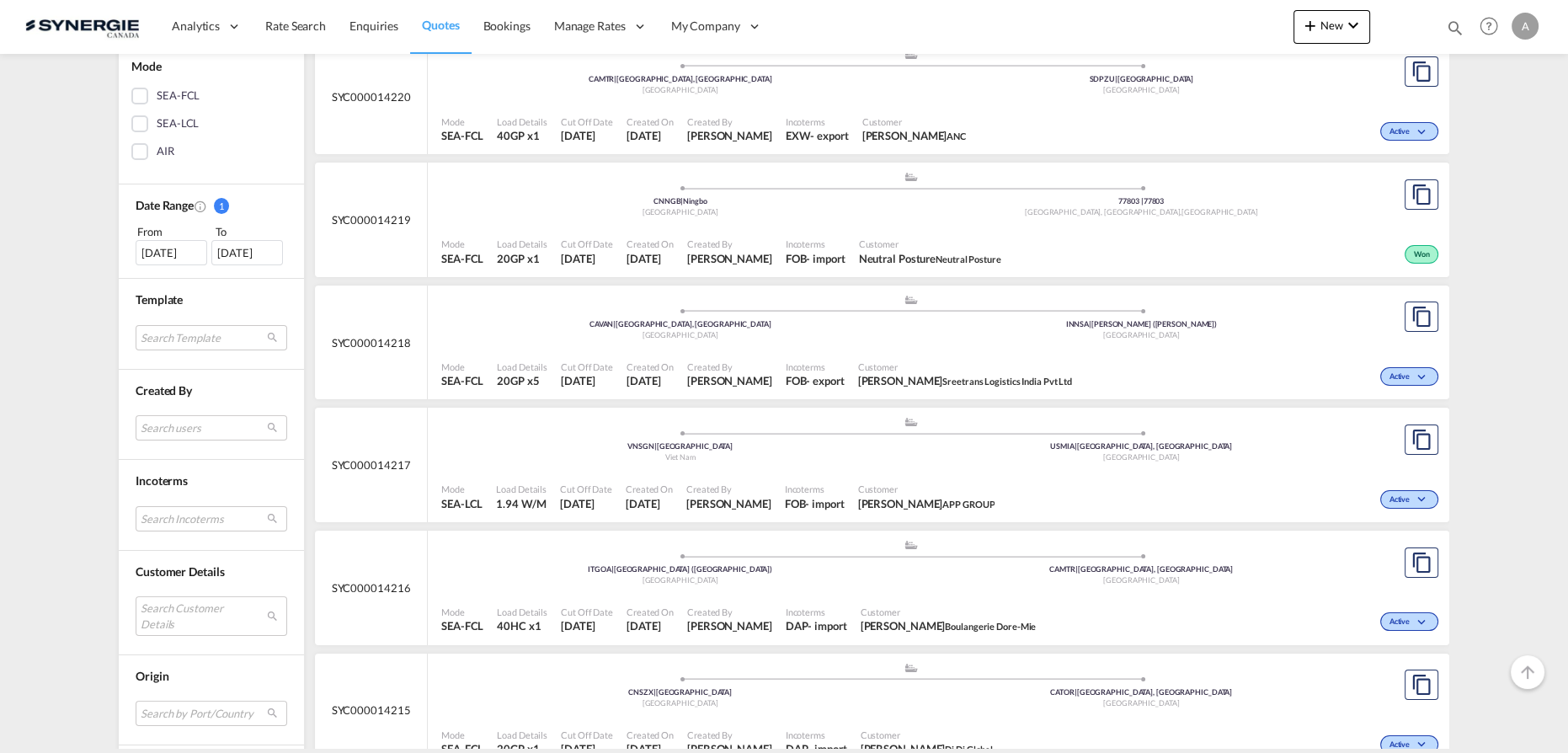
scroll to position [459, 0]
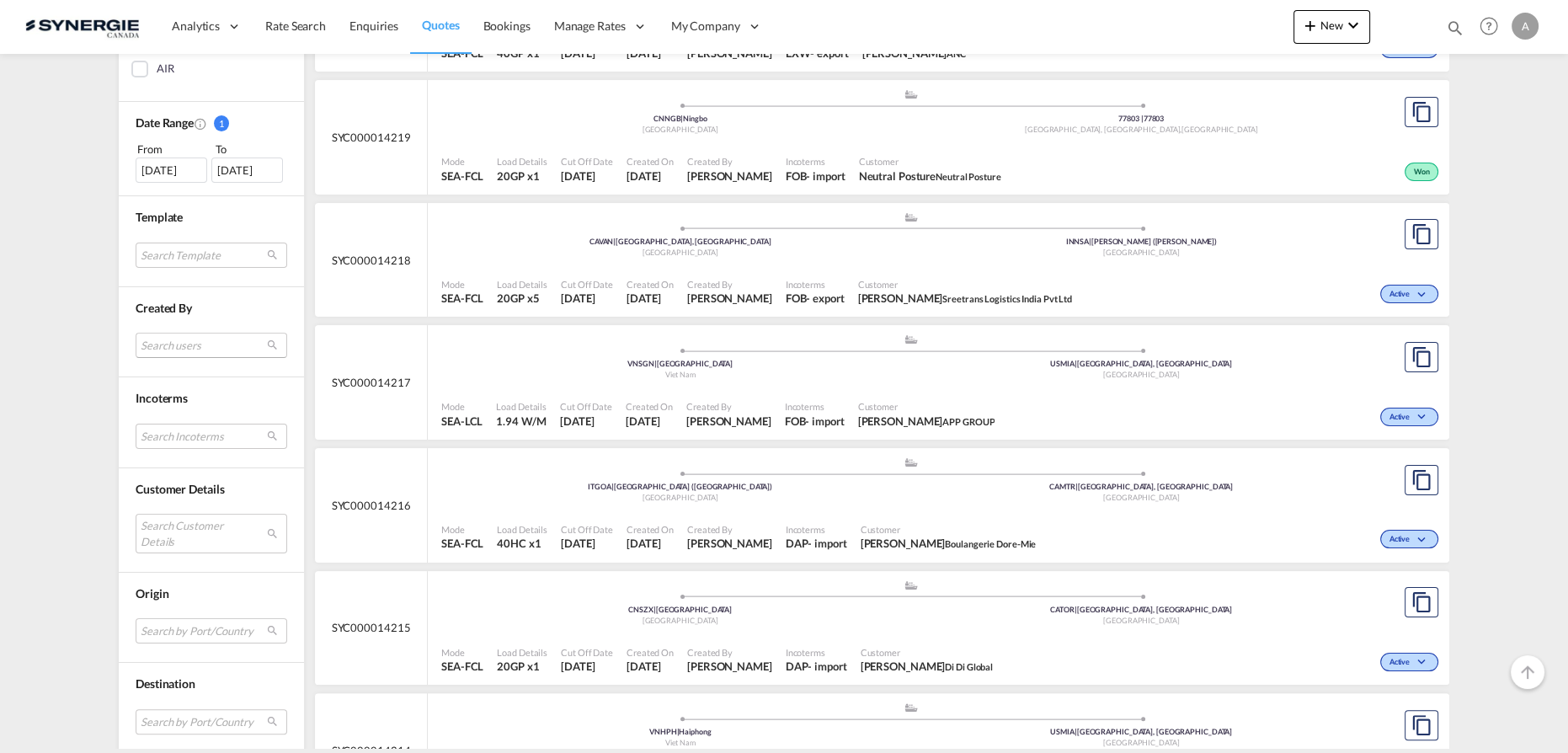
click at [173, 350] on md-select "Search users [PERSON_NAME] [PERSON_NAME][EMAIL_ADDRESS][DOMAIN_NAME] [PERSON_NA…" at bounding box center [211, 345] width 152 height 25
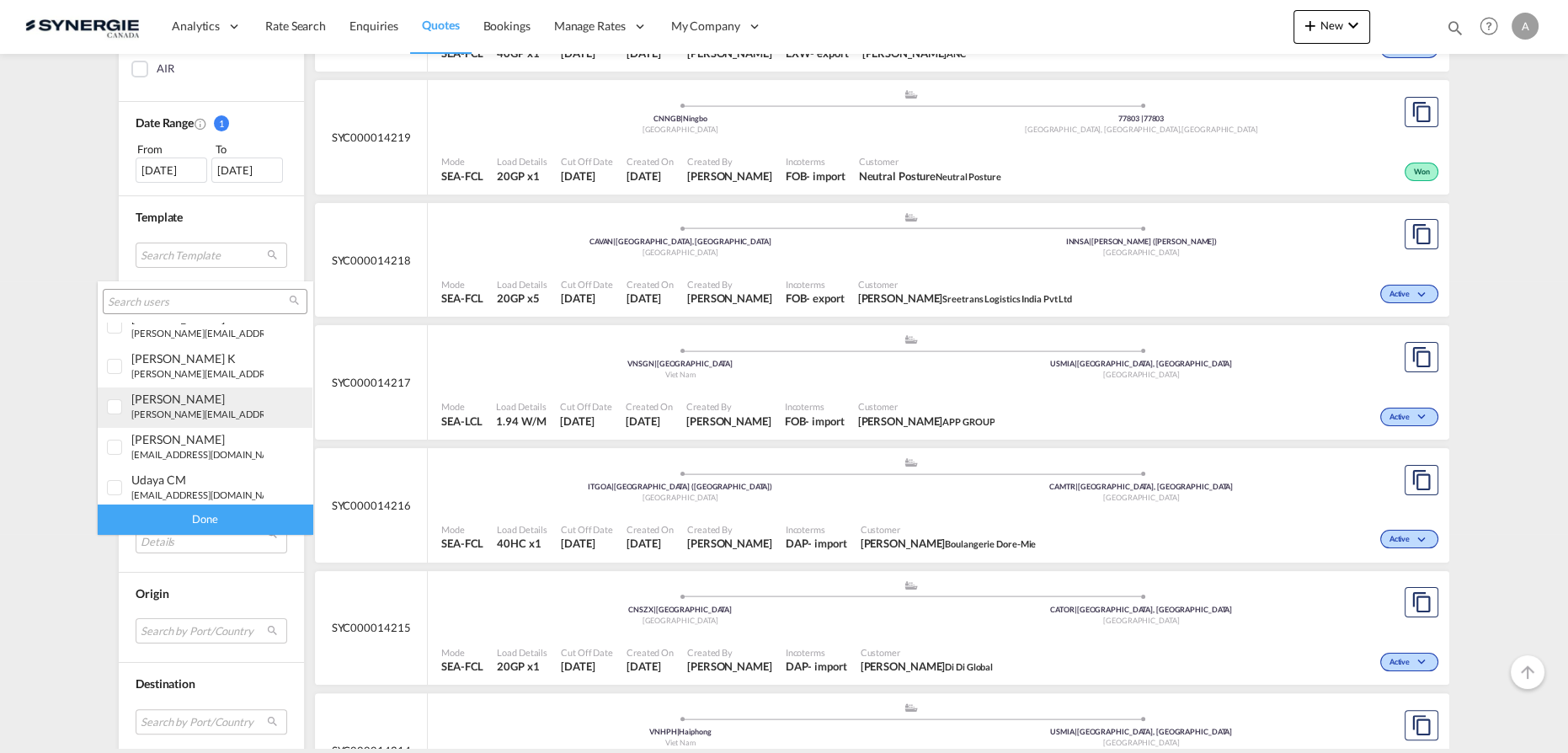
scroll to position [76, 0]
click at [197, 426] on div "[PERSON_NAME] [EMAIL_ADDRESS][DOMAIN_NAME]" at bounding box center [197, 426] width 132 height 28
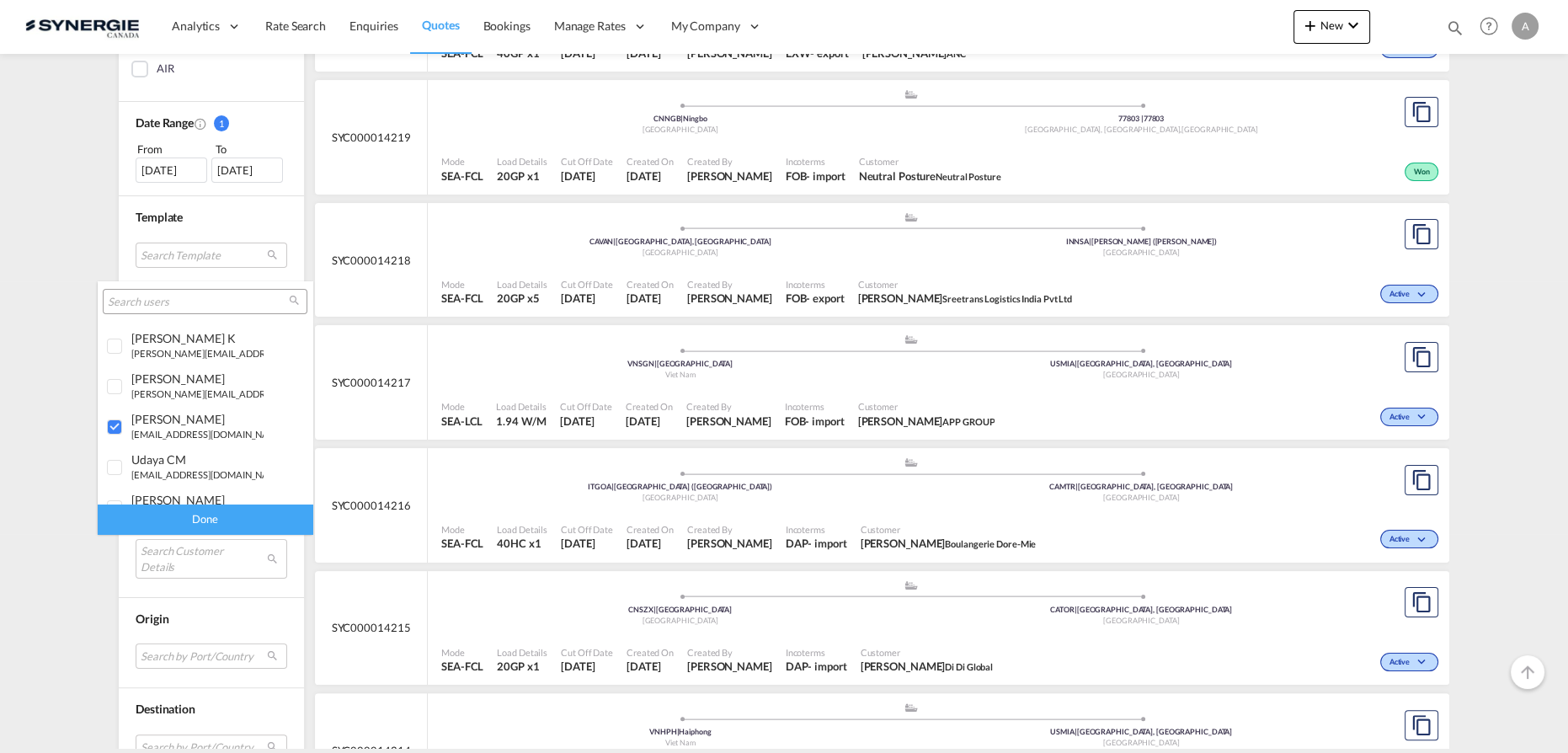
click at [217, 522] on div "Done" at bounding box center [205, 519] width 215 height 29
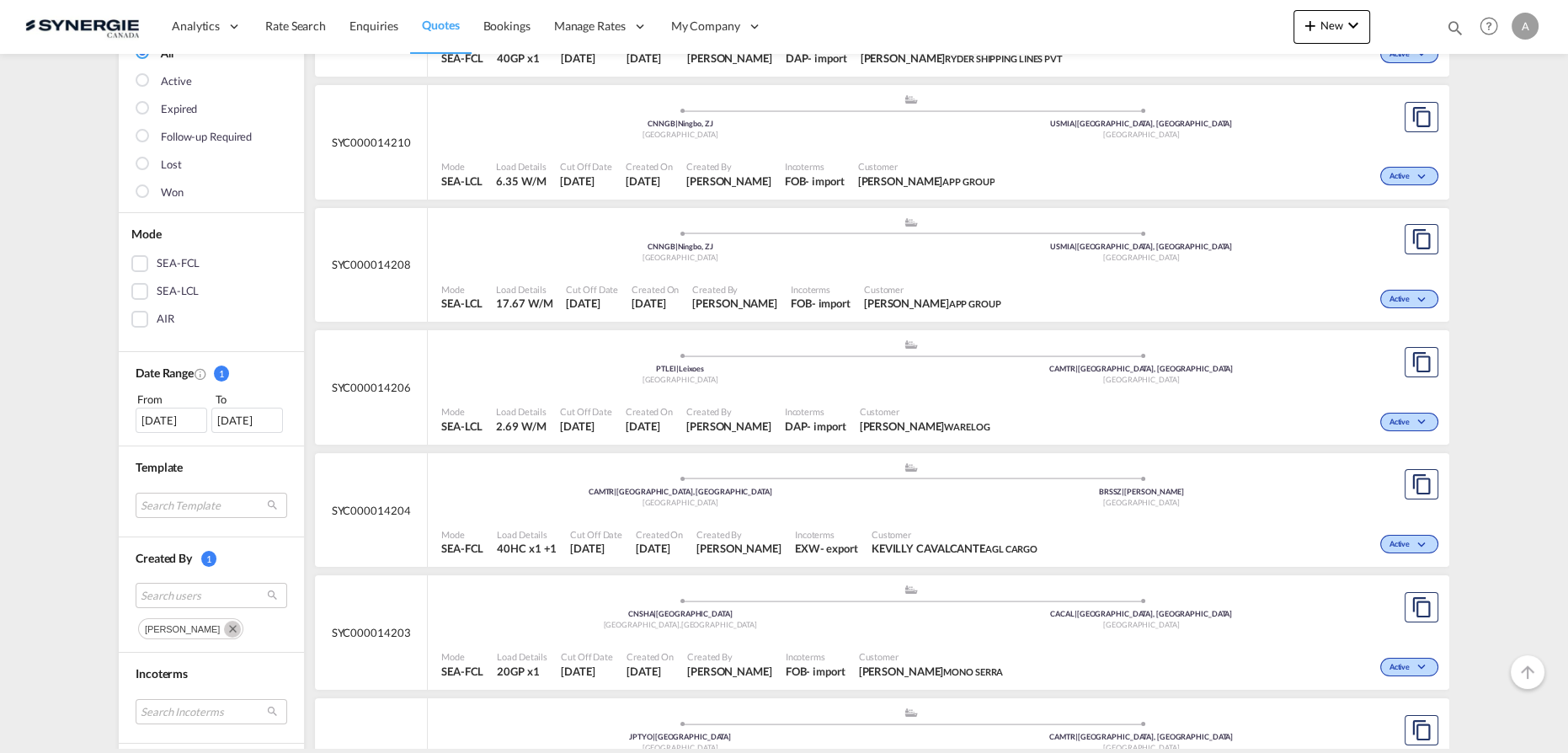
scroll to position [306, 0]
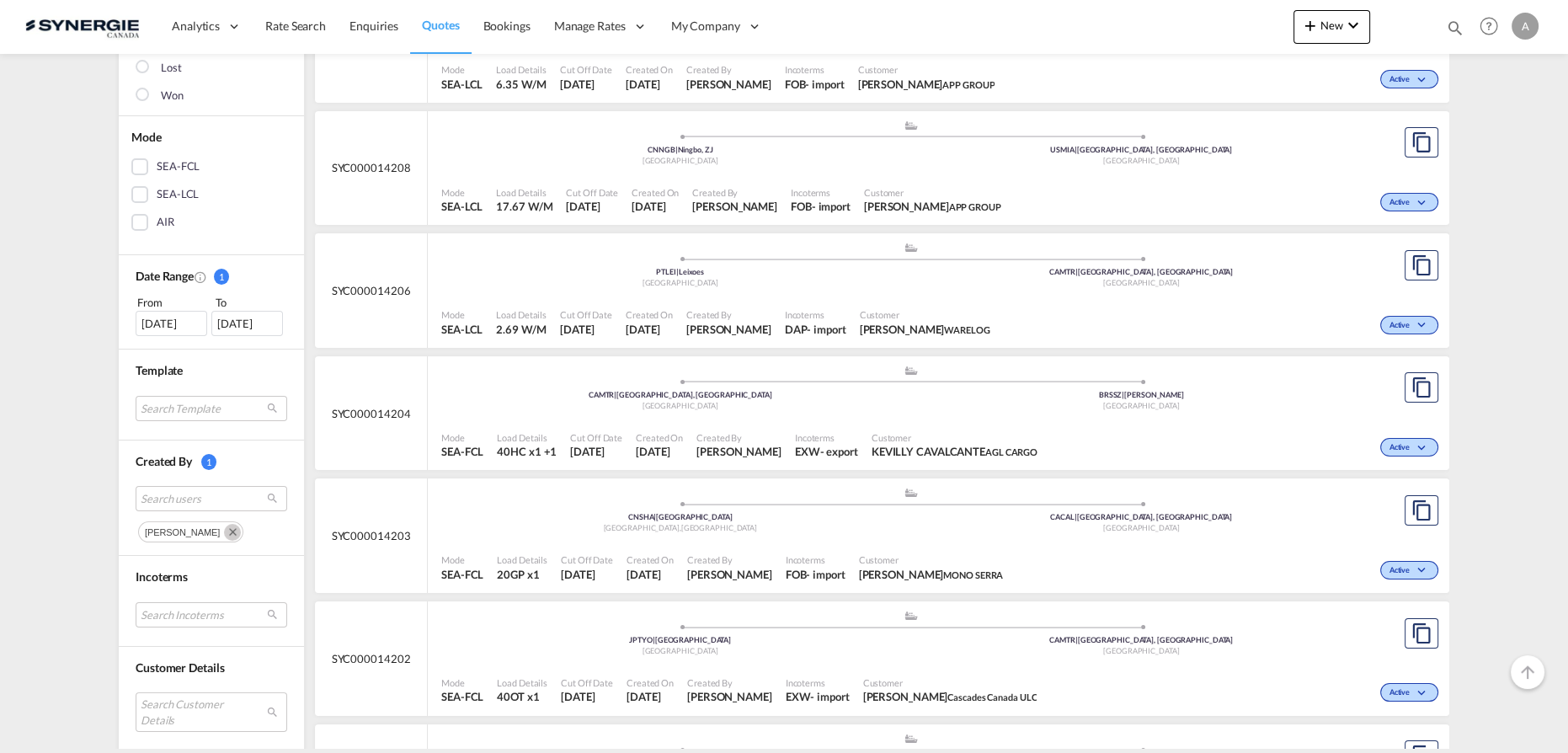
click at [224, 531] on md-icon "Remove" at bounding box center [233, 532] width 17 height 17
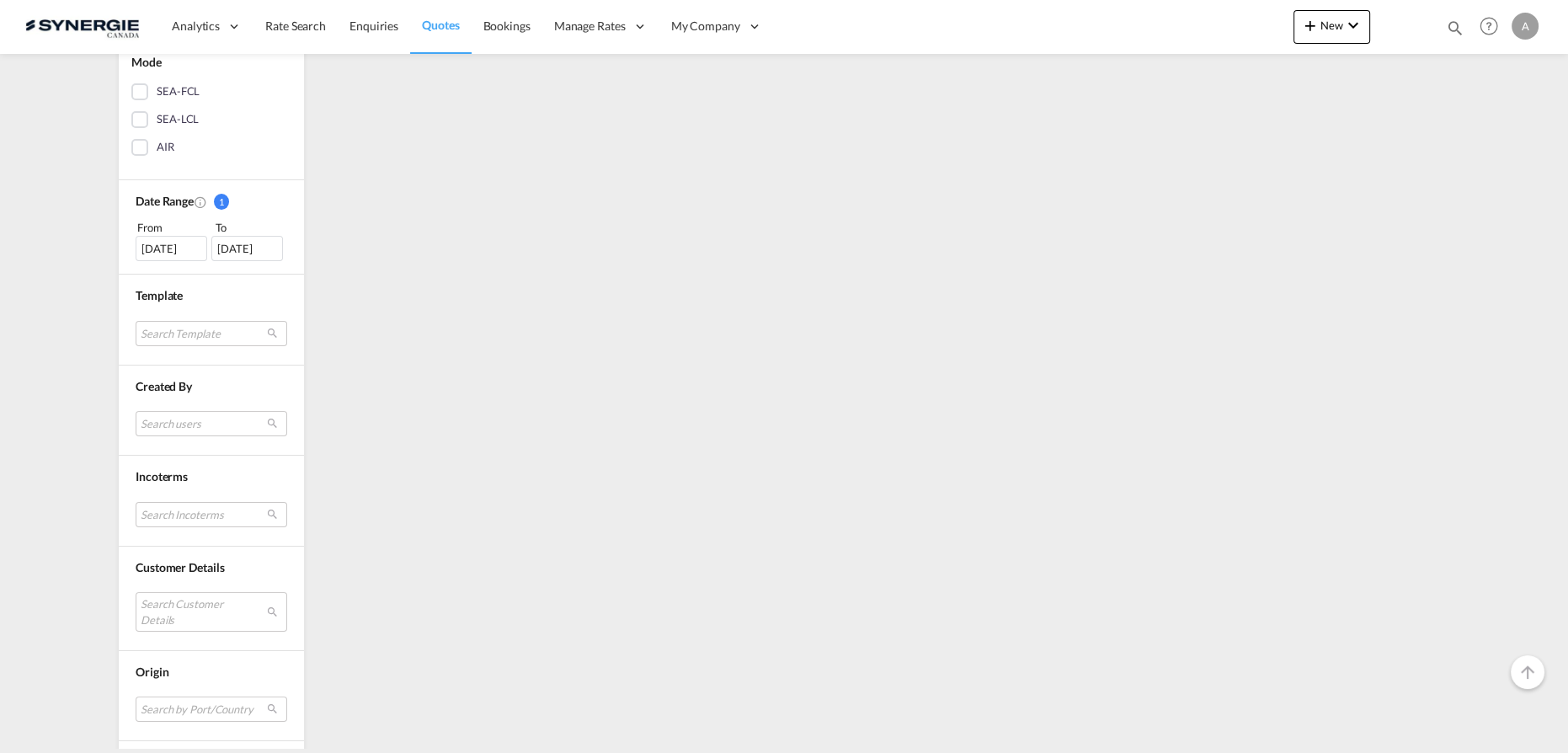
scroll to position [383, 0]
click at [189, 424] on md-select "Search users" at bounding box center [211, 422] width 152 height 25
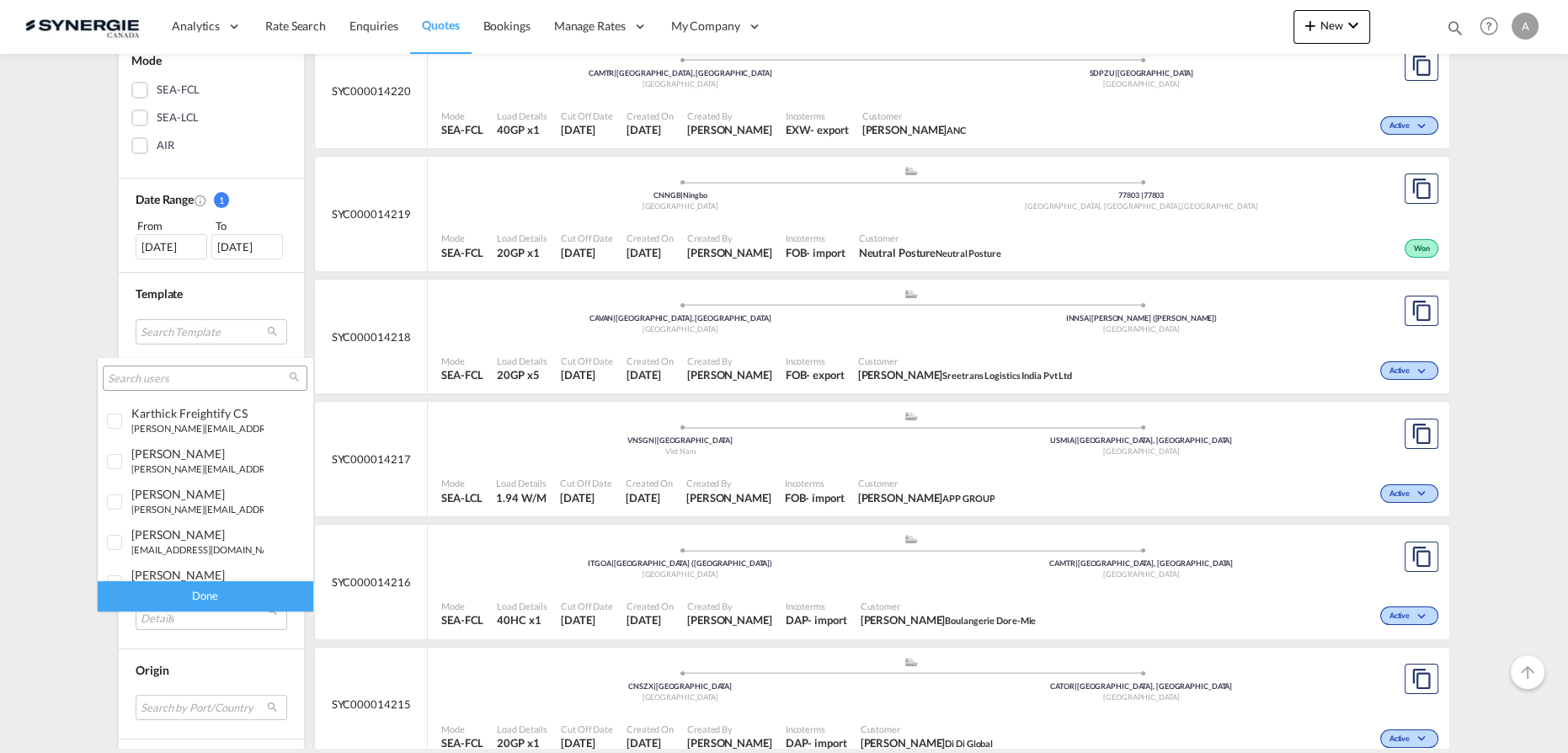
scroll to position [306, 0]
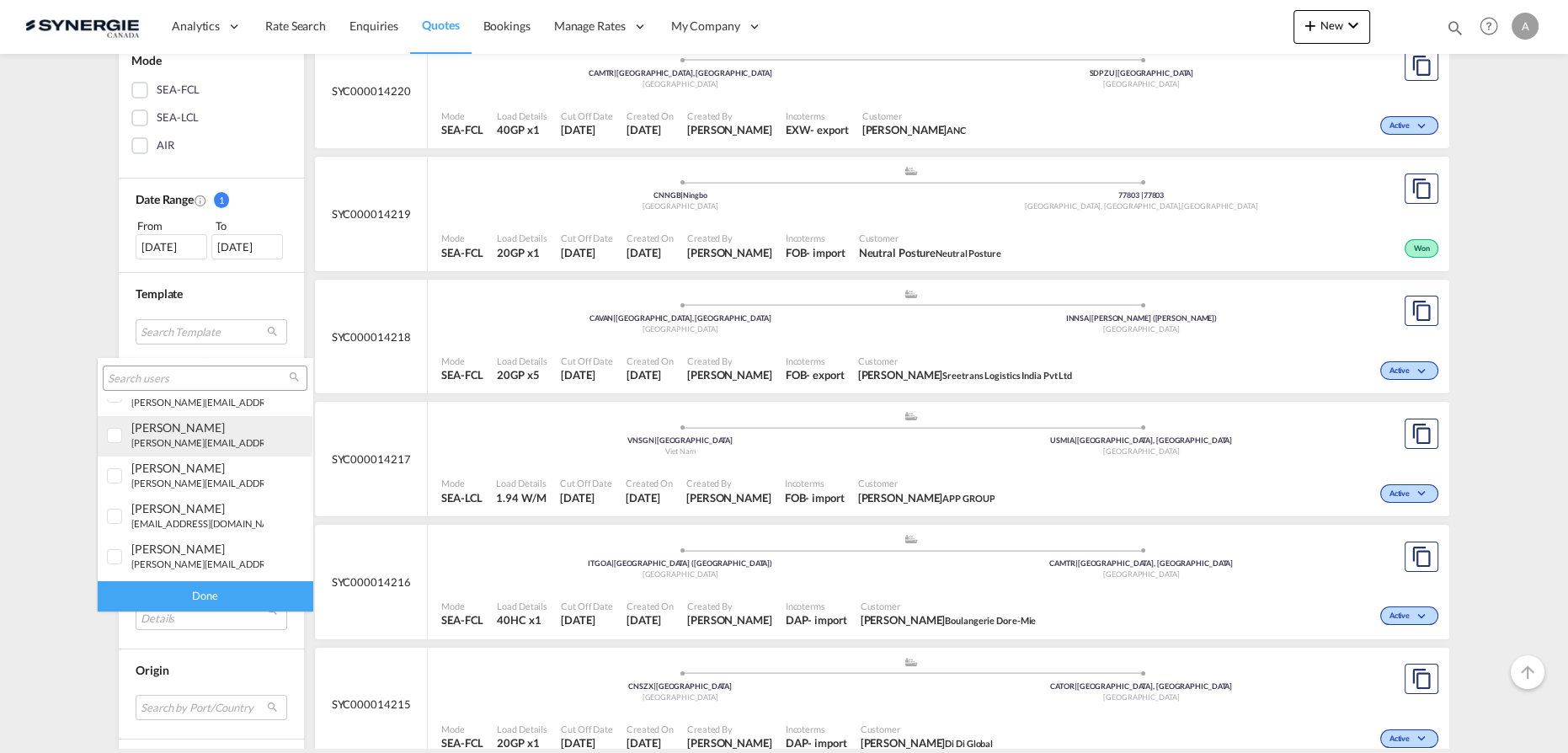
click at [186, 439] on small "[PERSON_NAME][EMAIL_ADDRESS][DOMAIN_NAME]" at bounding box center [245, 442] width 227 height 11
click at [230, 595] on div "Done" at bounding box center [205, 596] width 215 height 29
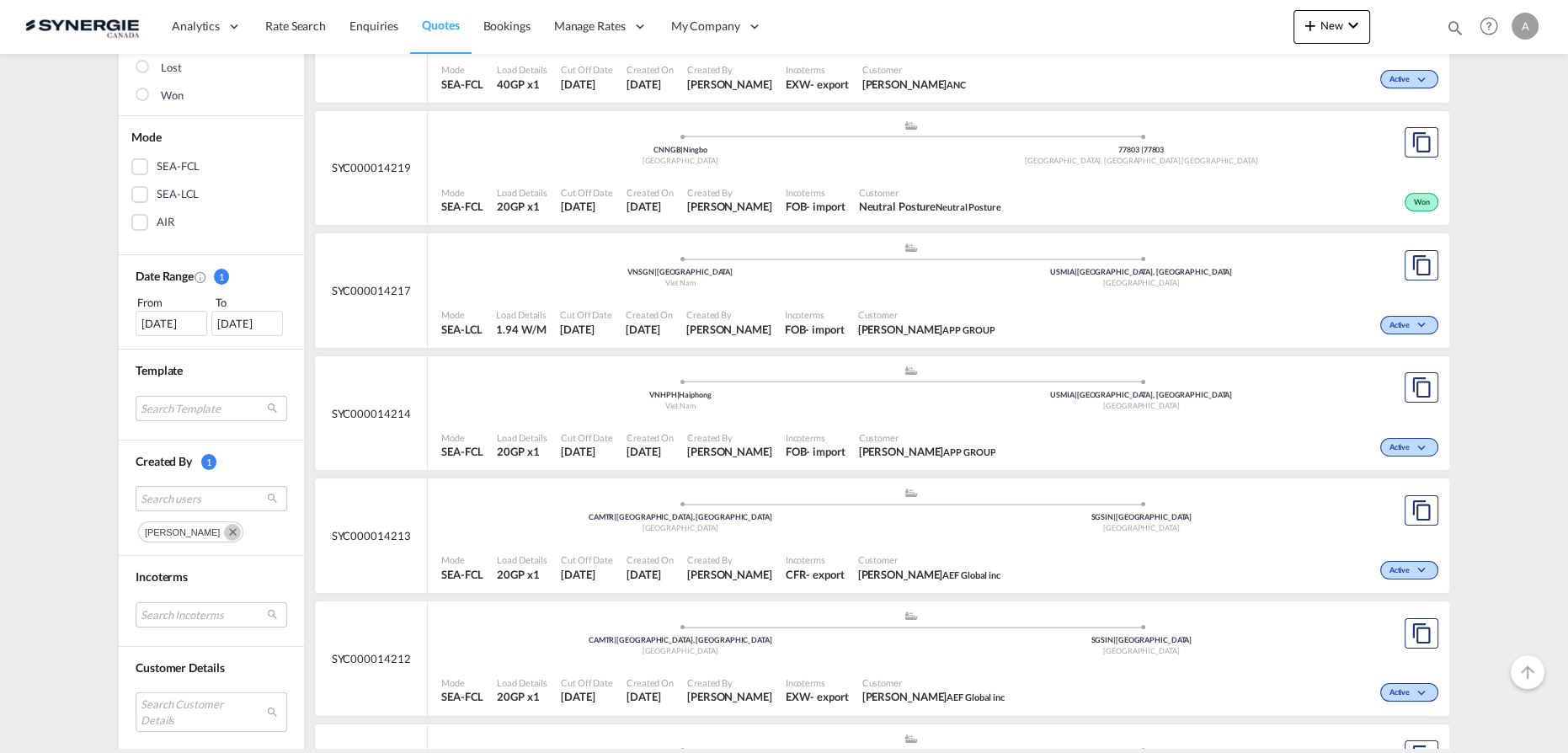
click at [224, 528] on md-icon "Remove" at bounding box center [233, 532] width 17 height 17
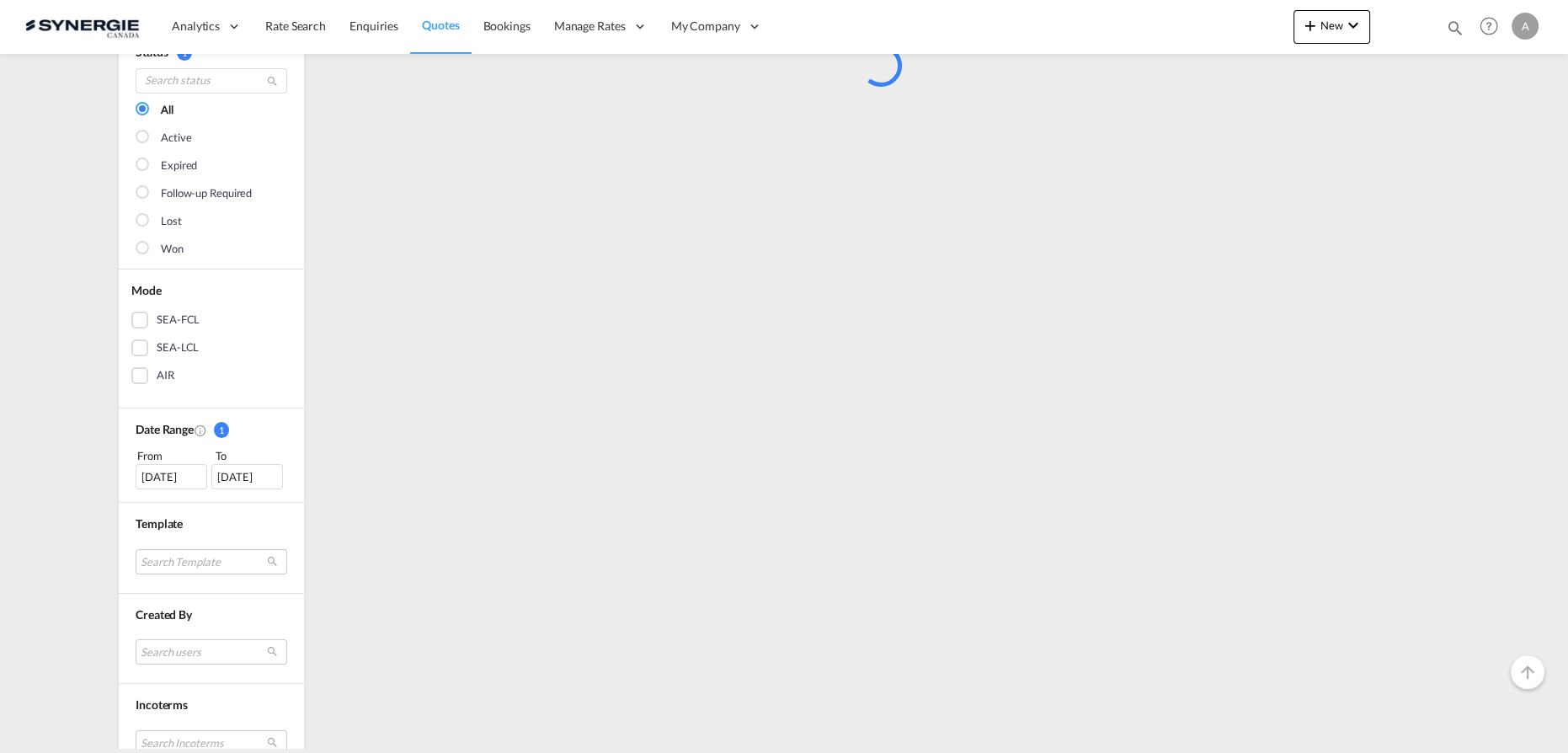
scroll to position [153, 0]
click at [180, 649] on md-select "Search users" at bounding box center [211, 652] width 152 height 25
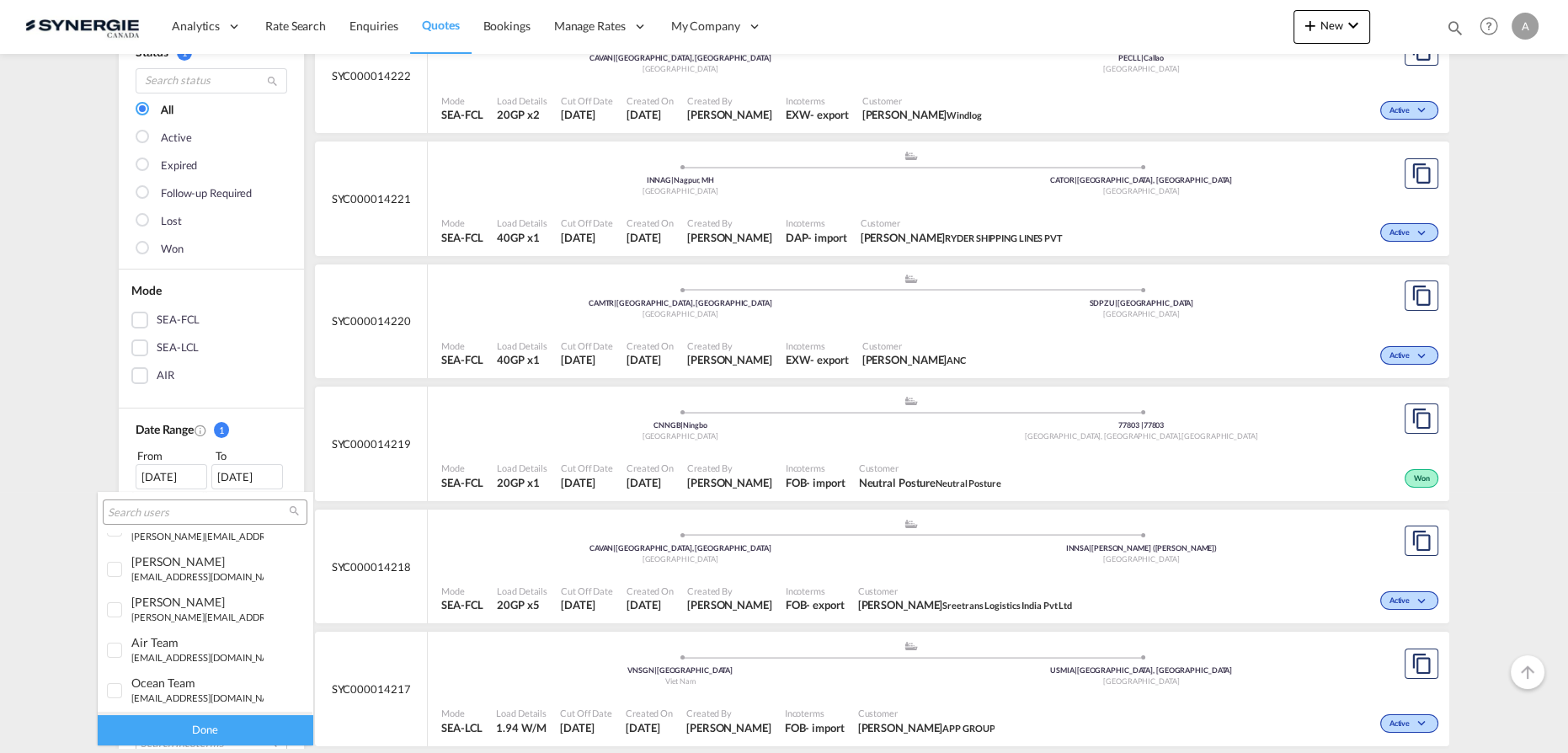
scroll to position [464, 0]
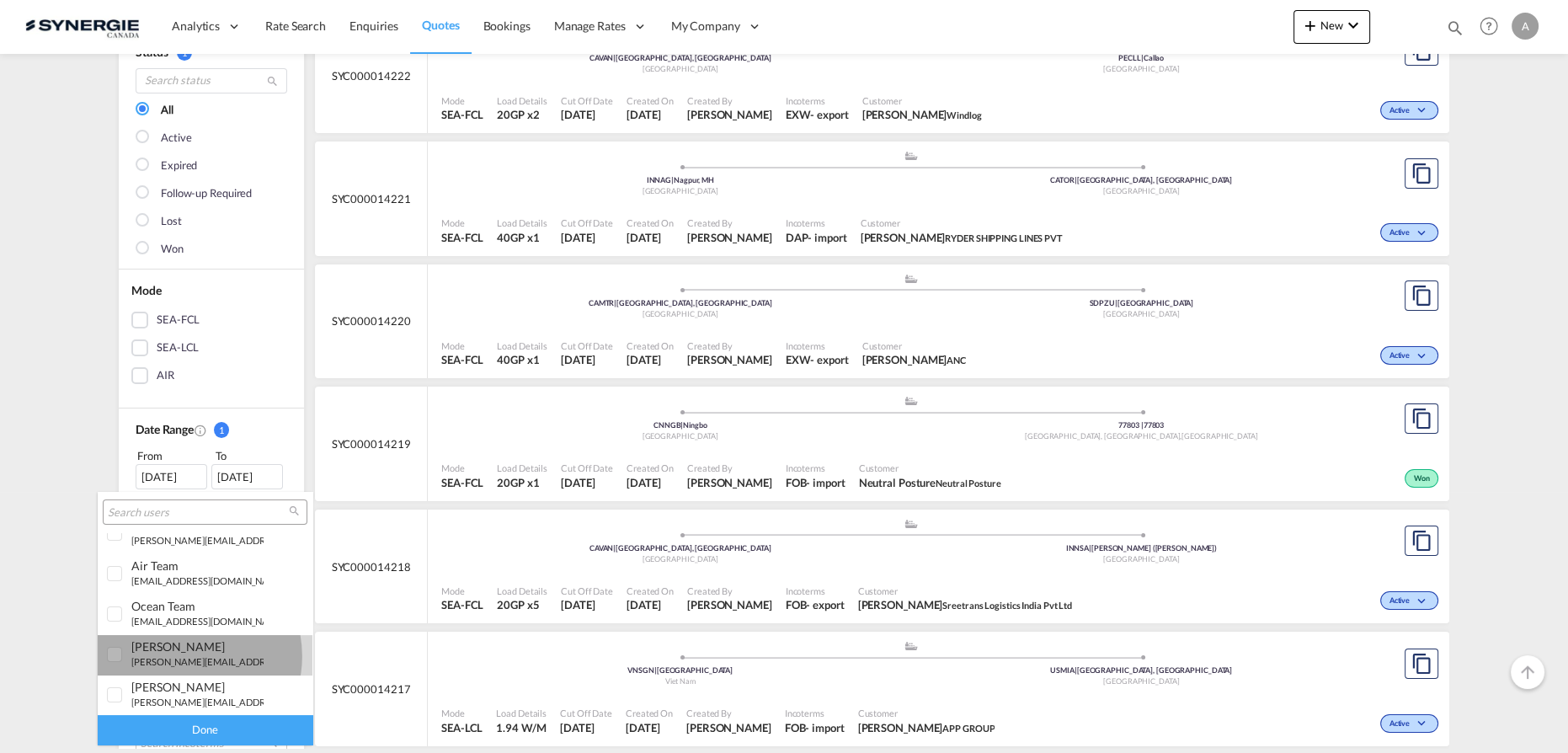
click at [185, 656] on small "p.gomez@gosynergie.com" at bounding box center [245, 661] width 227 height 11
click at [199, 730] on div "Done" at bounding box center [205, 730] width 215 height 29
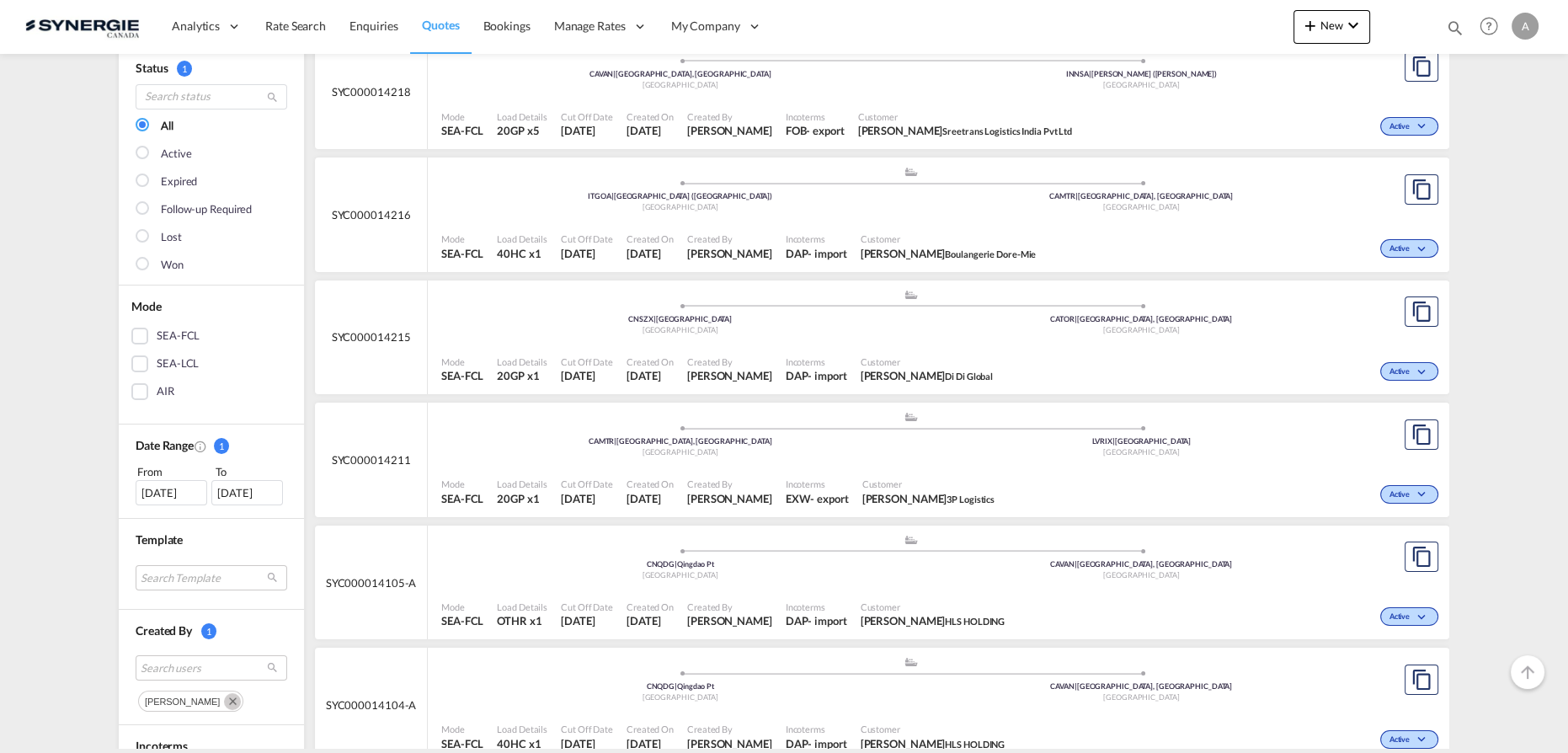
scroll to position [153, 0]
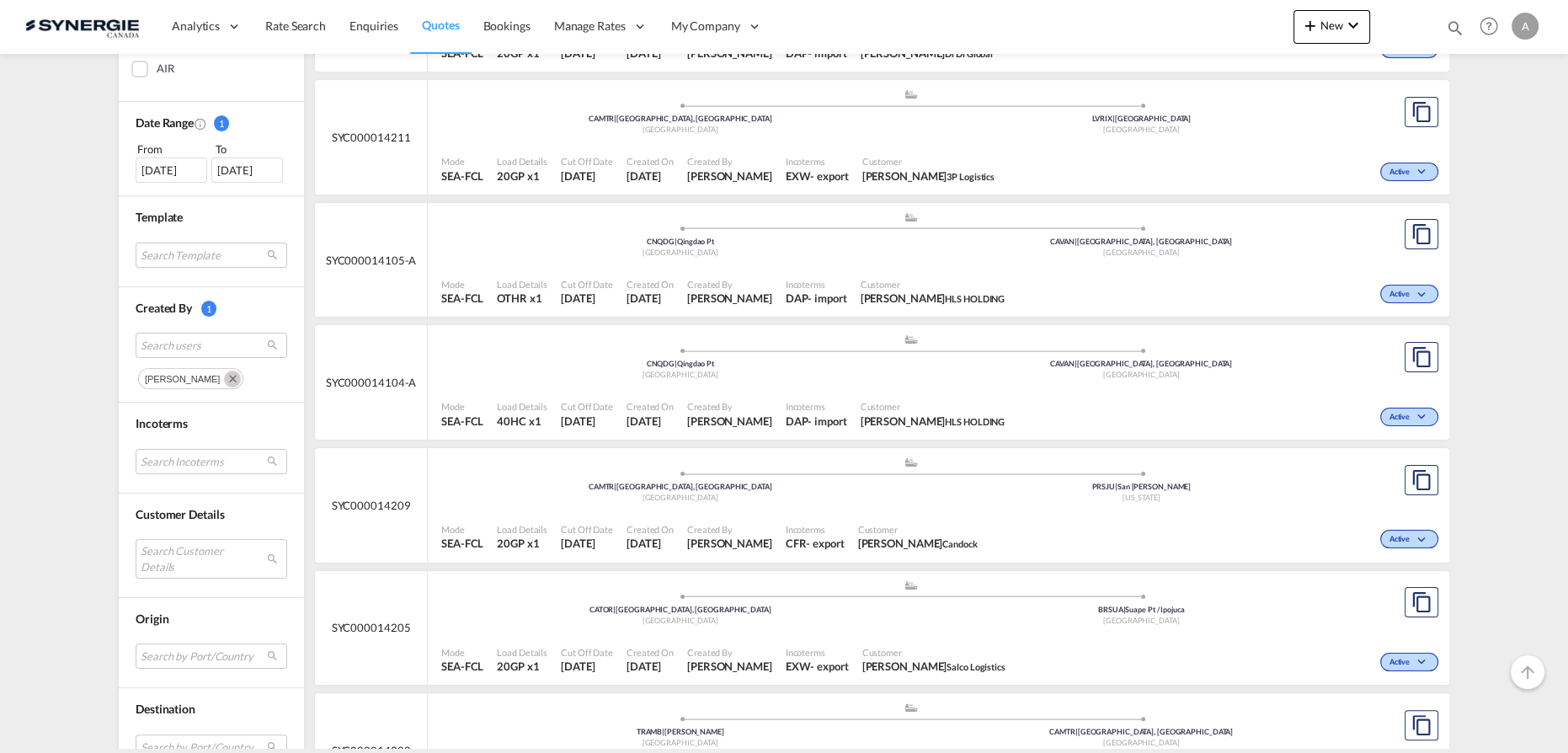
click at [241, 378] on md-icon "Remove" at bounding box center [233, 380] width 17 height 17
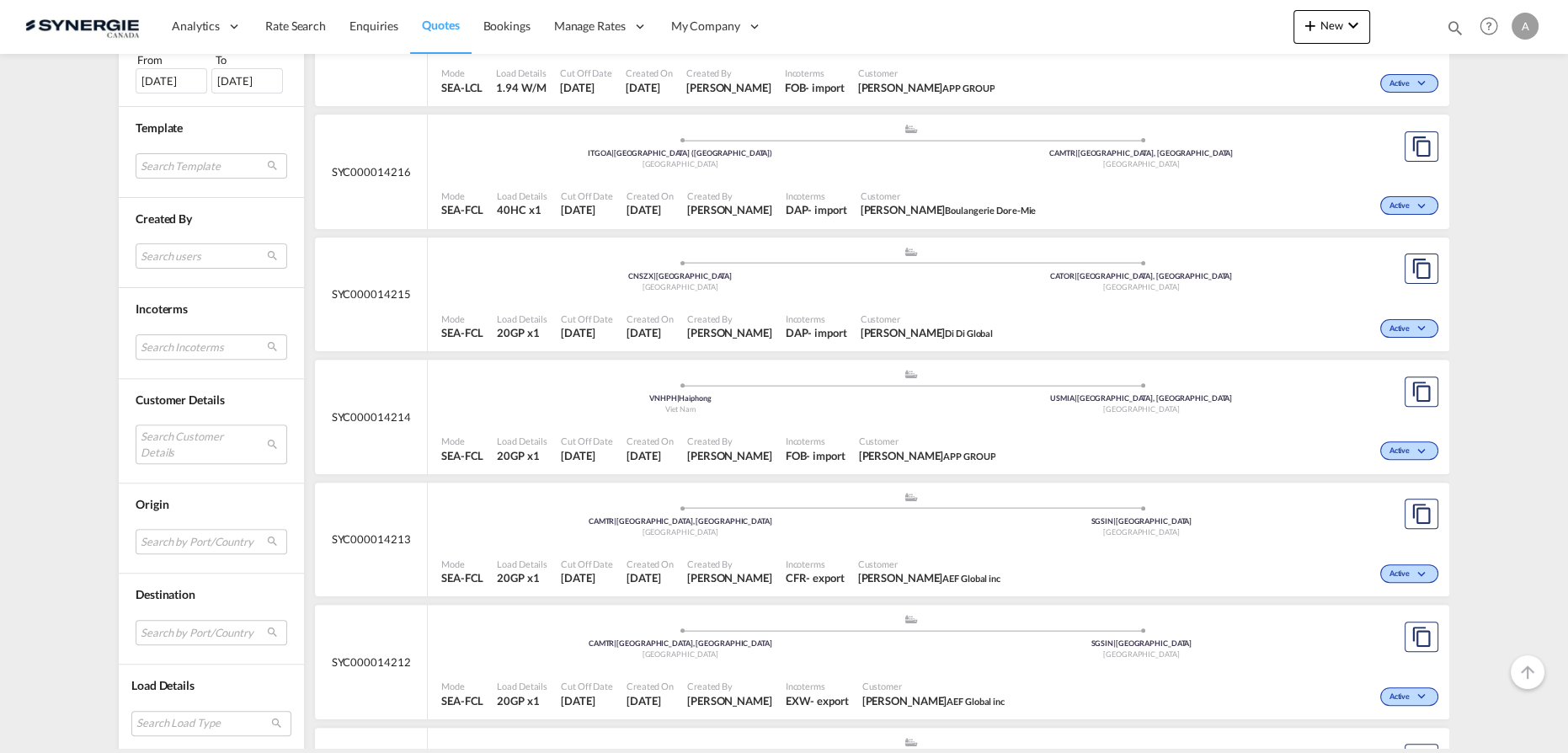
scroll to position [778, 0]
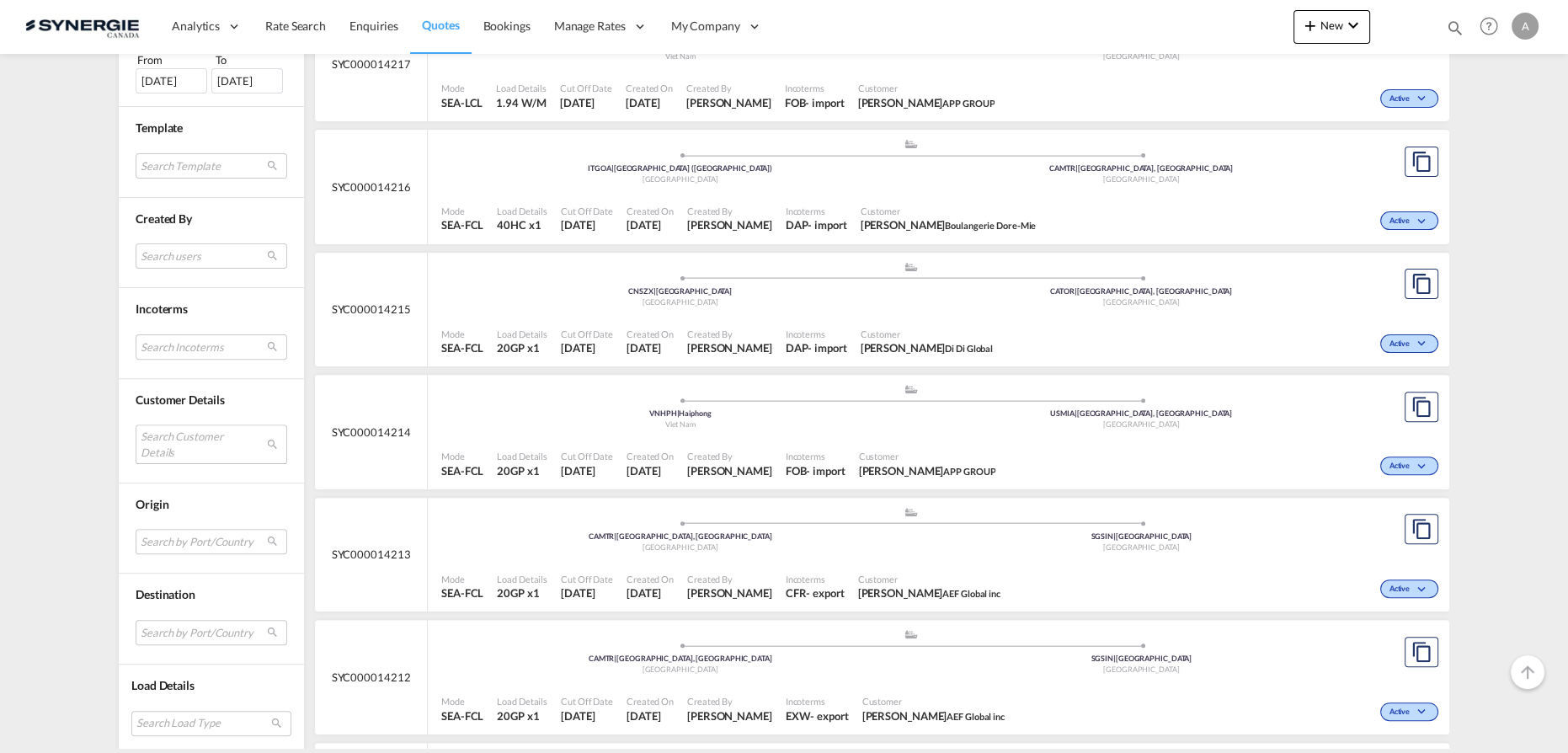
click at [185, 430] on md-select "Search Customer Details user name user alessandra Lie alessandra.lie@windlog.co…" at bounding box center [211, 444] width 152 height 39
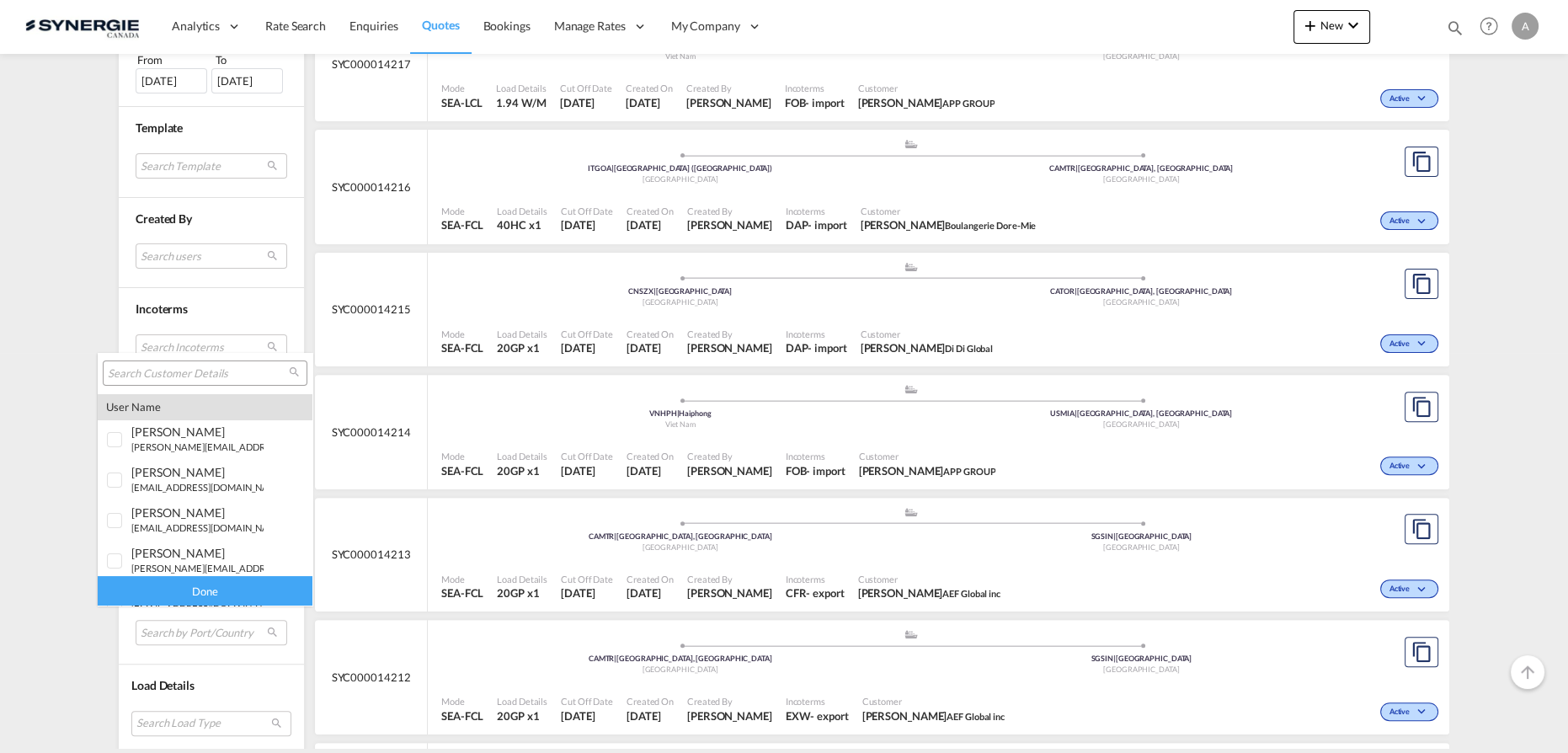
click at [203, 373] on input "search" at bounding box center [198, 374] width 181 height 15
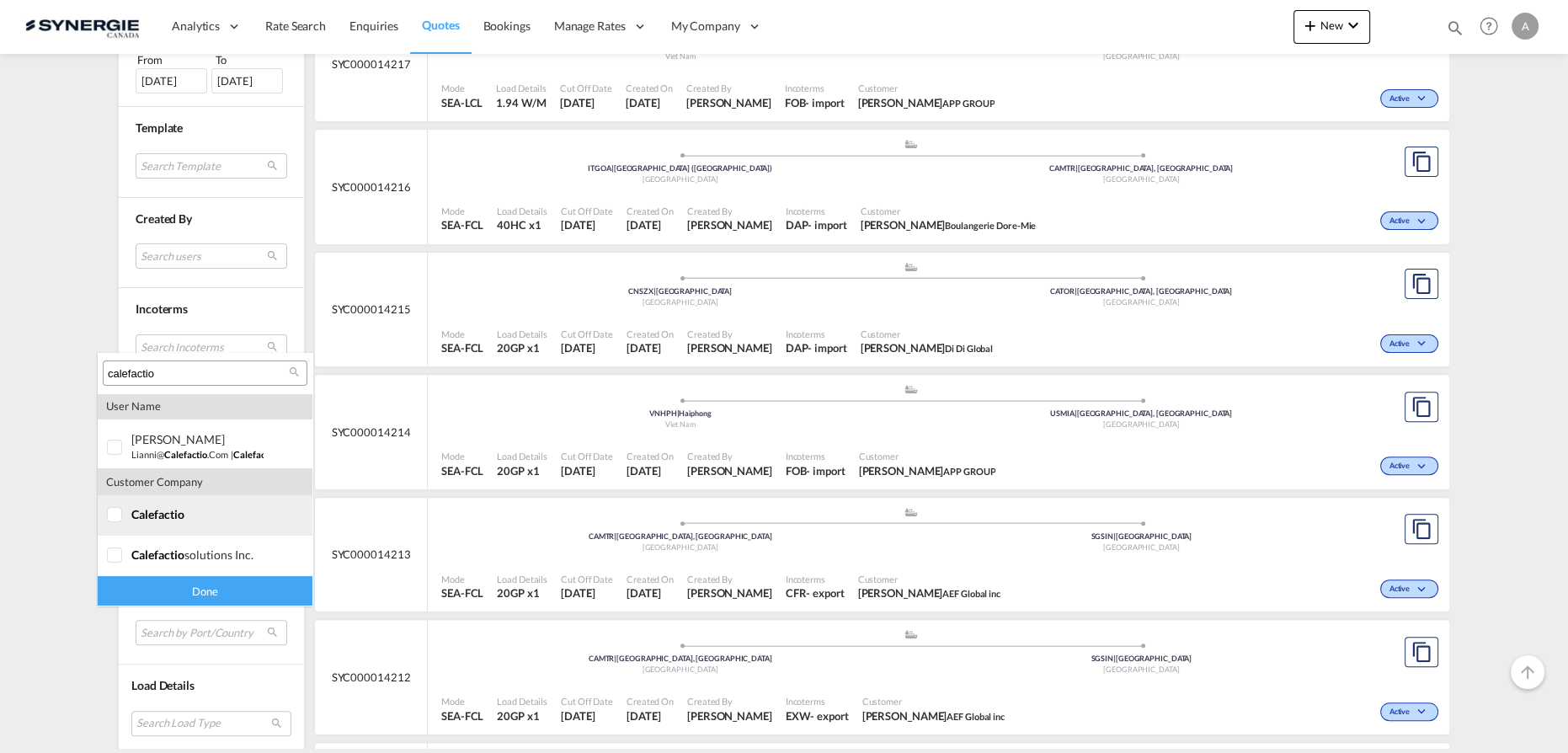
type input "calefactio"
click at [163, 513] on span "calefactio" at bounding box center [158, 514] width 53 height 15
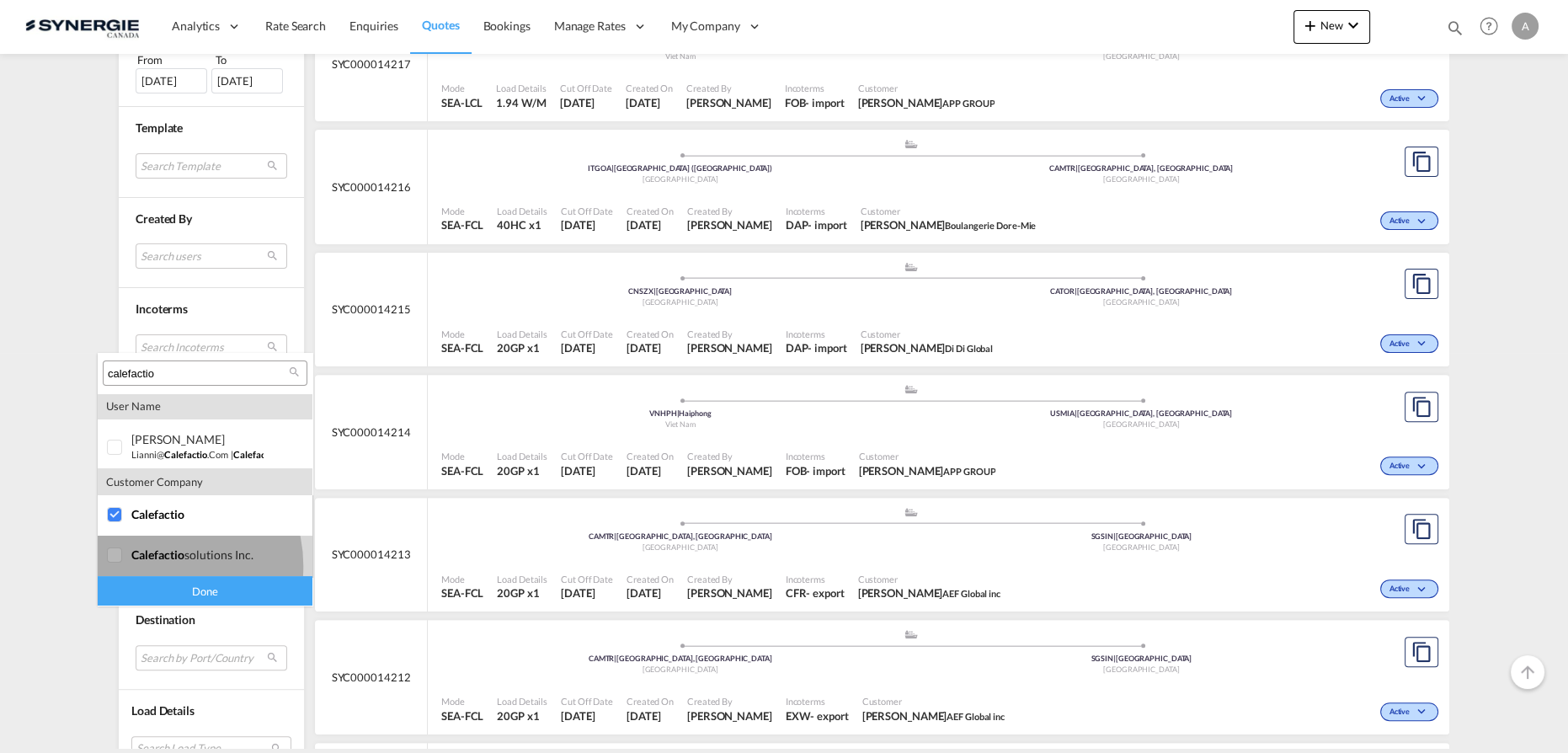
click at [157, 565] on md-option "company calefactio solutions inc." at bounding box center [205, 556] width 215 height 40
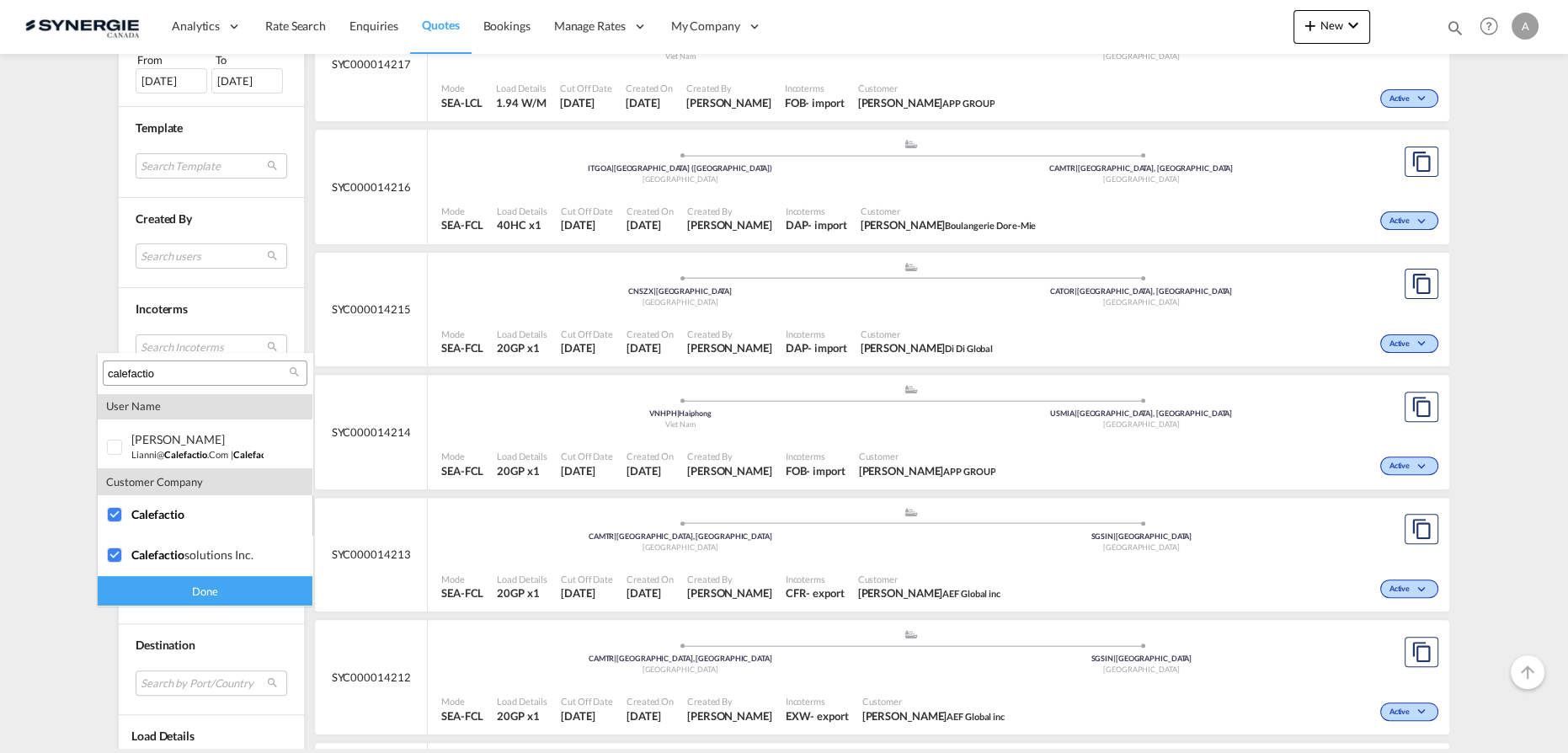
click at [164, 583] on div "Done" at bounding box center [205, 591] width 215 height 29
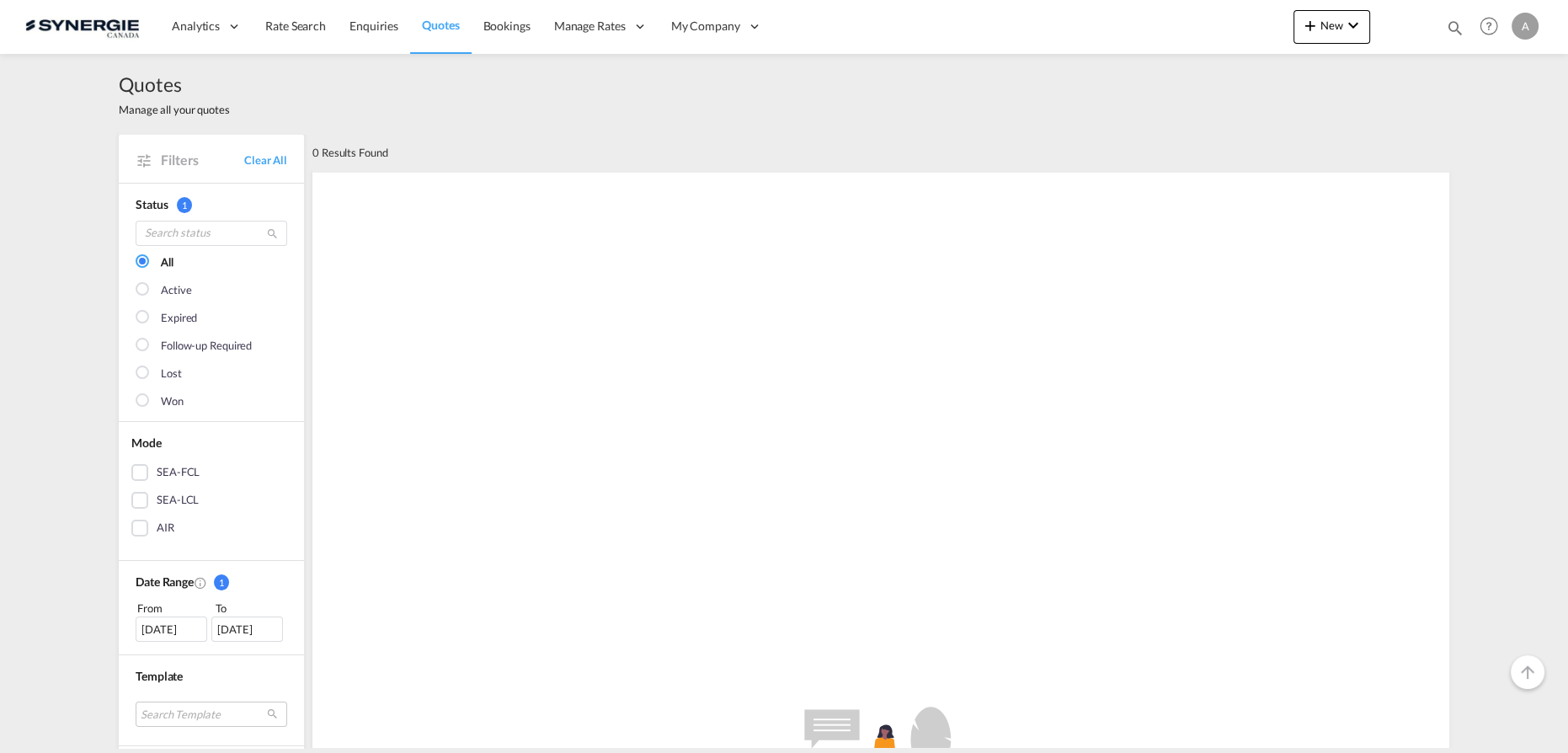
scroll to position [306, 0]
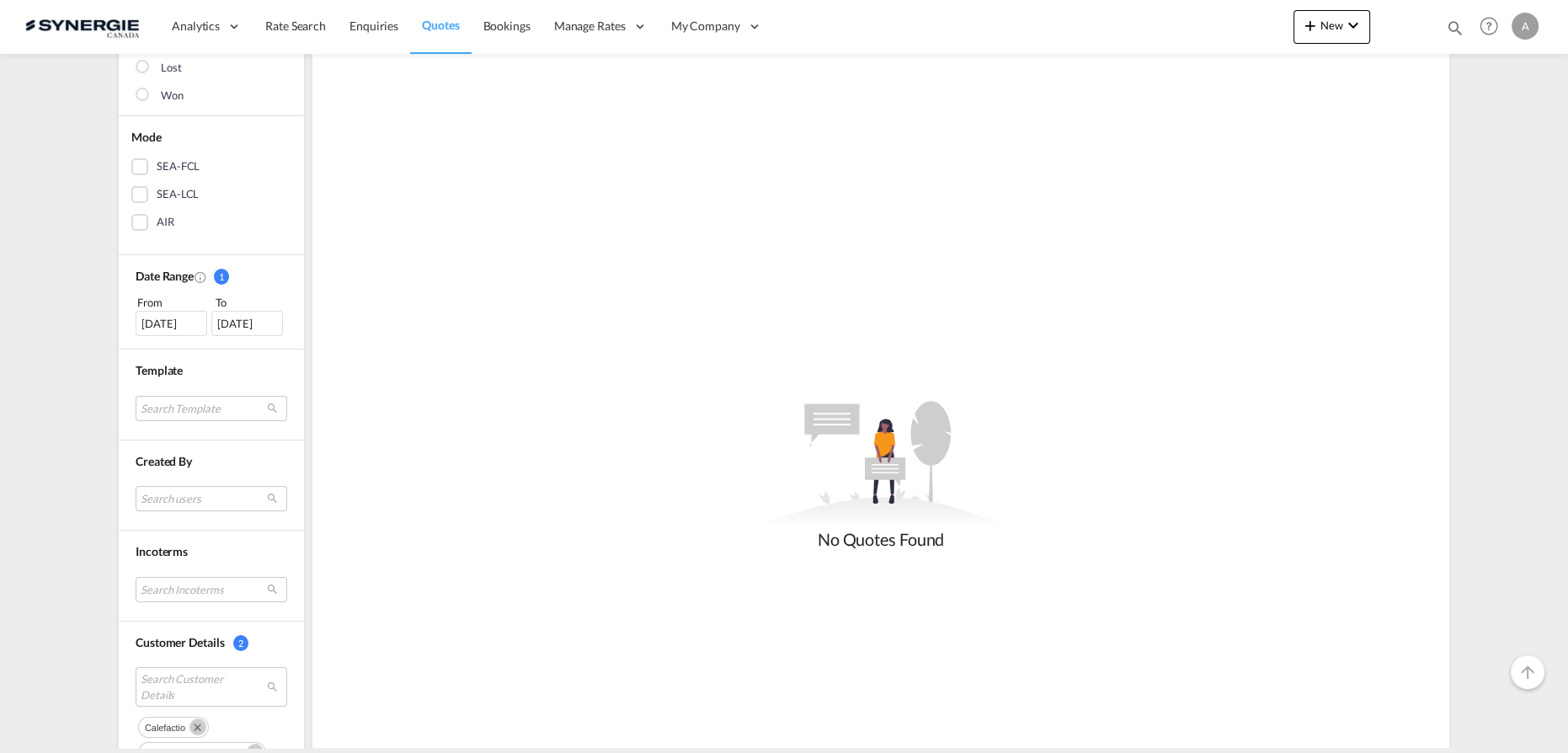
click at [176, 320] on div "18 Aug 2025" at bounding box center [171, 323] width 71 height 25
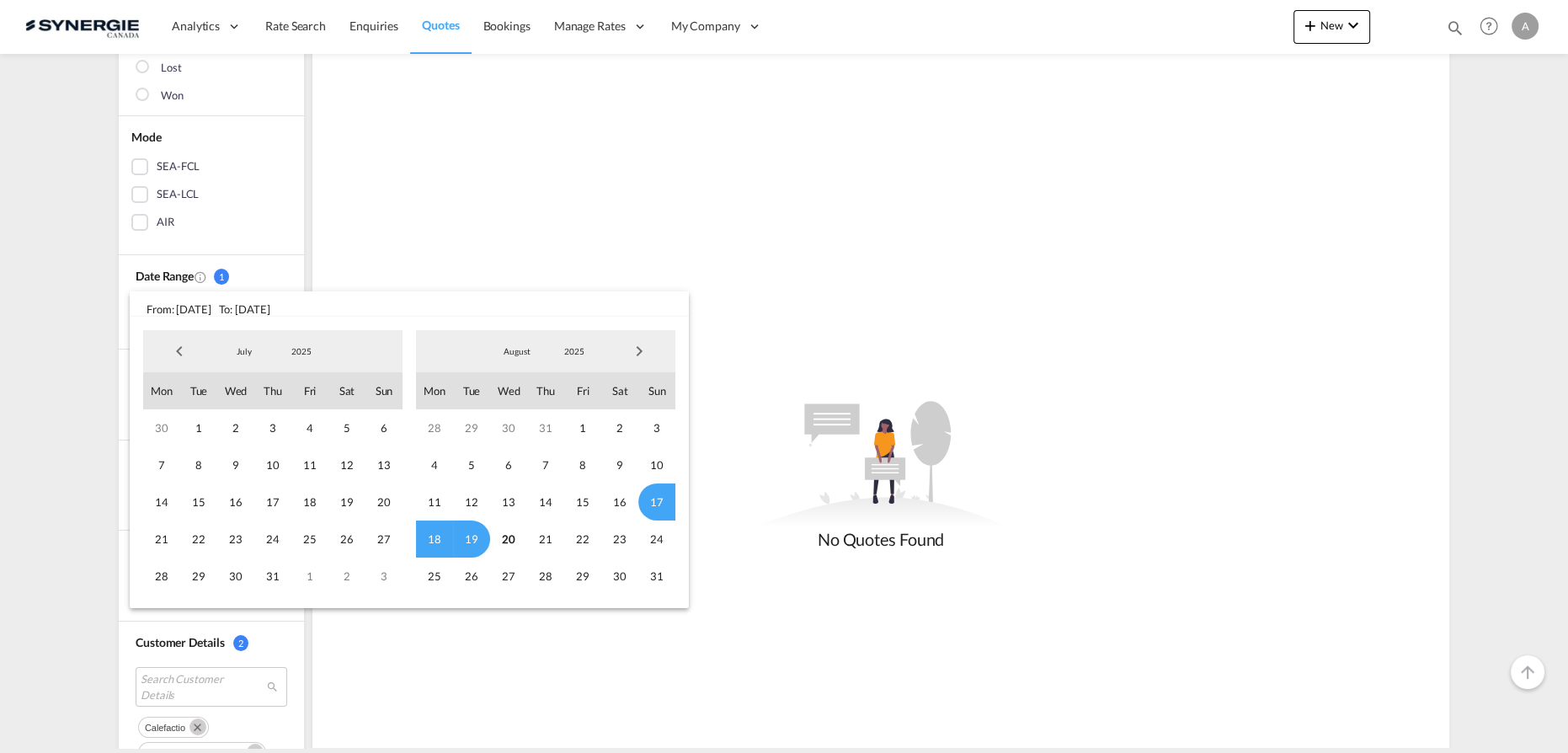
click at [300, 349] on span "2025" at bounding box center [301, 351] width 54 height 12
click at [305, 270] on md-option "2023" at bounding box center [318, 270] width 114 height 40
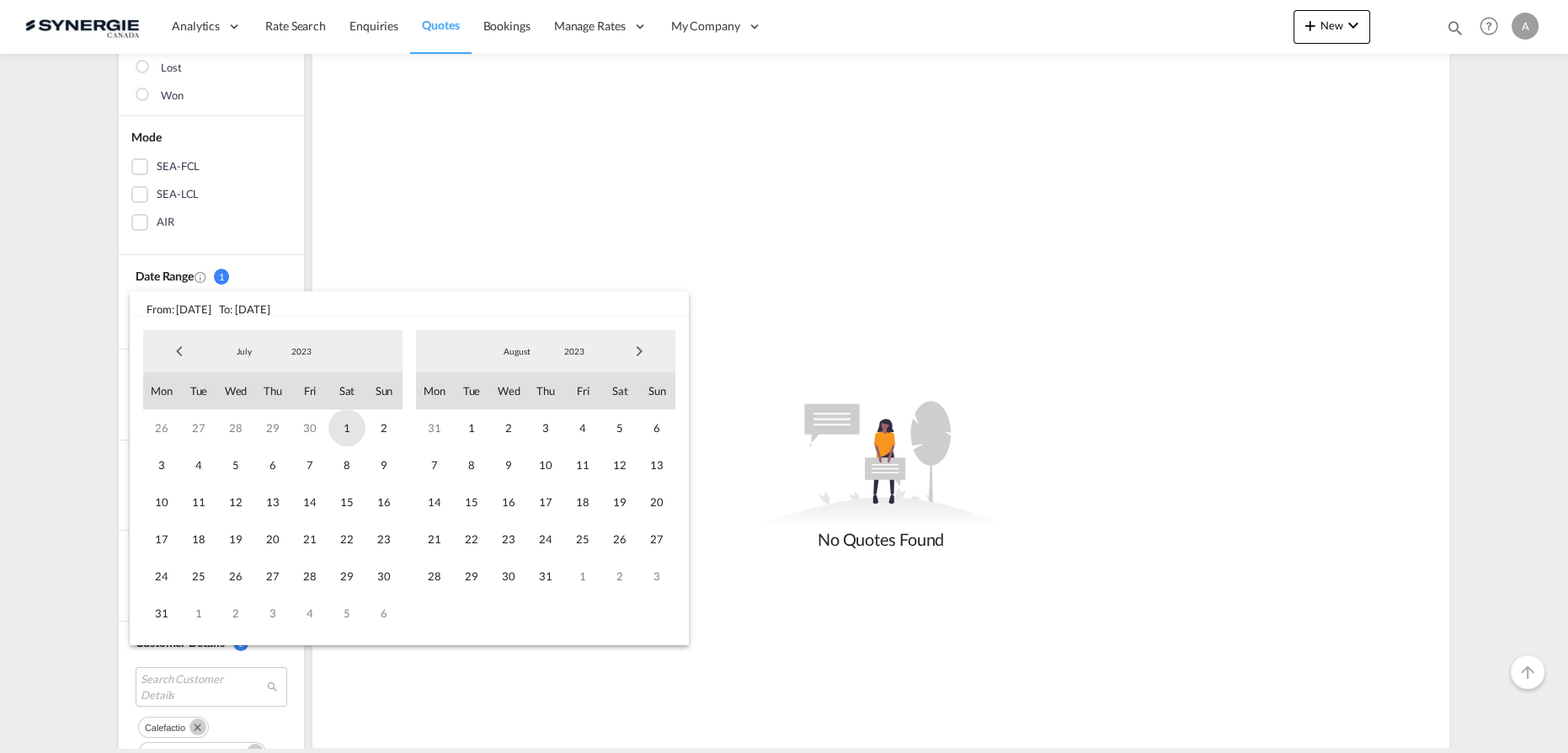
click at [343, 429] on span "1" at bounding box center [347, 428] width 37 height 37
click at [588, 354] on span "2023" at bounding box center [574, 351] width 54 height 12
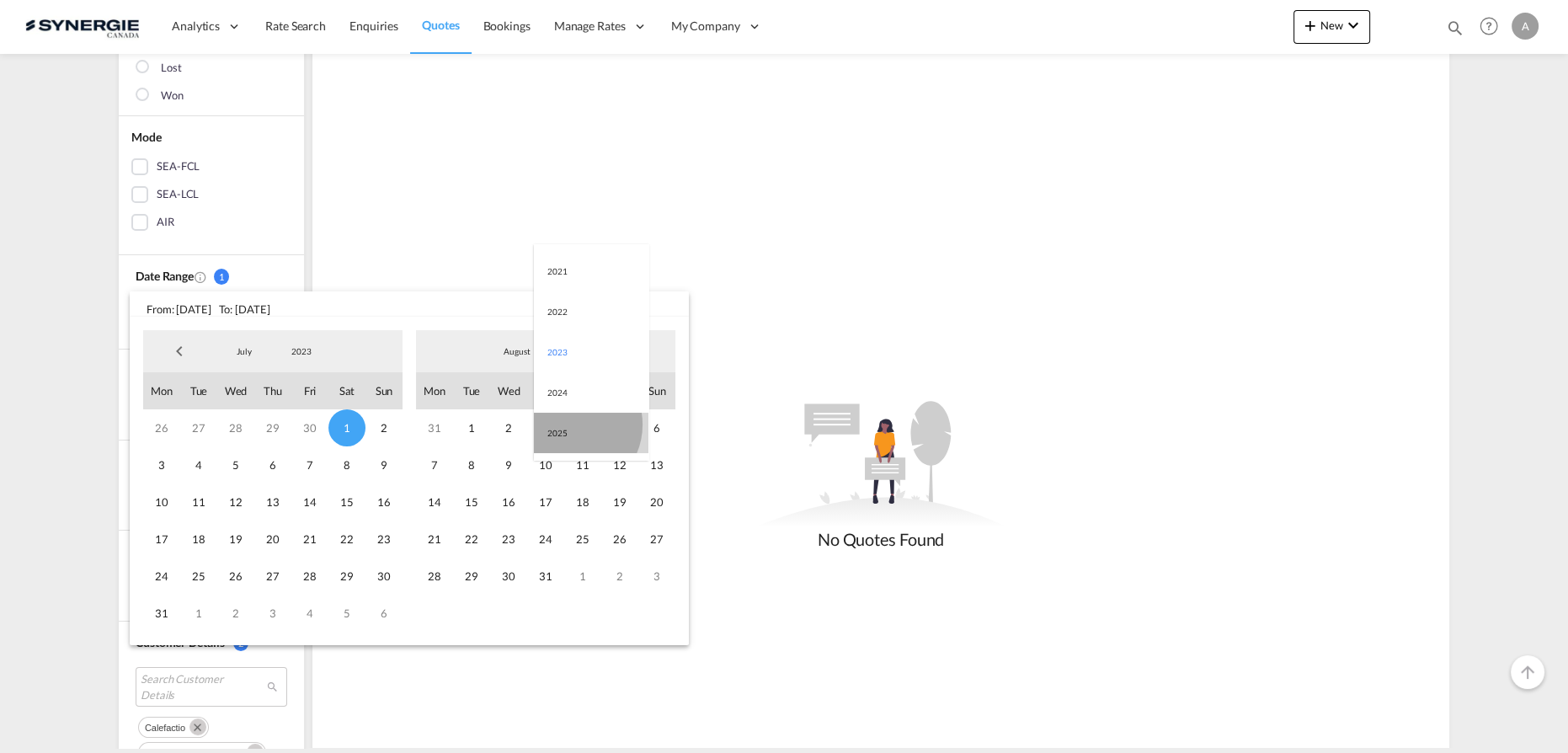
click at [569, 425] on md-option "2025" at bounding box center [590, 433] width 114 height 40
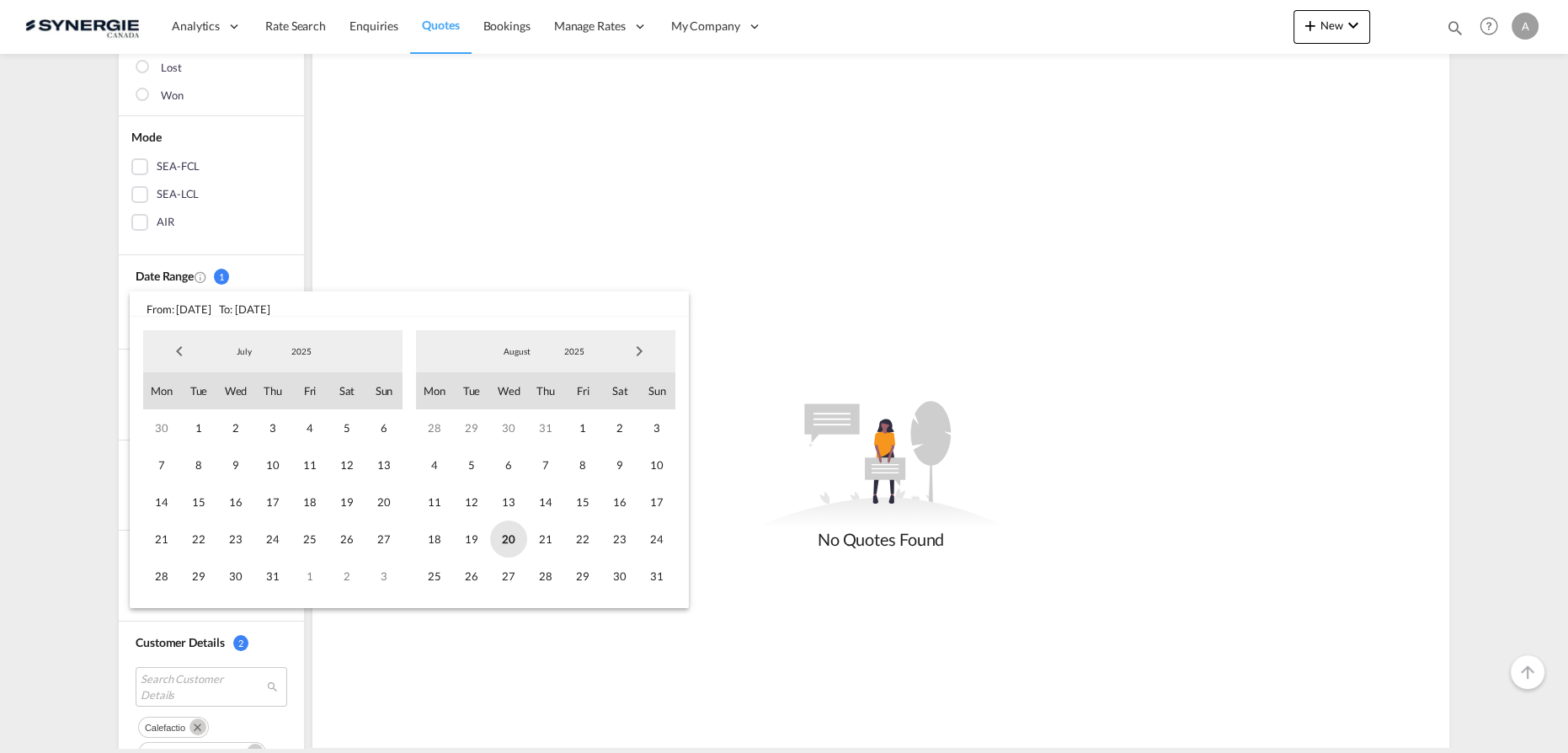
click at [518, 549] on span "20" at bounding box center [508, 538] width 37 height 37
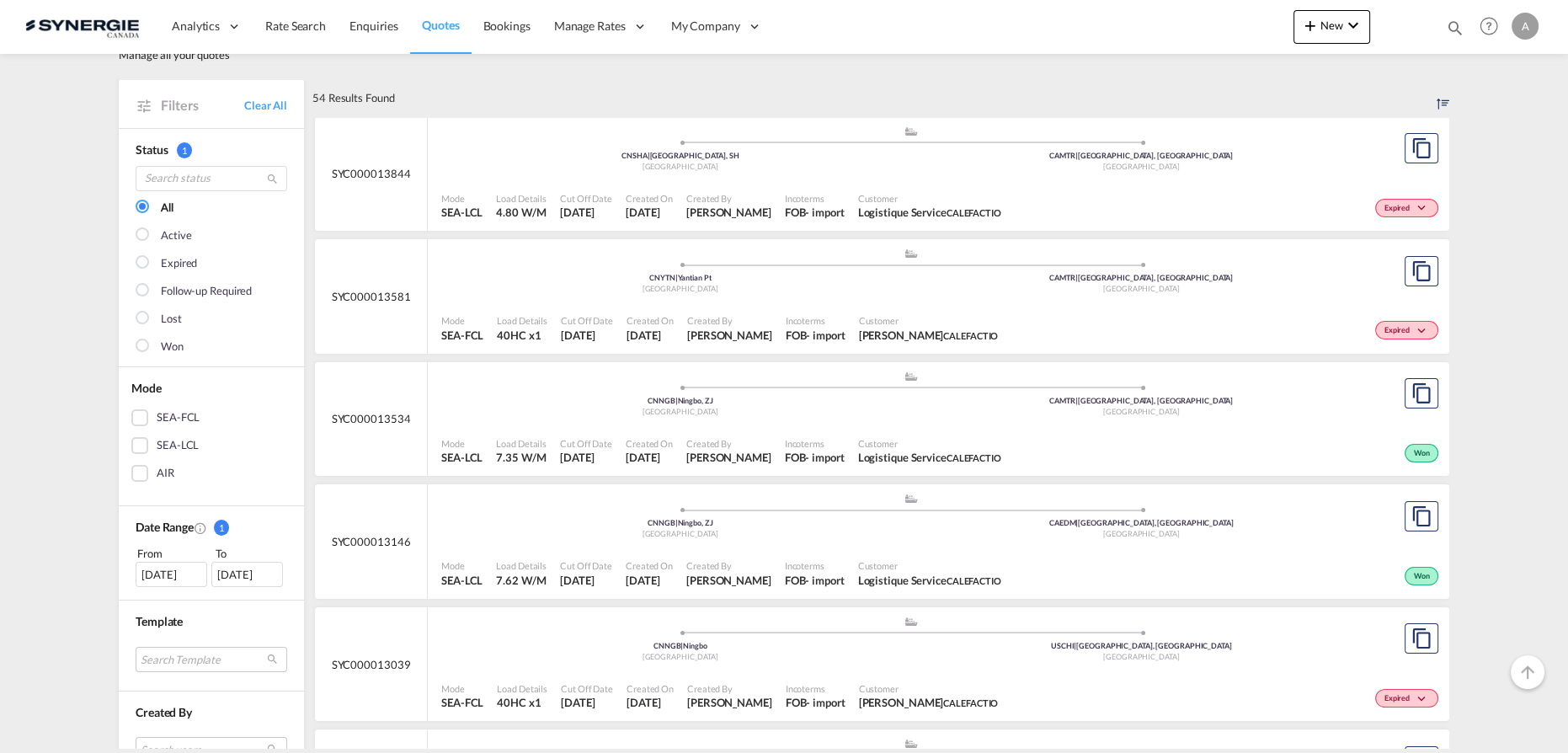
scroll to position [76, 0]
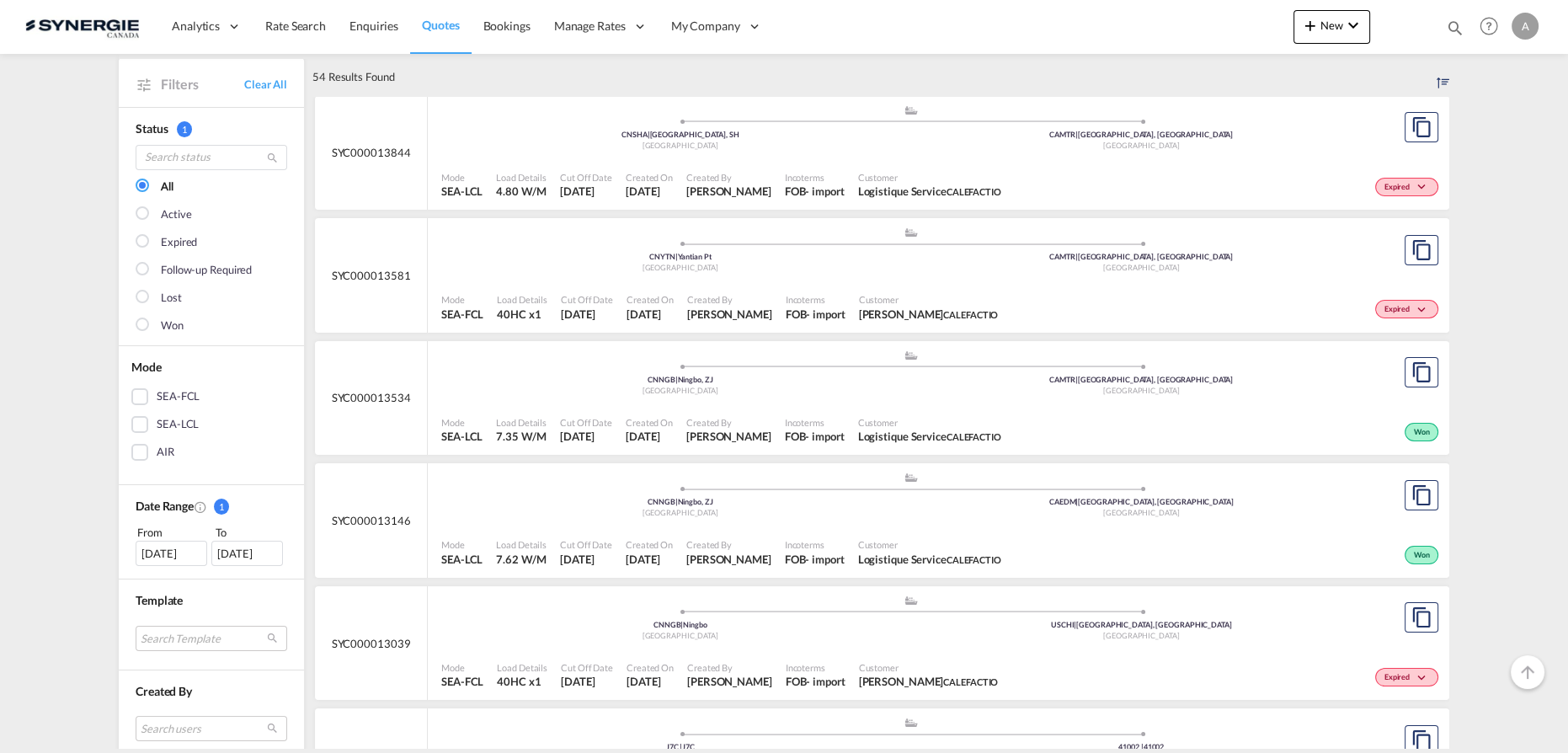
click at [783, 159] on div ".a{fill:#aaa8ad;} .a{fill:#aaa8ad;} CNYTN | Yantian Pt China CAMTR | Montreal, …" at bounding box center [911, 132] width 939 height 55
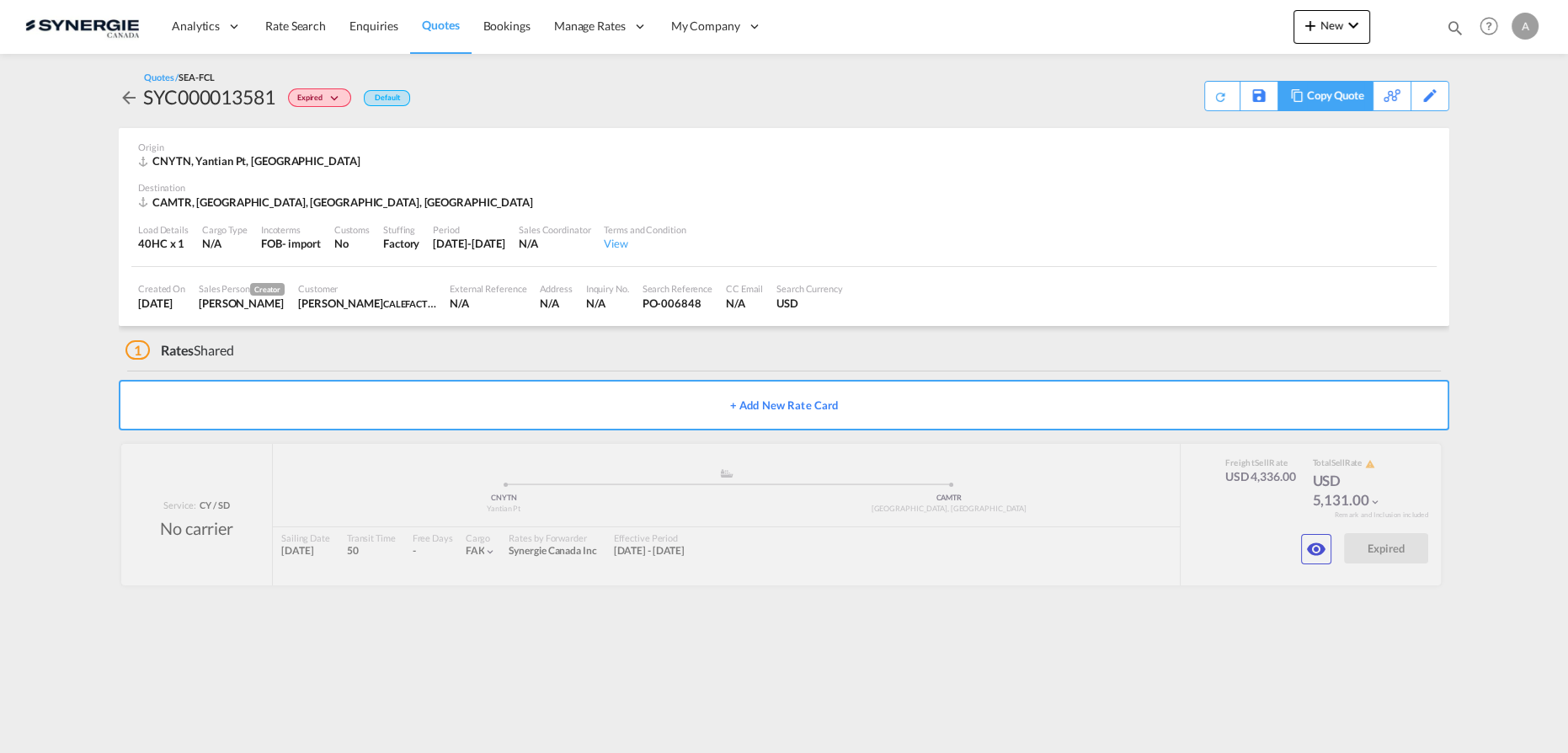
click at [1338, 94] on div "Copy Quote" at bounding box center [1335, 95] width 58 height 28
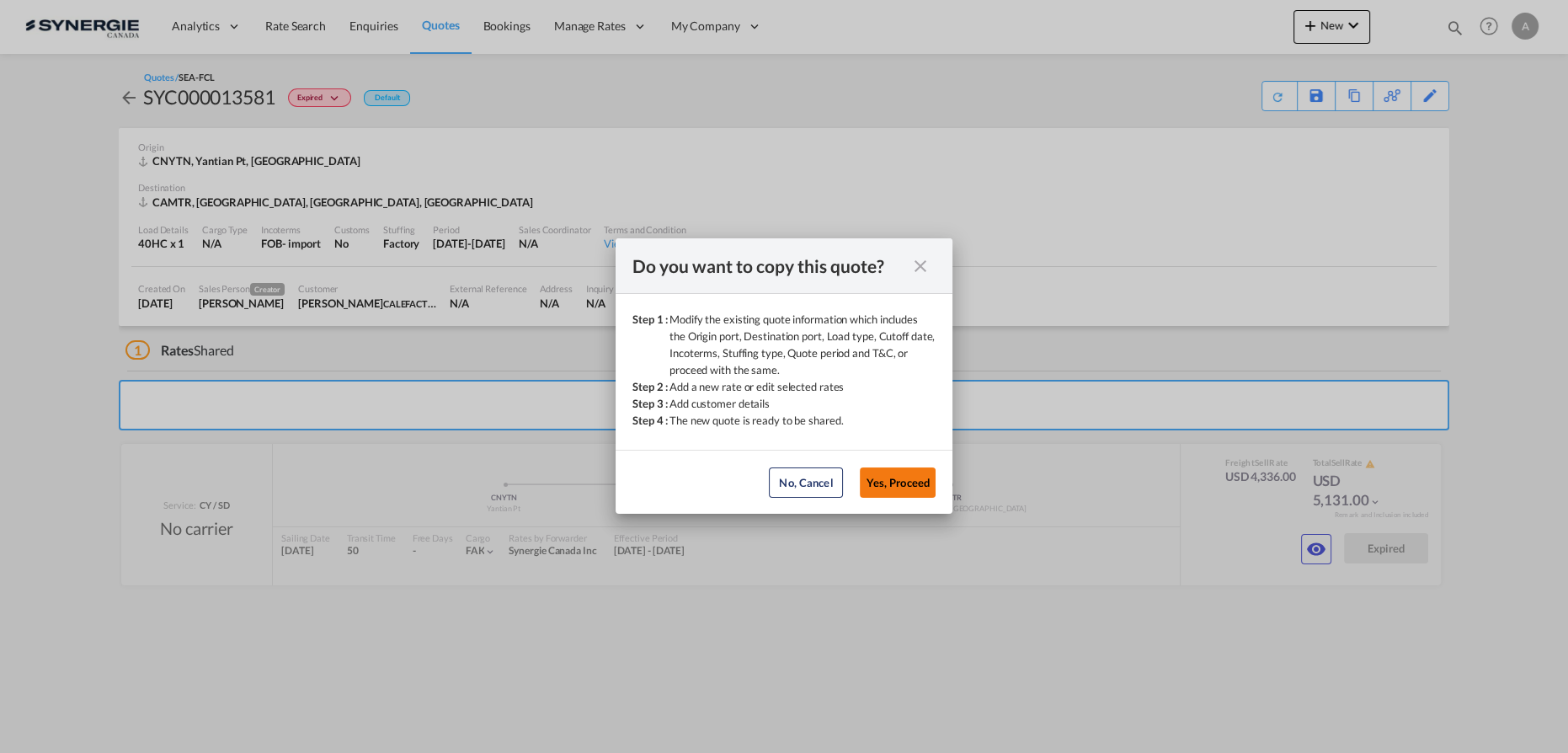
click at [911, 487] on button "Yes, Proceed" at bounding box center [898, 483] width 76 height 30
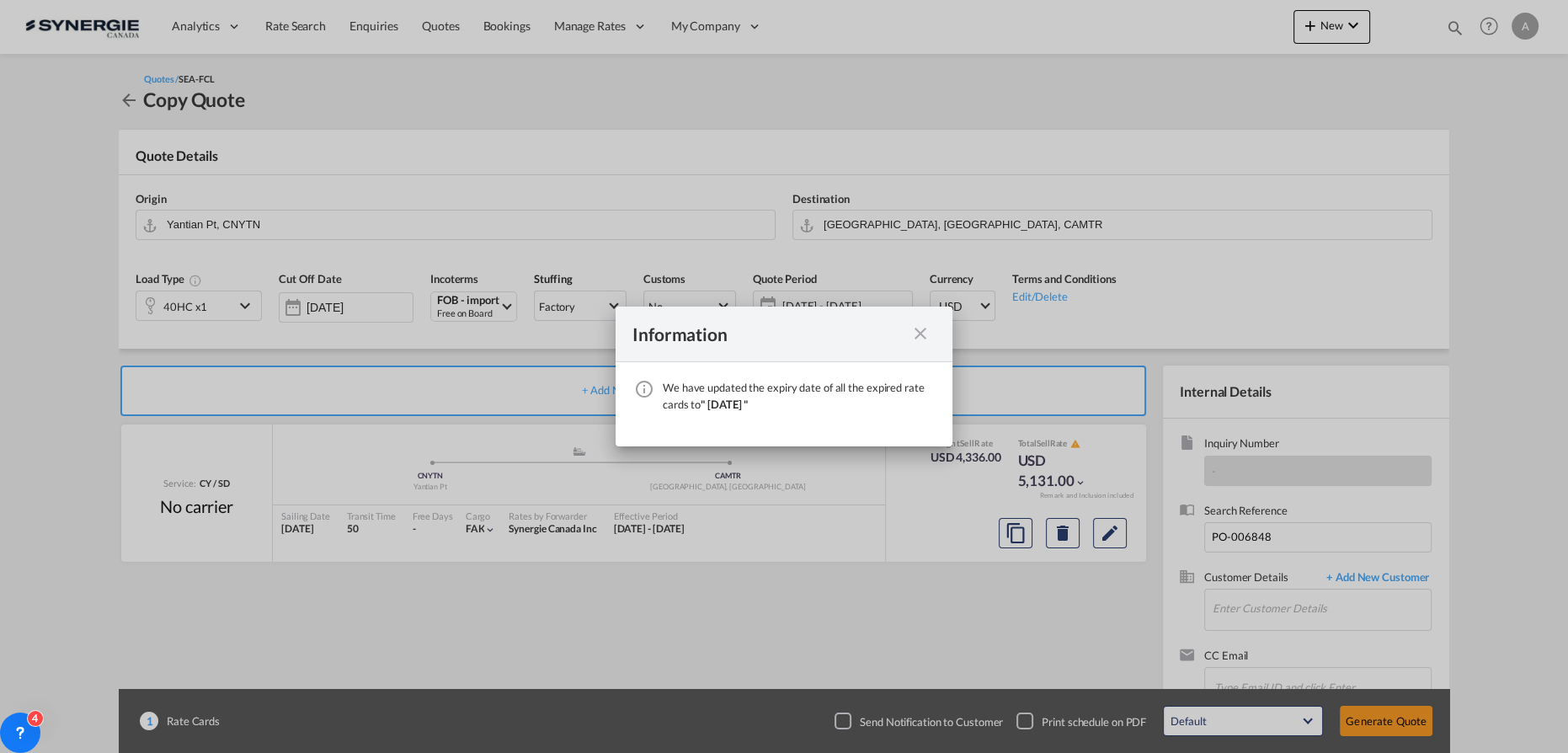
click at [923, 336] on md-icon "icon-close fg-AAA8AD cursor" at bounding box center [921, 334] width 21 height 21
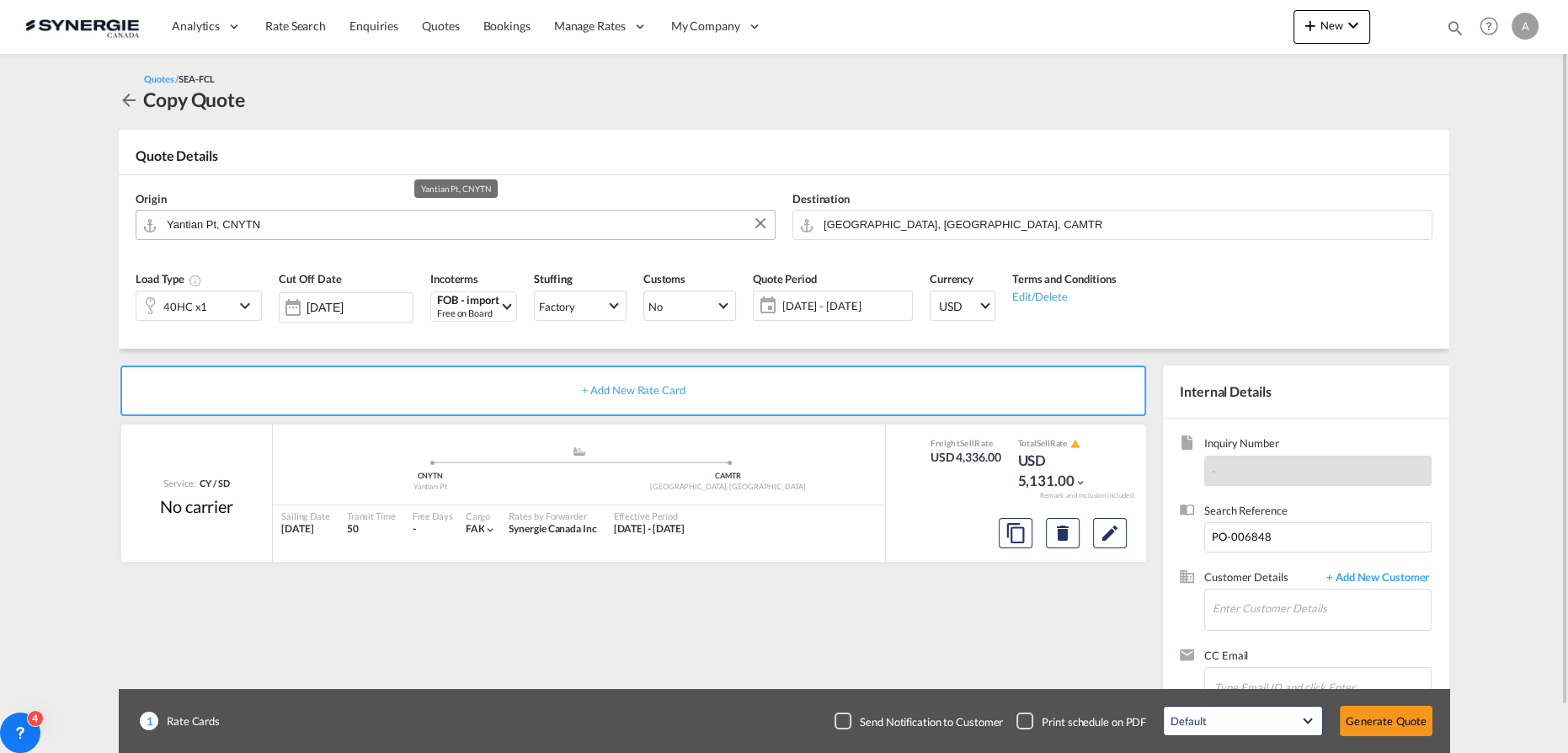
click at [274, 226] on input "Yantian Pt, CNYTN" at bounding box center [466, 224] width 600 height 29
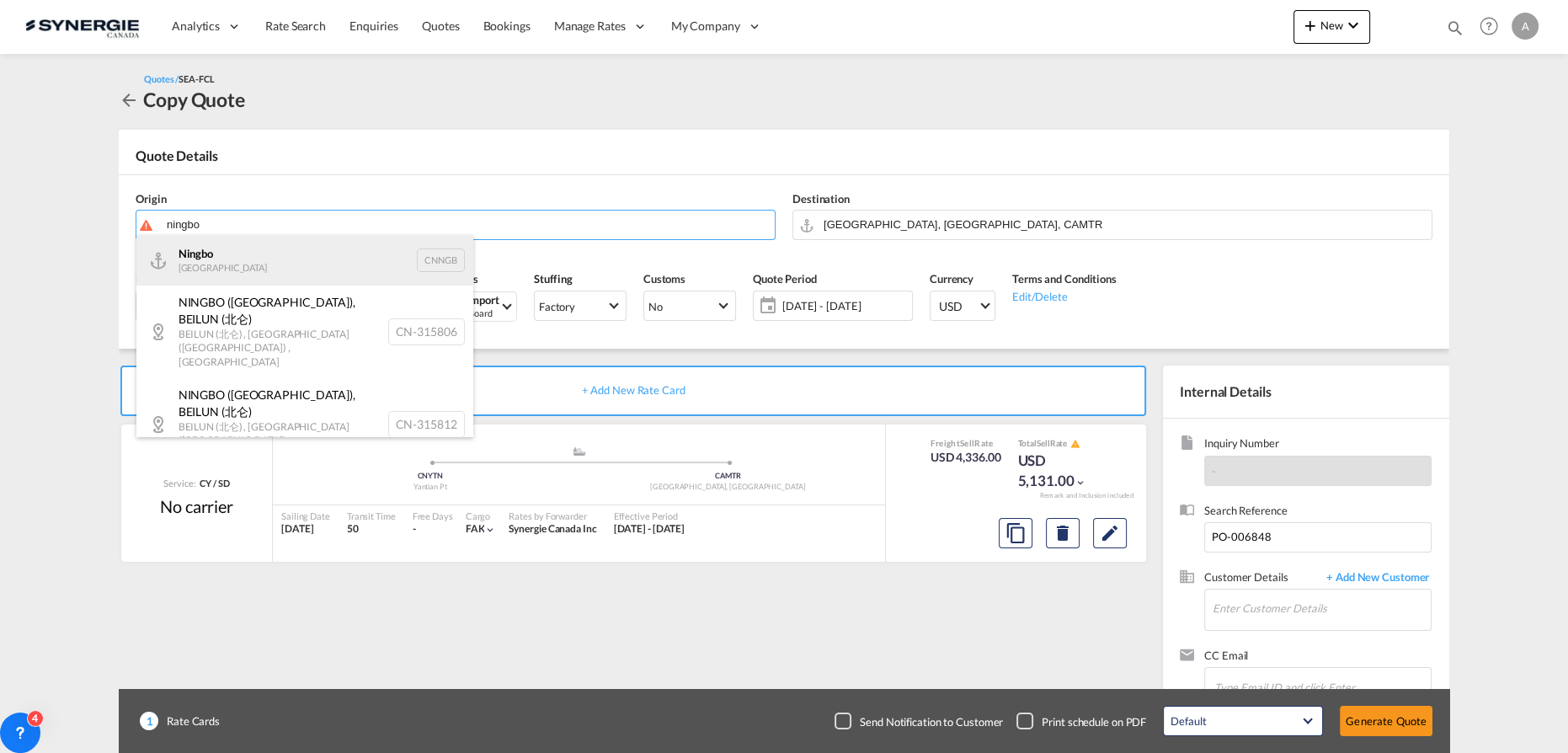
click at [250, 272] on div "Ningbo China CNNGB" at bounding box center [305, 260] width 337 height 51
type input "Ningbo, CNNGB"
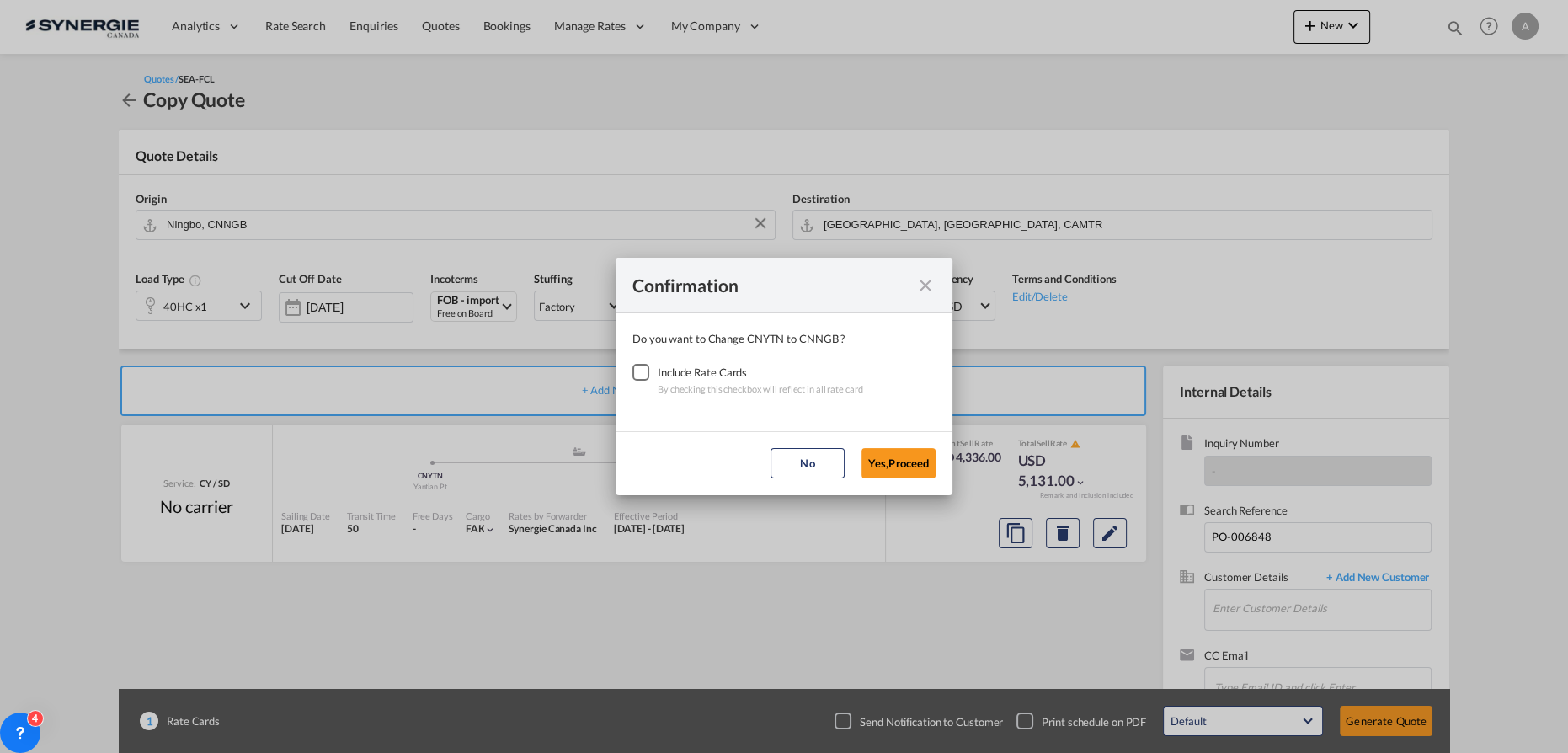
click at [639, 374] on div "Checkbox No Ink" at bounding box center [641, 373] width 17 height 17
click at [887, 467] on button "Yes,Proceed" at bounding box center [899, 463] width 74 height 30
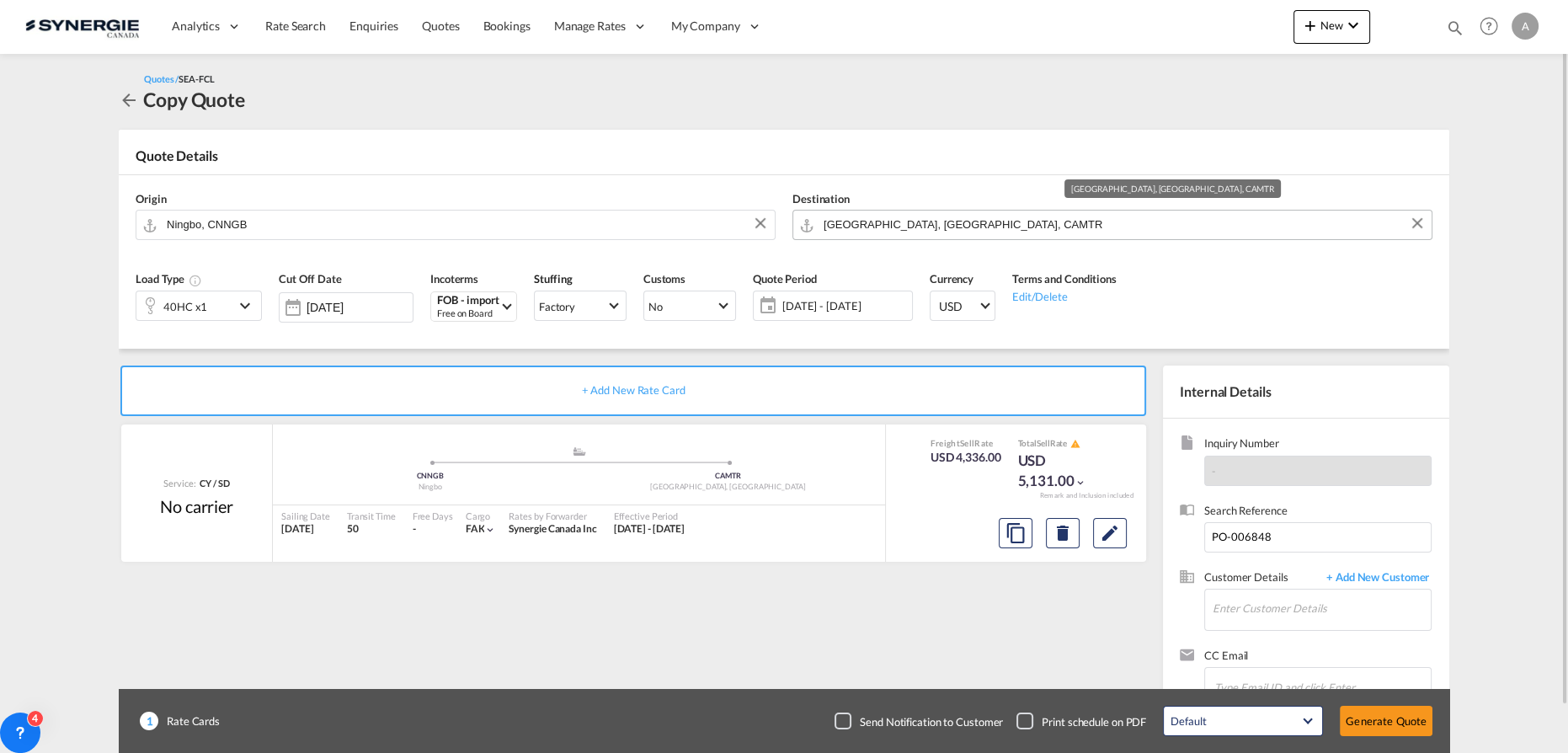
click at [964, 228] on input "[GEOGRAPHIC_DATA], [GEOGRAPHIC_DATA], CAMTR" at bounding box center [1123, 224] width 600 height 29
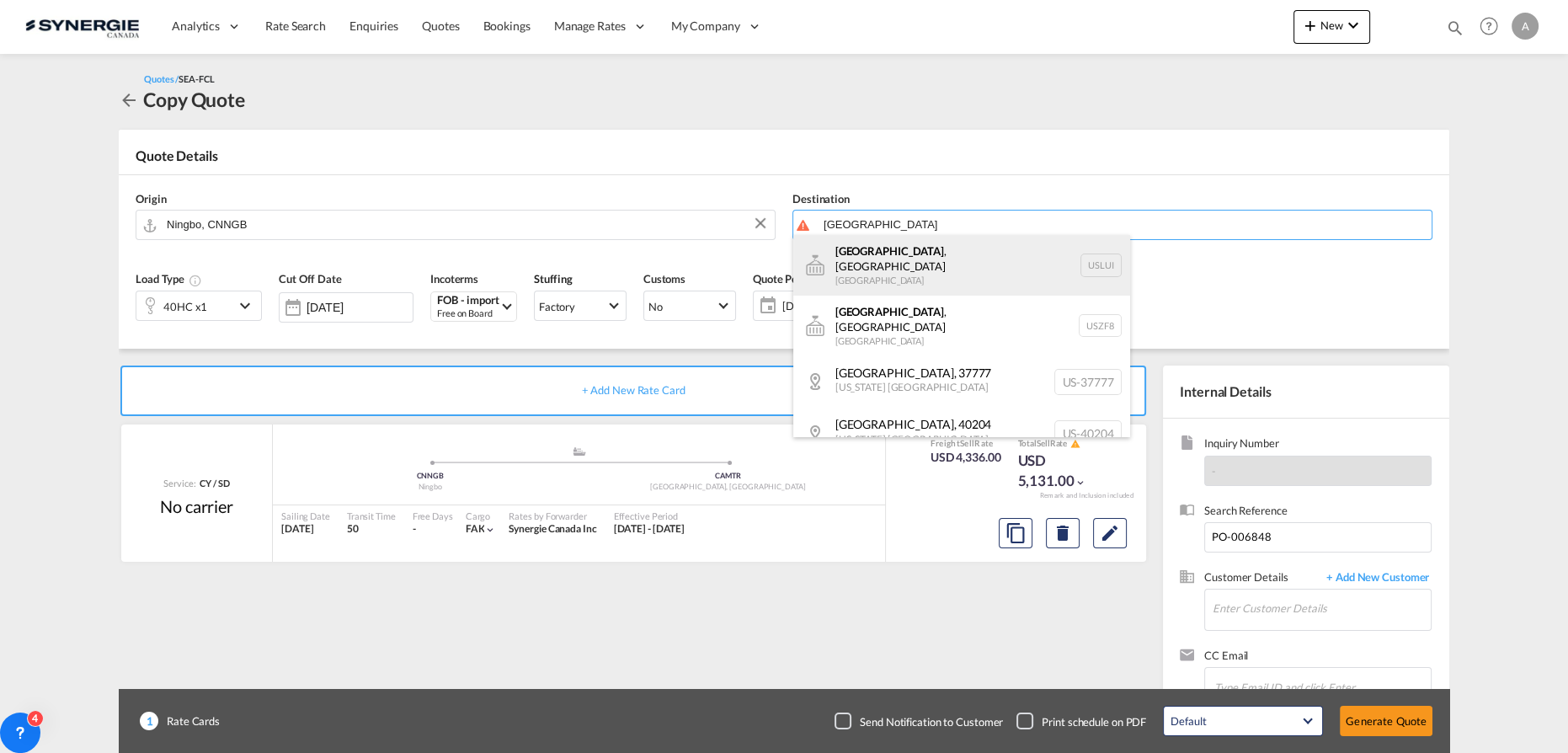
click at [893, 266] on div "[GEOGRAPHIC_DATA] , [GEOGRAPHIC_DATA] [GEOGRAPHIC_DATA] USLUI" at bounding box center [961, 265] width 337 height 61
type input "[GEOGRAPHIC_DATA], [GEOGRAPHIC_DATA], USLUI"
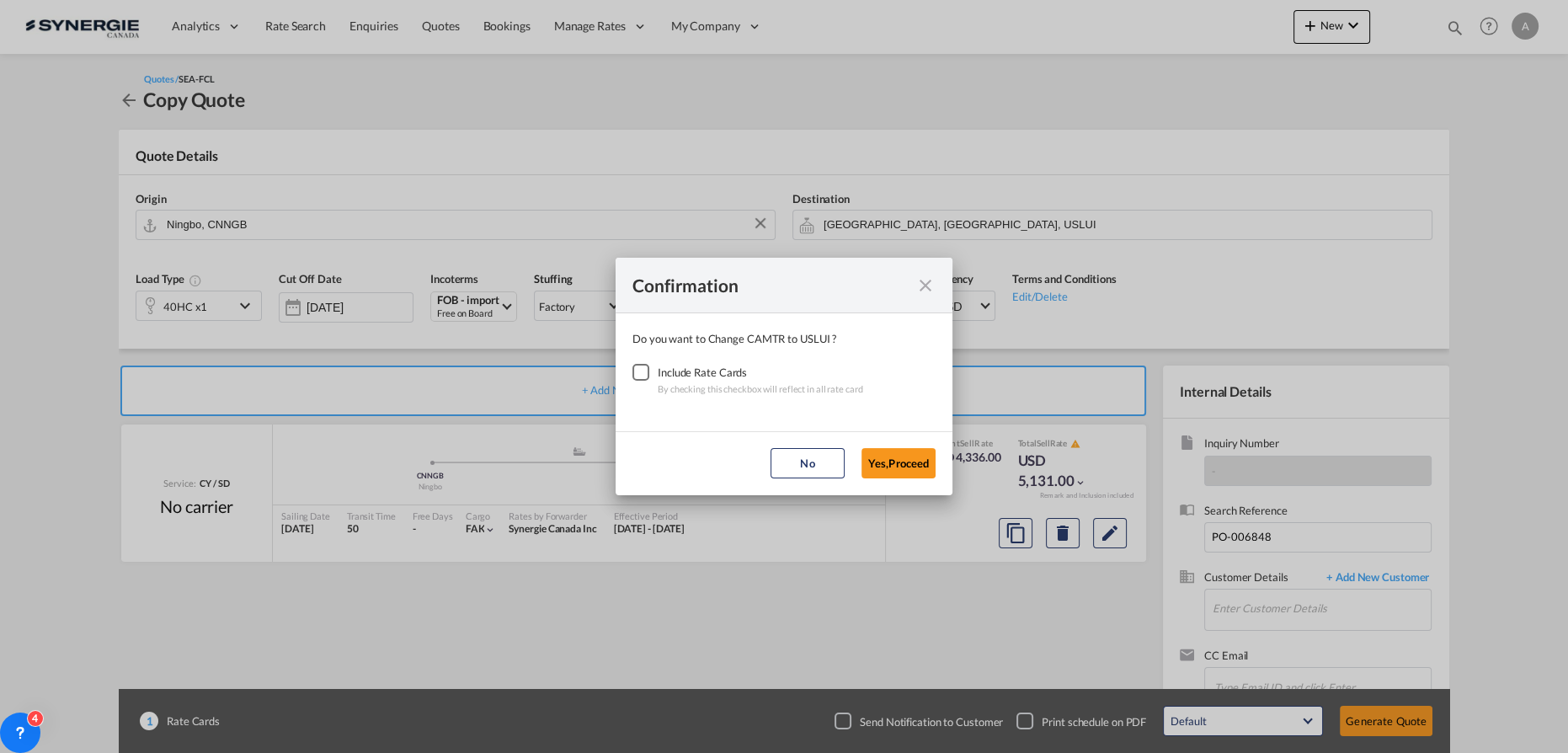
click at [637, 373] on div "Checkbox No Ink" at bounding box center [641, 373] width 17 height 17
click at [891, 465] on button "Yes,Proceed" at bounding box center [899, 463] width 74 height 30
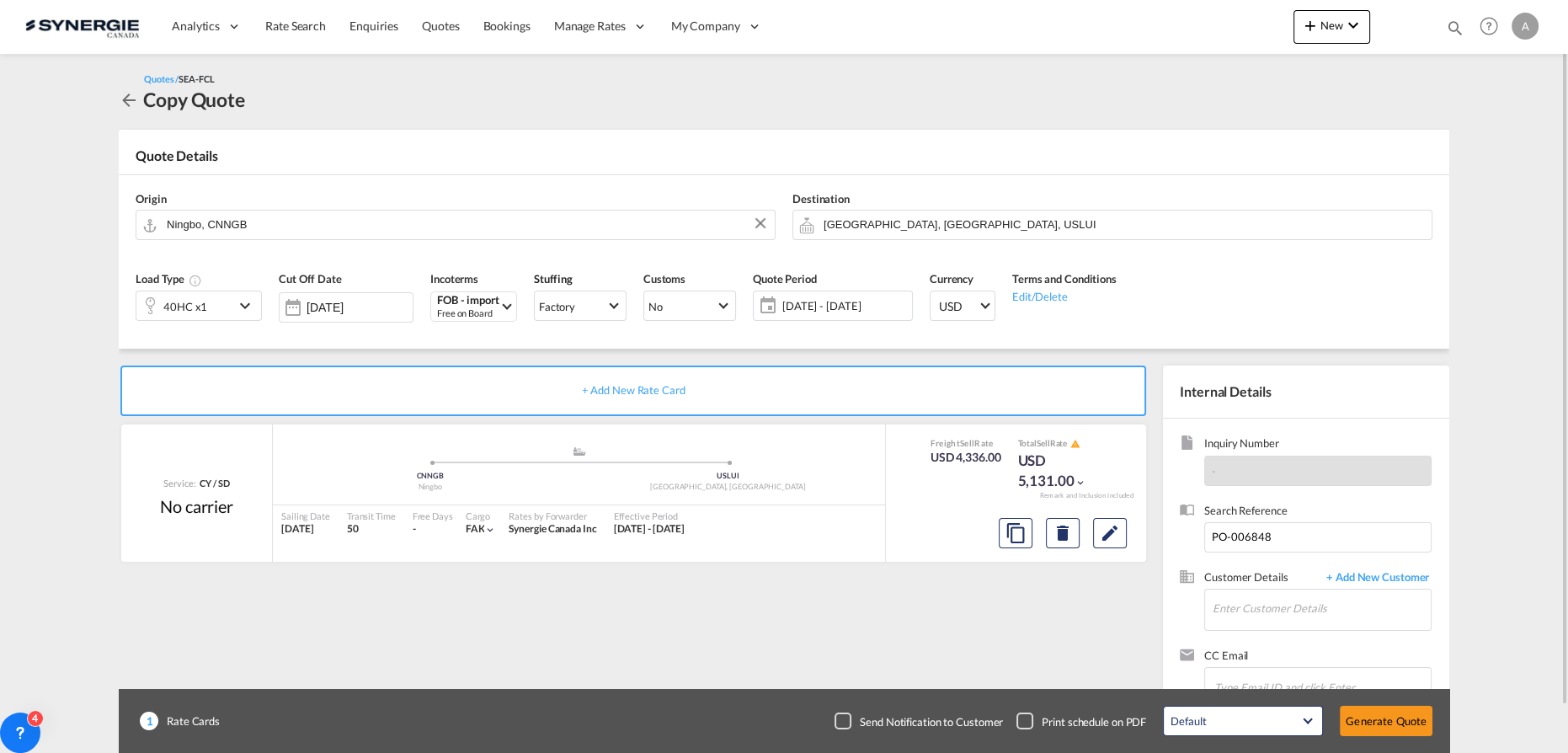
click at [861, 316] on span "[DATE] - [DATE]" at bounding box center [845, 305] width 134 height 23
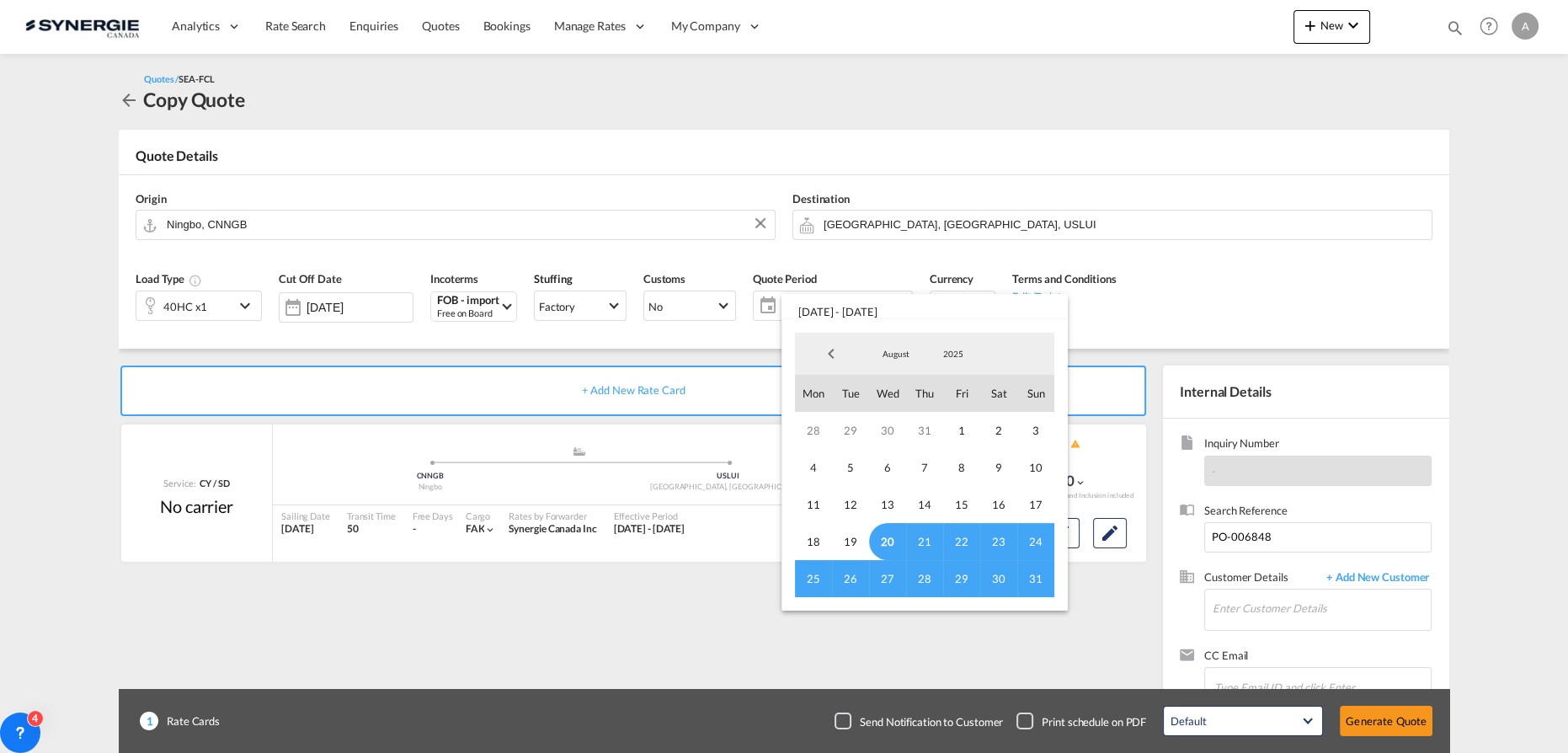
click at [900, 544] on span "20" at bounding box center [887, 541] width 37 height 37
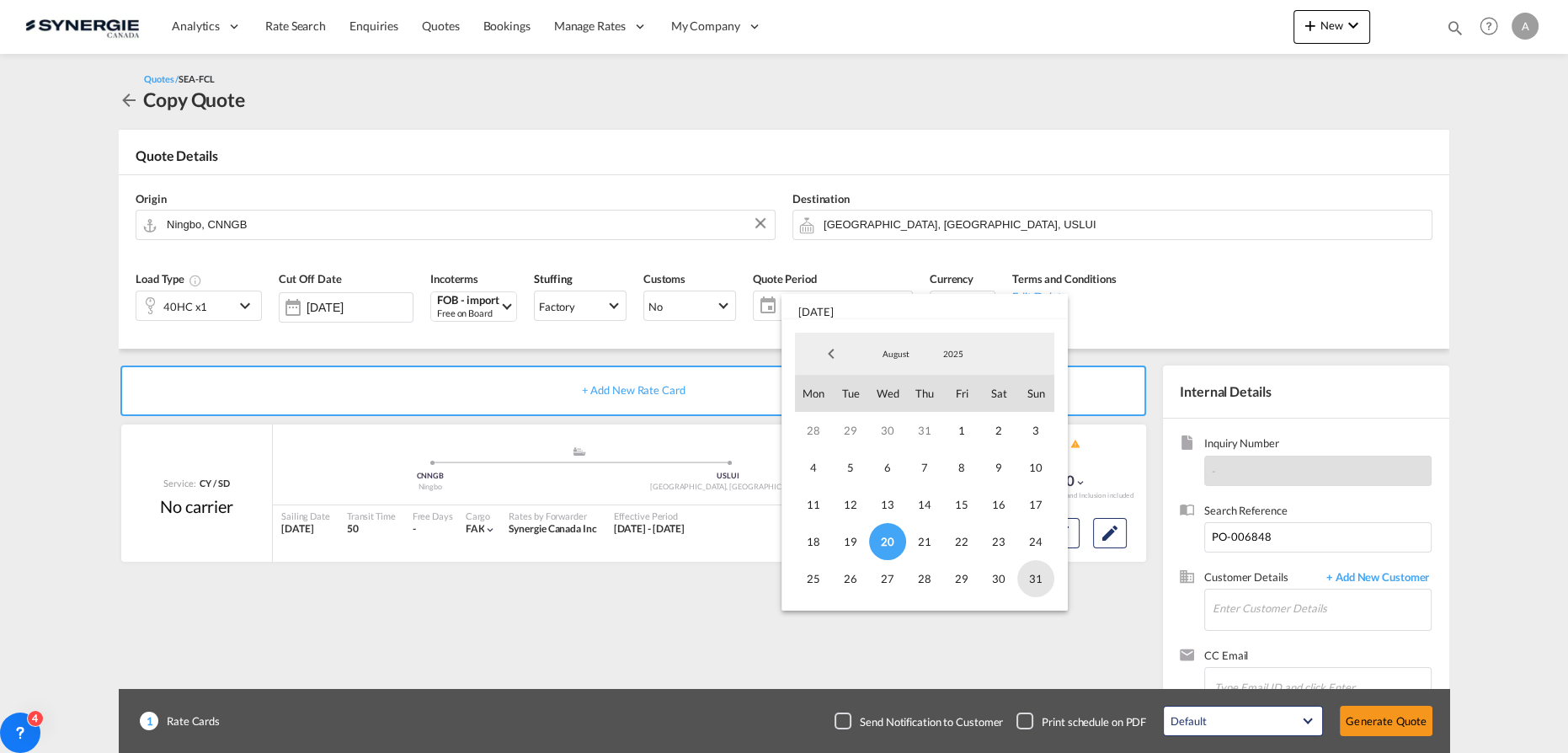
click at [1039, 576] on span "31" at bounding box center [1035, 579] width 37 height 37
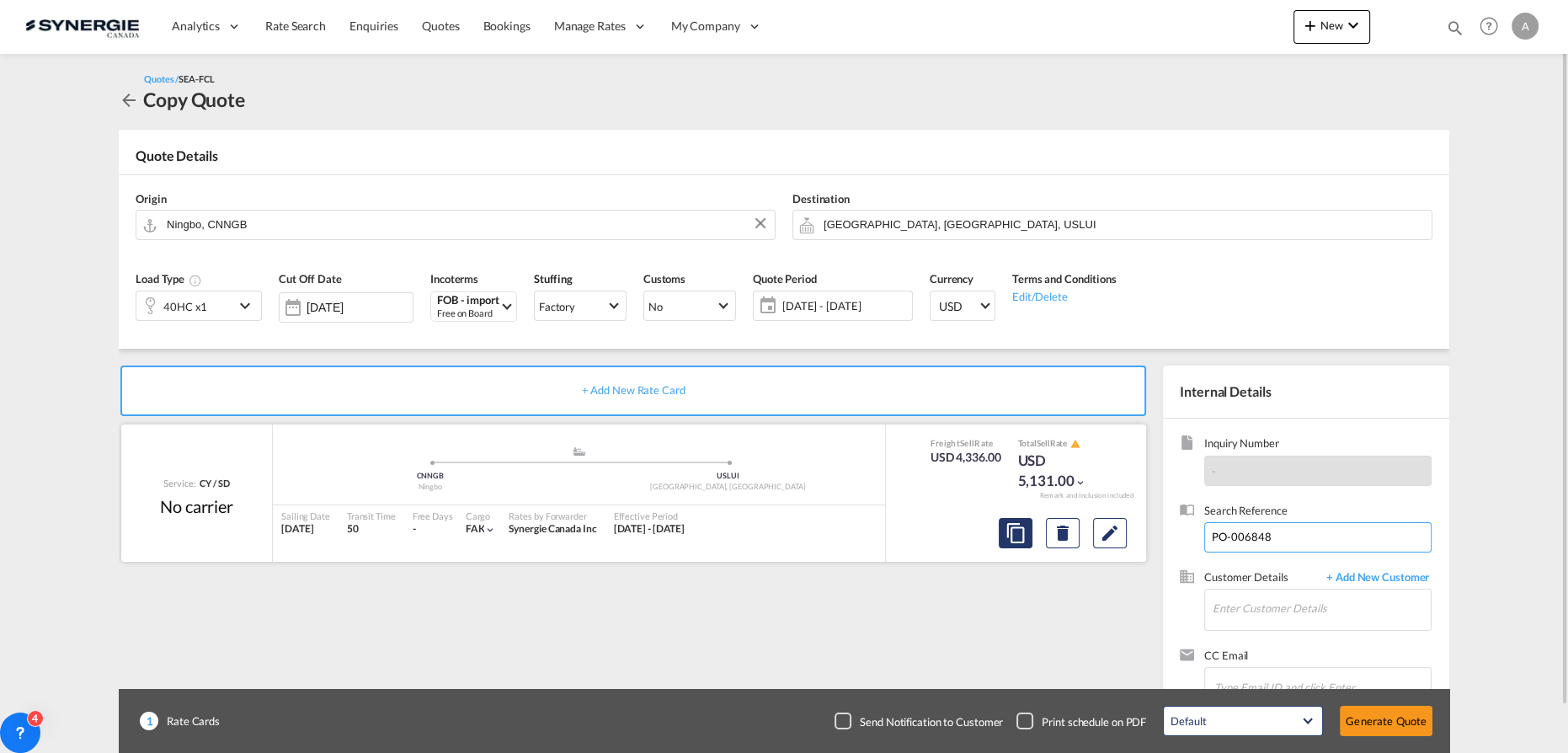
drag, startPoint x: 1285, startPoint y: 542, endPoint x: 999, endPoint y: 521, distance: 286.8
click at [999, 521] on div "+ Add New Rate Card Service: CY / [GEOGRAPHIC_DATA] No carrier added by you .a{…" at bounding box center [784, 537] width 1331 height 378
click at [1297, 599] on input "Enter Customer Details" at bounding box center [1322, 609] width 218 height 38
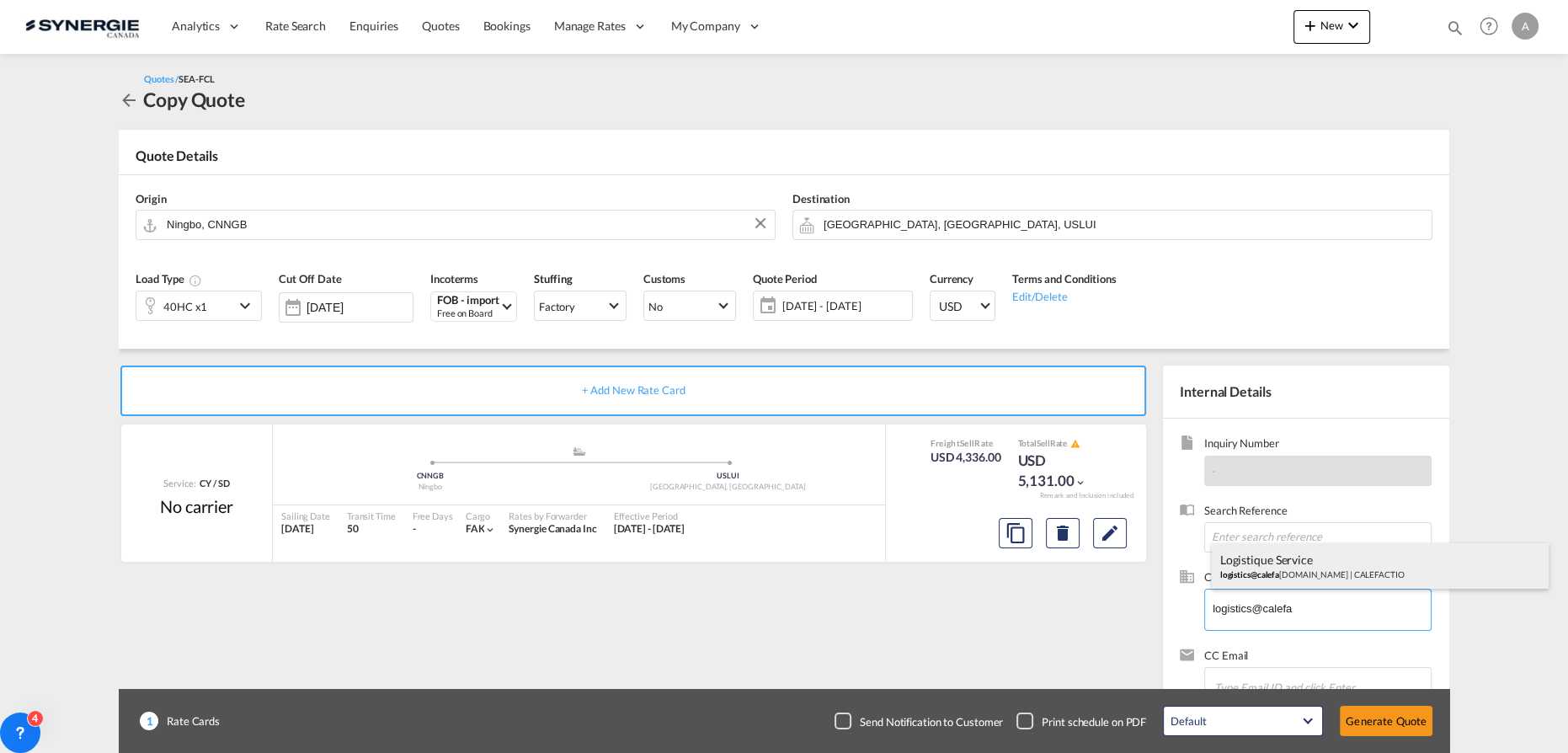
click at [1325, 569] on div "Logistique Service logistics@calefa [DOMAIN_NAME] | CALEFACTIO" at bounding box center [1380, 566] width 337 height 46
type input "CALEFACTIO, Logistique Service, [EMAIL_ADDRESS][DOMAIN_NAME]"
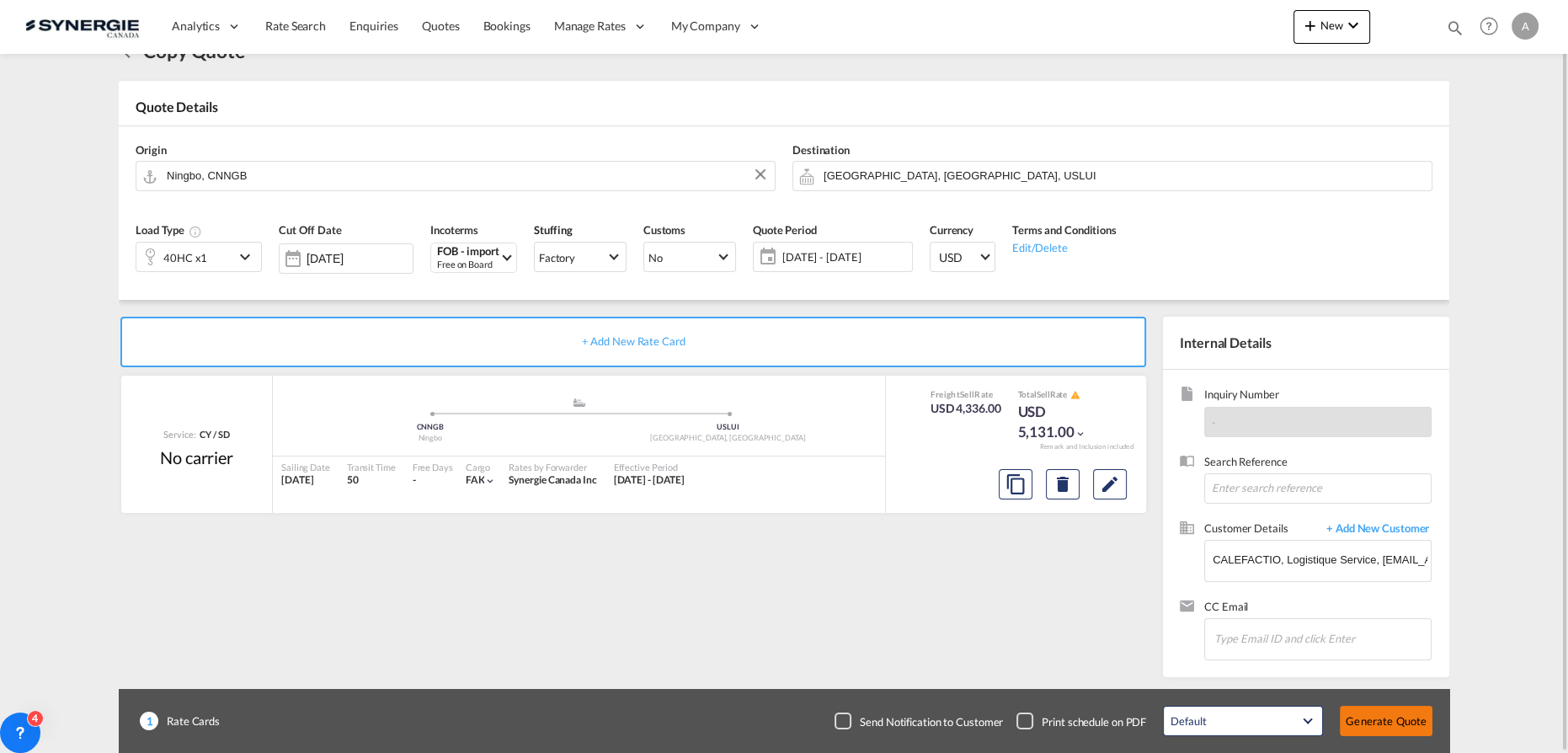
click at [1359, 713] on button "Generate Quote" at bounding box center [1386, 720] width 93 height 30
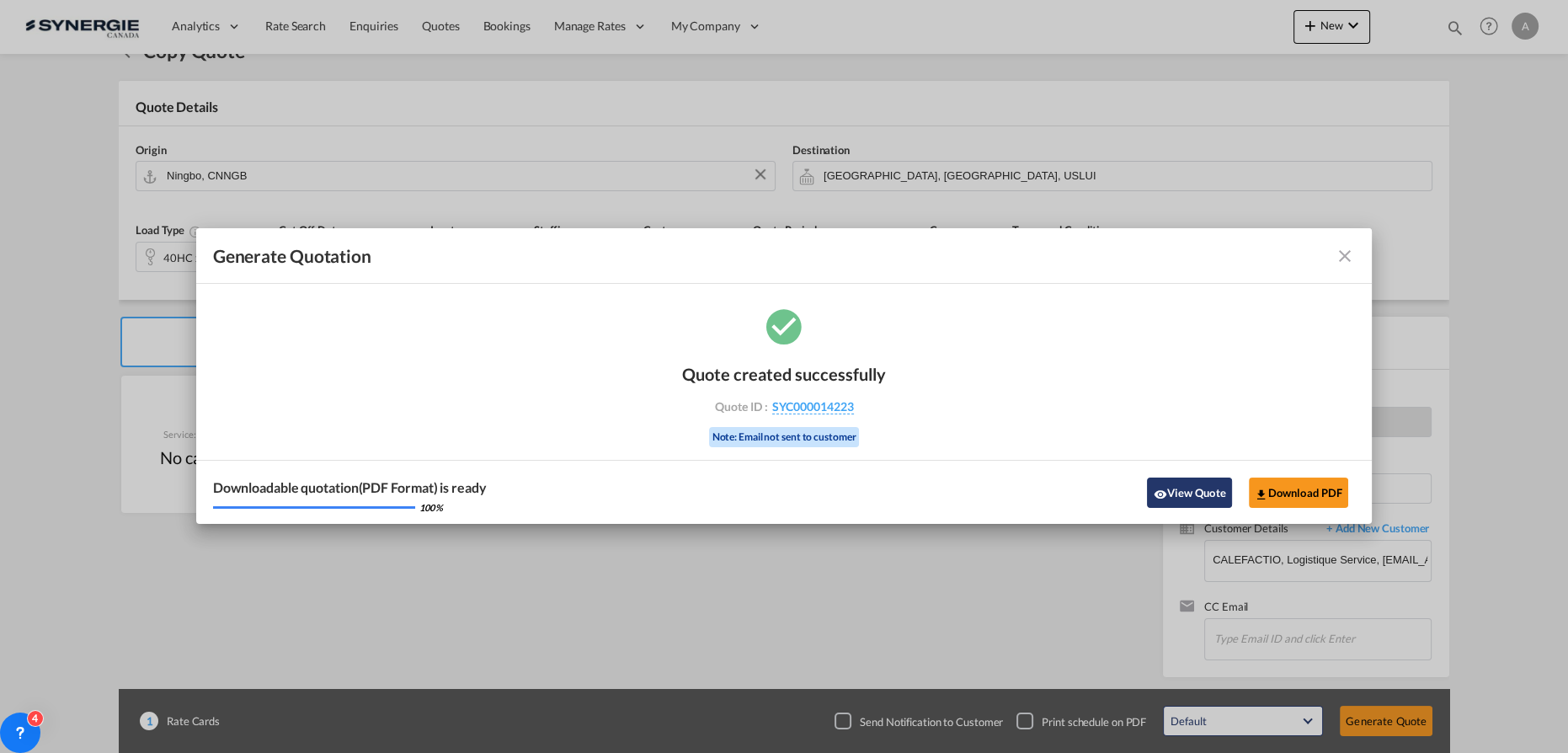
click at [1200, 492] on button "View Quote" at bounding box center [1190, 492] width 84 height 30
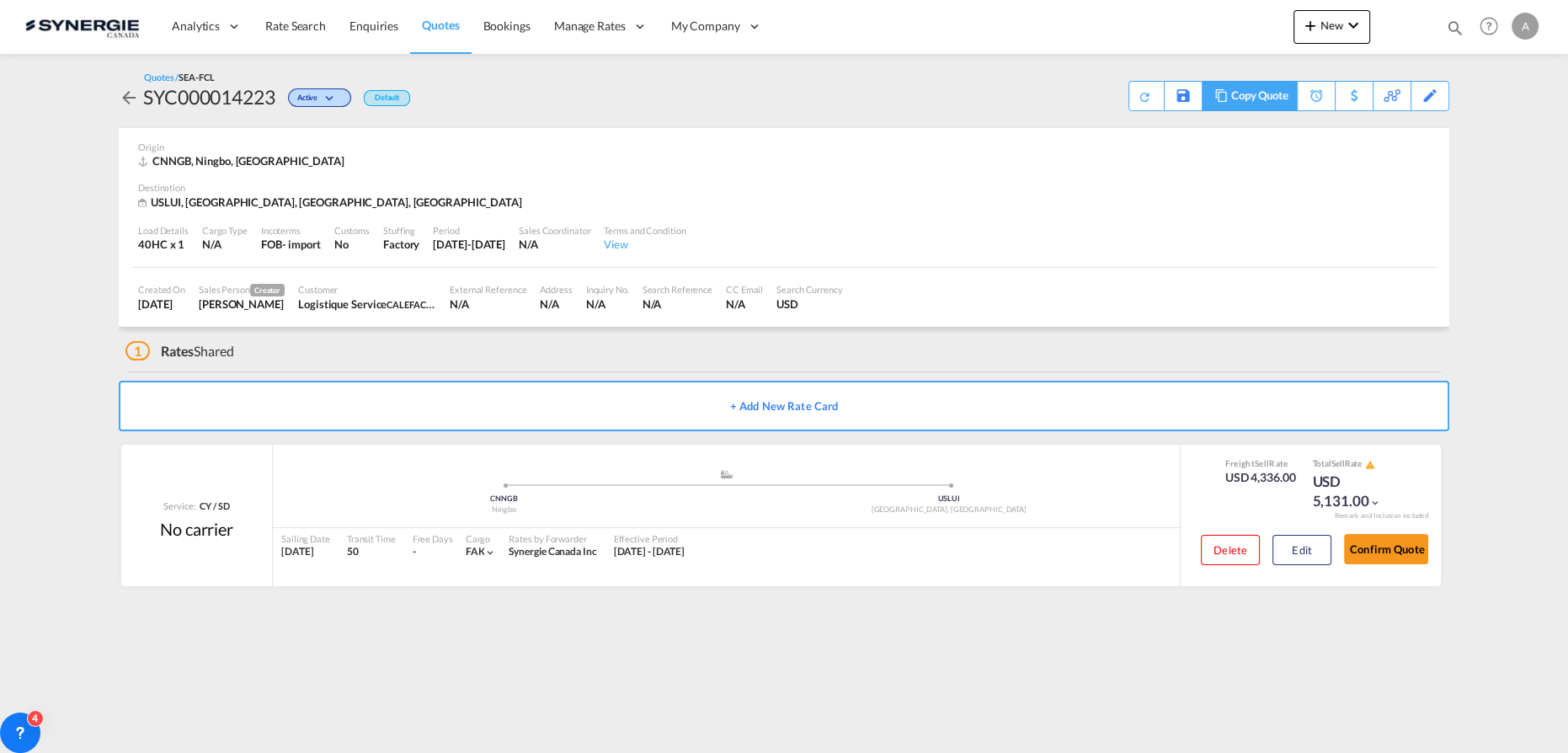
click at [1236, 97] on div "Copy Quote" at bounding box center [1260, 95] width 58 height 28
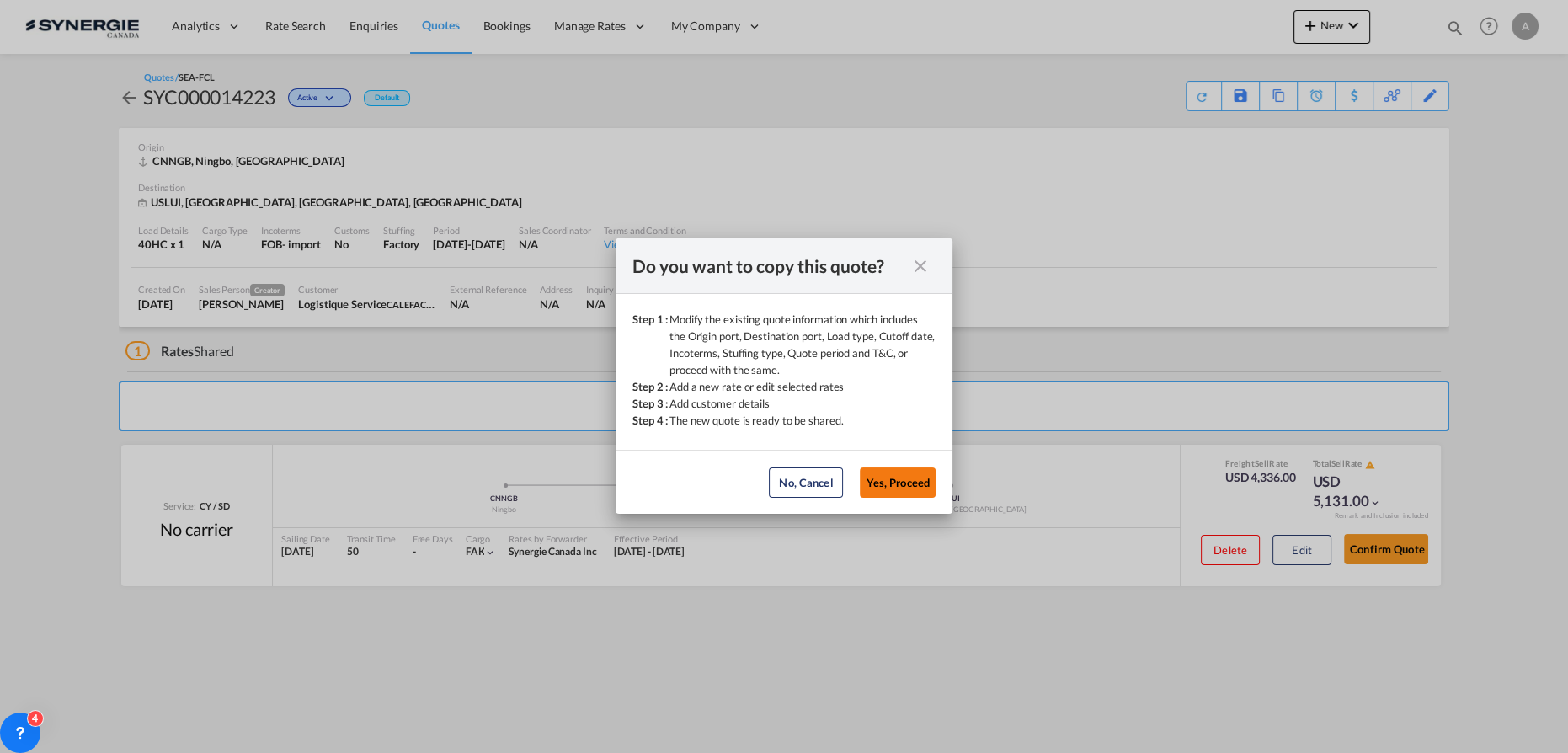
click at [907, 487] on button "Yes, Proceed" at bounding box center [898, 483] width 76 height 30
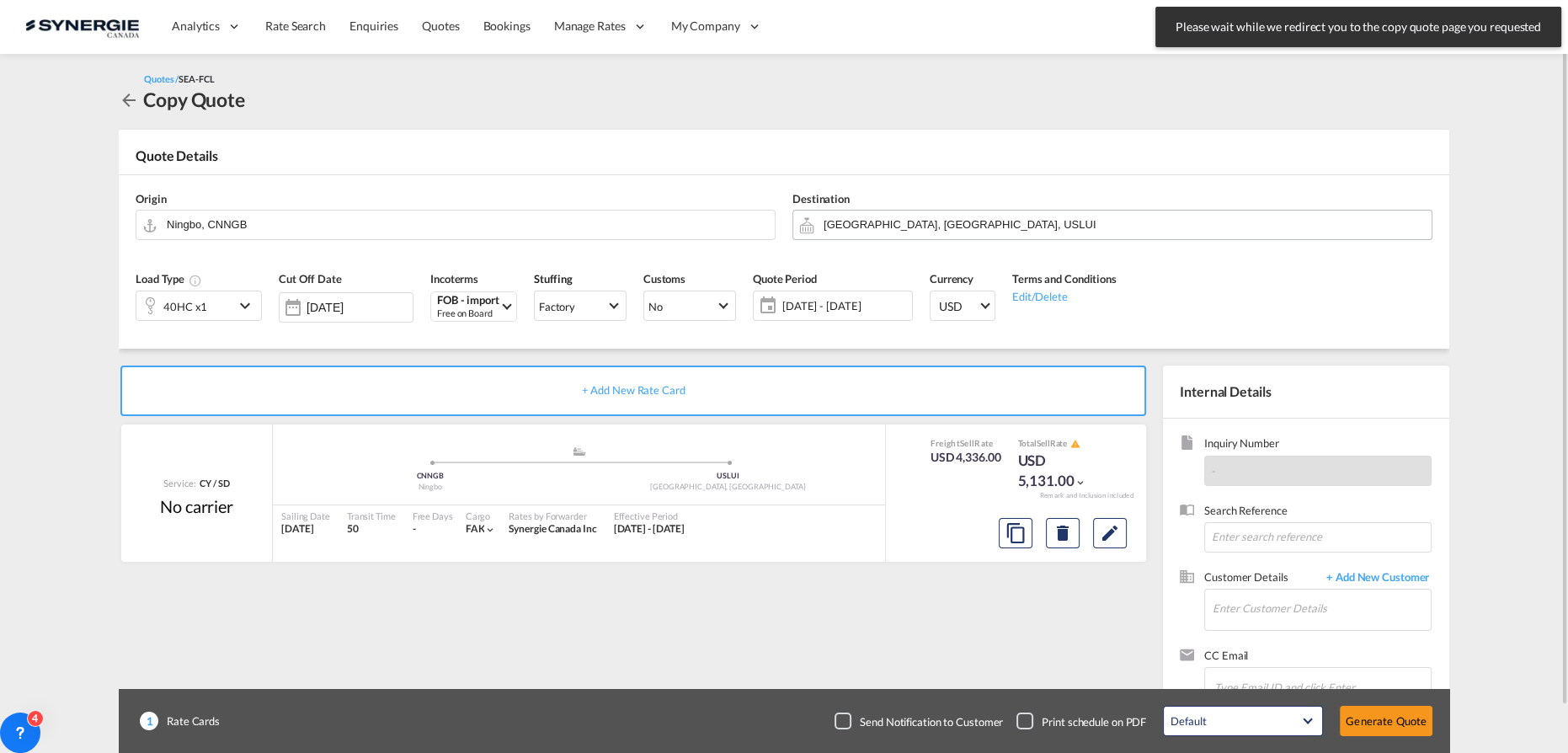
click at [906, 232] on input "[GEOGRAPHIC_DATA], [GEOGRAPHIC_DATA], USLUI" at bounding box center [1123, 224] width 600 height 29
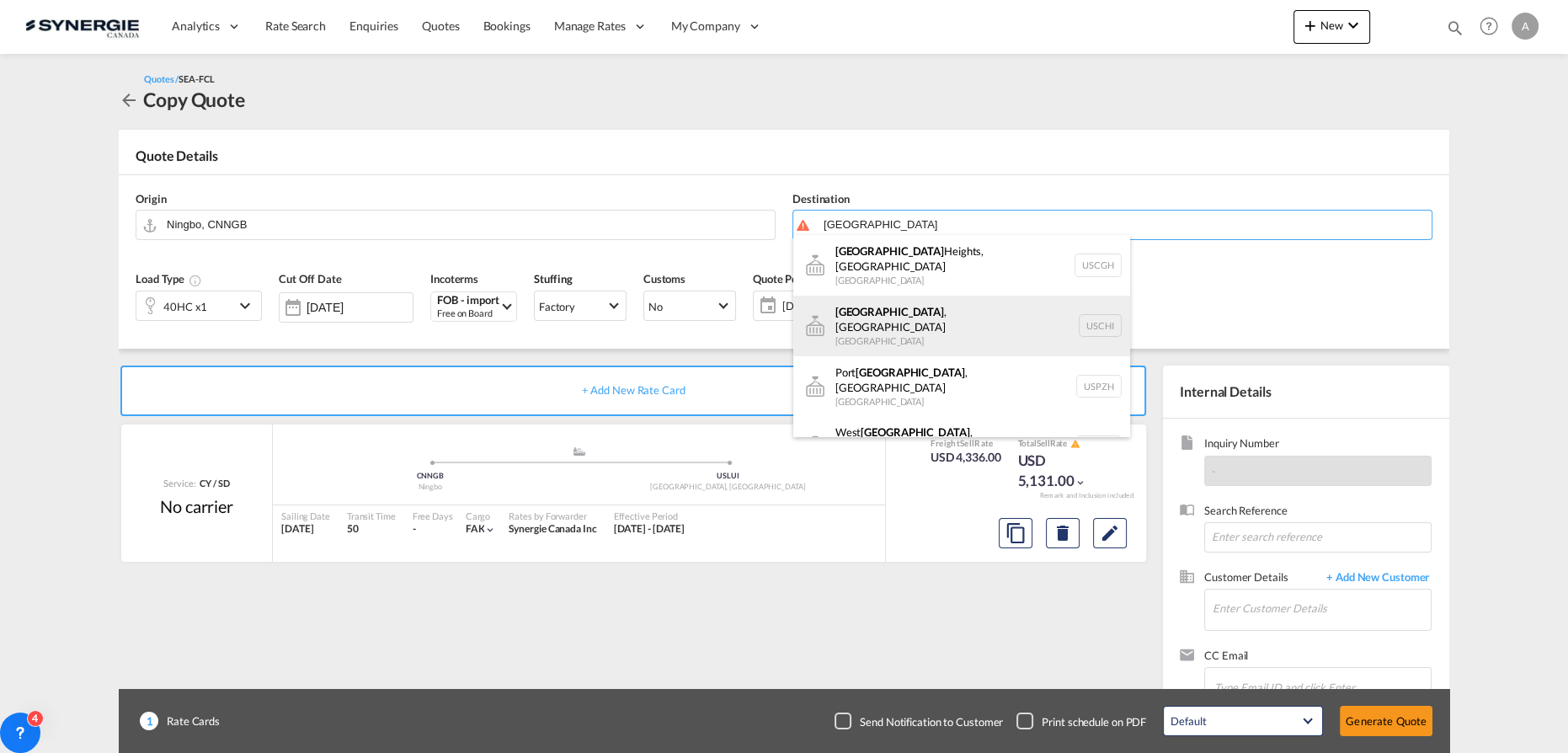
click at [881, 313] on div "[GEOGRAPHIC_DATA] , [GEOGRAPHIC_DATA] [GEOGRAPHIC_DATA] [GEOGRAPHIC_DATA]" at bounding box center [961, 325] width 337 height 61
type input "[GEOGRAPHIC_DATA], [GEOGRAPHIC_DATA], USCHI"
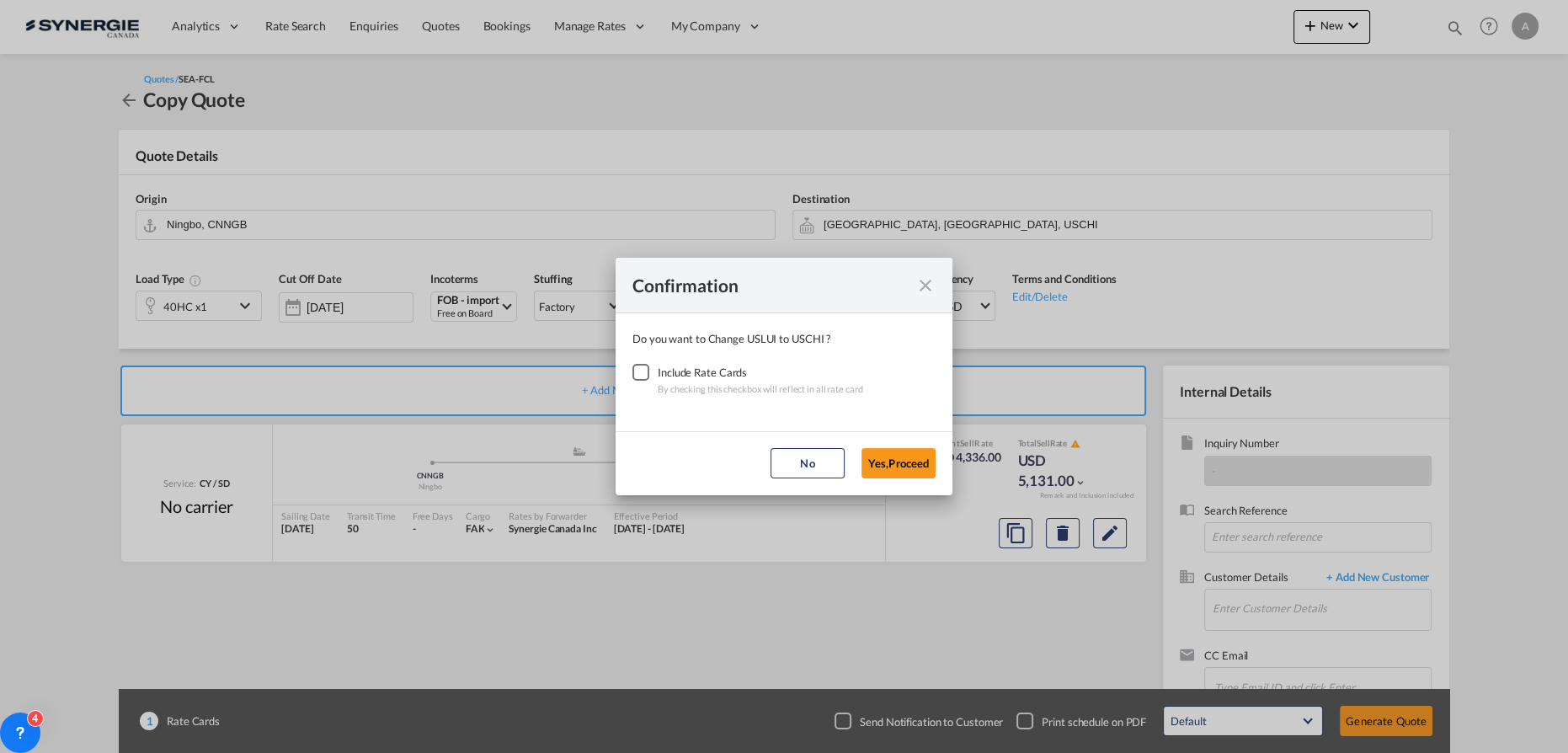
click at [645, 371] on div "Checkbox No Ink" at bounding box center [641, 373] width 17 height 17
click at [893, 467] on button "Yes,Proceed" at bounding box center [899, 463] width 74 height 30
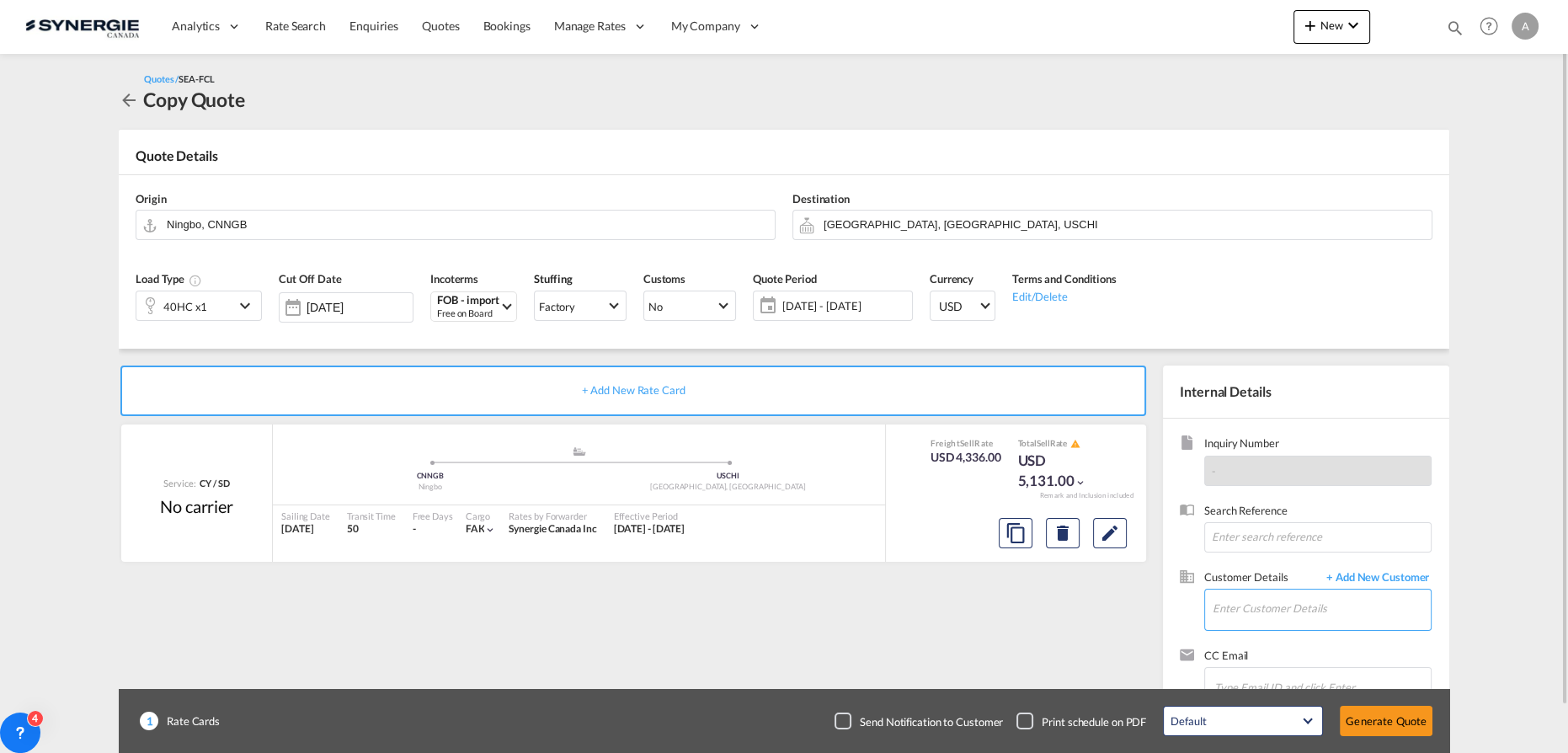
click at [1265, 612] on input "Enter Customer Details" at bounding box center [1322, 609] width 218 height 38
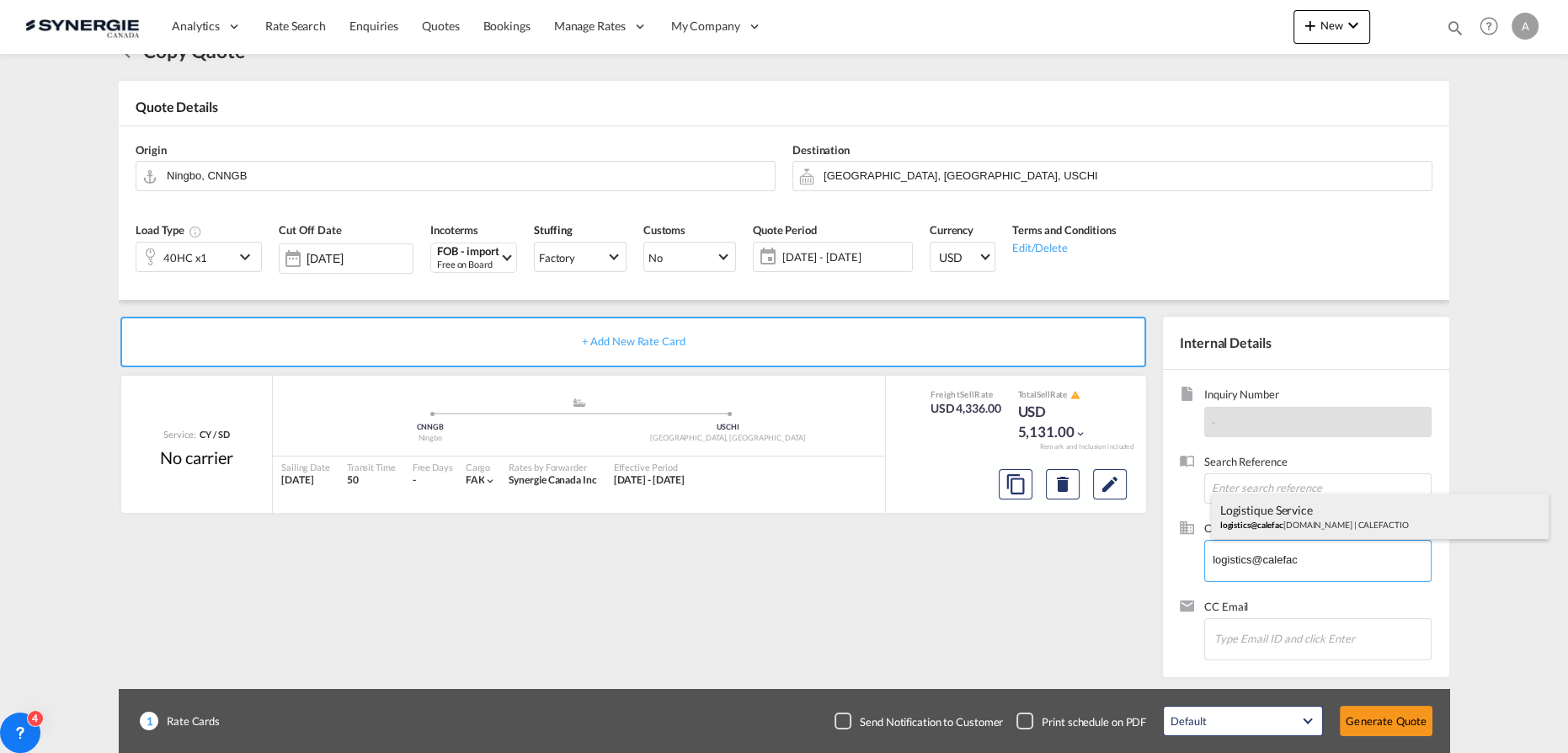
click at [1285, 519] on div "Logistique Service logistics@calefac [DOMAIN_NAME] | CALEFACTIO" at bounding box center [1380, 516] width 337 height 46
type input "CALEFACTIO, Logistique Service, [EMAIL_ADDRESS][DOMAIN_NAME]"
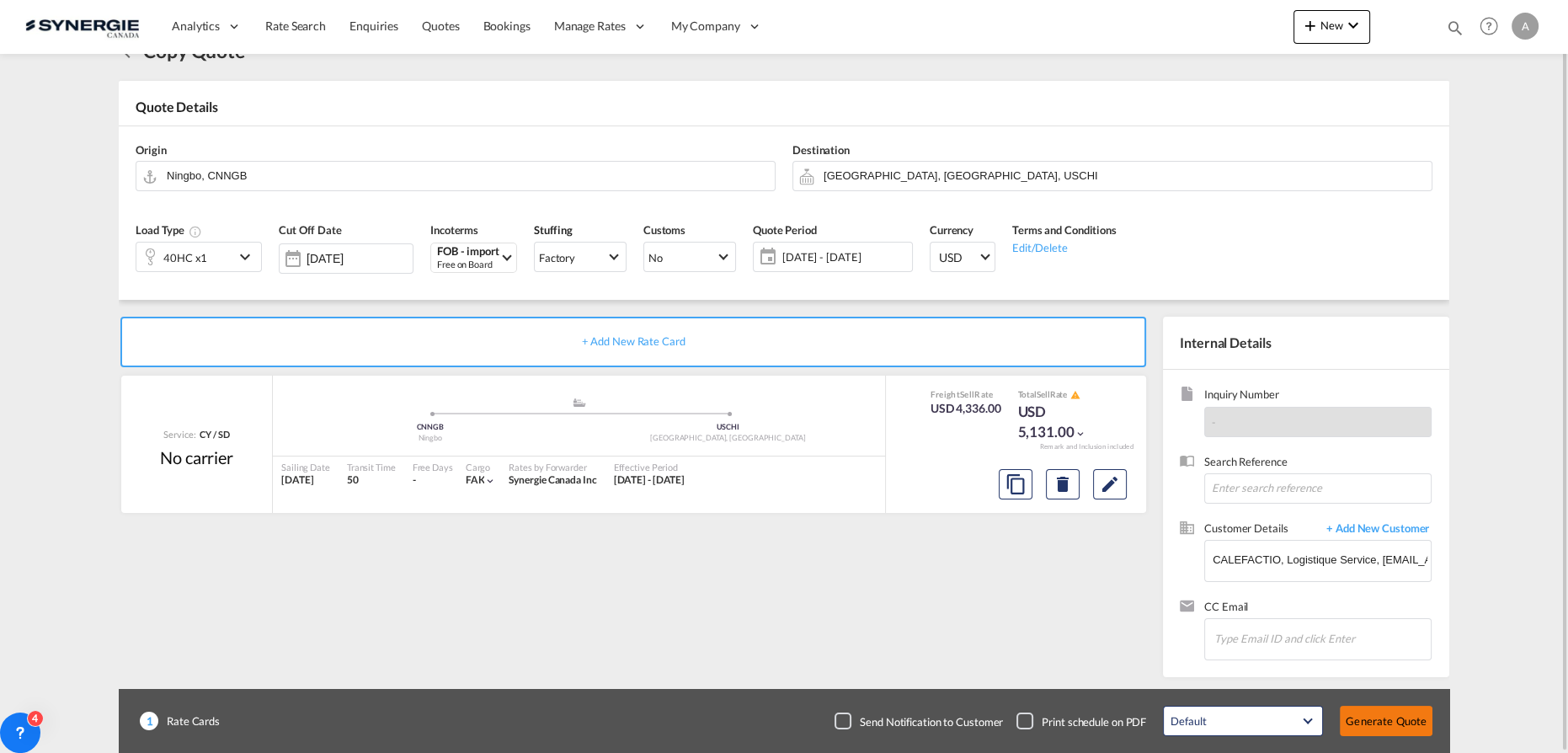
click at [1373, 718] on button "Generate Quote" at bounding box center [1386, 720] width 93 height 30
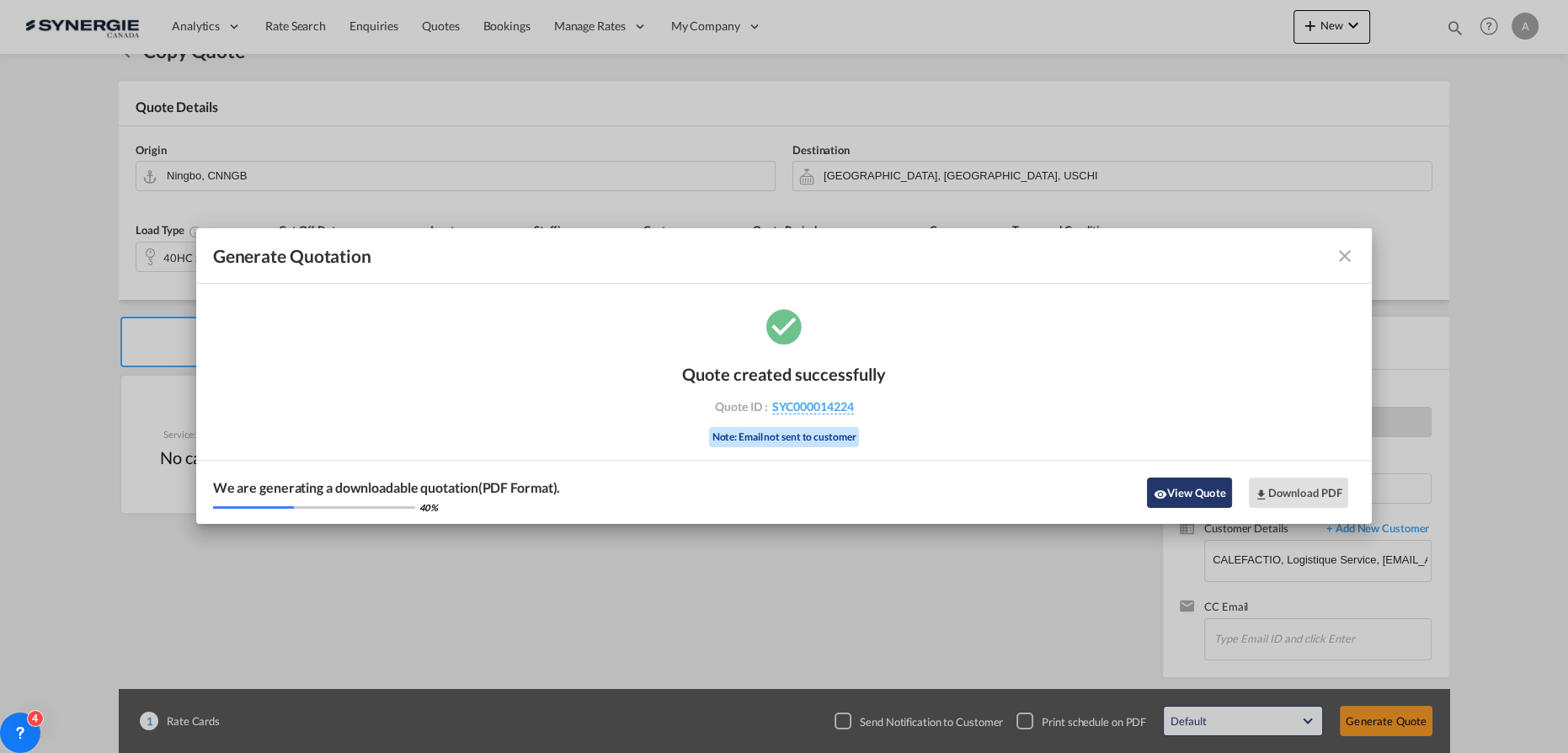
click at [1176, 487] on button "View Quote" at bounding box center [1190, 492] width 84 height 30
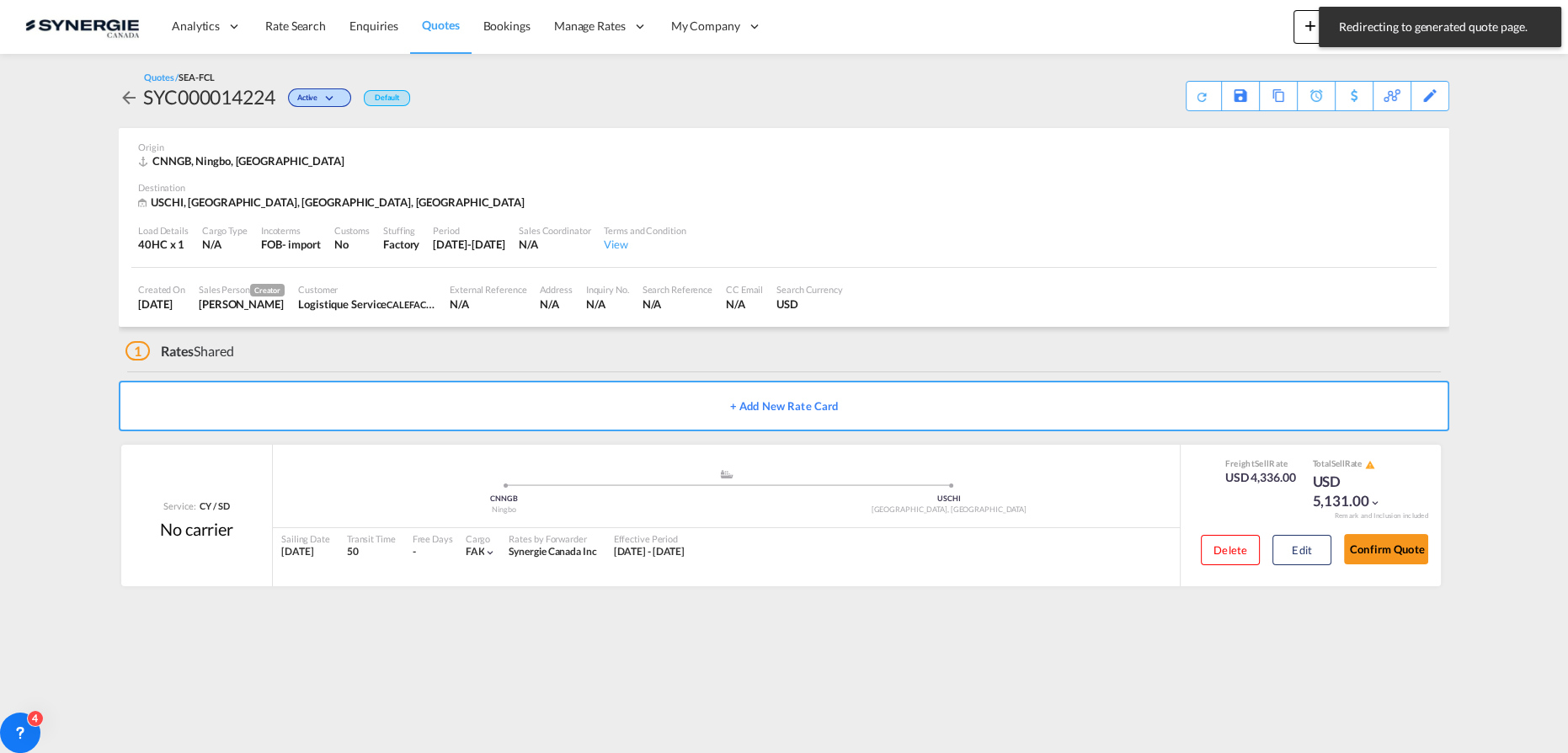
click at [867, 70] on div "Quotes / SEA-FCL SYC000014224 Active Default Save As Template Copy Quote Set Re…" at bounding box center [784, 90] width 1331 height 40
